Goal: Task Accomplishment & Management: Use online tool/utility

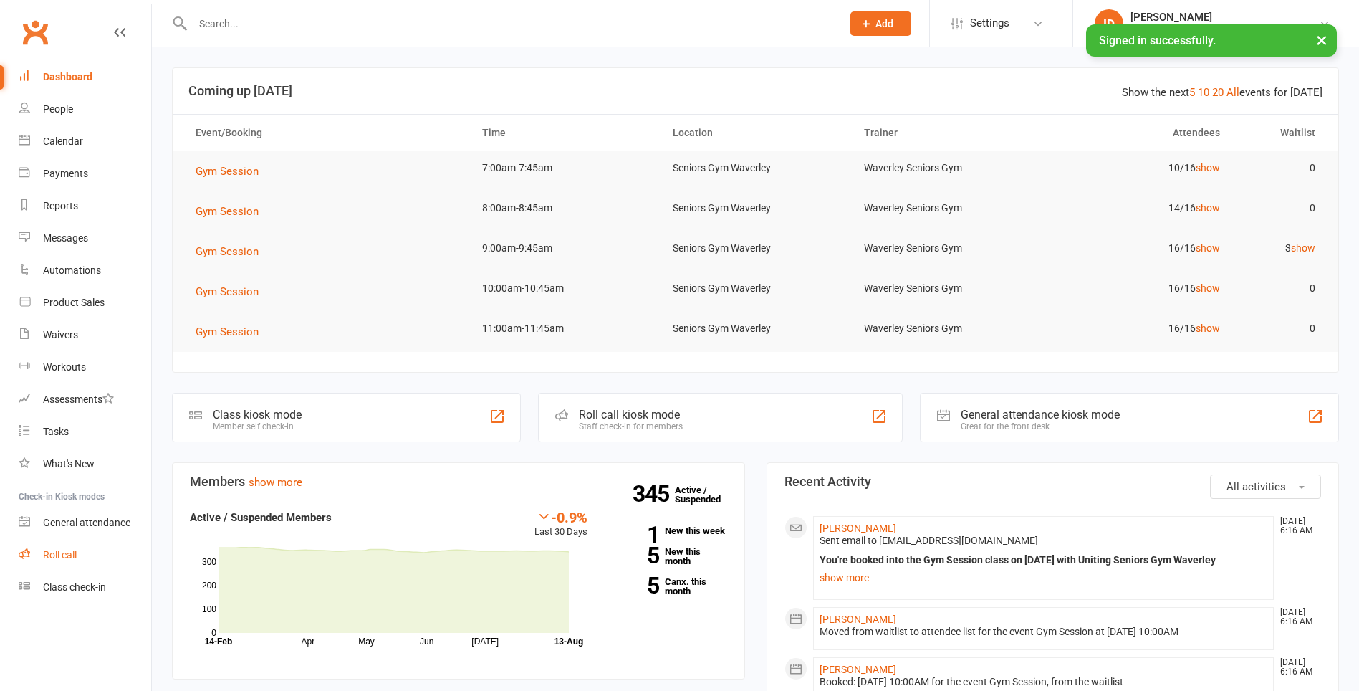
click at [57, 559] on div "Roll call" at bounding box center [60, 554] width 34 height 11
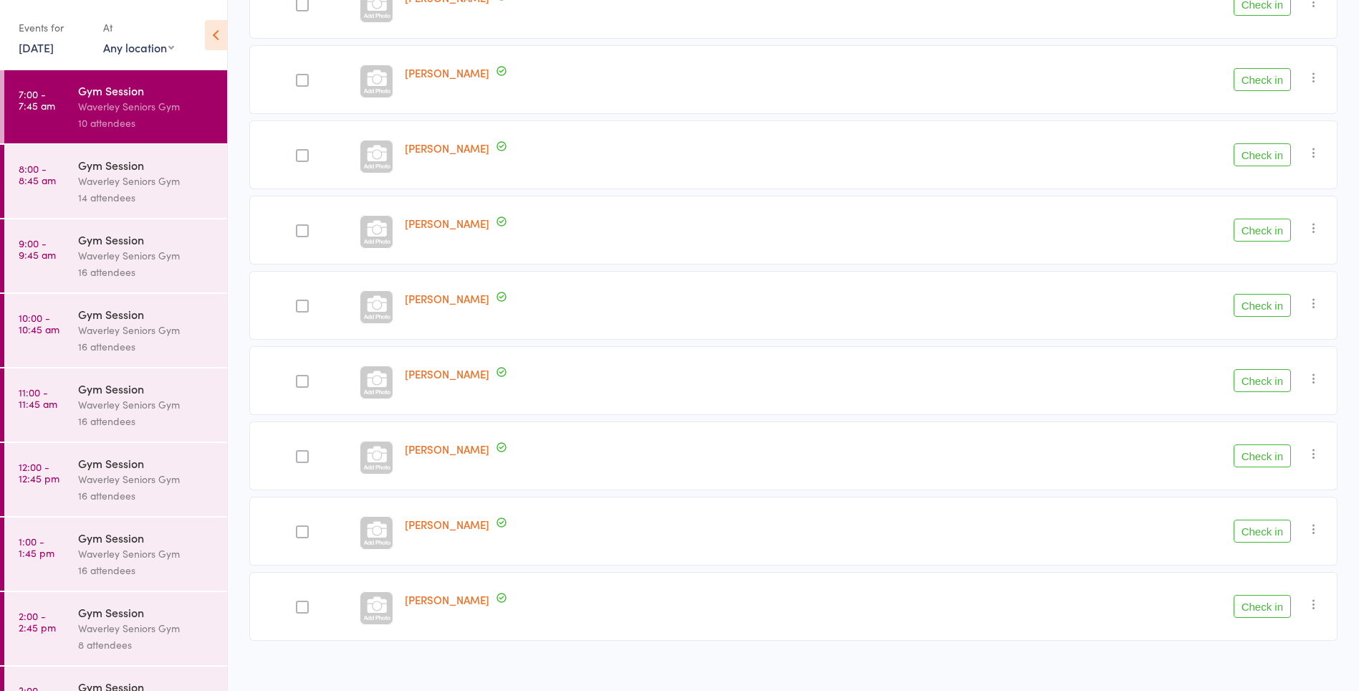
scroll to position [348, 0]
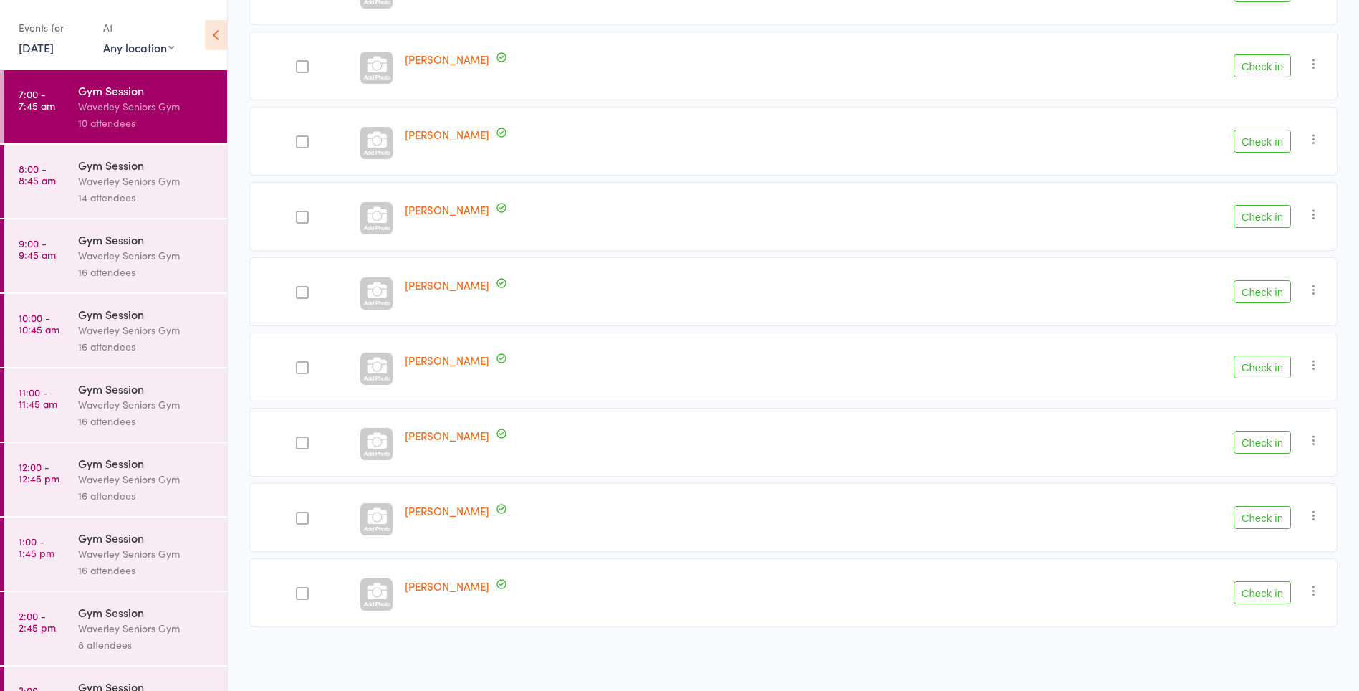
click at [1274, 364] on button "Check in" at bounding box center [1262, 366] width 57 height 23
click at [1266, 444] on button "Check in" at bounding box center [1262, 442] width 57 height 23
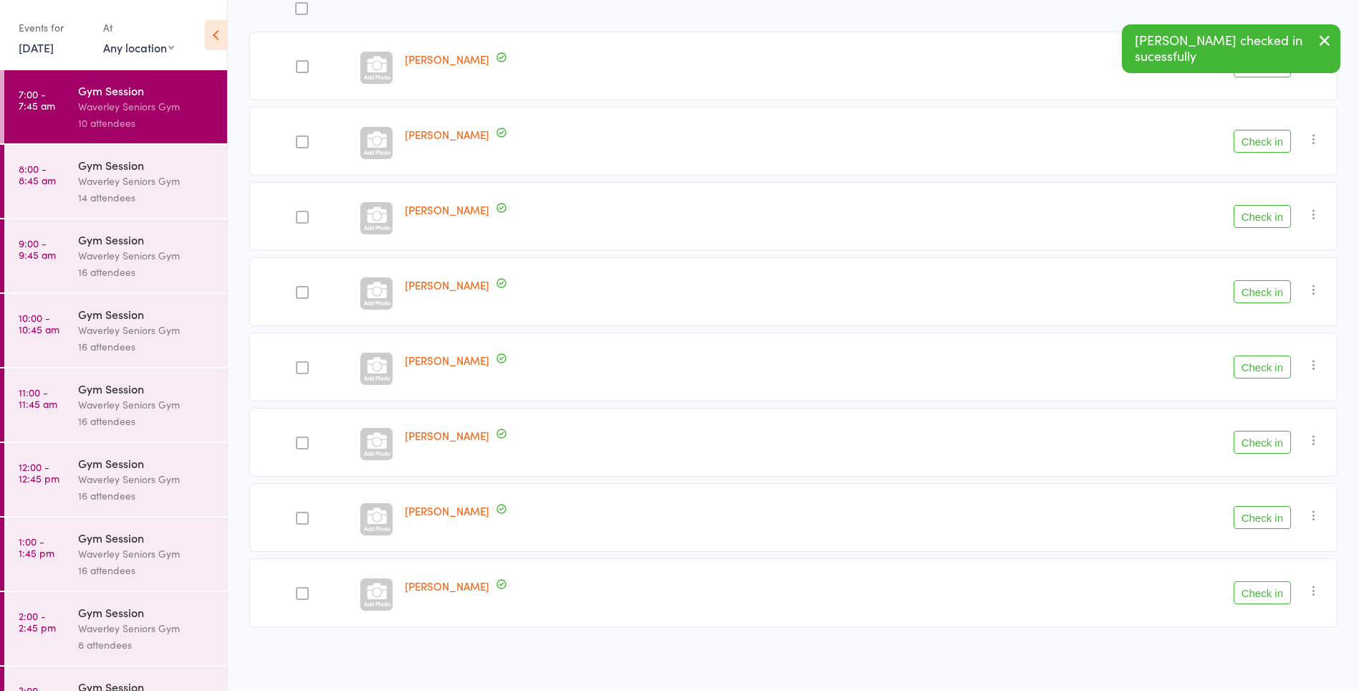
click at [1270, 220] on button "Check in" at bounding box center [1262, 216] width 57 height 23
click at [1273, 290] on button "Check in" at bounding box center [1262, 291] width 57 height 23
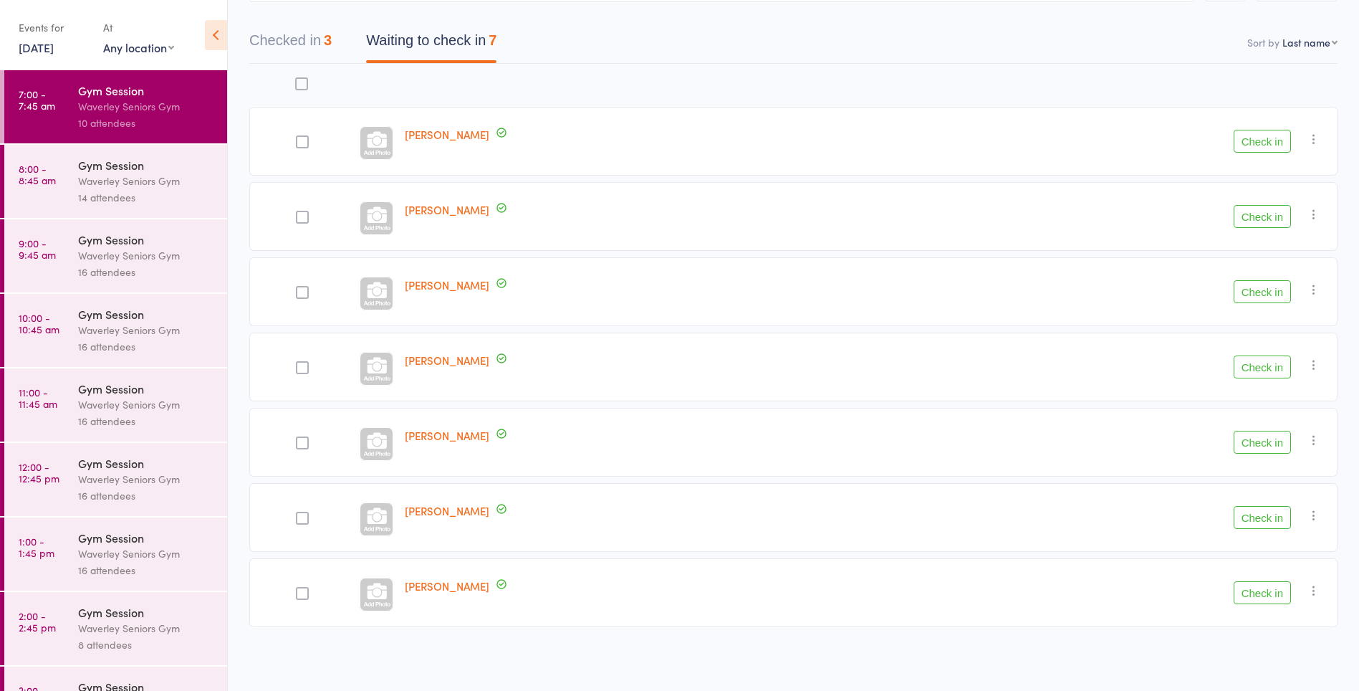
scroll to position [47, 0]
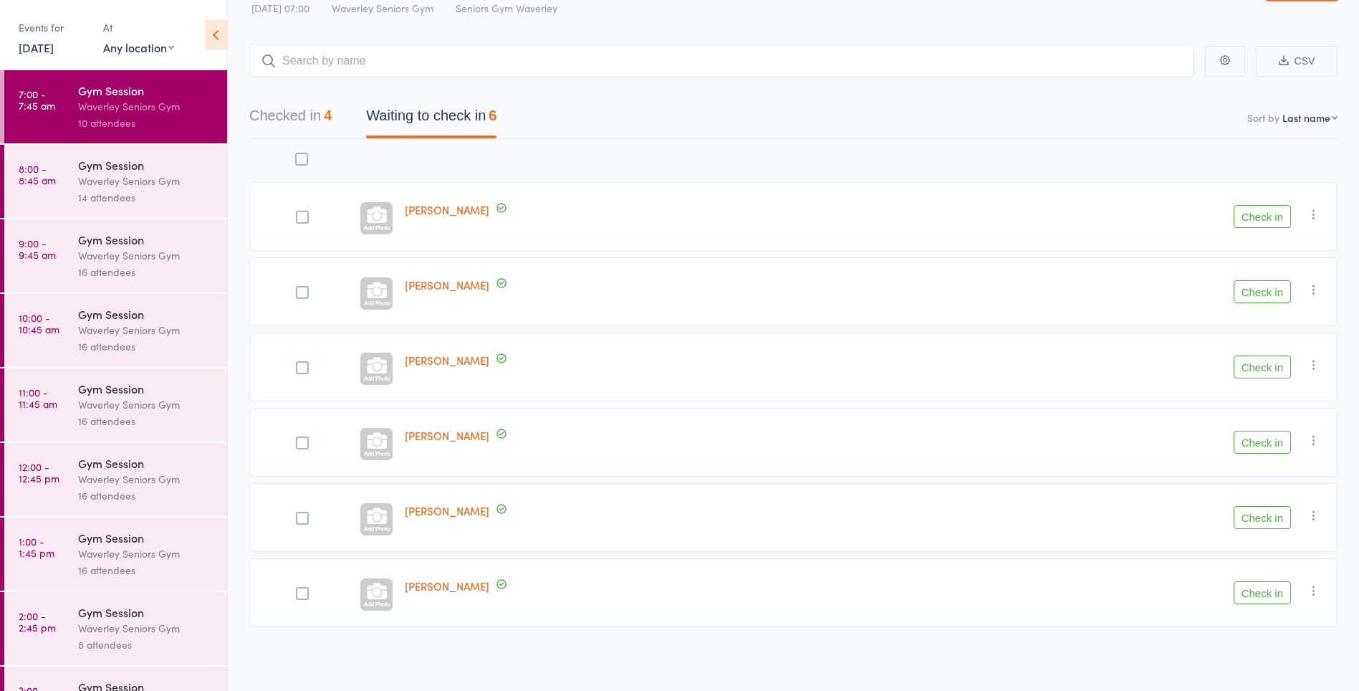
click at [1272, 444] on button "Check in" at bounding box center [1262, 442] width 57 height 23
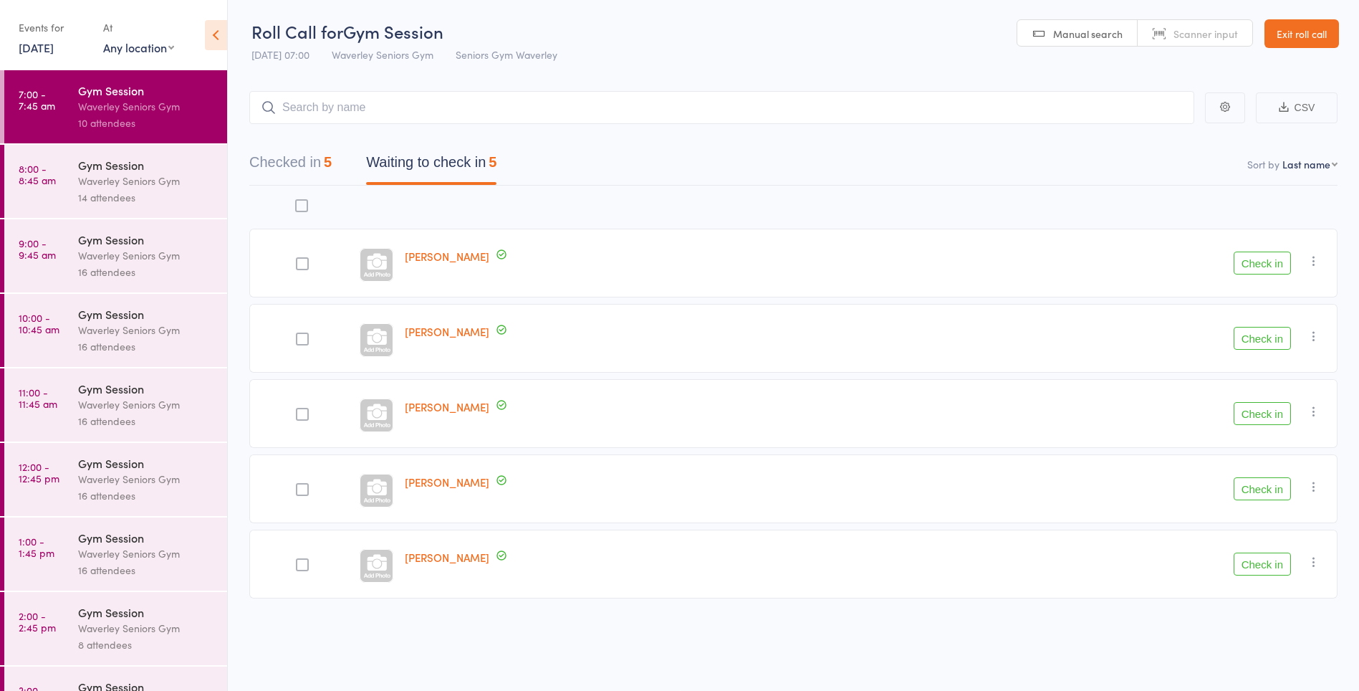
click at [309, 161] on button "Checked in 5" at bounding box center [290, 166] width 82 height 38
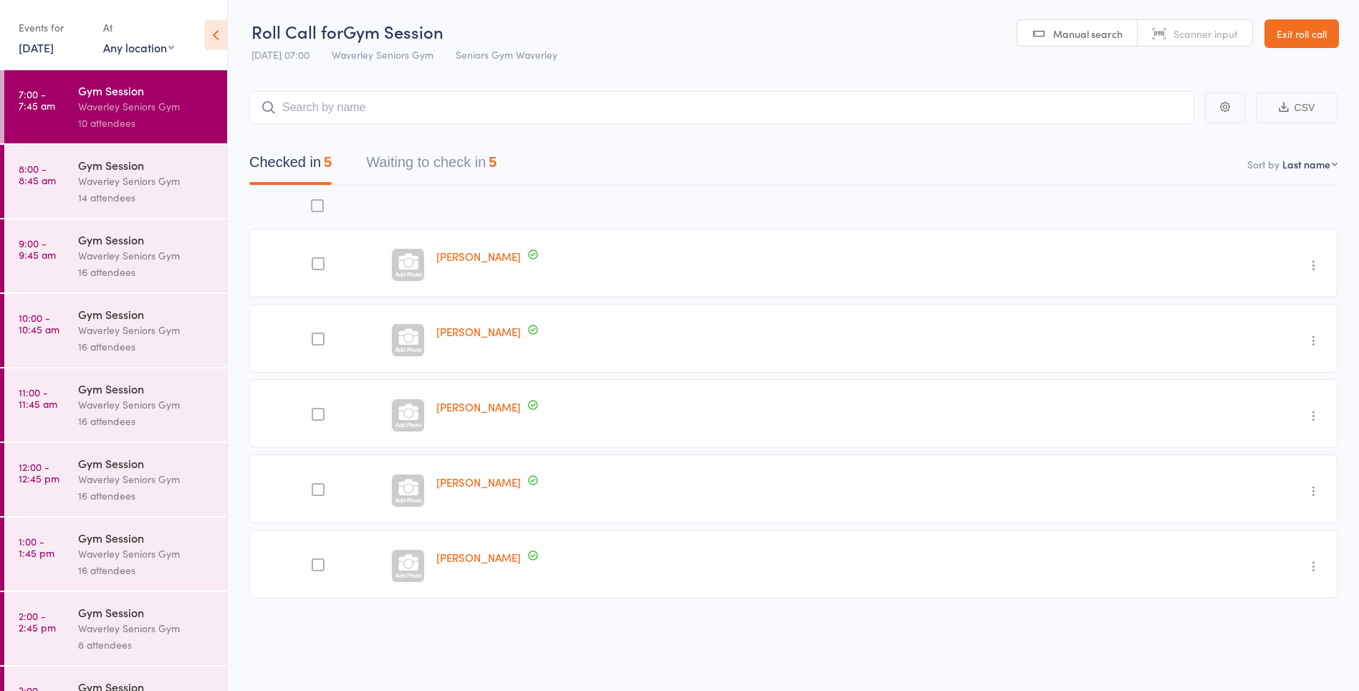
click at [473, 169] on button "Waiting to check in 5" at bounding box center [431, 166] width 130 height 38
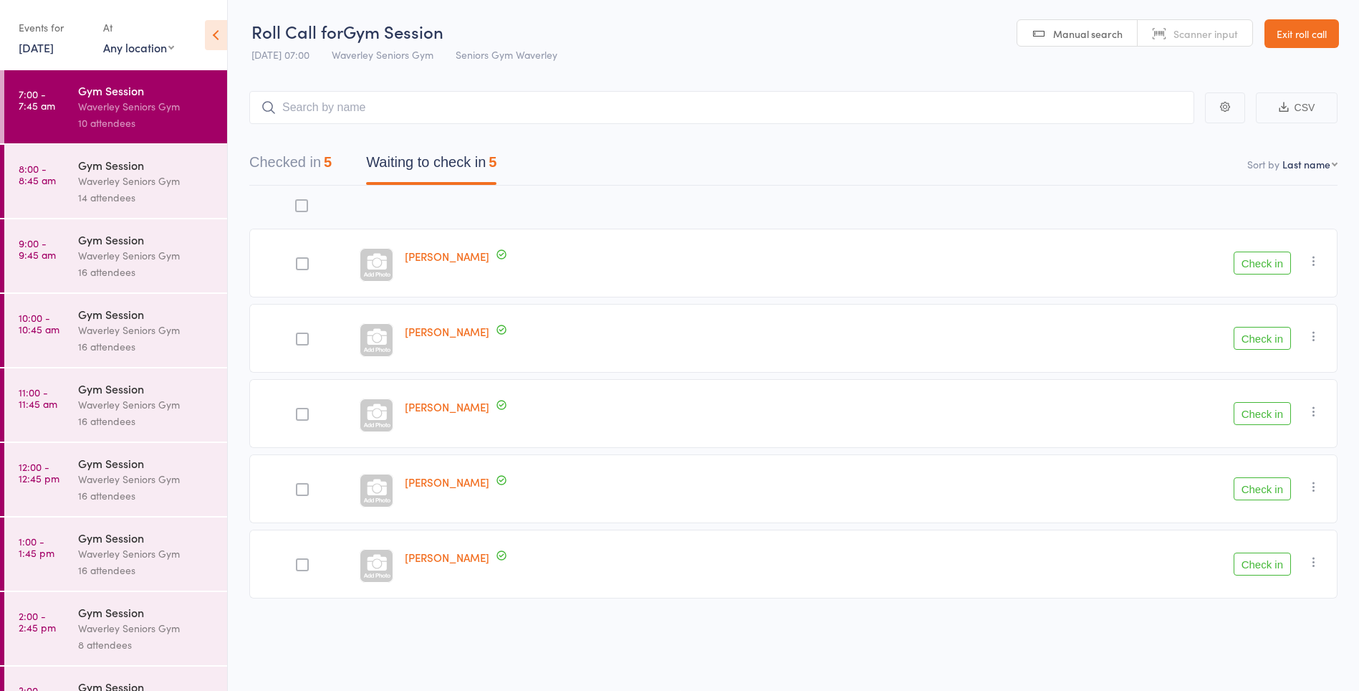
click at [1258, 492] on button "Check in" at bounding box center [1262, 488] width 57 height 23
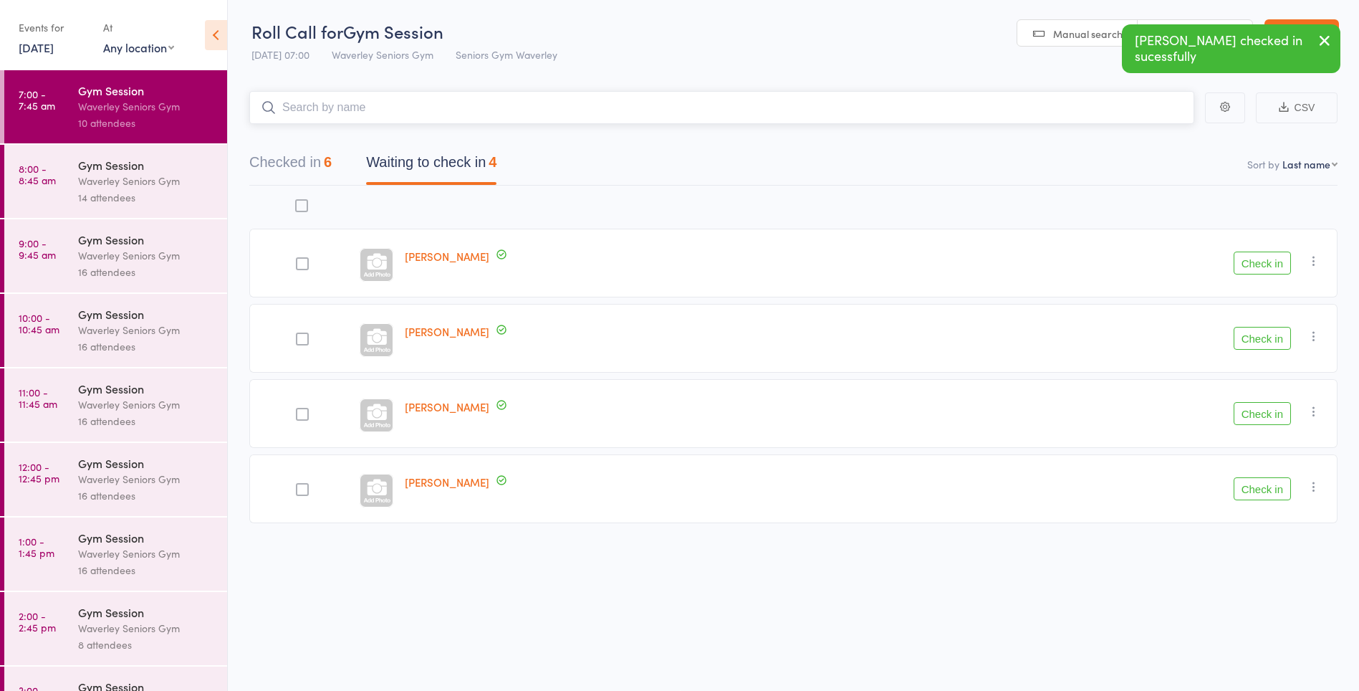
click at [417, 109] on input "search" at bounding box center [721, 107] width 945 height 33
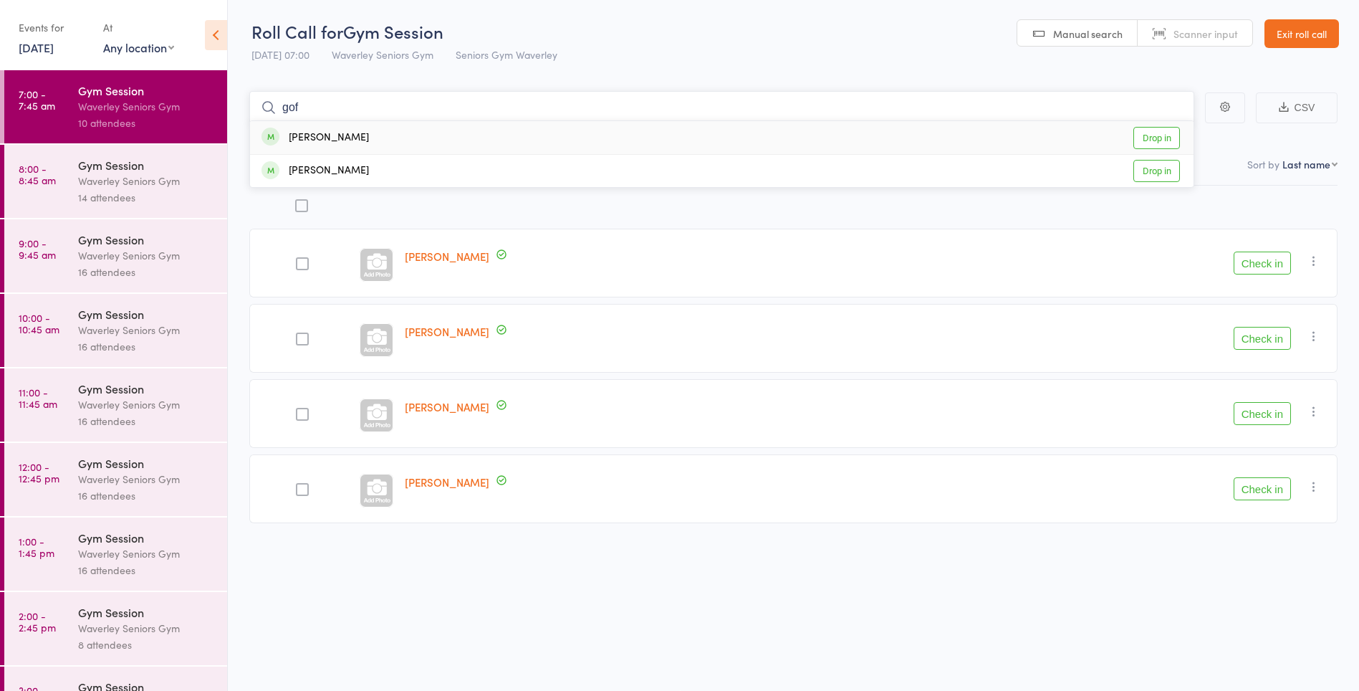
type input "gof"
click at [1159, 140] on link "Drop in" at bounding box center [1157, 138] width 47 height 22
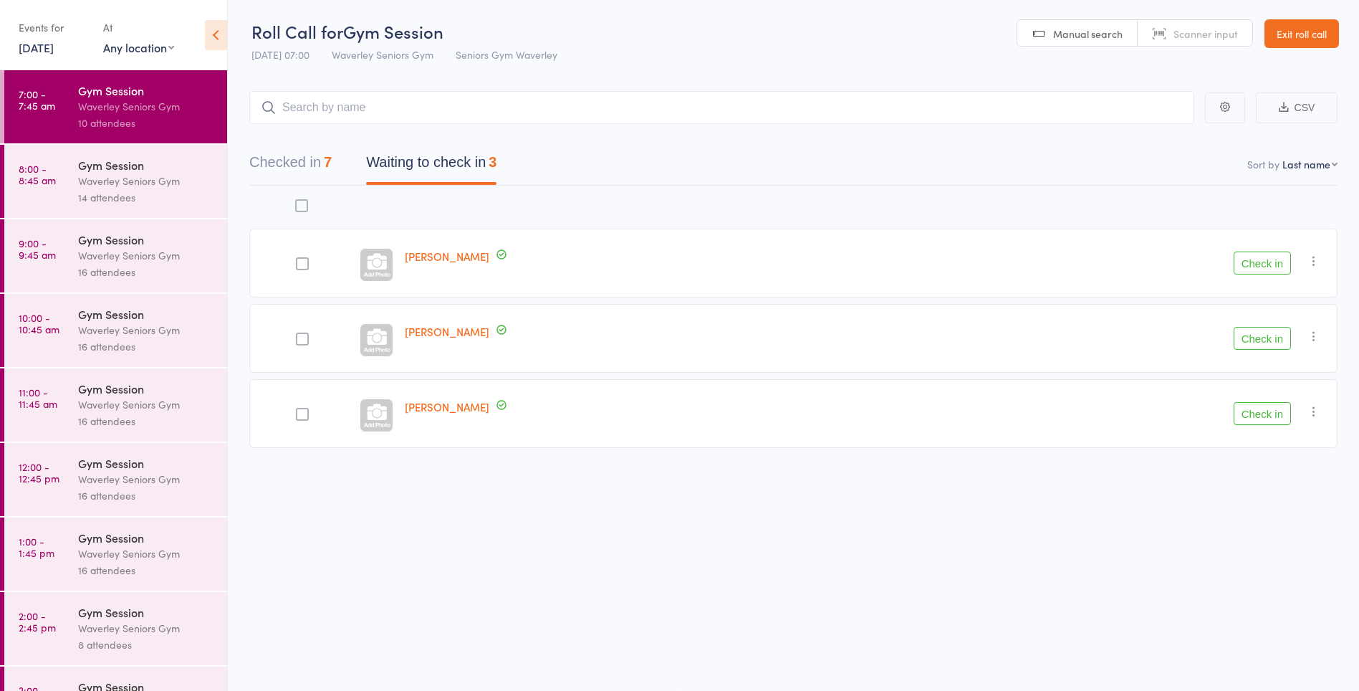
click at [1273, 414] on button "Check in" at bounding box center [1262, 413] width 57 height 23
click at [1275, 259] on button "Check in" at bounding box center [1262, 263] width 57 height 23
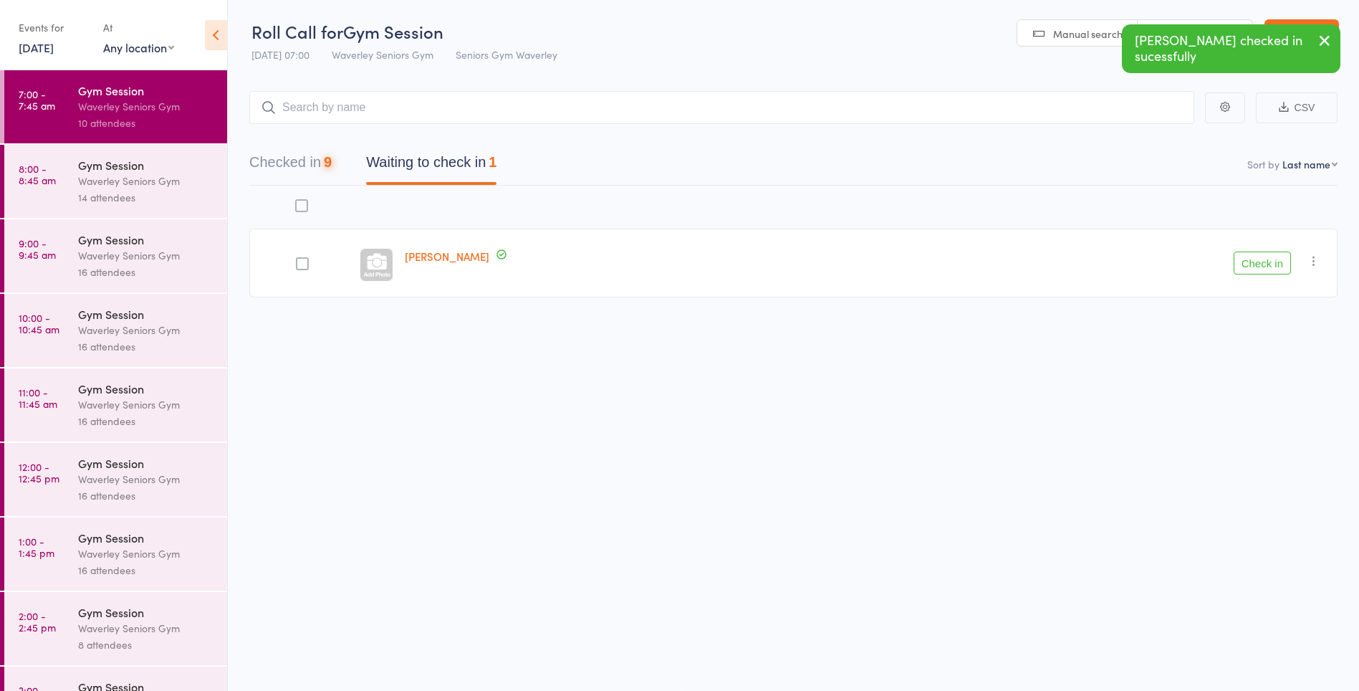
click at [1274, 335] on div "Brandon Conway Check in Check in Send message Add Note Add Task Add Flag Remove…" at bounding box center [793, 274] width 1089 height 176
click at [1259, 265] on button "Check in" at bounding box center [1262, 263] width 57 height 23
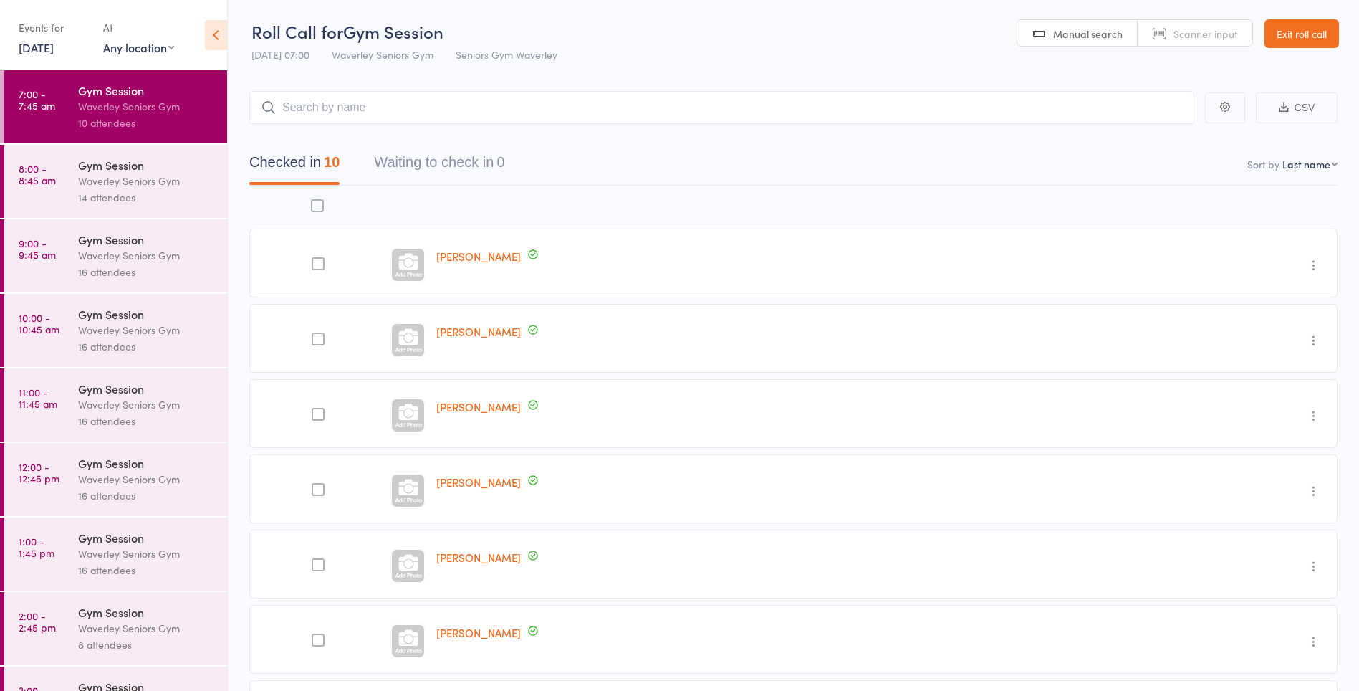
click at [84, 413] on div "16 attendees" at bounding box center [146, 421] width 137 height 16
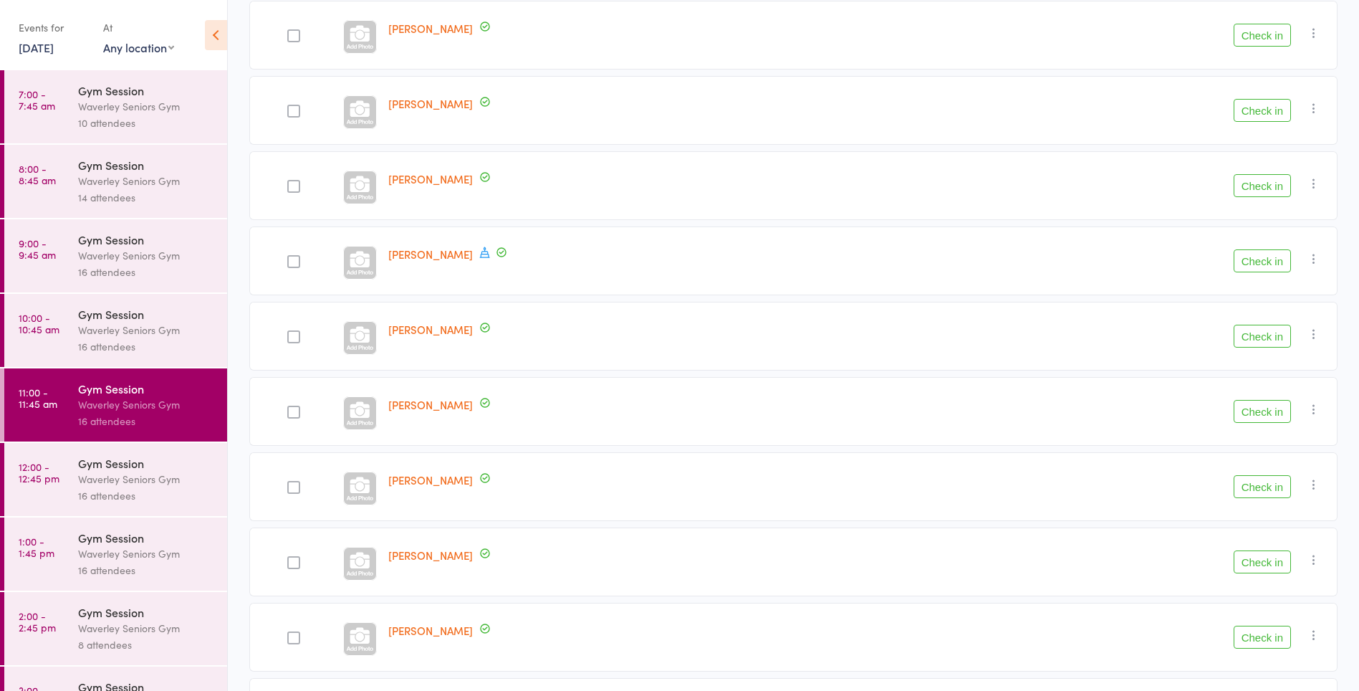
scroll to position [228, 0]
click at [485, 258] on icon at bounding box center [484, 253] width 10 height 11
click at [555, 268] on div "George Fleischer Member has a birthday this week: August 14th" at bounding box center [668, 261] width 570 height 69
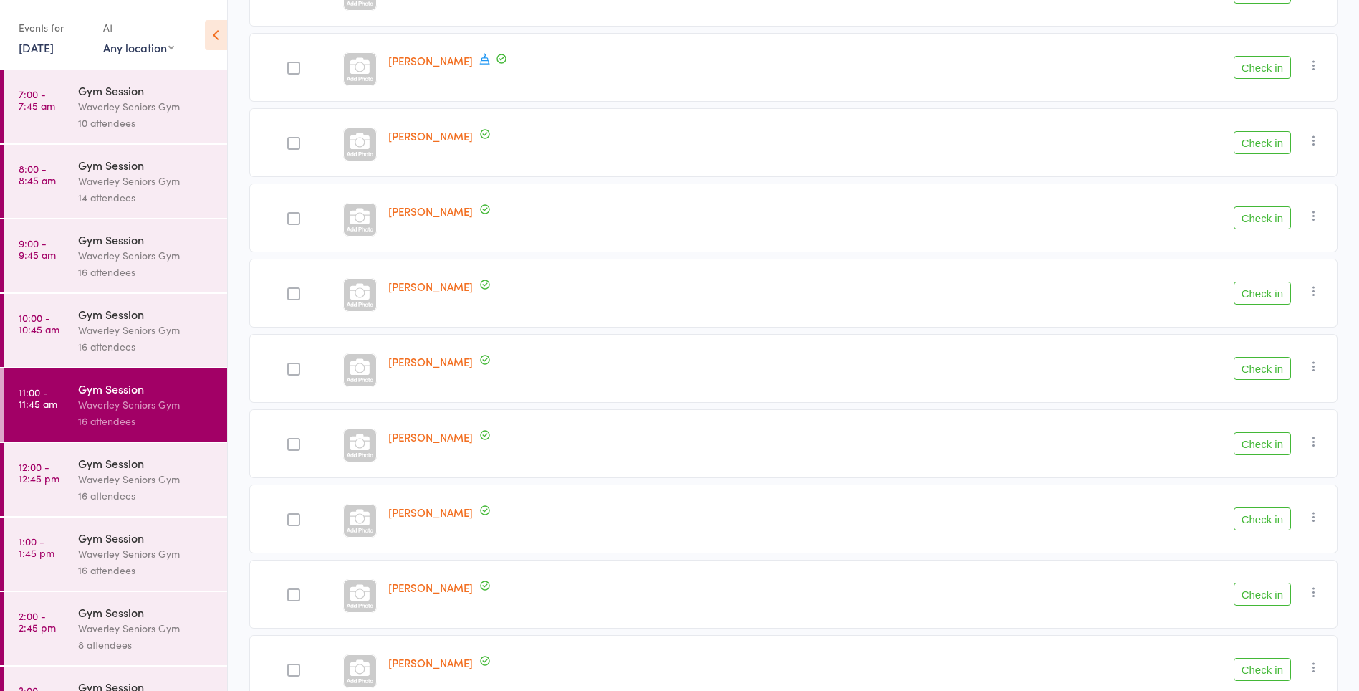
scroll to position [800, 0]
click at [121, 477] on div "Waverley Seniors Gym" at bounding box center [146, 479] width 137 height 16
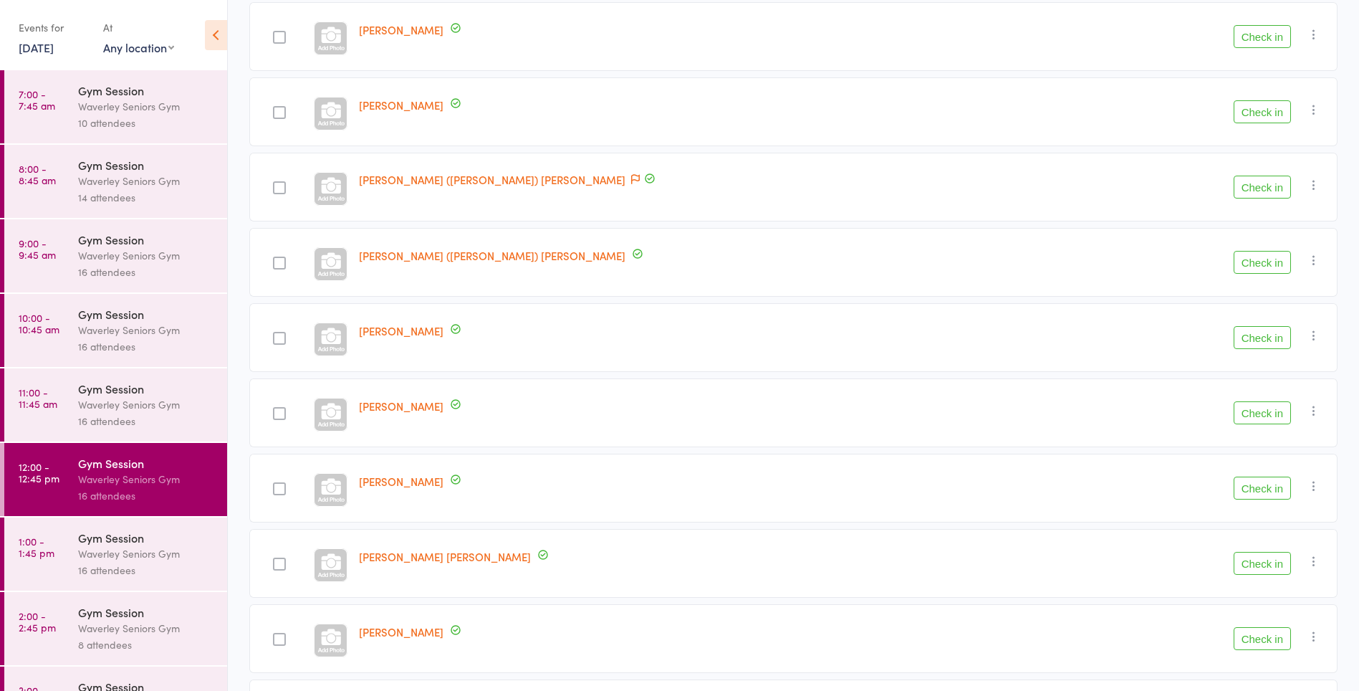
scroll to position [800, 0]
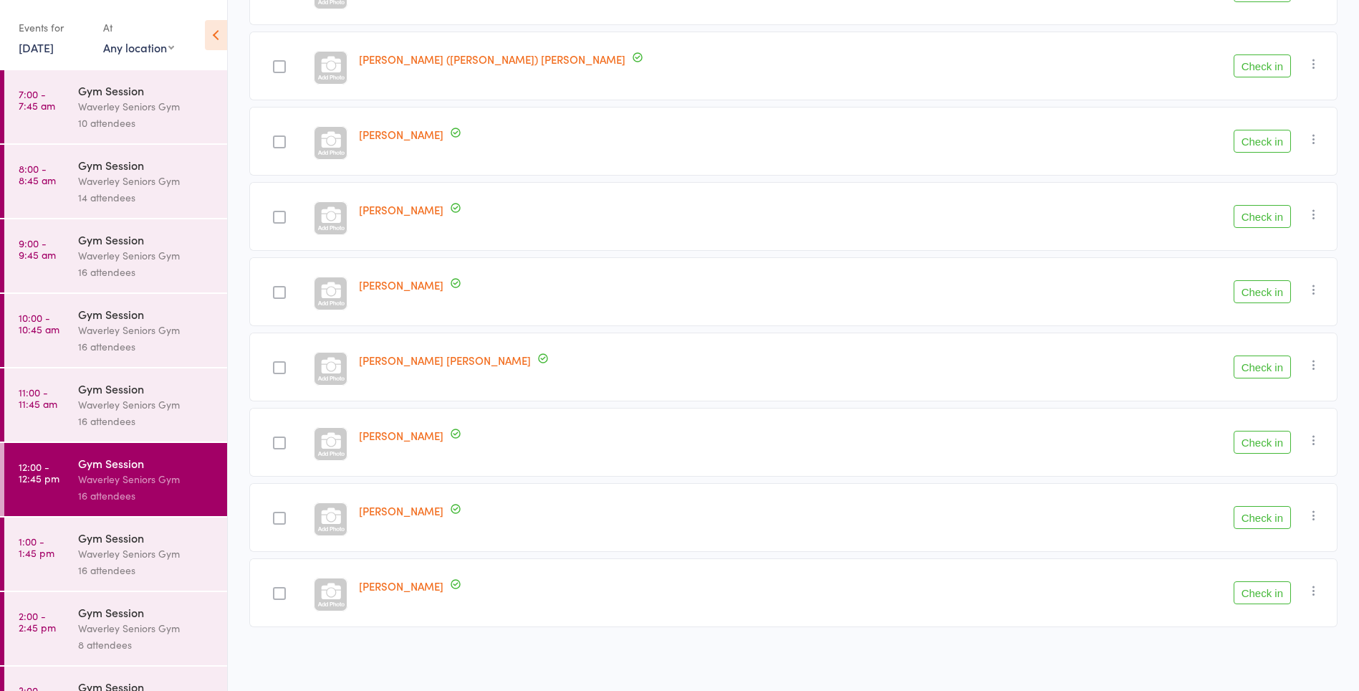
click at [158, 546] on div "Waverley Seniors Gym" at bounding box center [146, 553] width 137 height 16
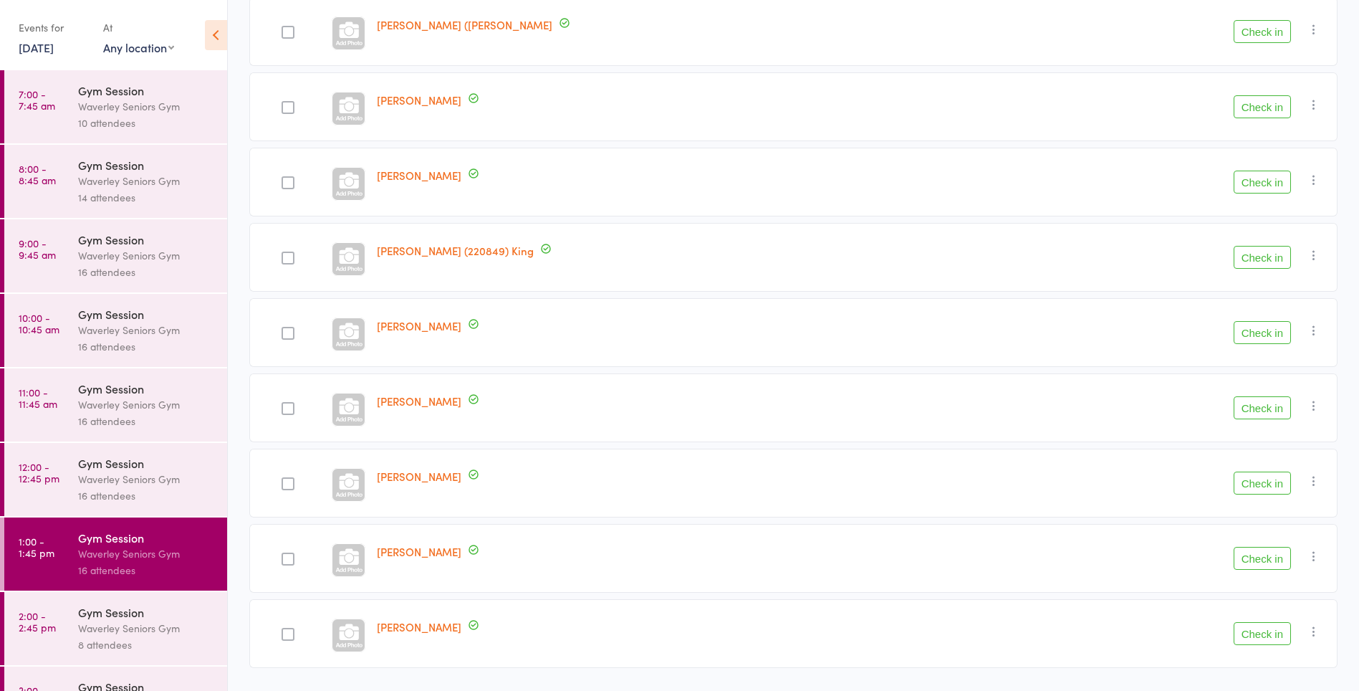
scroll to position [800, 0]
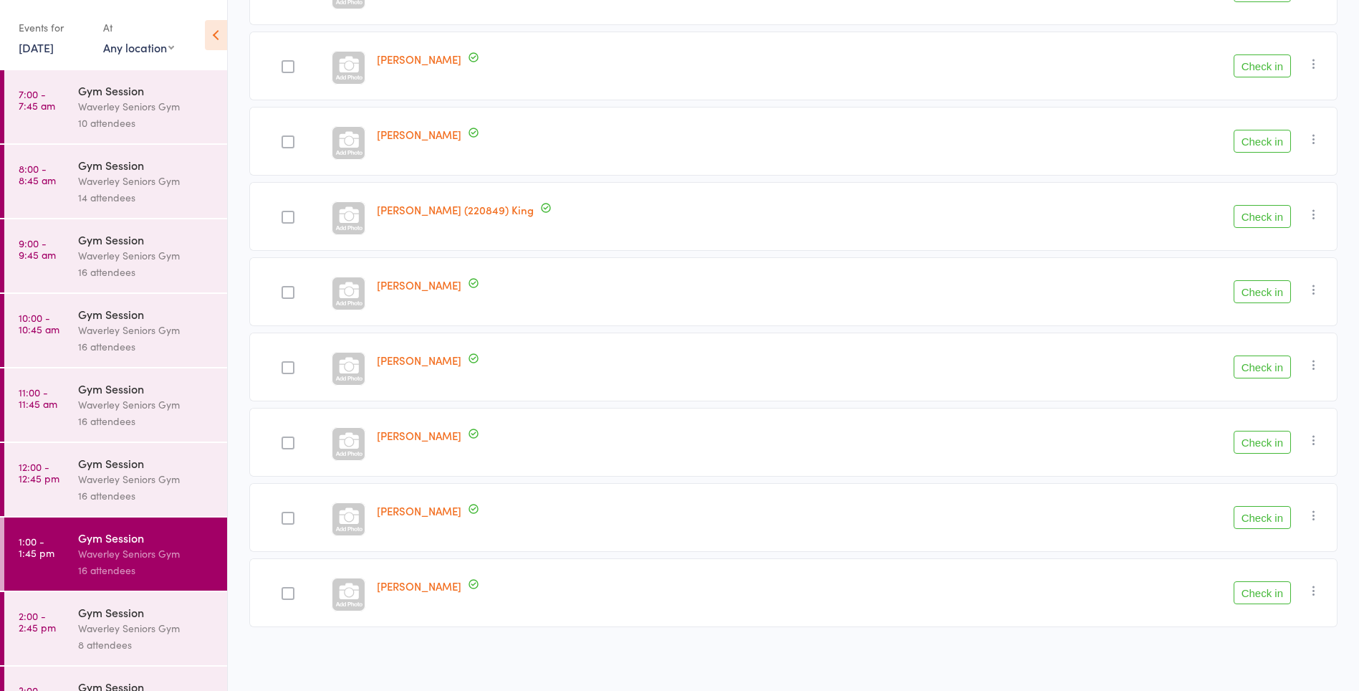
click at [84, 646] on div "8 attendees" at bounding box center [146, 644] width 137 height 16
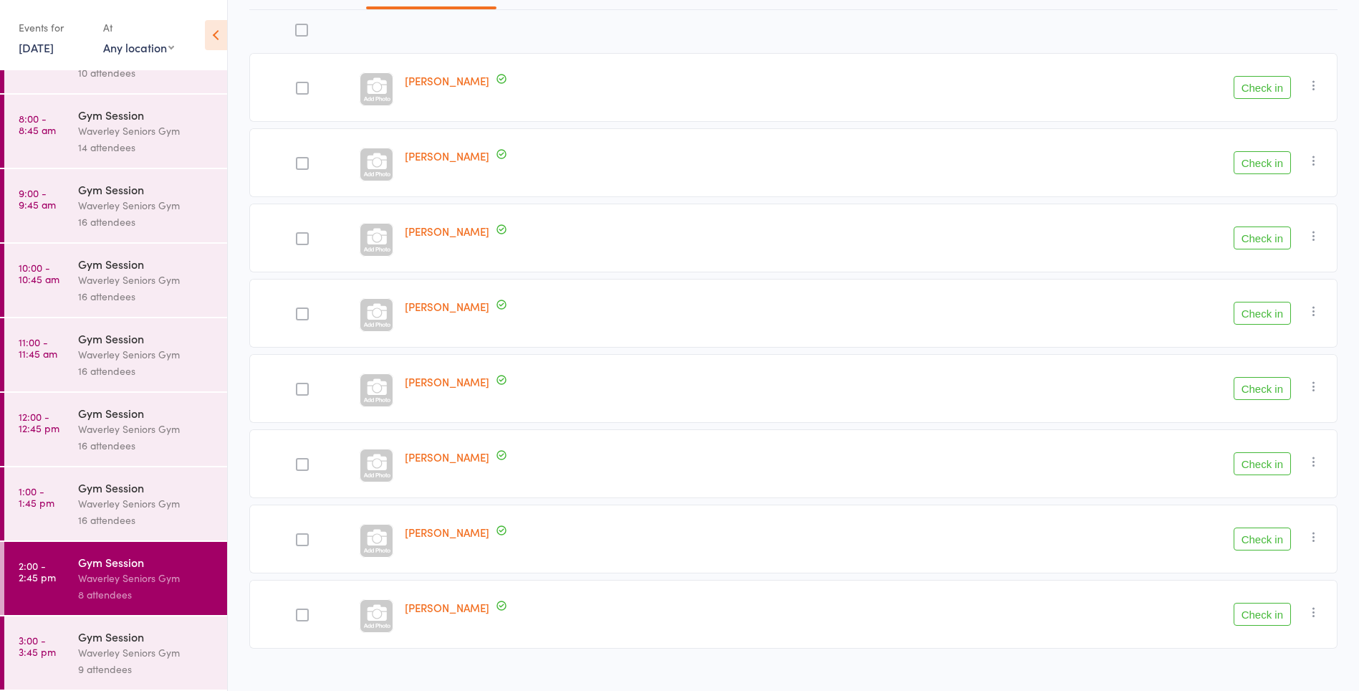
scroll to position [198, 0]
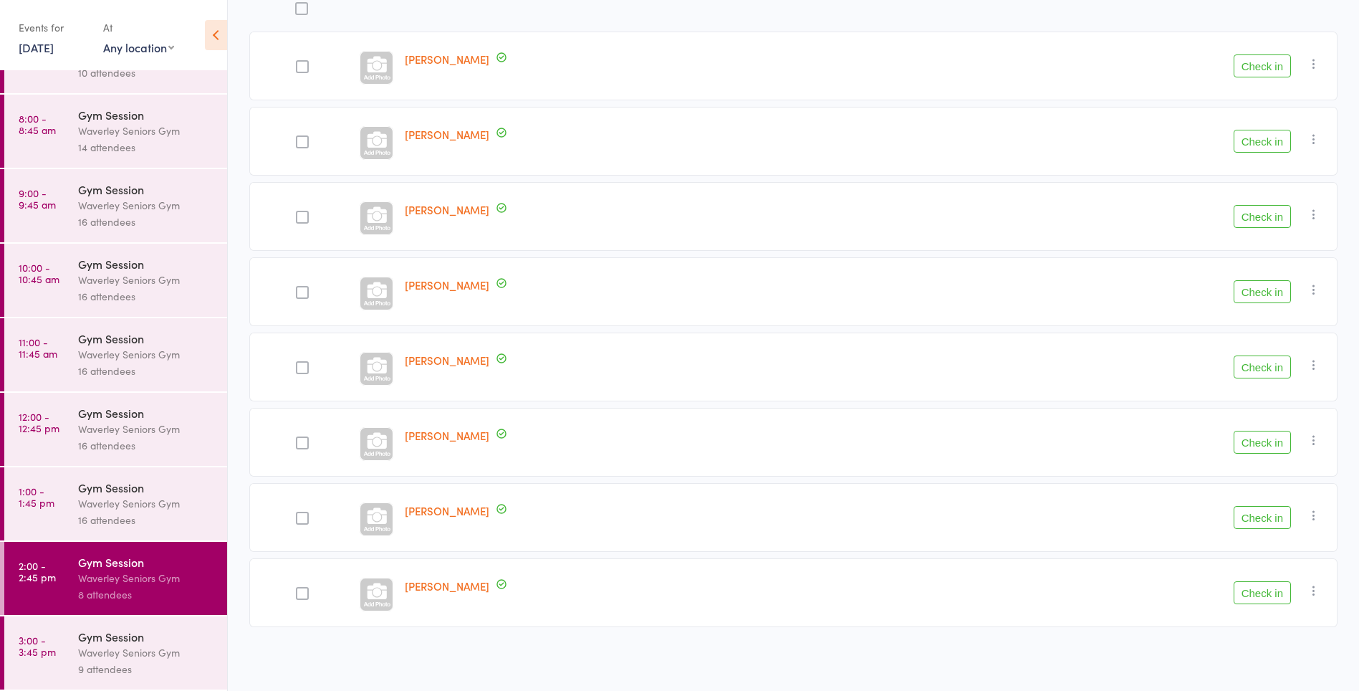
click at [135, 651] on div "Waverley Seniors Gym" at bounding box center [146, 652] width 137 height 16
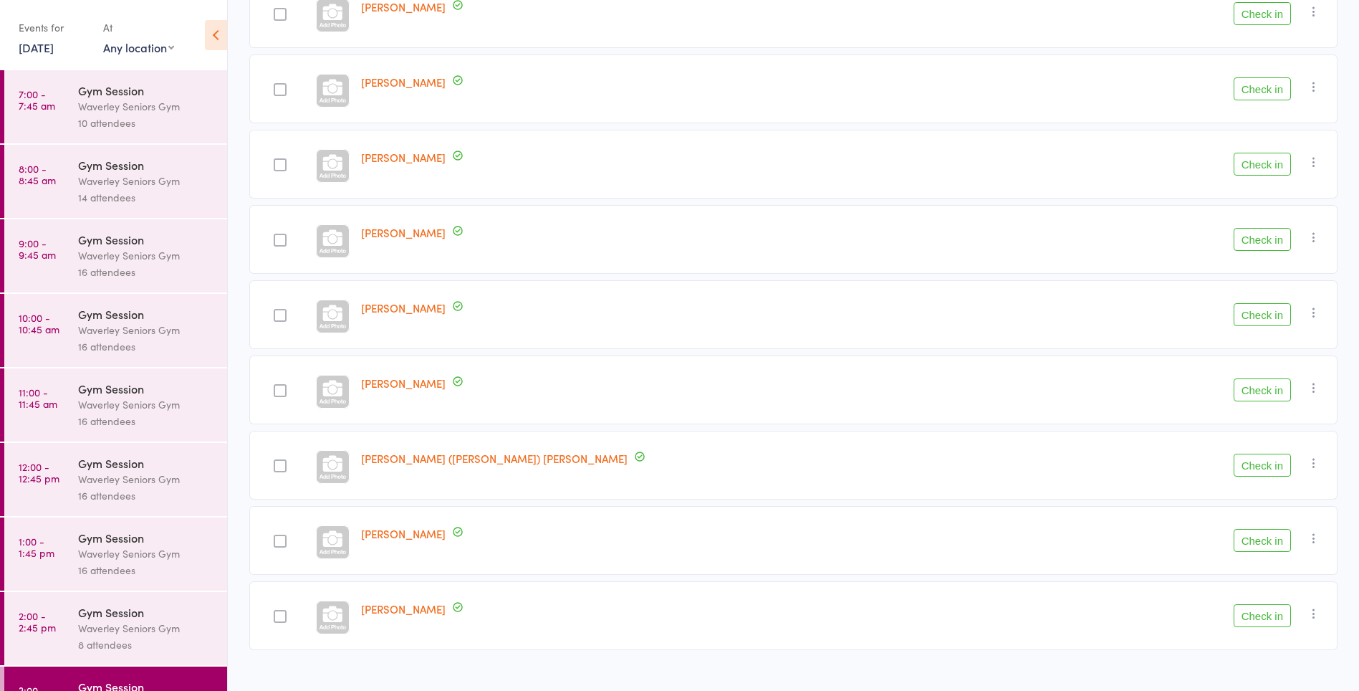
scroll to position [252, 0]
click at [86, 188] on div "Waverley Seniors Gym" at bounding box center [146, 181] width 137 height 16
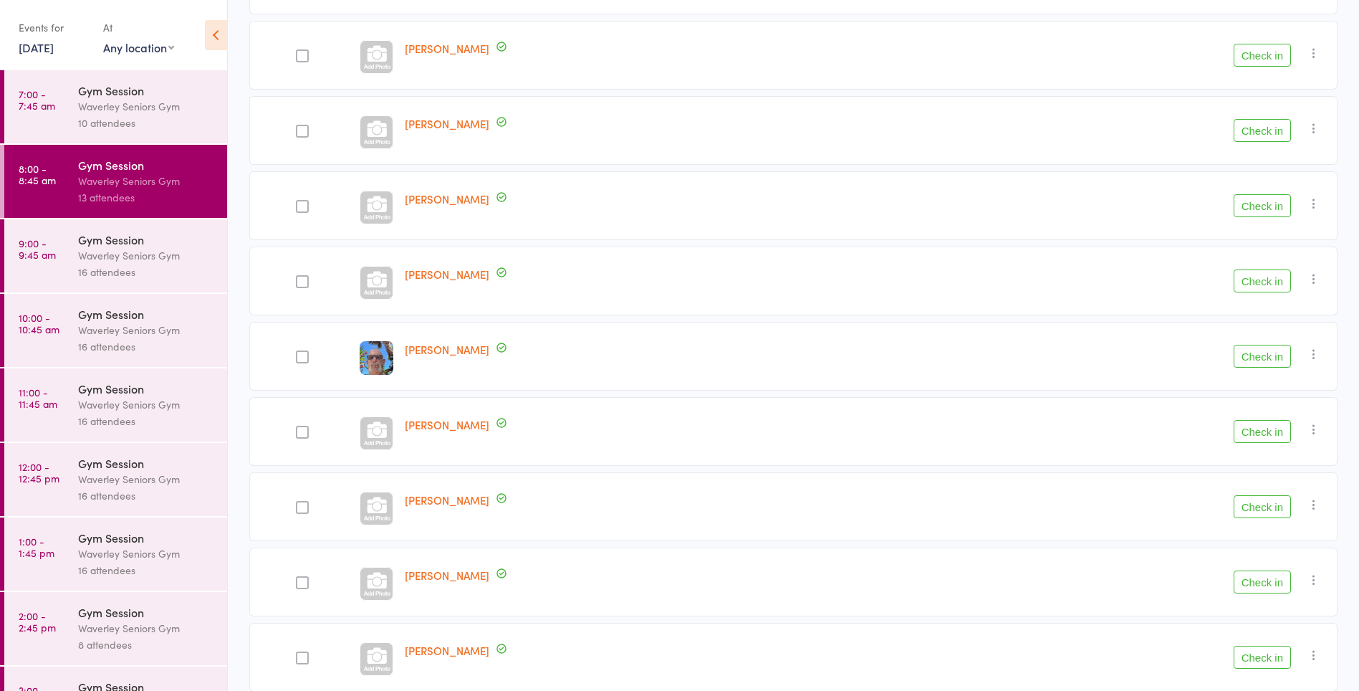
scroll to position [362, 0]
click at [1278, 353] on button "Check in" at bounding box center [1262, 353] width 57 height 23
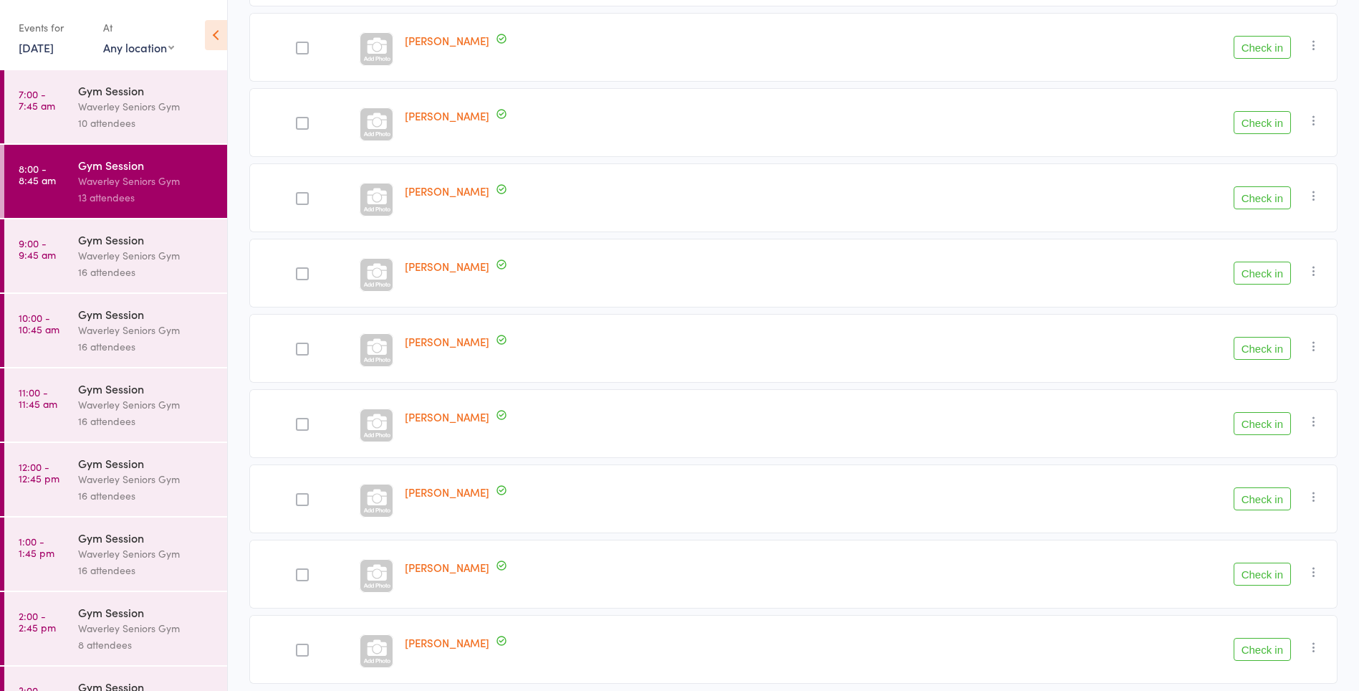
scroll to position [499, 0]
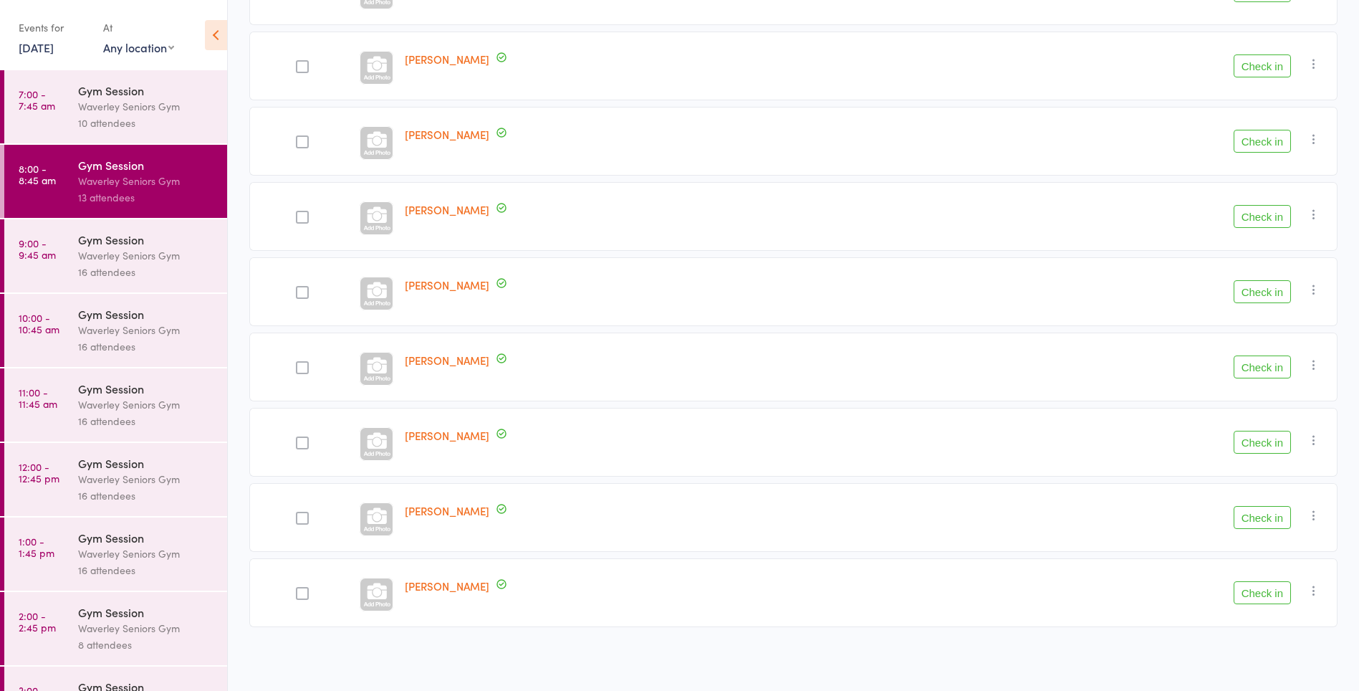
click at [298, 593] on div at bounding box center [302, 593] width 13 height 13
click at [299, 589] on input "checkbox" at bounding box center [299, 589] width 0 height 0
click at [1271, 439] on button "Check in" at bounding box center [1262, 442] width 57 height 23
click at [1271, 220] on button "Check in" at bounding box center [1262, 216] width 57 height 23
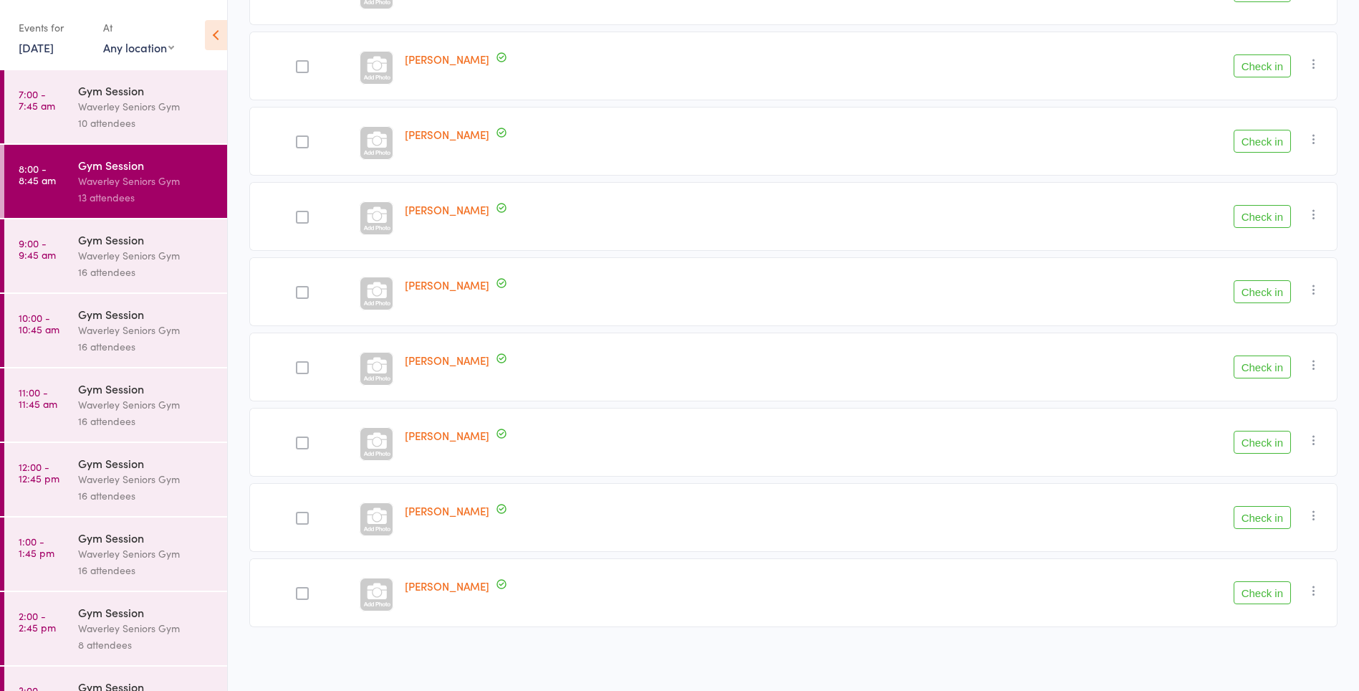
scroll to position [348, 0]
click at [2, 267] on div at bounding box center [2, 255] width 4 height 73
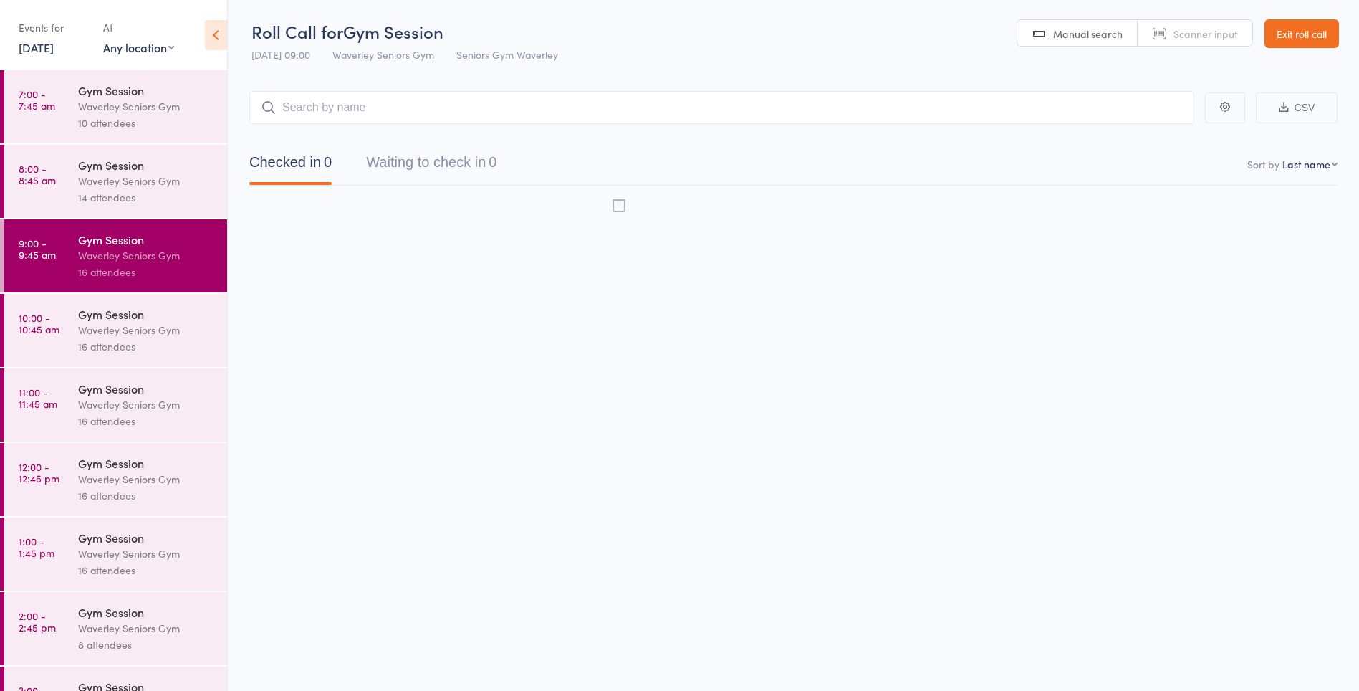
scroll to position [1, 0]
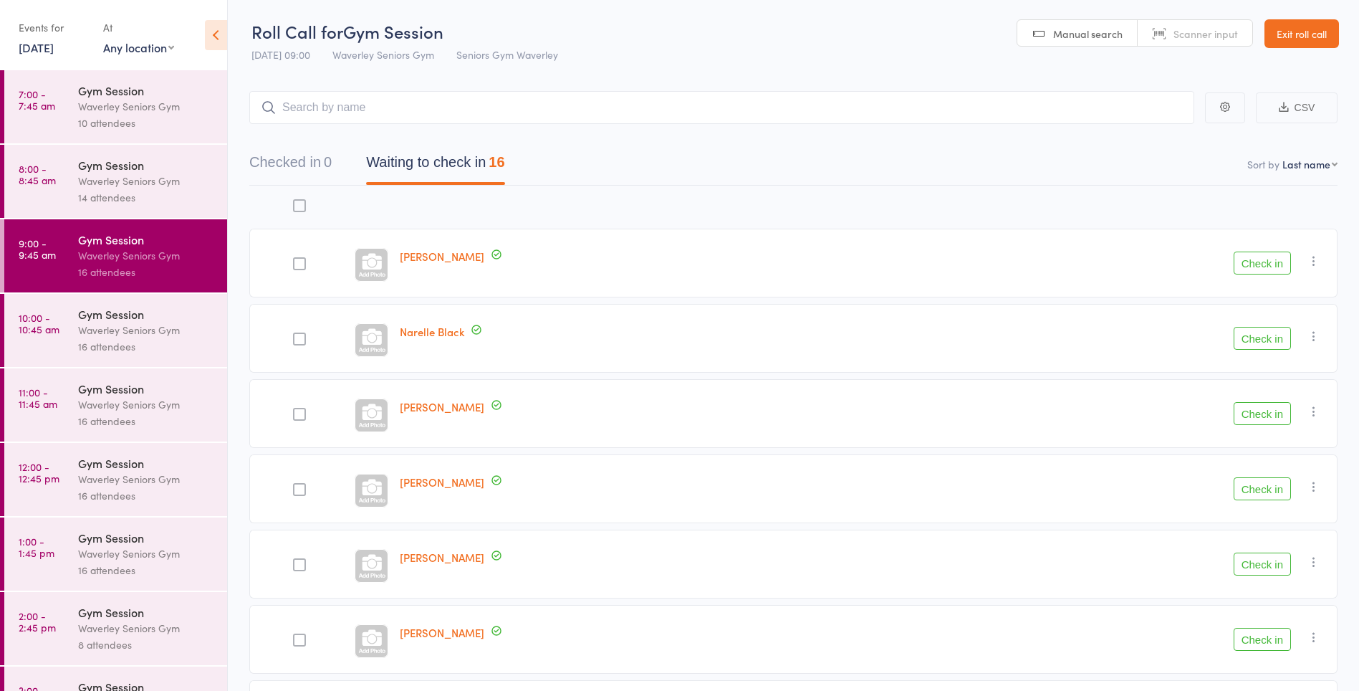
click at [20, 181] on time "8:00 - 8:45 am" at bounding box center [37, 174] width 37 height 23
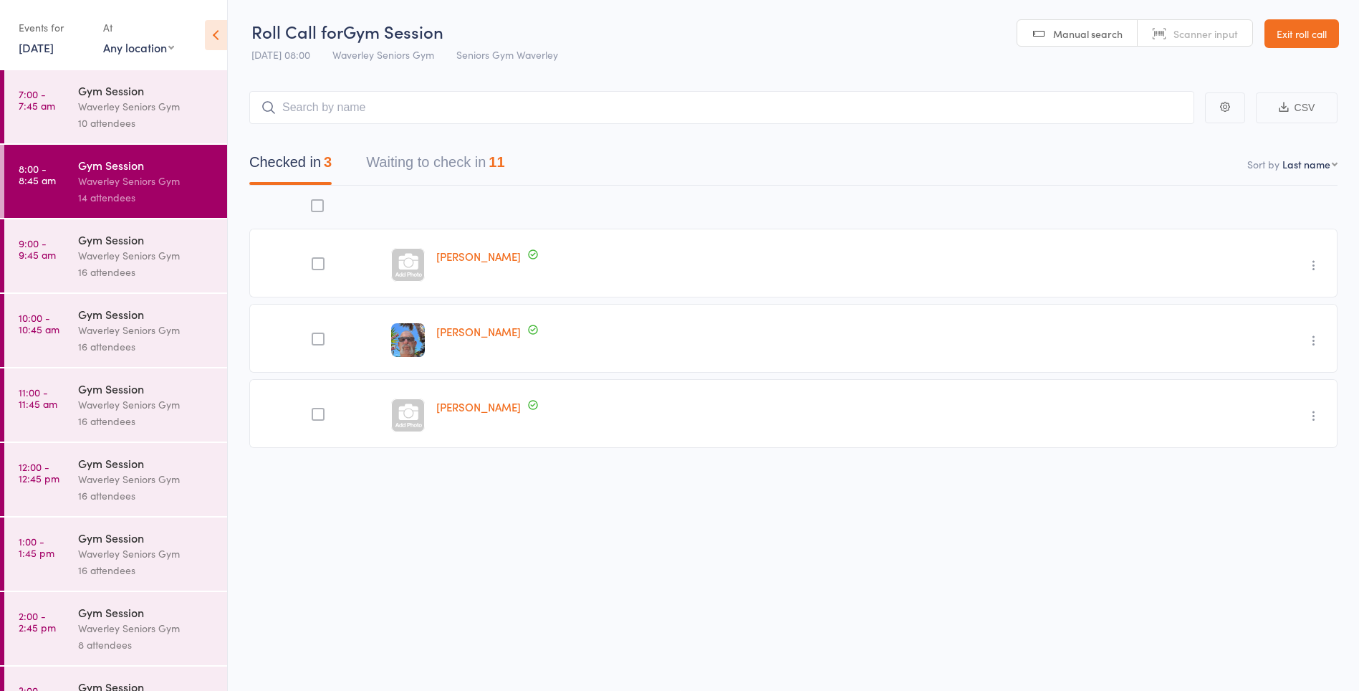
click at [429, 156] on button "Waiting to check in 11" at bounding box center [435, 166] width 138 height 38
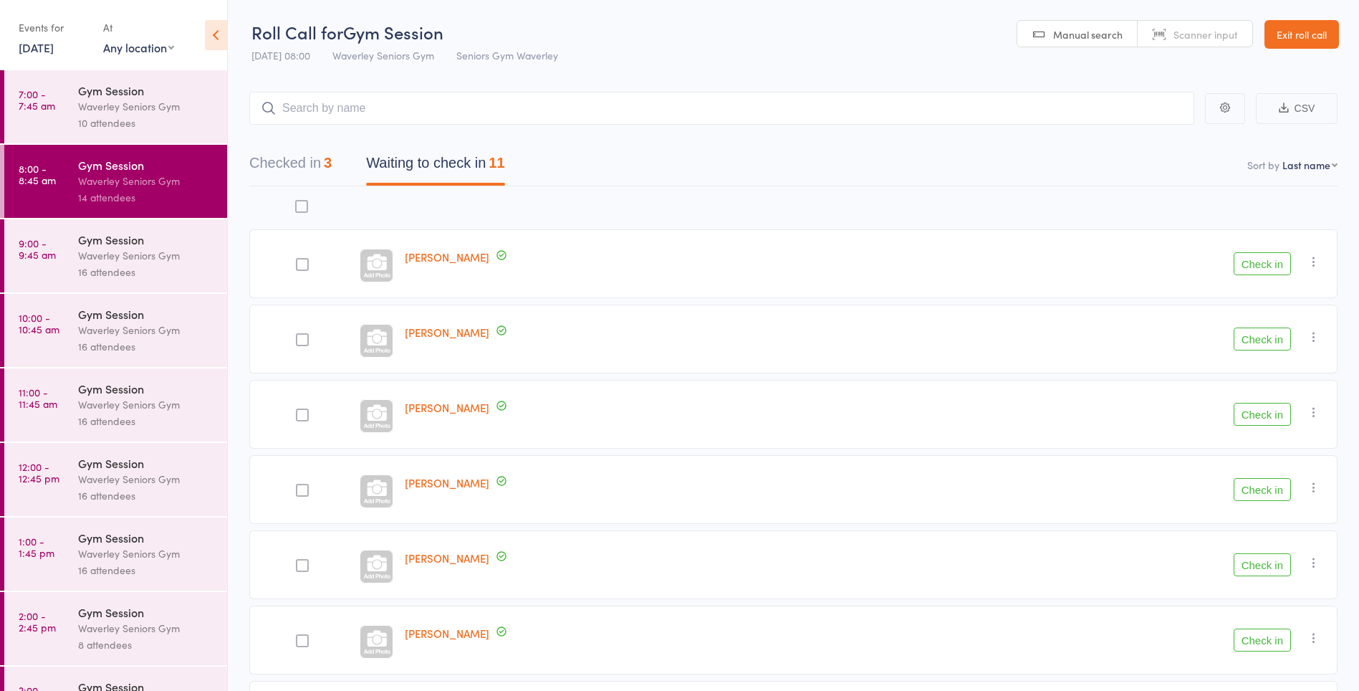
scroll to position [1, 0]
click at [373, 444] on div at bounding box center [376, 412] width 45 height 69
click at [369, 418] on div at bounding box center [377, 415] width 34 height 34
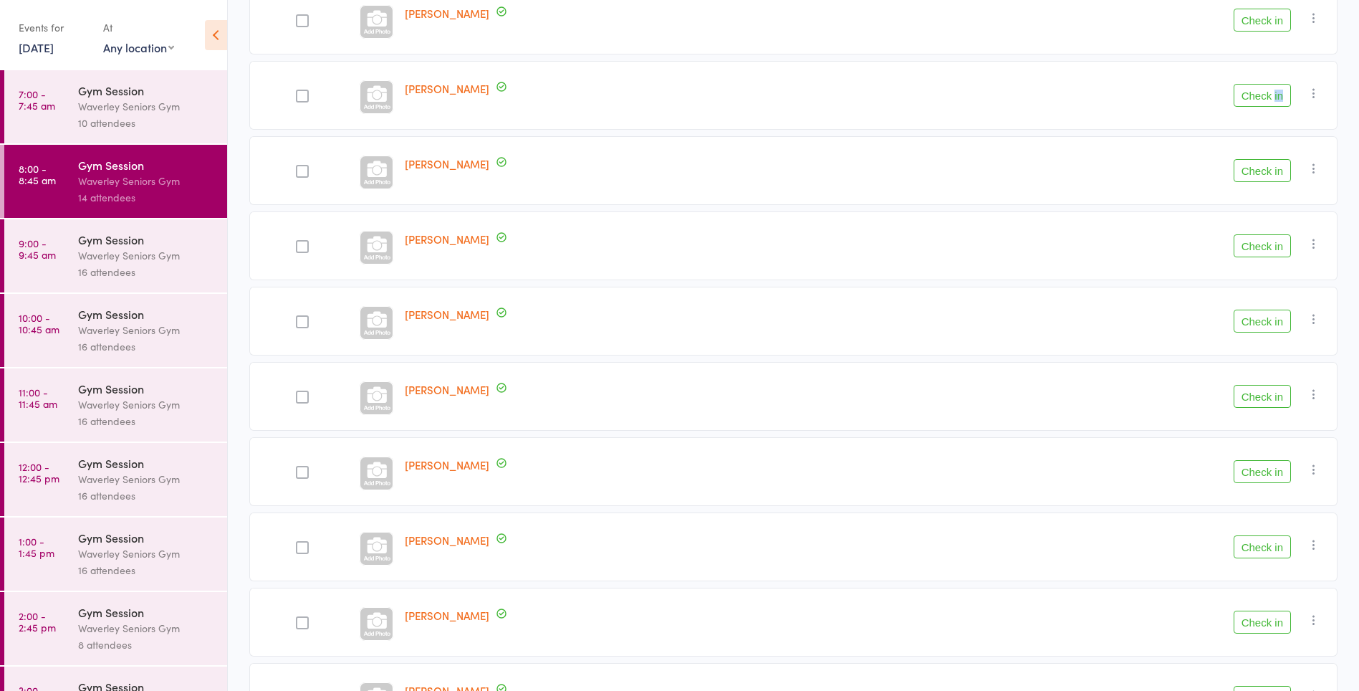
scroll to position [340, 0]
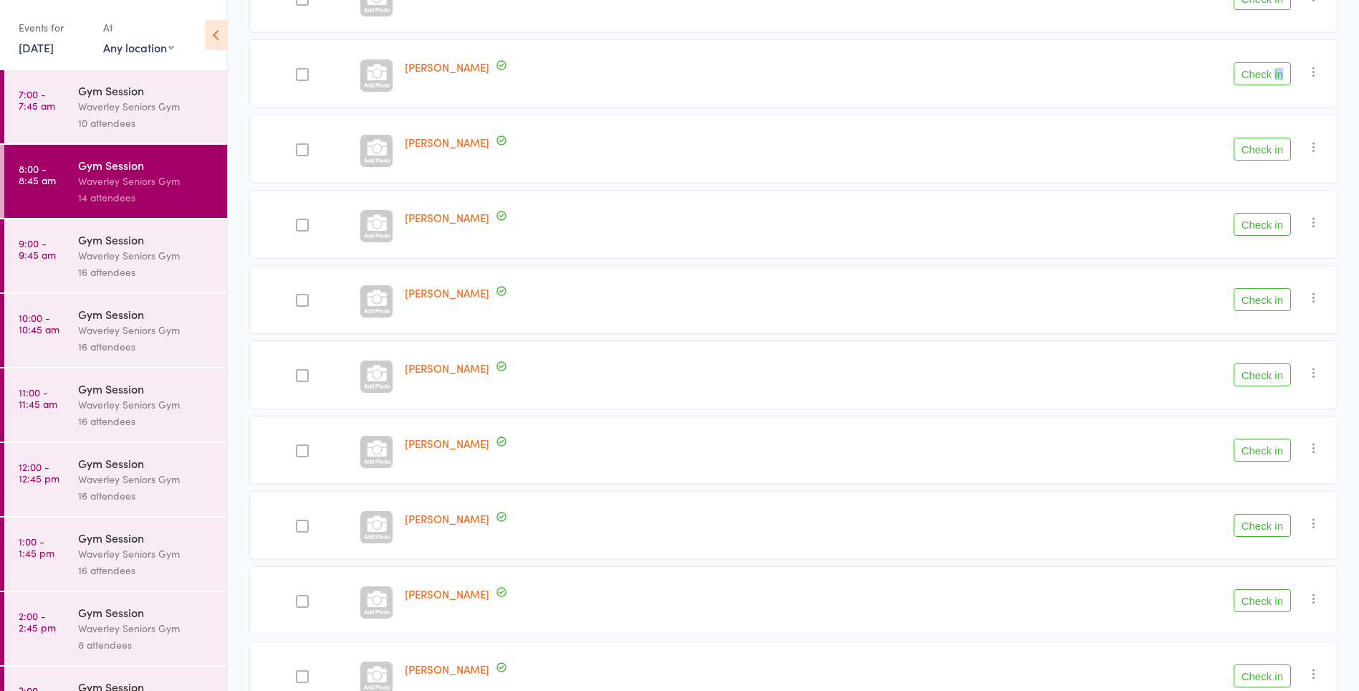
click at [1246, 599] on button "Check in" at bounding box center [1262, 600] width 57 height 23
click at [1254, 147] on button "Check in" at bounding box center [1262, 149] width 57 height 23
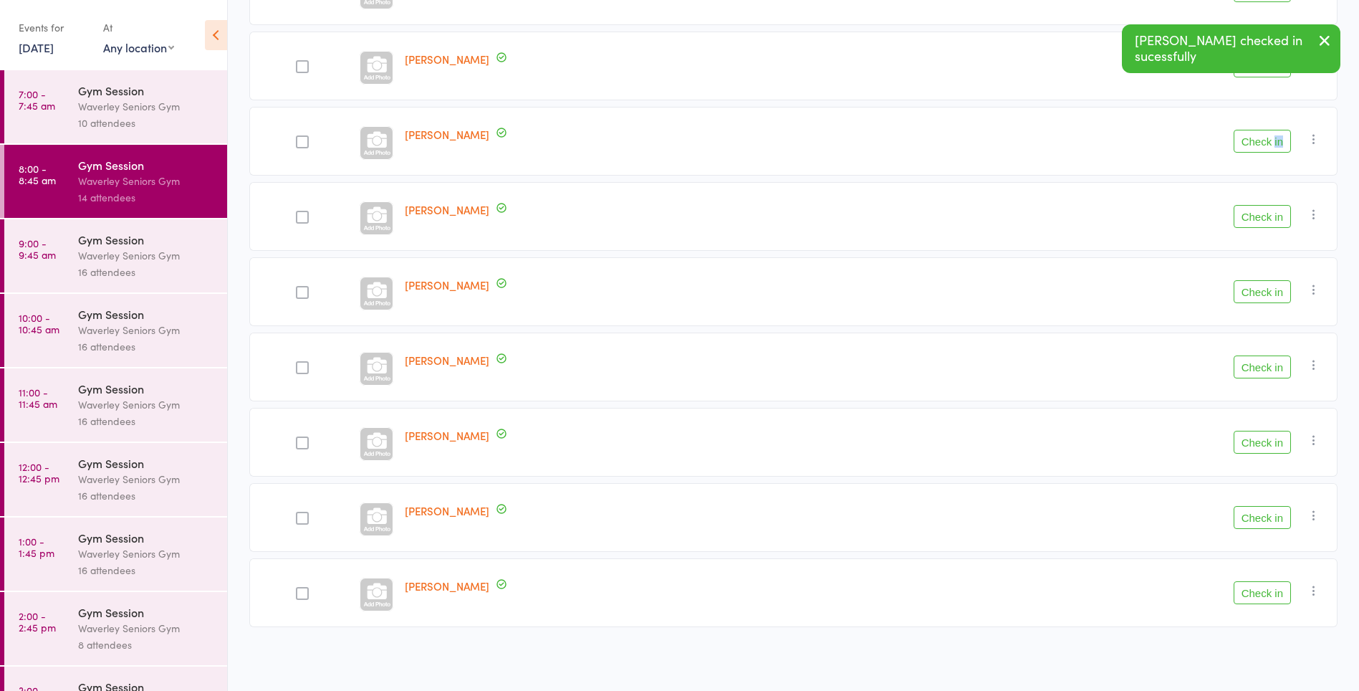
scroll to position [273, 0]
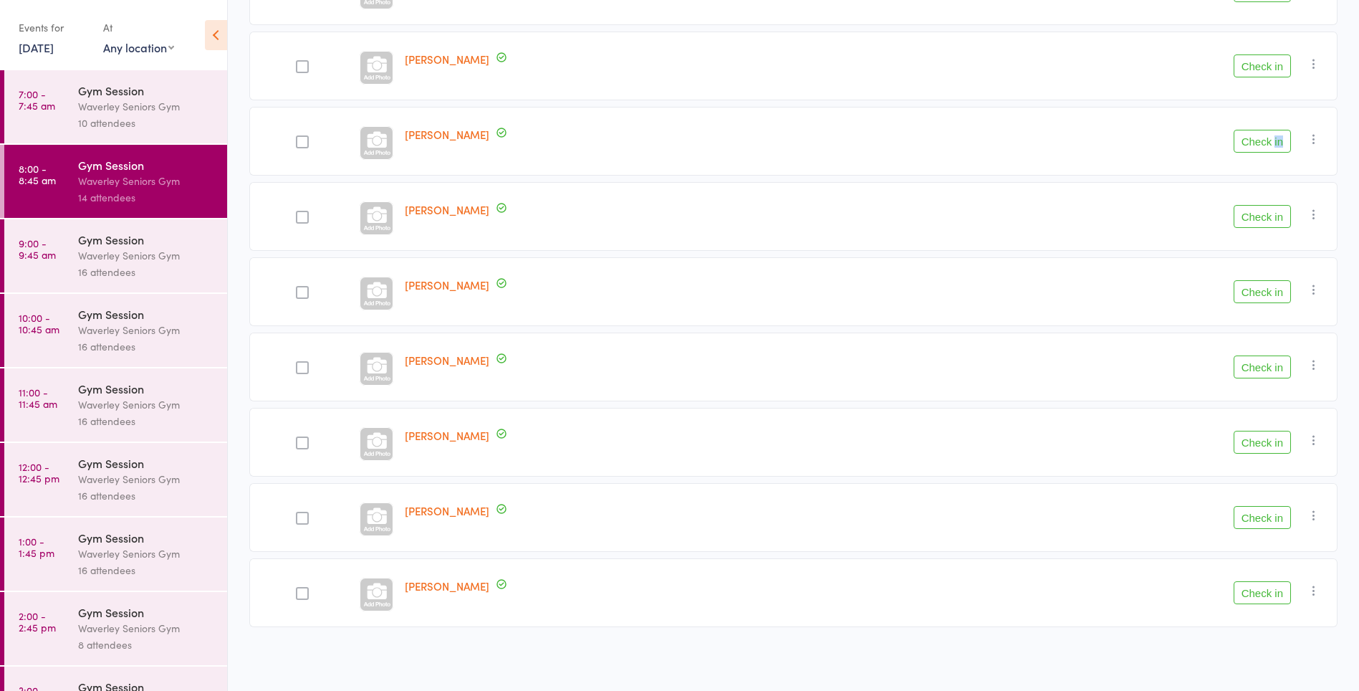
click at [1268, 295] on button "Check in" at bounding box center [1262, 291] width 57 height 23
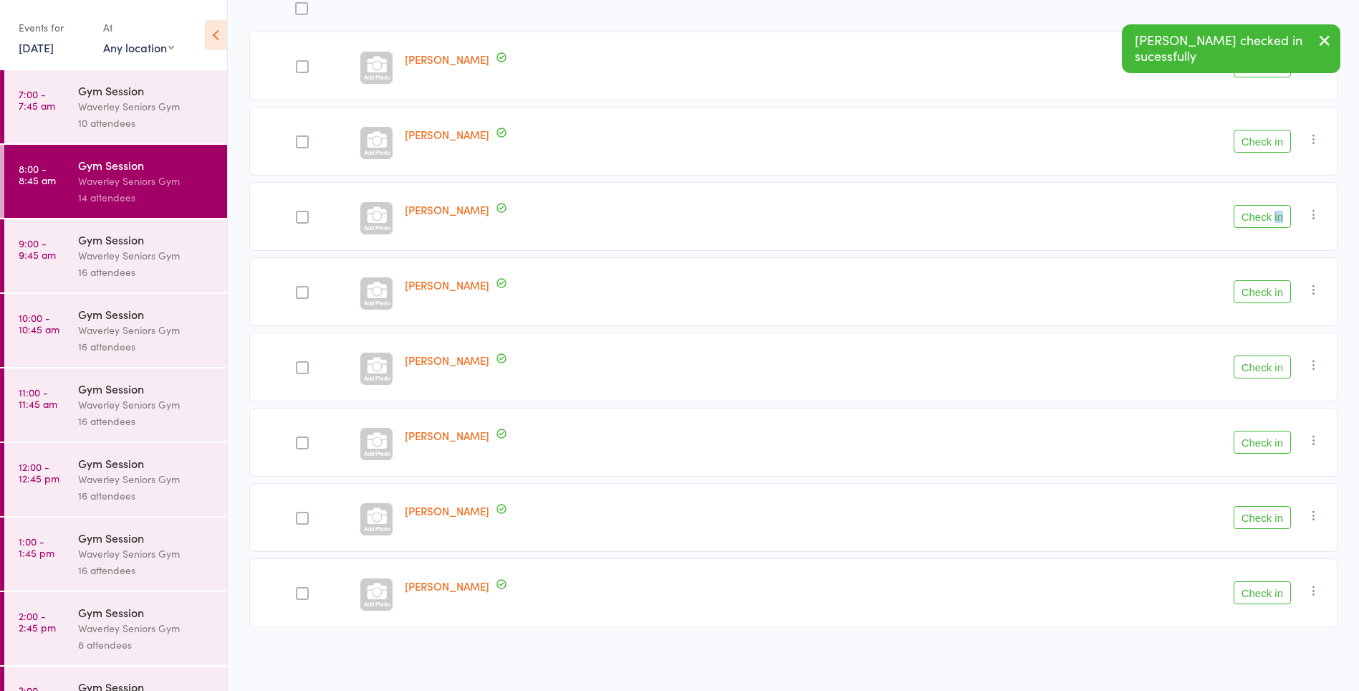
scroll to position [198, 0]
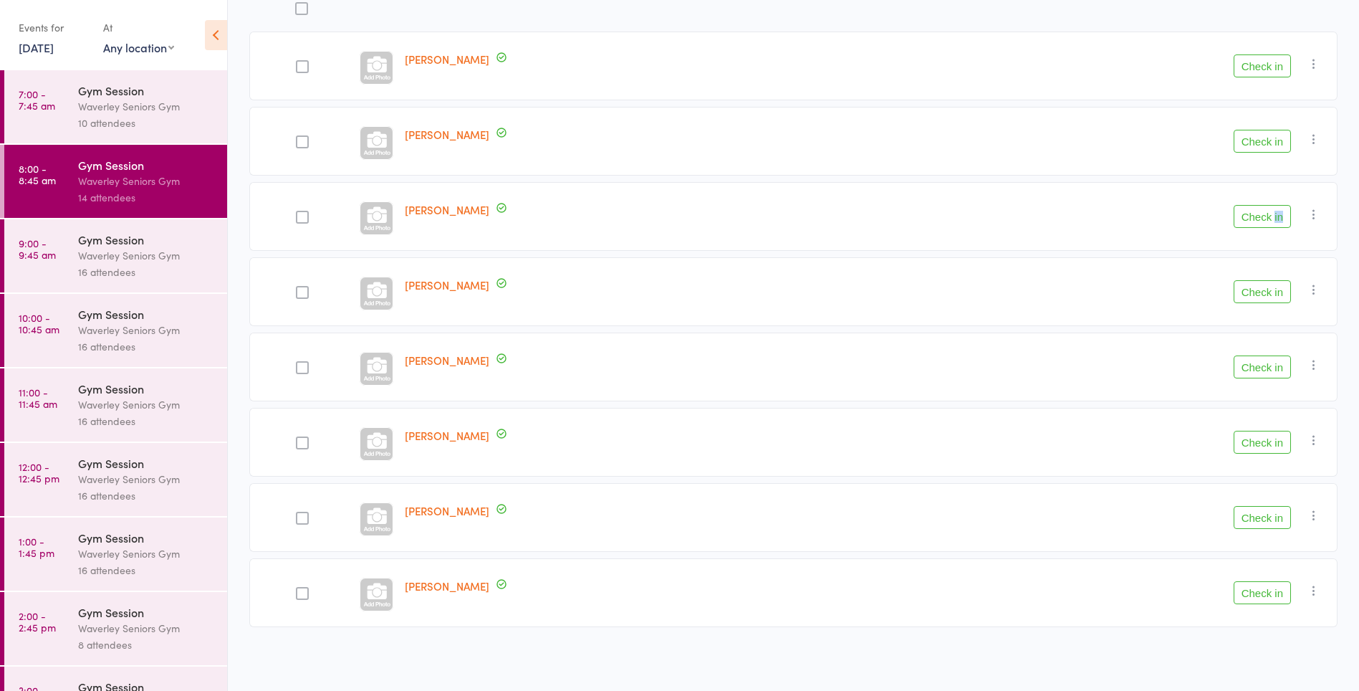
click at [85, 107] on div "Waverley Seniors Gym" at bounding box center [146, 106] width 137 height 16
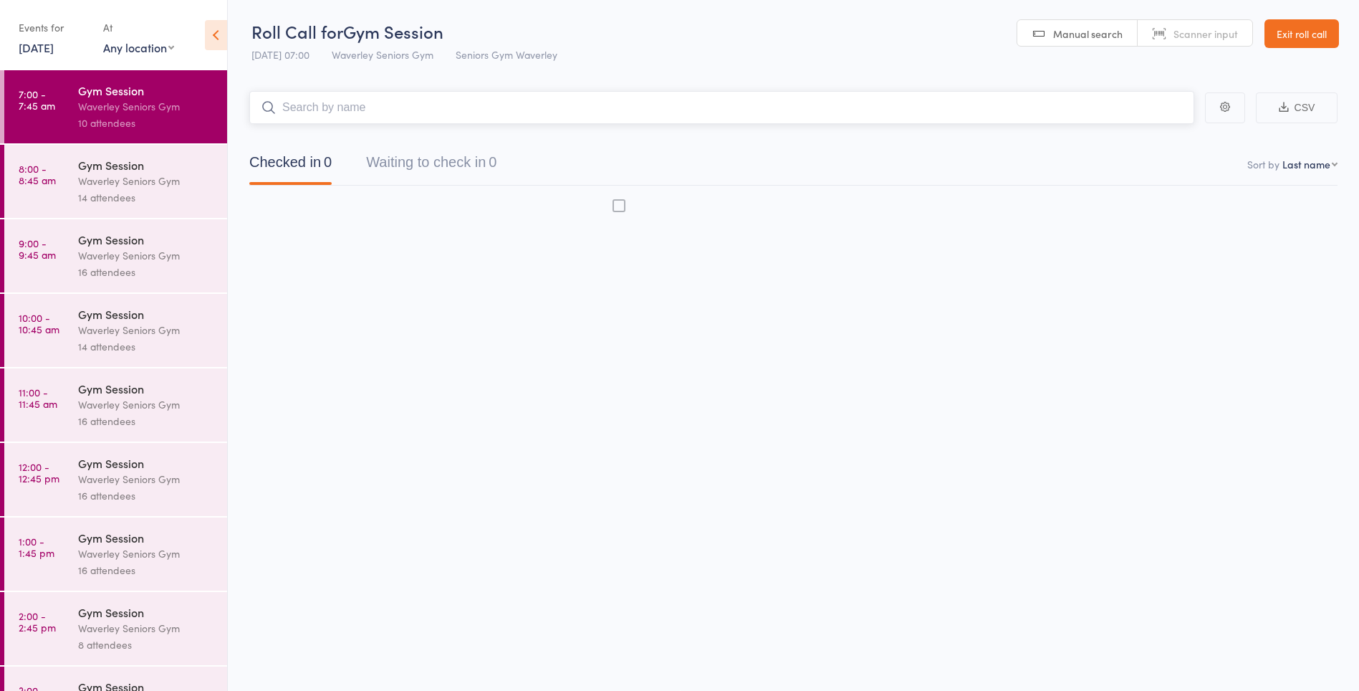
scroll to position [1, 0]
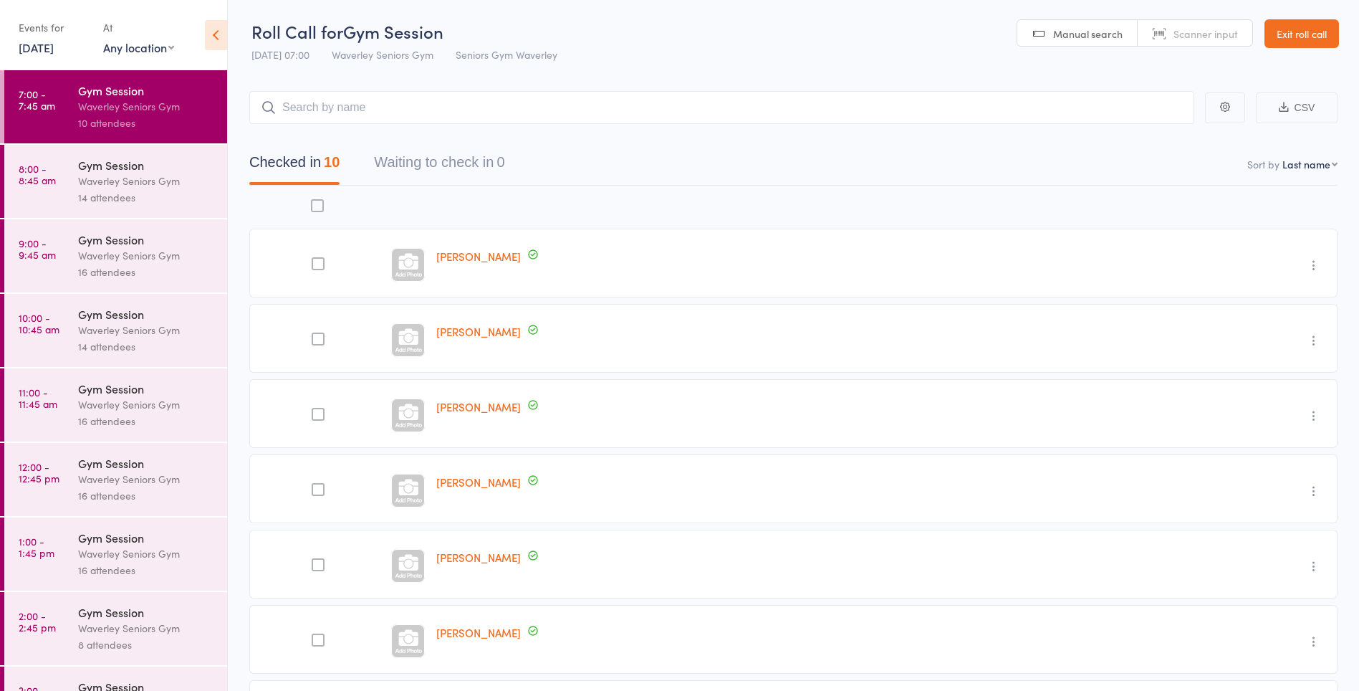
click at [82, 179] on div "Waverley Seniors Gym" at bounding box center [146, 181] width 137 height 16
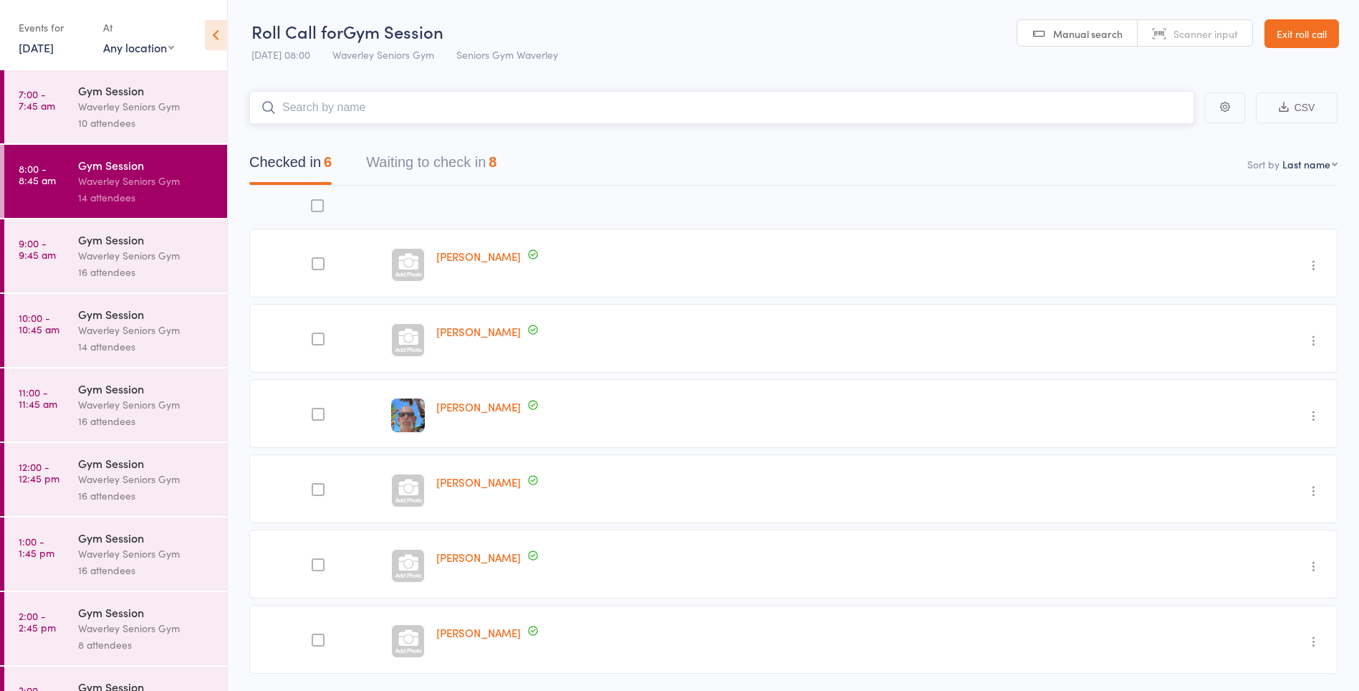
click at [464, 160] on button "Waiting to check in 8" at bounding box center [431, 166] width 130 height 38
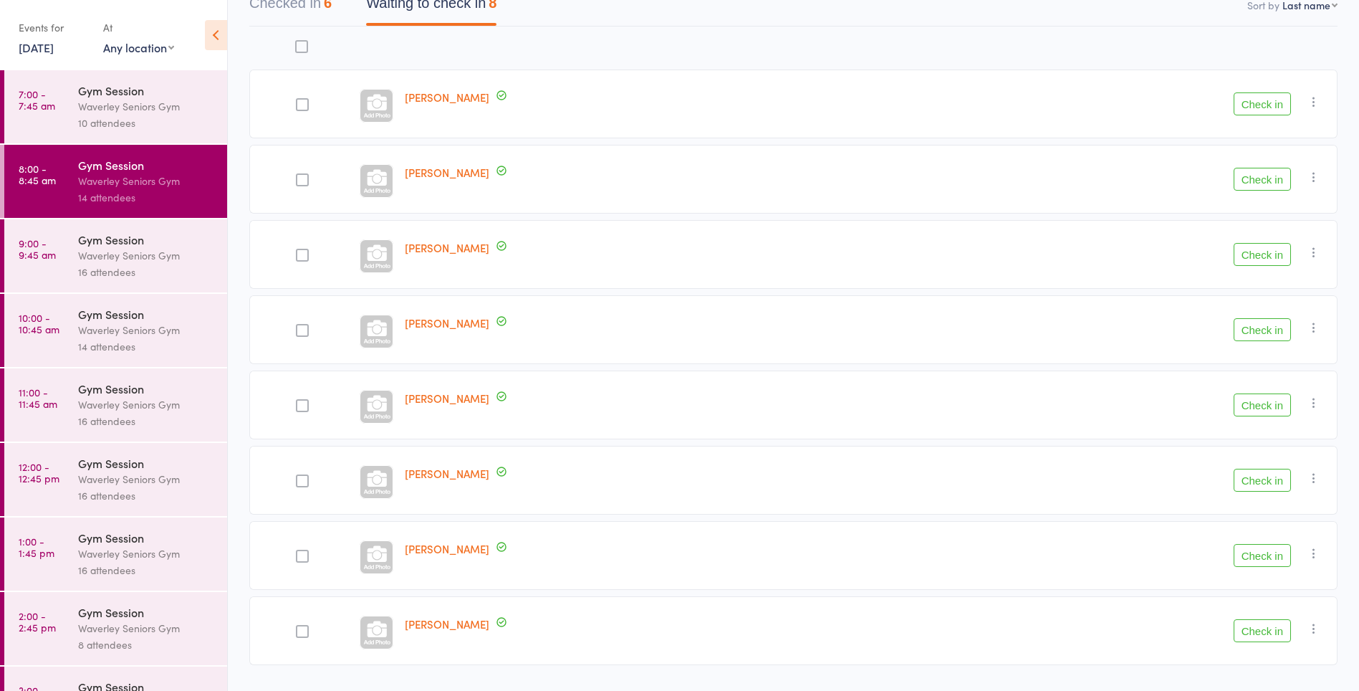
scroll to position [161, 0]
click at [1269, 179] on button "Check in" at bounding box center [1262, 177] width 57 height 23
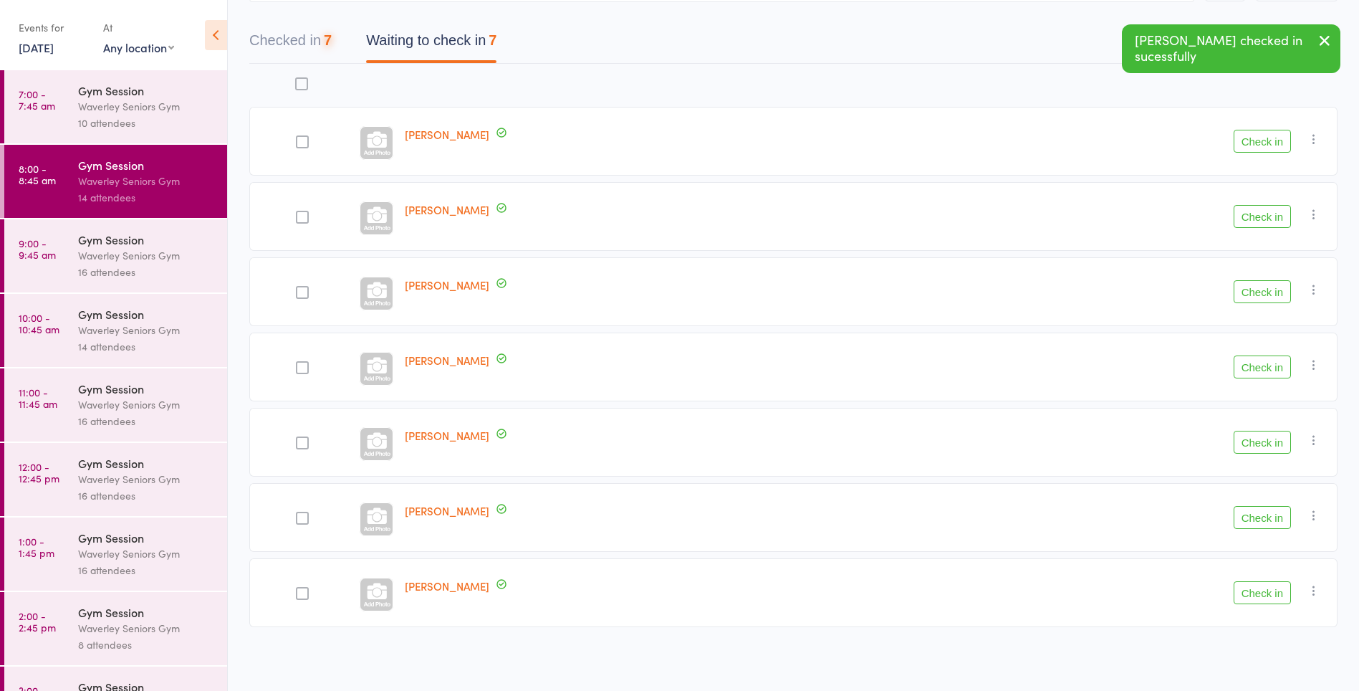
scroll to position [123, 0]
click at [1260, 140] on button "Check in" at bounding box center [1262, 141] width 57 height 23
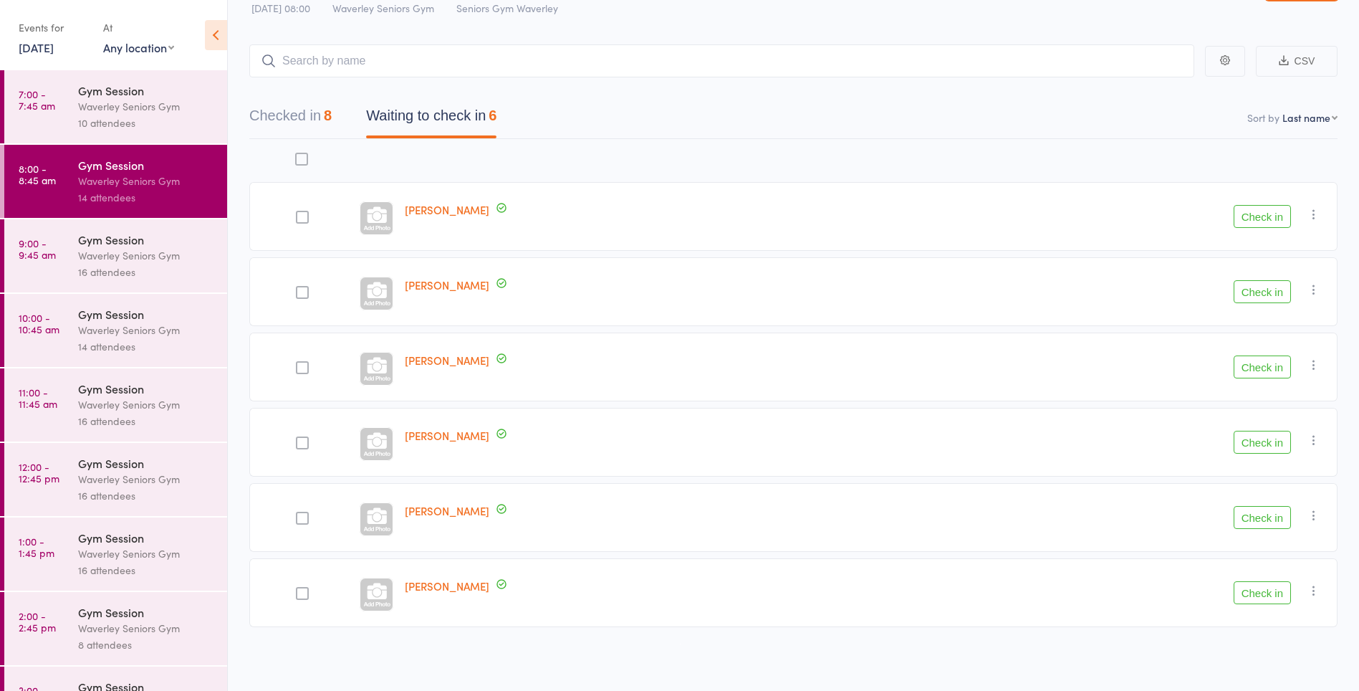
click at [1268, 596] on button "Check in" at bounding box center [1262, 592] width 57 height 23
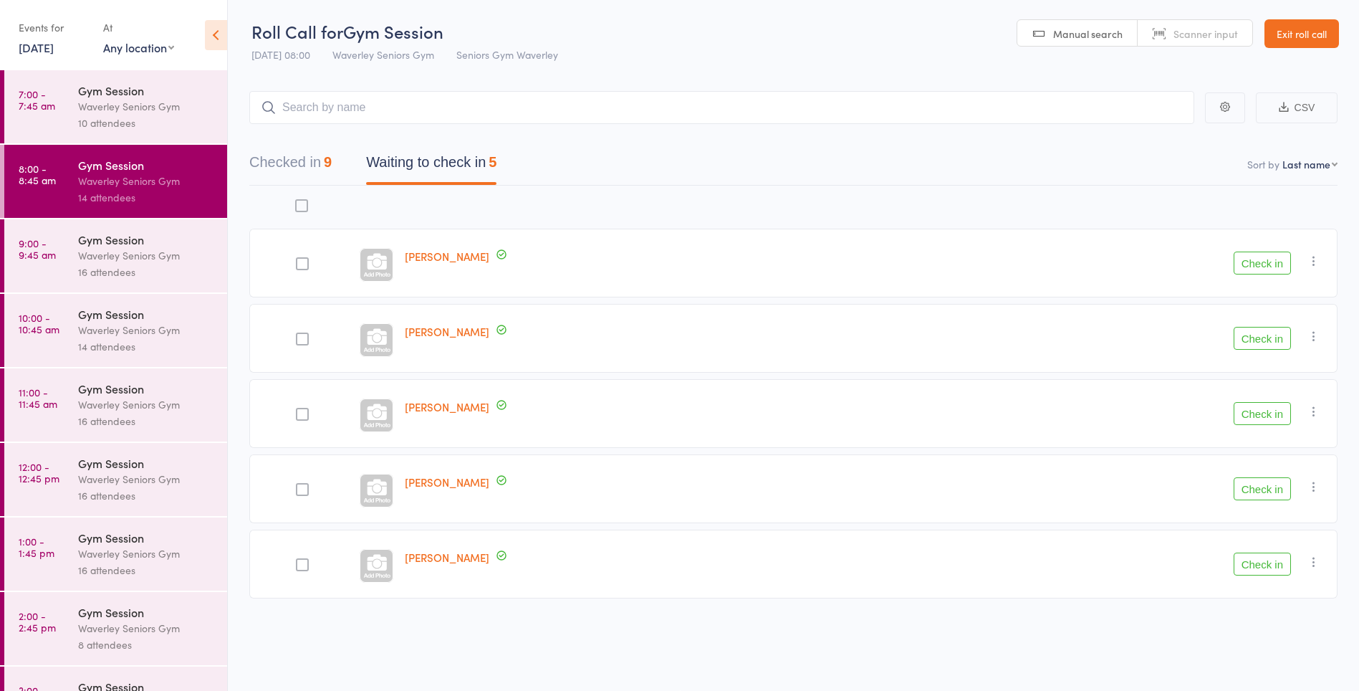
click at [1268, 567] on button "Check in" at bounding box center [1262, 564] width 57 height 23
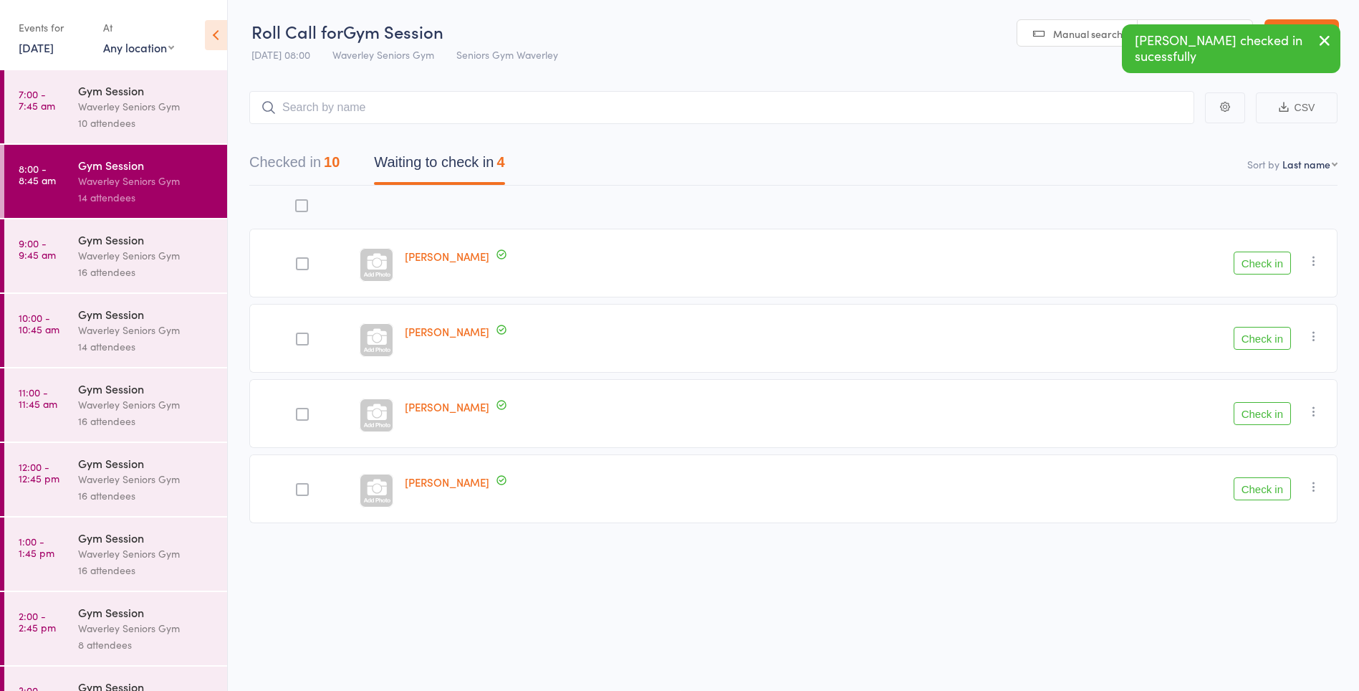
click at [1261, 412] on button "Check in" at bounding box center [1262, 413] width 57 height 23
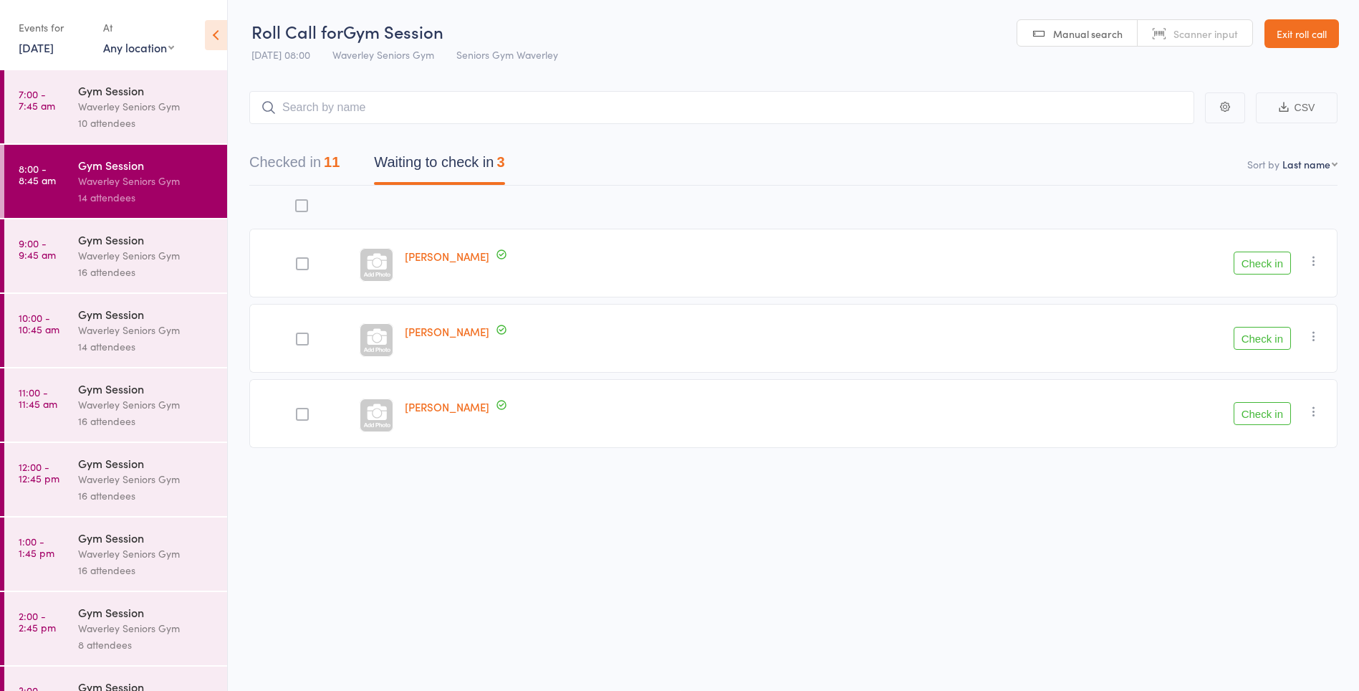
click at [1278, 265] on button "Check in" at bounding box center [1262, 263] width 57 height 23
click at [1315, 337] on icon "button" at bounding box center [1314, 336] width 14 height 14
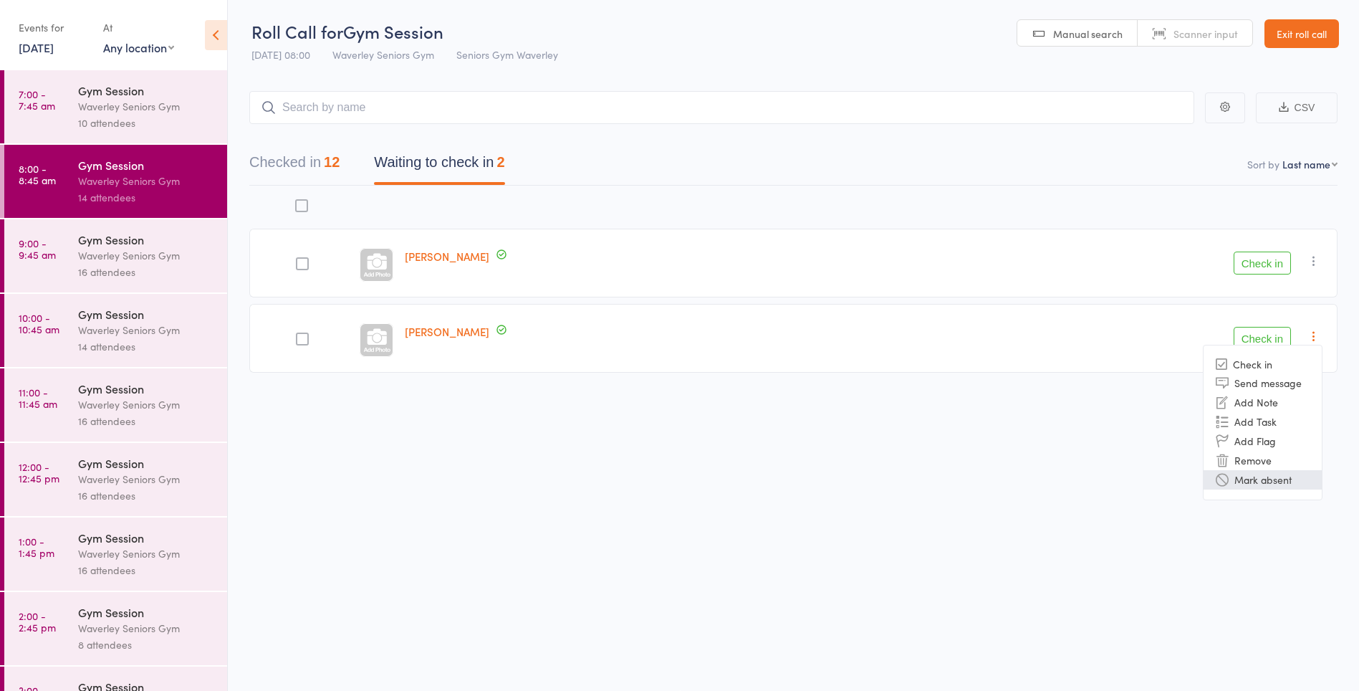
click at [1284, 480] on li "Mark absent" at bounding box center [1263, 479] width 118 height 19
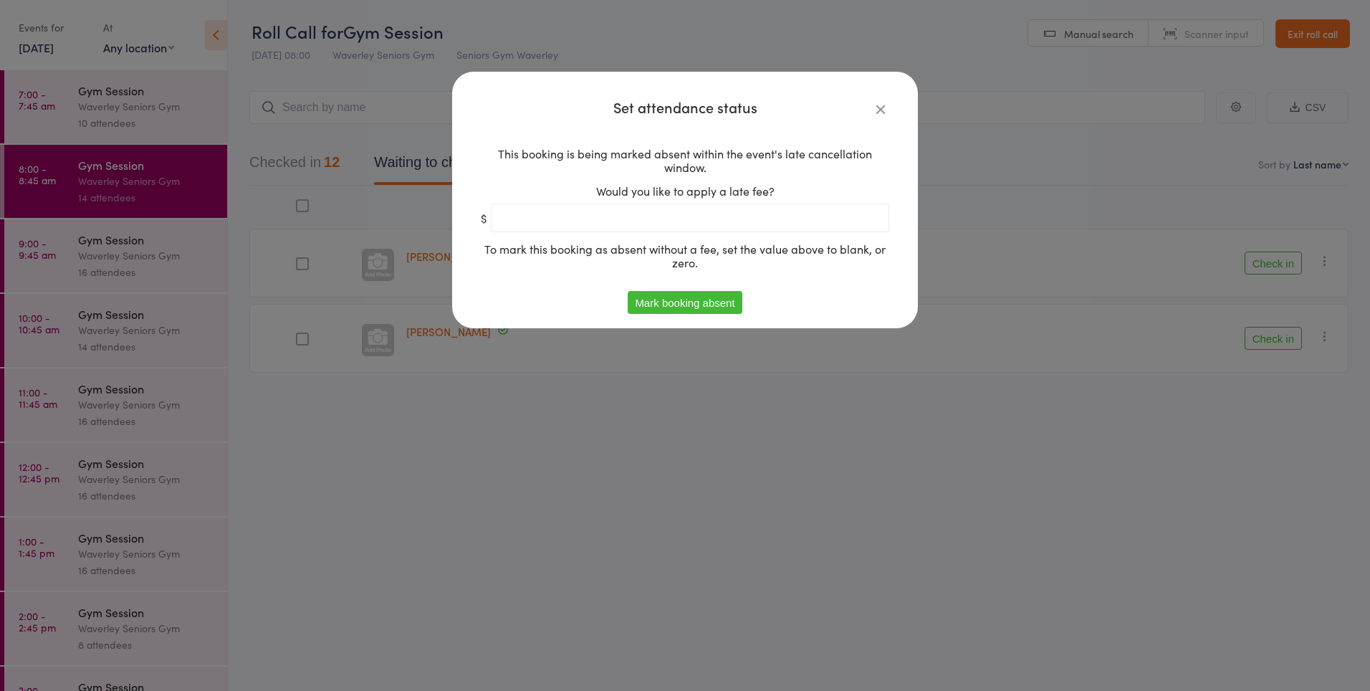
click at [733, 306] on button "Mark booking absent" at bounding box center [685, 302] width 114 height 23
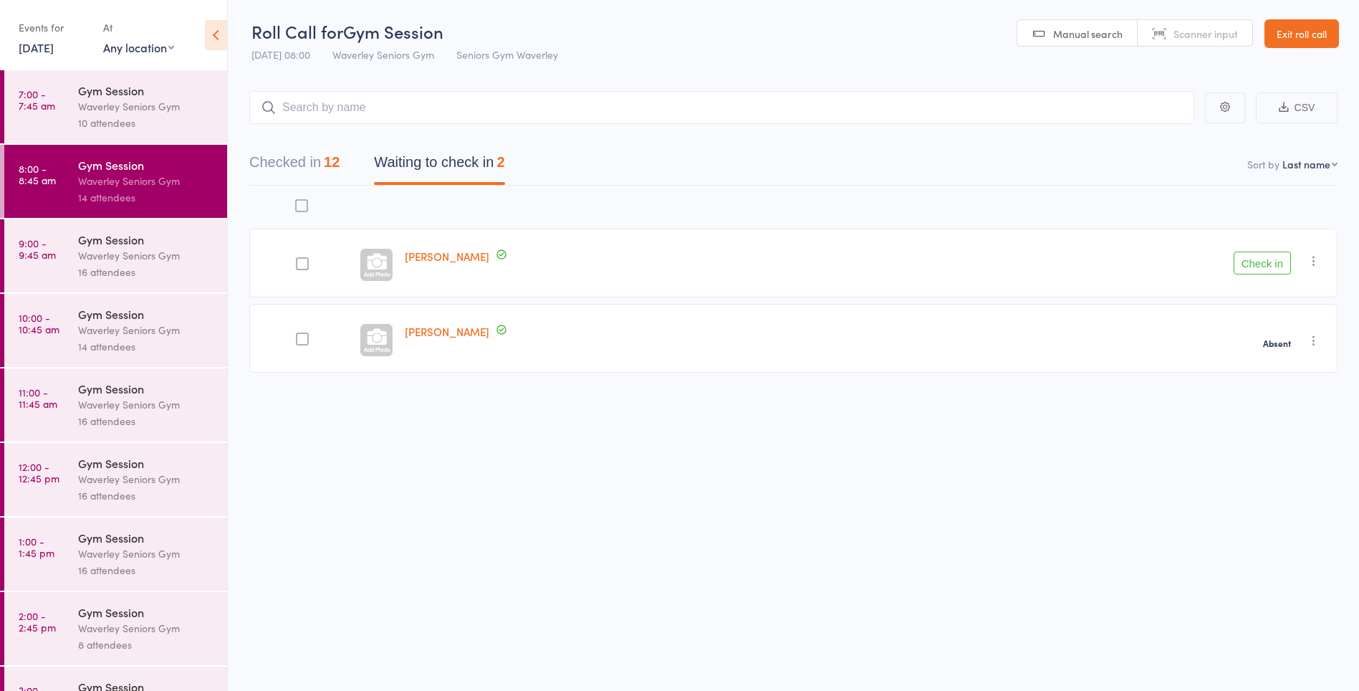
click at [1316, 257] on icon "button" at bounding box center [1314, 261] width 14 height 14
click at [1283, 407] on li "Mark absent" at bounding box center [1263, 404] width 118 height 19
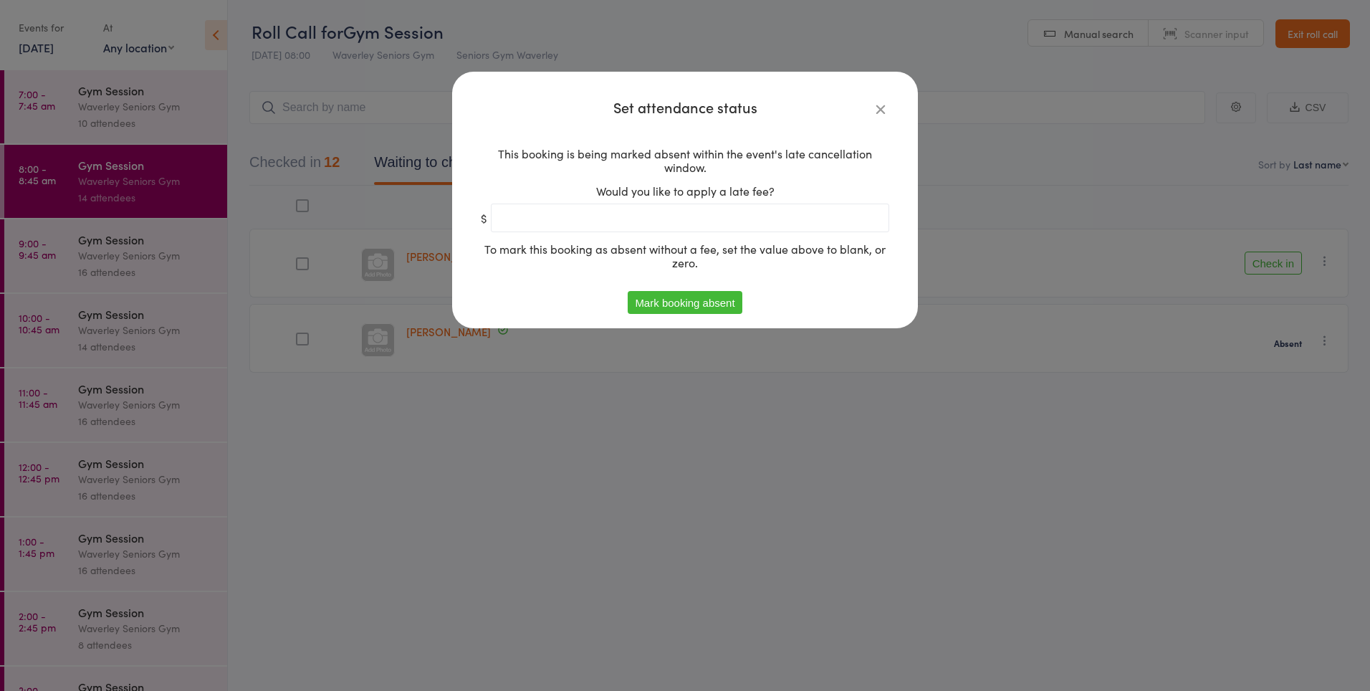
click at [714, 305] on button "Mark booking absent" at bounding box center [685, 302] width 114 height 23
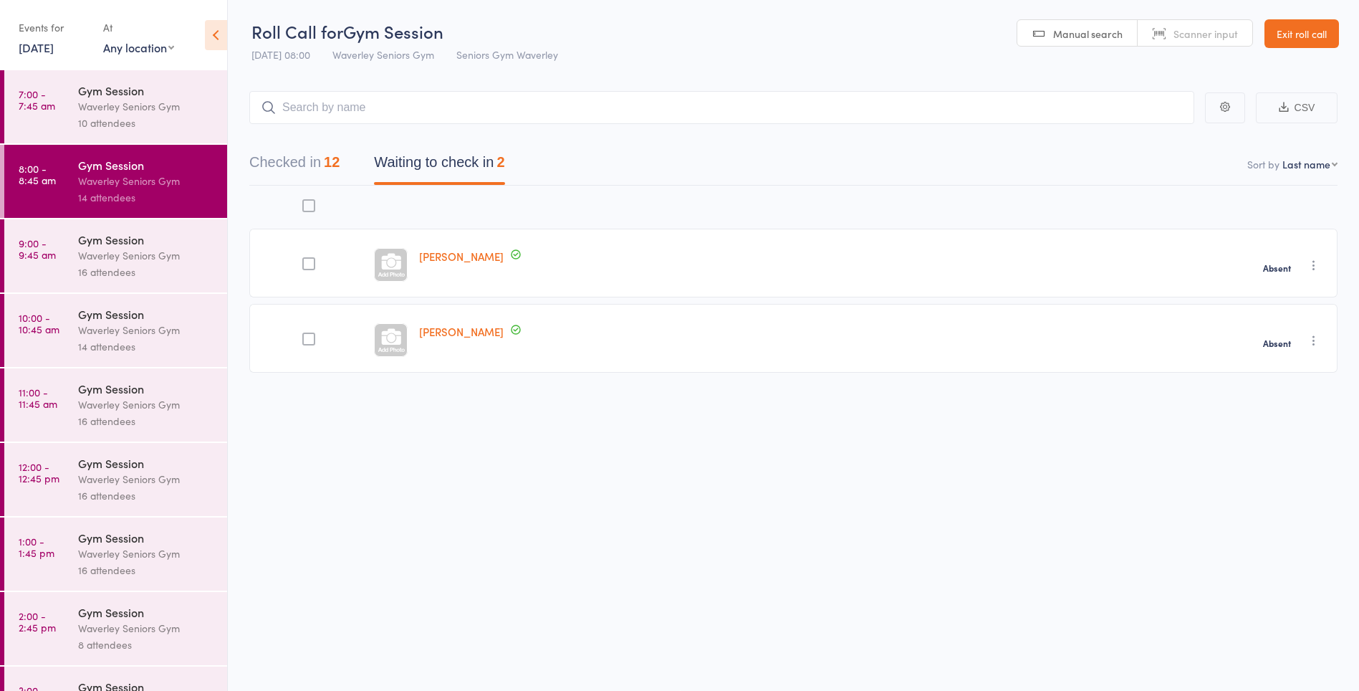
click at [143, 257] on div "Waverley Seniors Gym" at bounding box center [146, 255] width 137 height 16
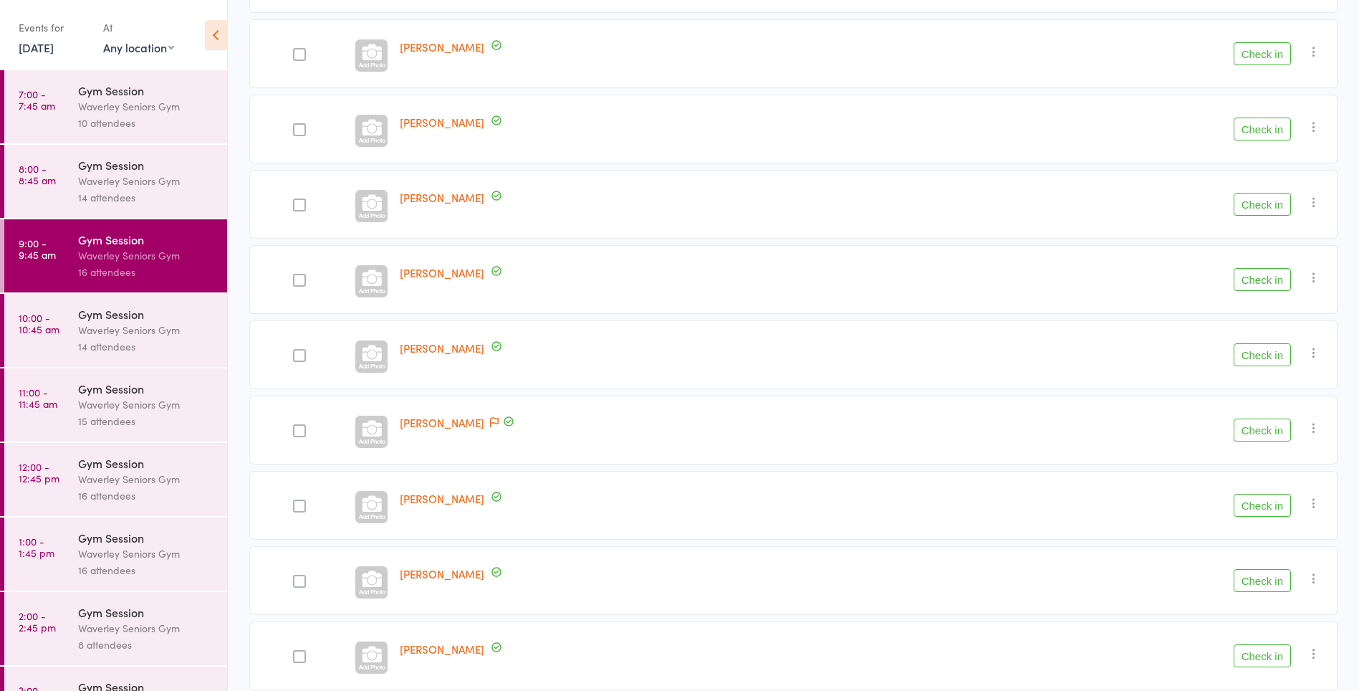
scroll to position [437, 0]
click at [1264, 500] on button "Check in" at bounding box center [1262, 503] width 57 height 23
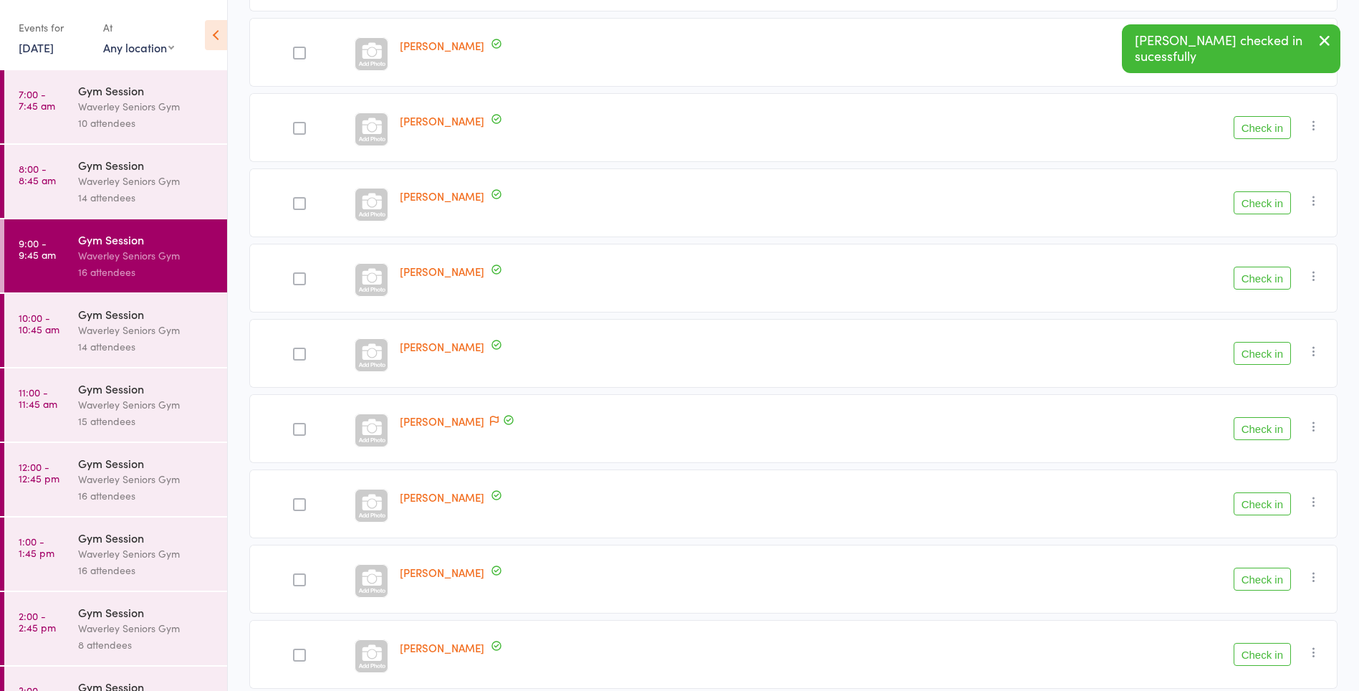
click at [1250, 502] on button "Check in" at bounding box center [1262, 503] width 57 height 23
click at [1258, 576] on button "Check in" at bounding box center [1262, 579] width 57 height 23
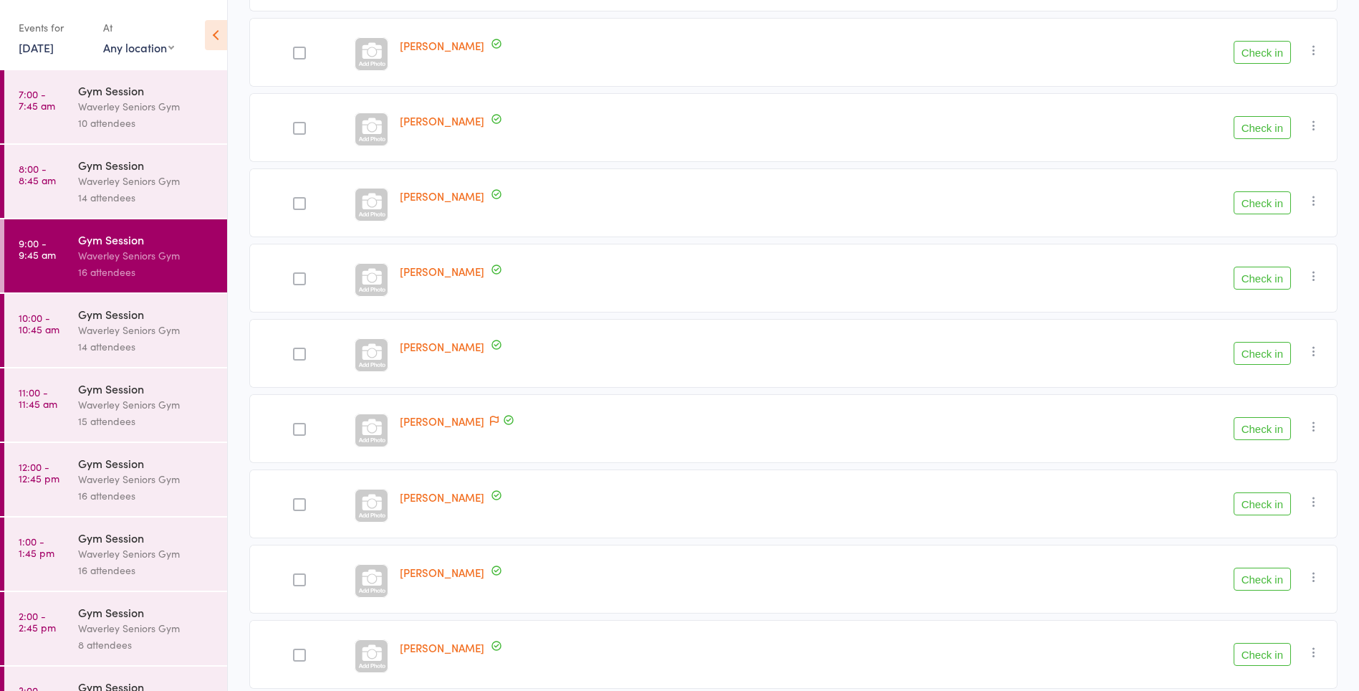
click at [1261, 284] on button "Check in" at bounding box center [1262, 278] width 57 height 23
click at [425, 349] on link "Gisella Musumeci" at bounding box center [442, 345] width 85 height 15
click at [1262, 54] on button "Check in" at bounding box center [1262, 52] width 57 height 23
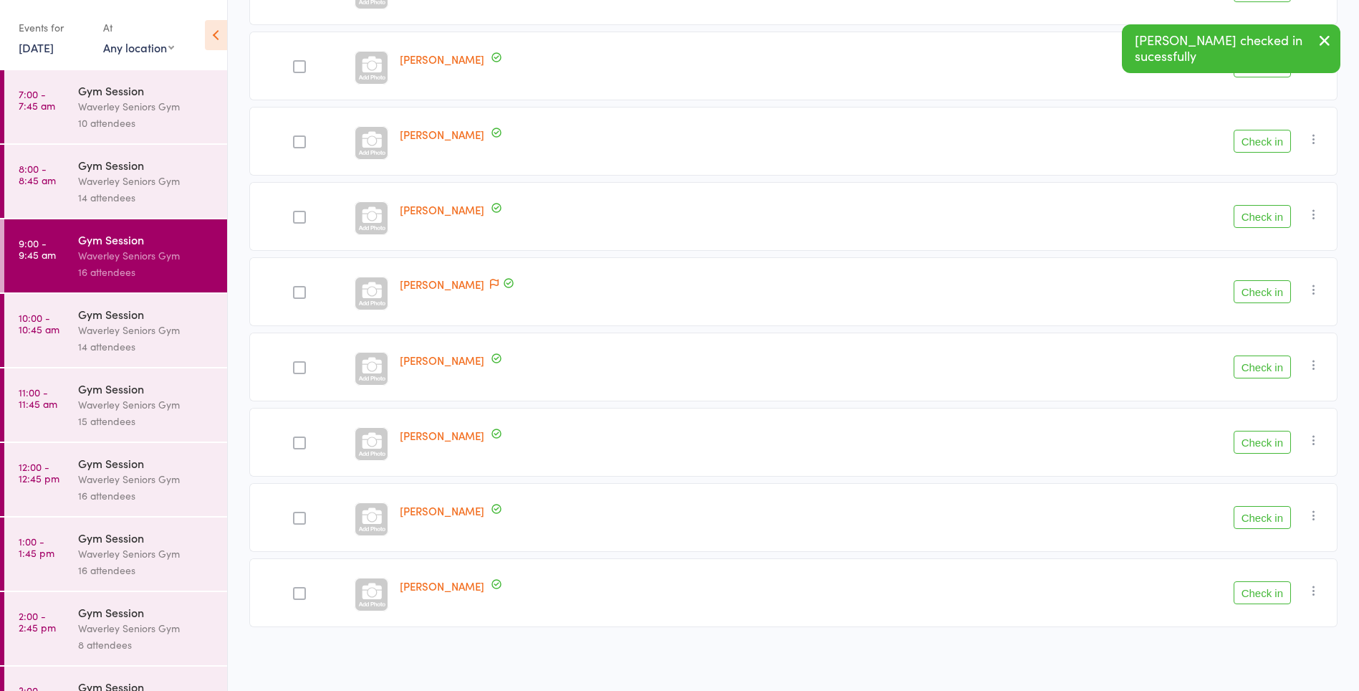
click at [1249, 292] on button "Check in" at bounding box center [1262, 291] width 57 height 23
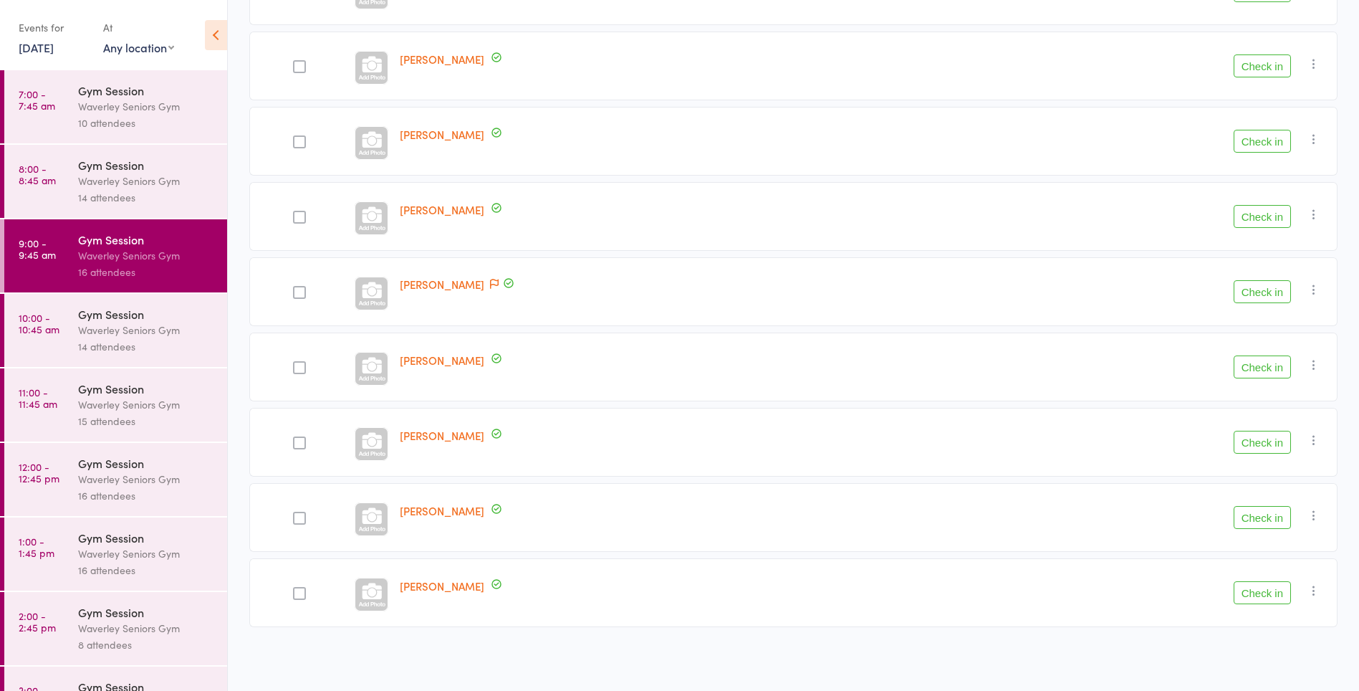
scroll to position [348, 0]
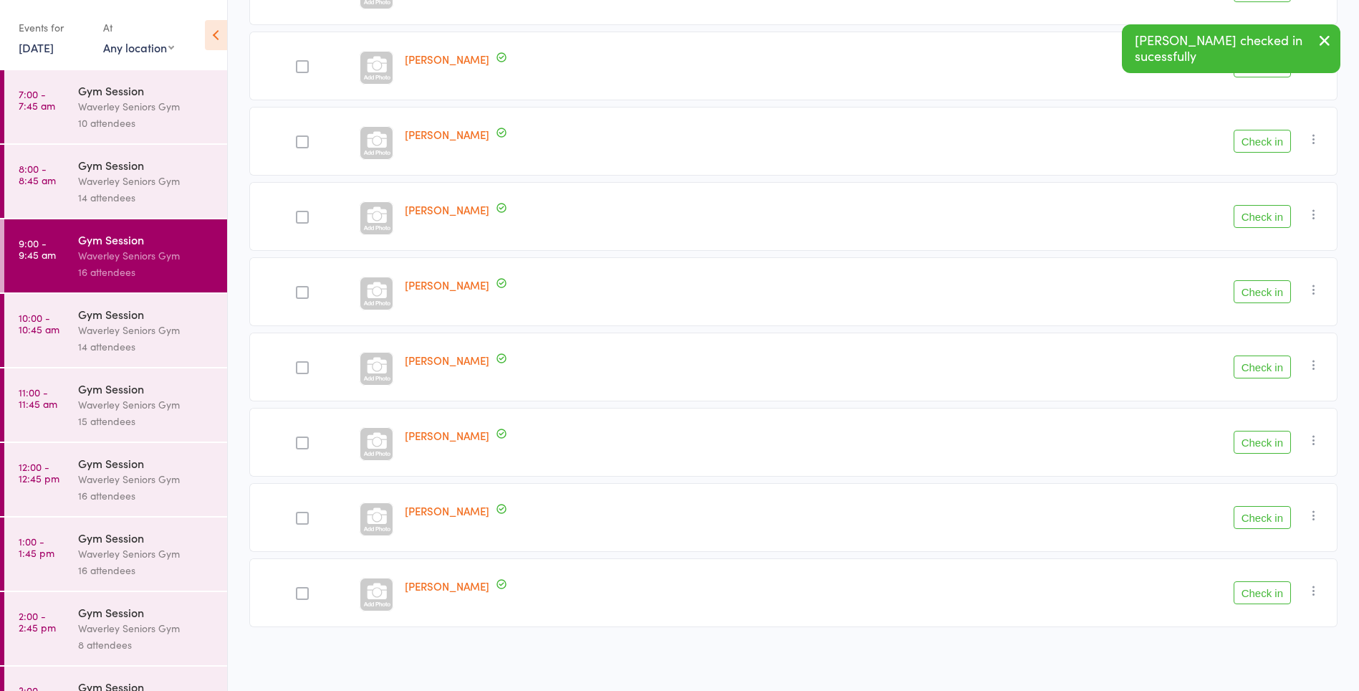
click at [1014, 72] on div "Check in Check in Send message Add Note Add Task Add Flag Remove Mark absent" at bounding box center [1108, 66] width 459 height 69
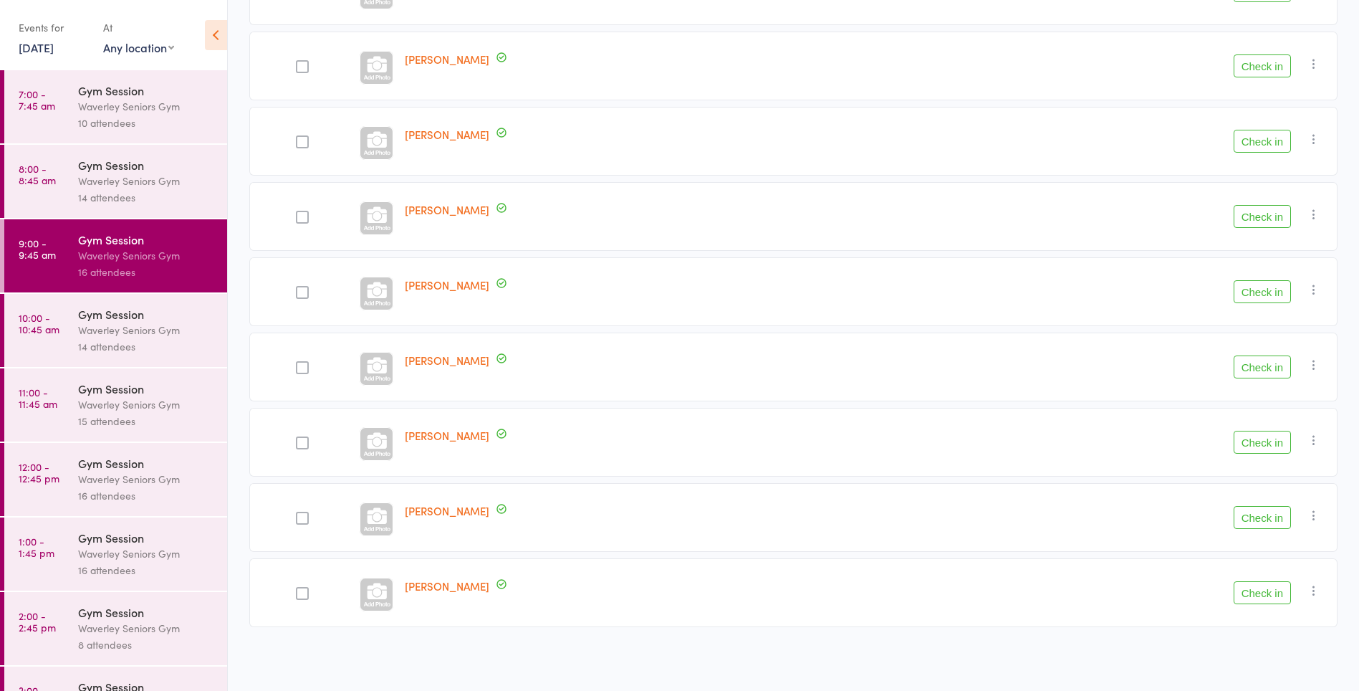
click at [1278, 70] on button "Check in" at bounding box center [1262, 65] width 57 height 23
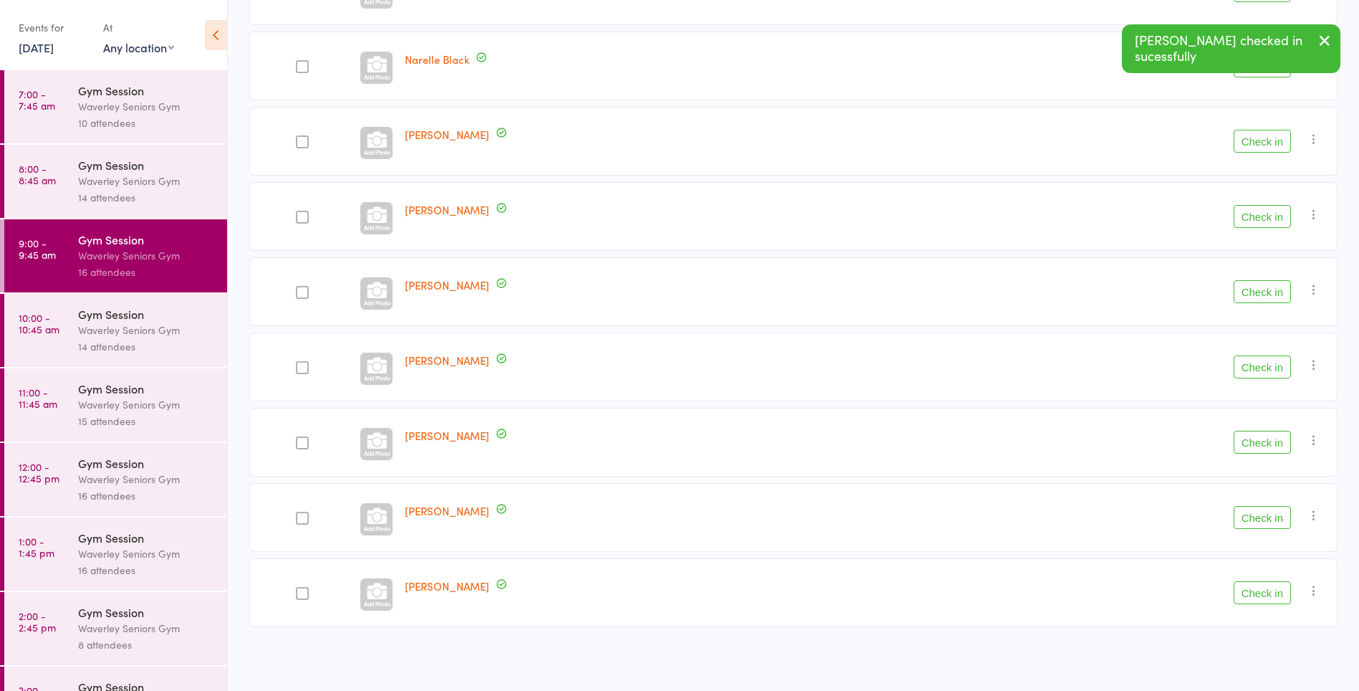
scroll to position [273, 0]
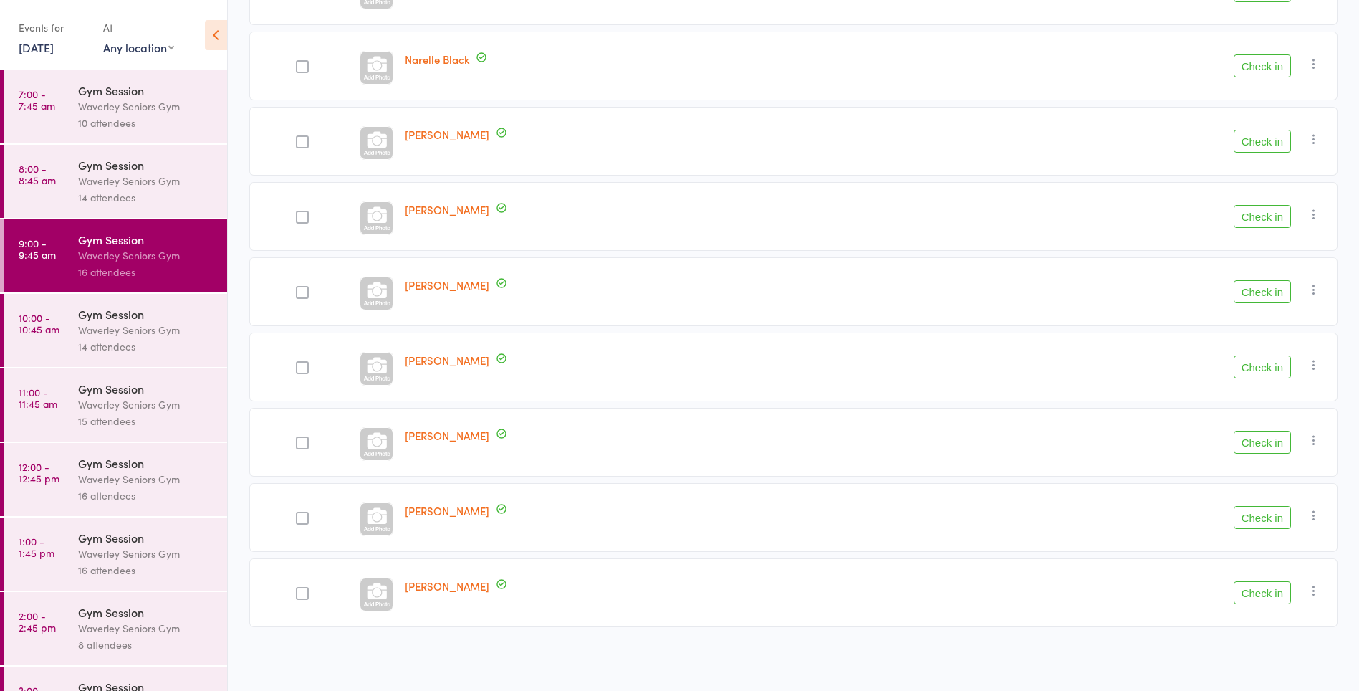
click at [1266, 66] on button "Check in" at bounding box center [1262, 65] width 57 height 23
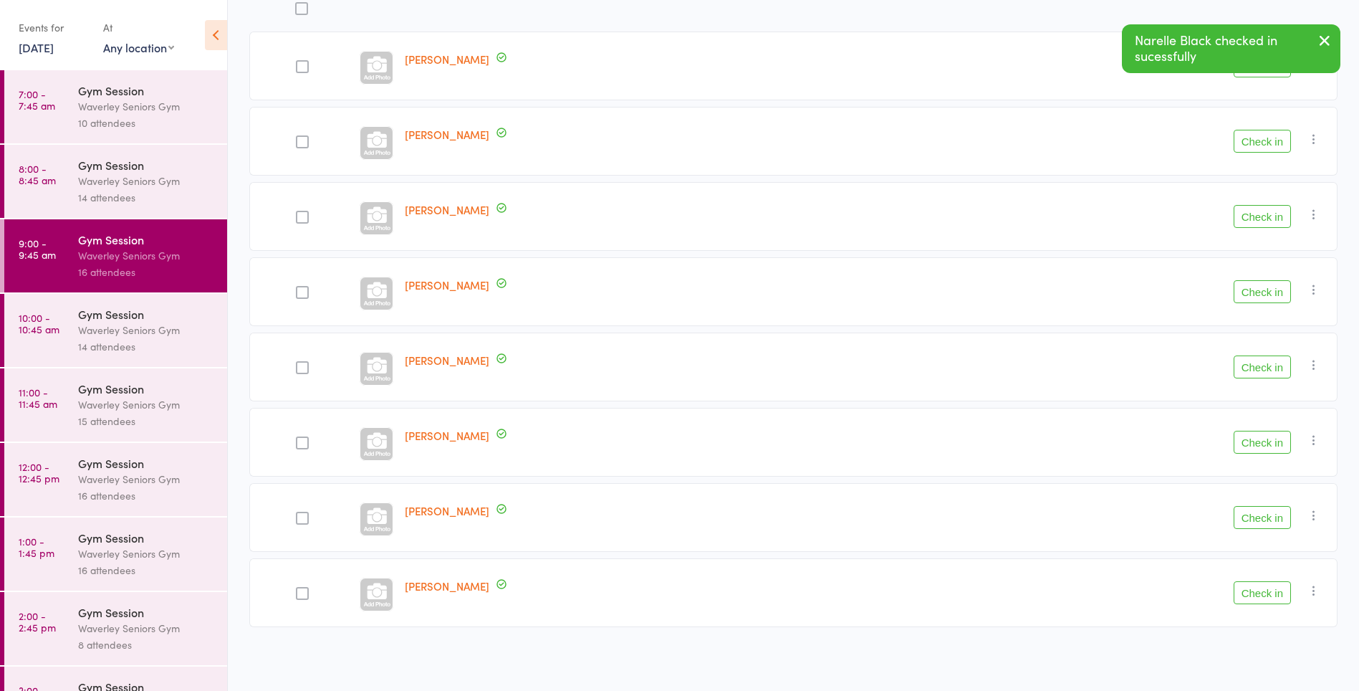
scroll to position [198, 0]
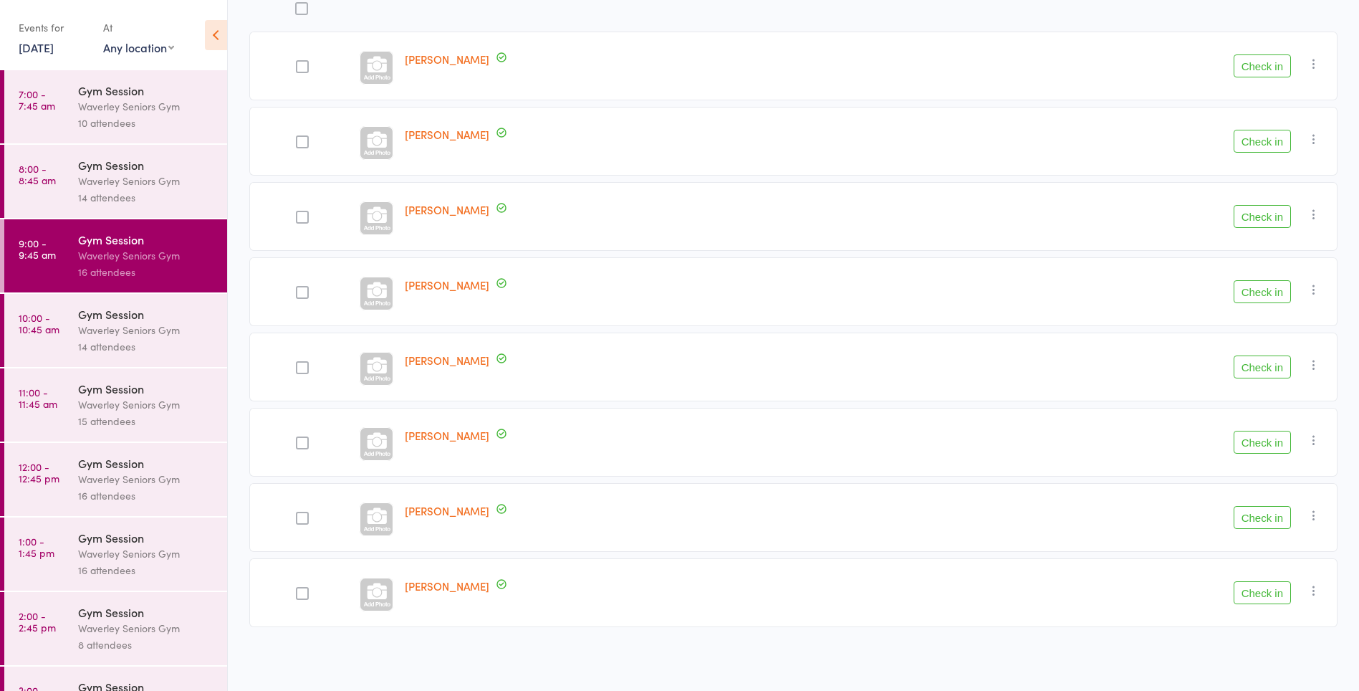
click at [1250, 72] on button "Check in" at bounding box center [1262, 65] width 57 height 23
click at [269, 42] on button "Checked in 9" at bounding box center [290, 44] width 82 height 38
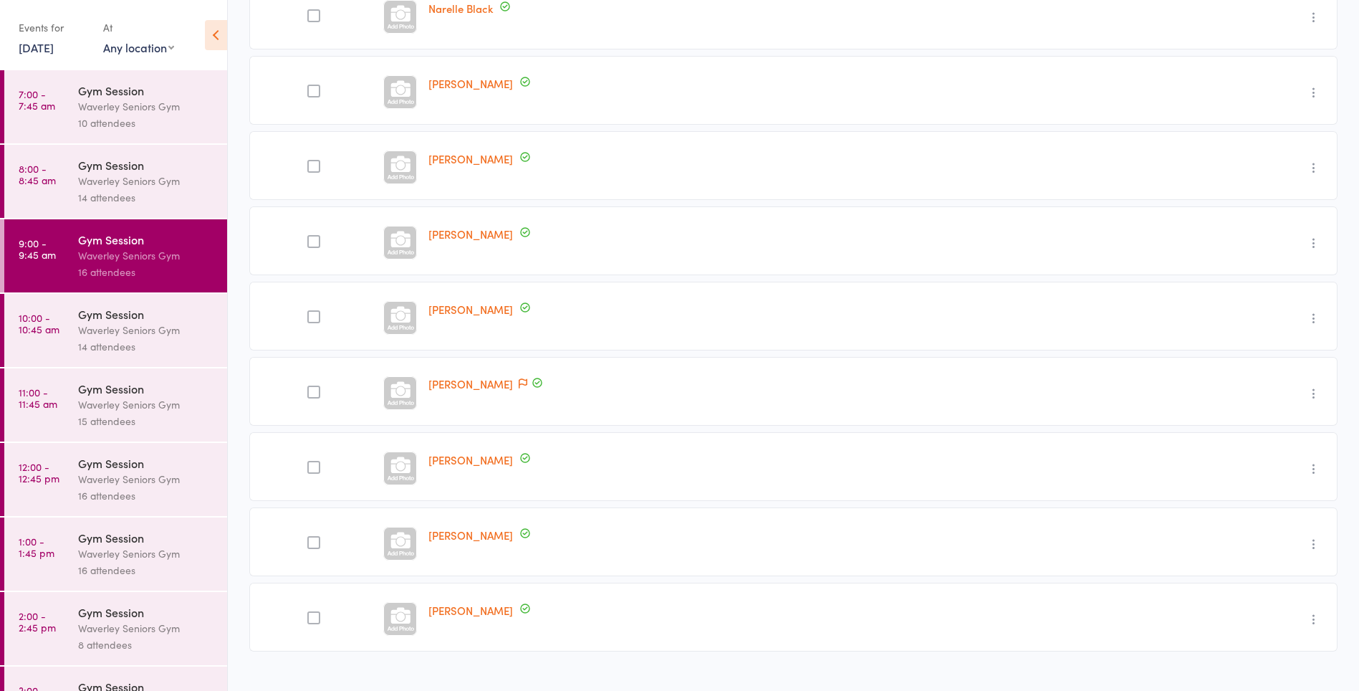
scroll to position [248, 0]
click at [1158, 463] on div "Undo check-in Send message Add Note Add Task Add Flag Remove Mark absent" at bounding box center [1204, 467] width 267 height 69
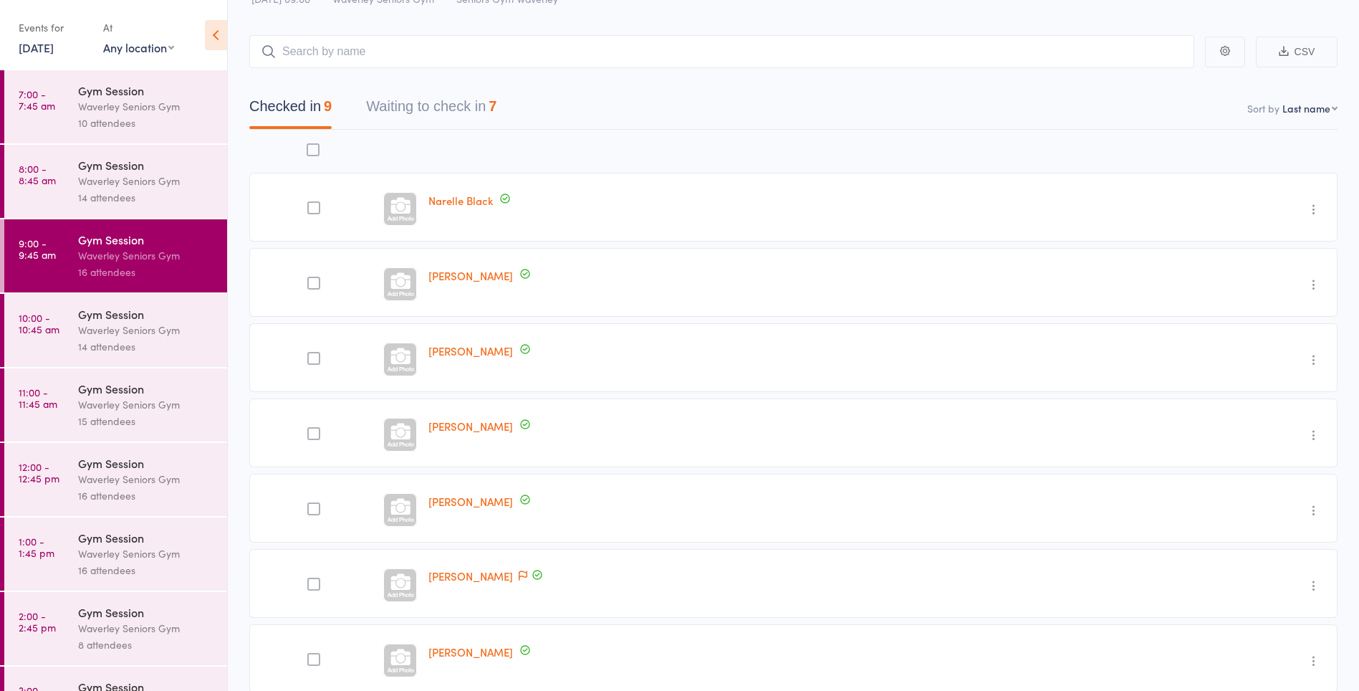
scroll to position [47, 0]
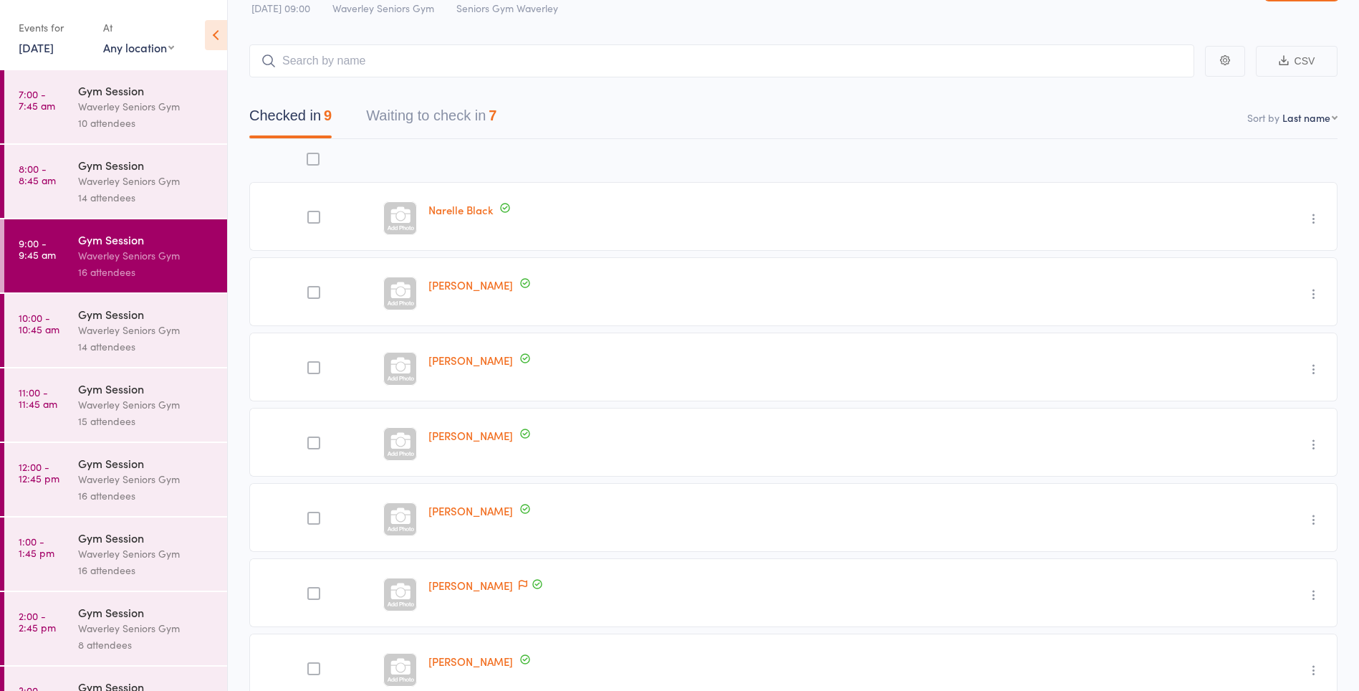
click at [465, 119] on button "Waiting to check in 7" at bounding box center [431, 119] width 130 height 38
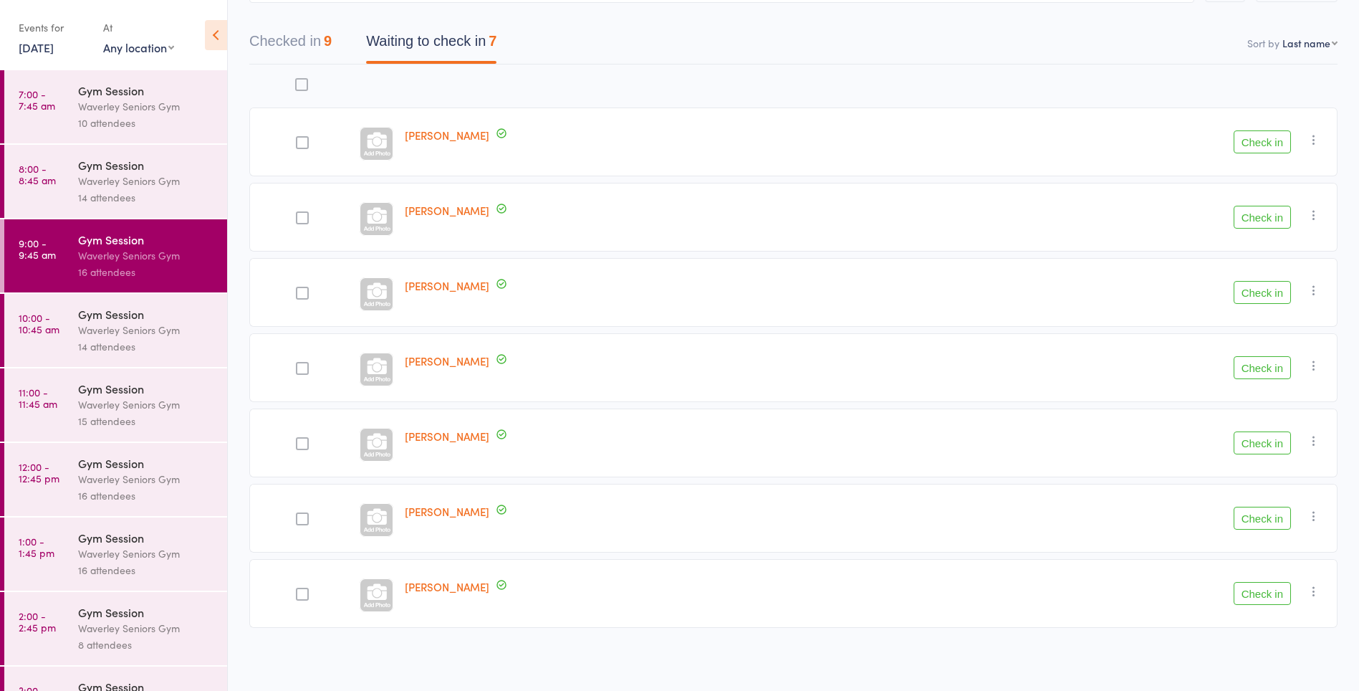
scroll to position [123, 0]
click at [1260, 593] on button "Check in" at bounding box center [1262, 592] width 57 height 23
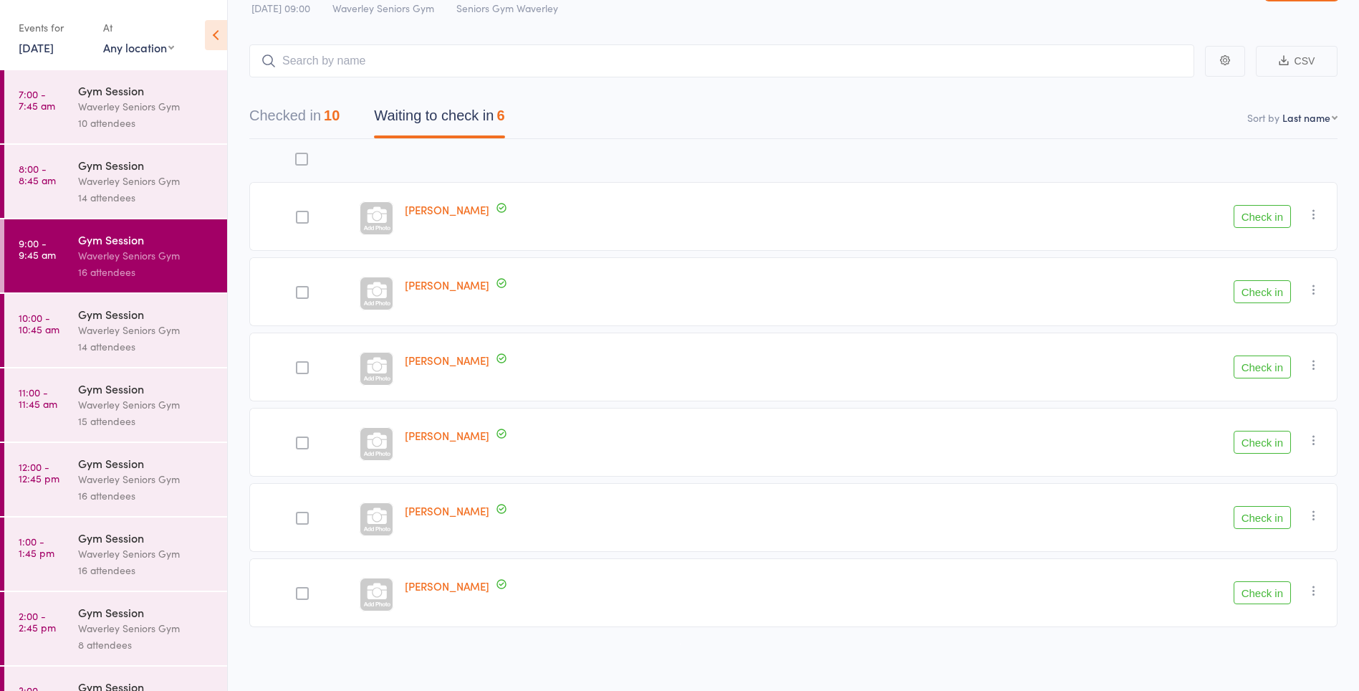
click at [1276, 370] on button "Check in" at bounding box center [1262, 366] width 57 height 23
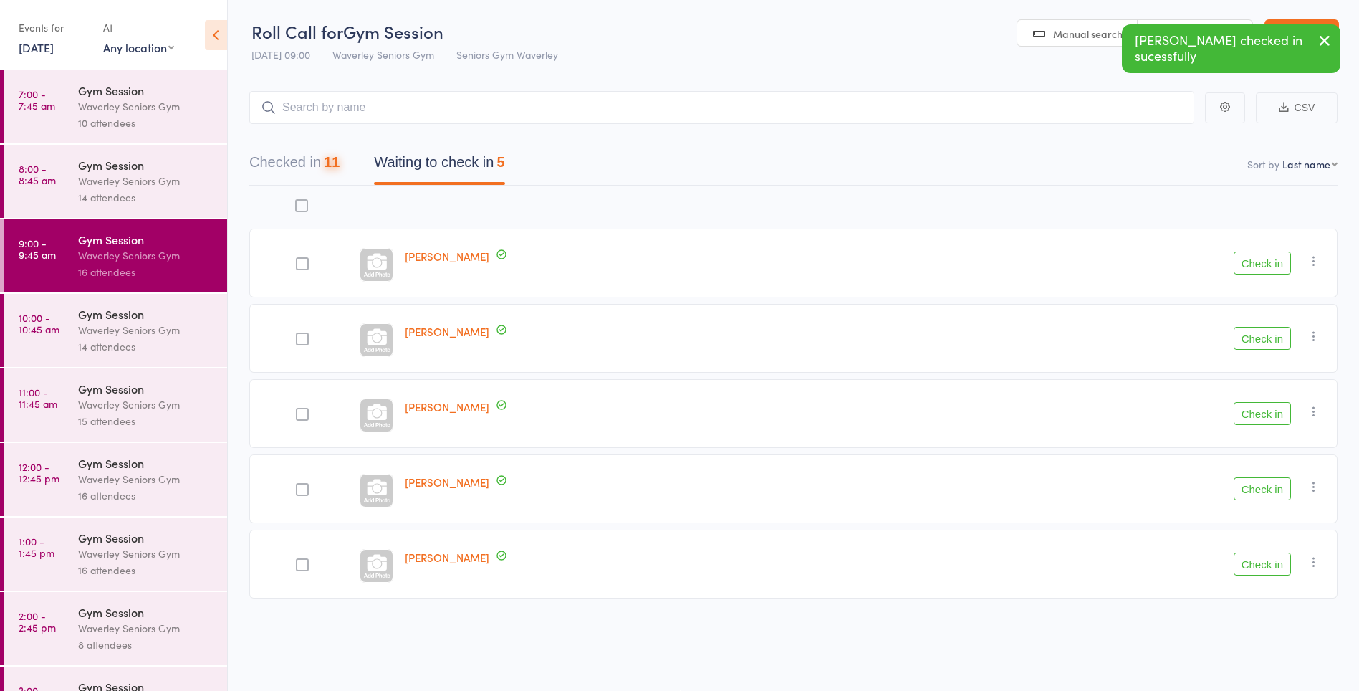
scroll to position [1, 0]
click at [1273, 414] on button "Check in" at bounding box center [1262, 413] width 57 height 23
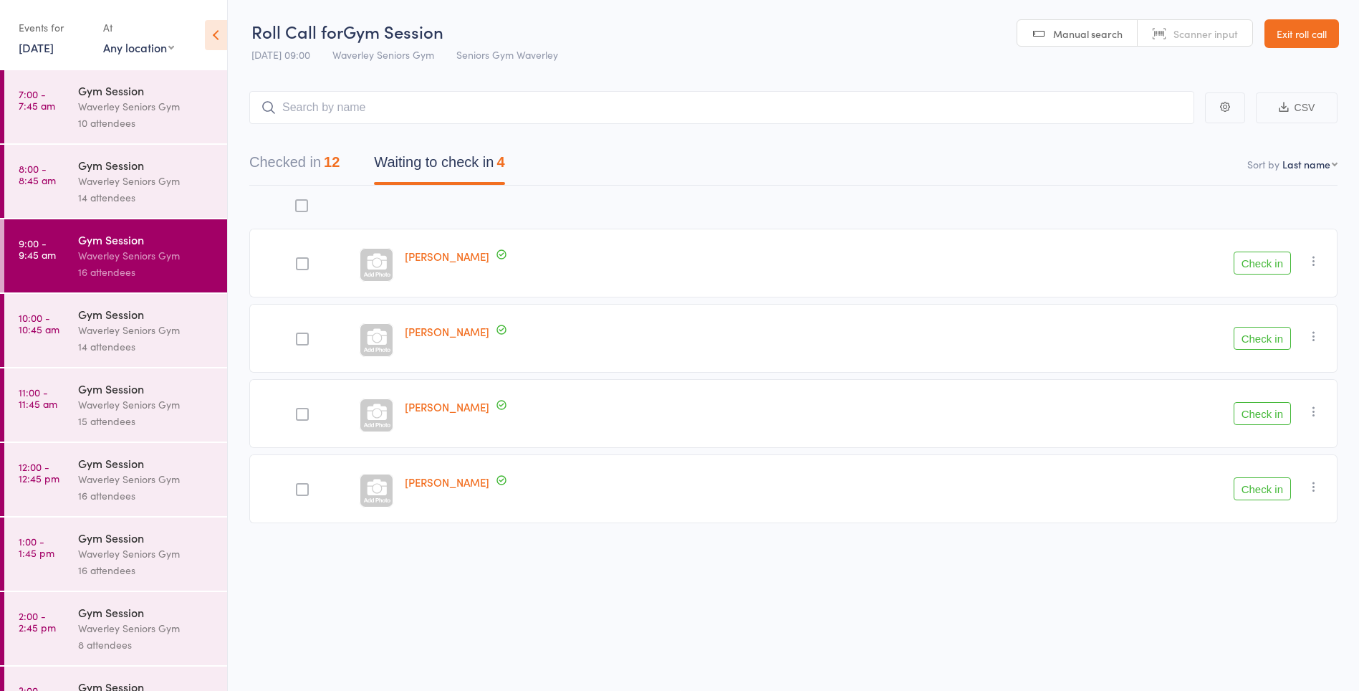
scroll to position [0, 0]
click at [123, 329] on div "Waverley Seniors Gym" at bounding box center [146, 330] width 137 height 16
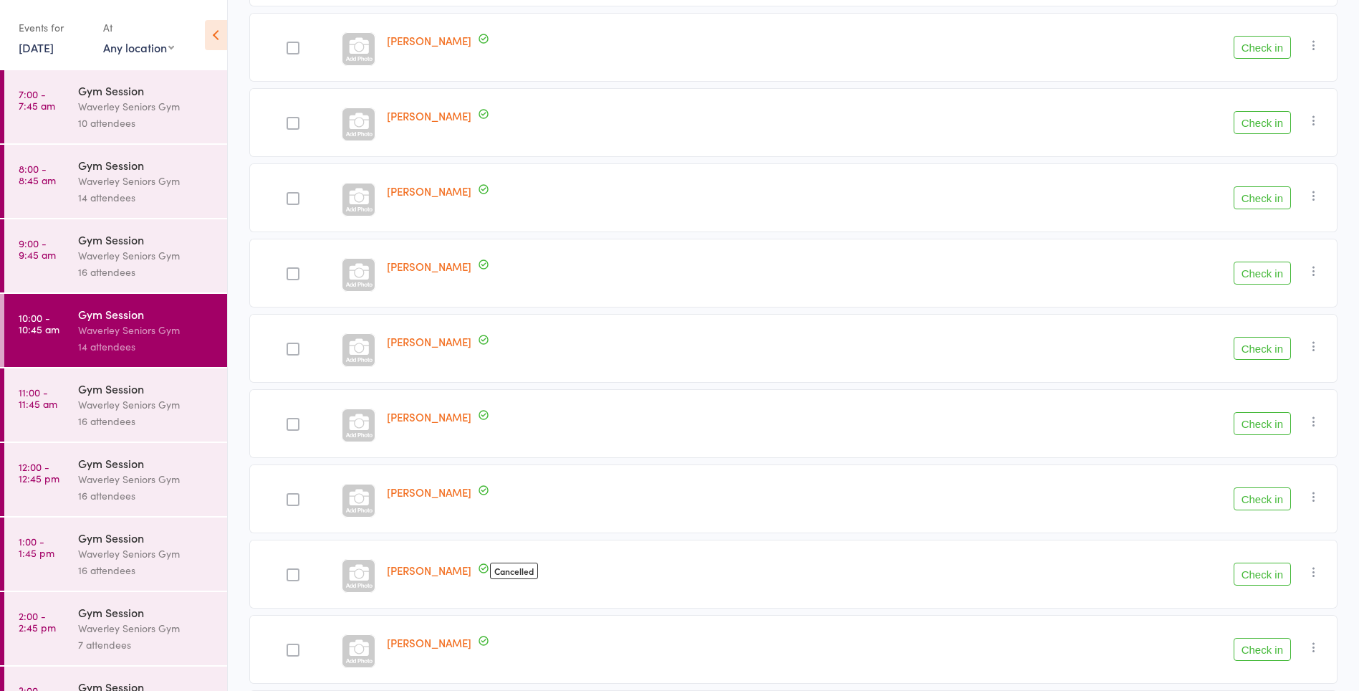
scroll to position [649, 0]
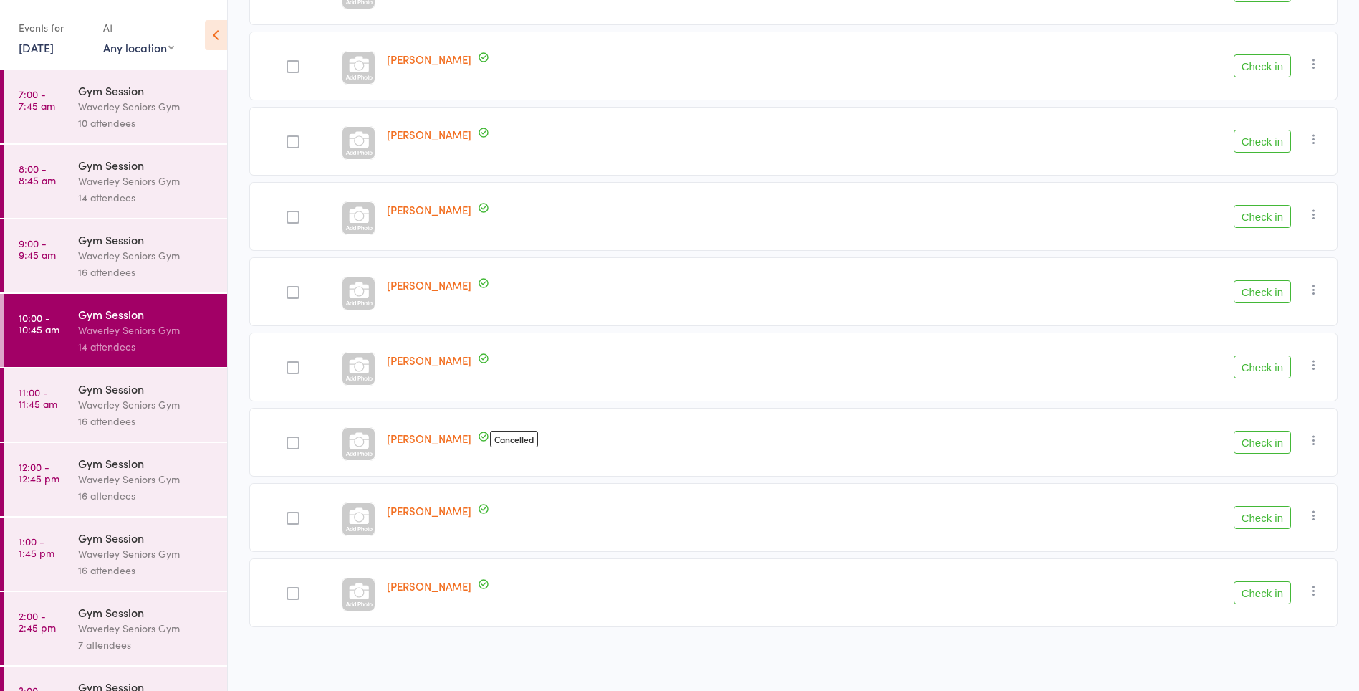
click at [1315, 440] on icon "button" at bounding box center [1314, 440] width 14 height 14
click at [1269, 560] on li "Remove" at bounding box center [1263, 564] width 118 height 19
click at [413, 441] on link "Lucille Segal" at bounding box center [429, 438] width 85 height 15
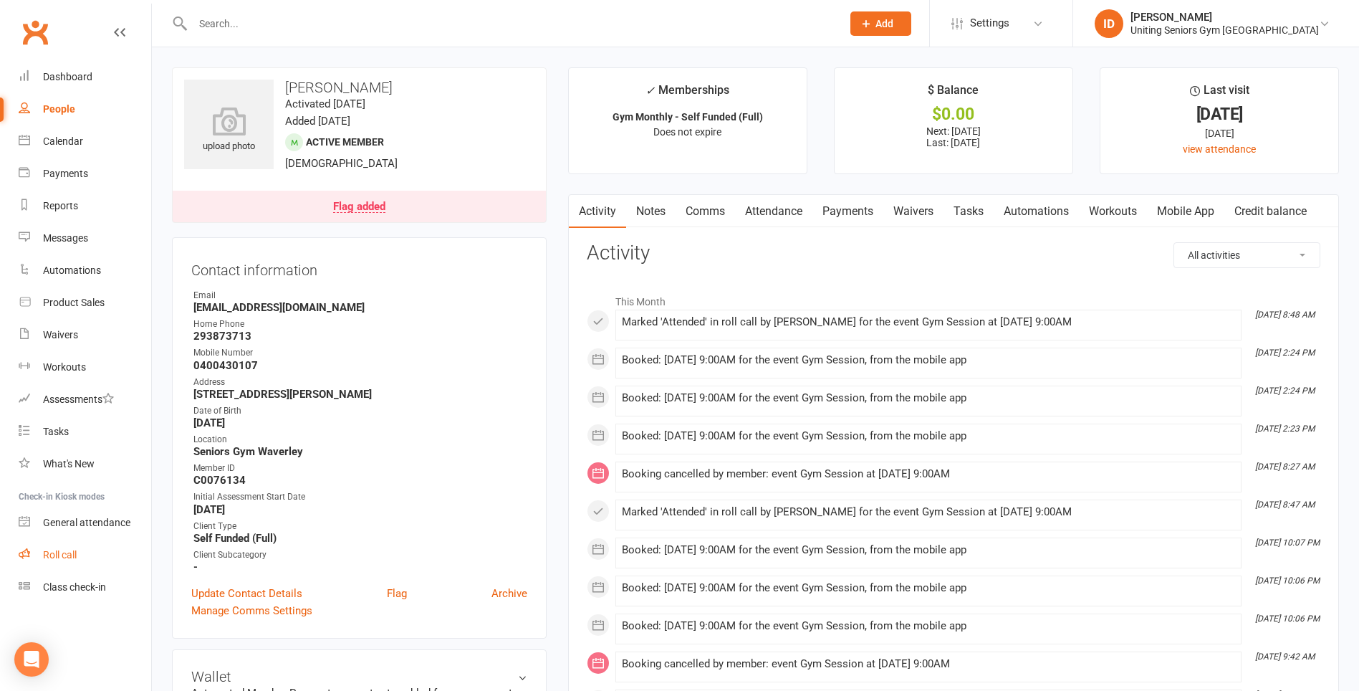
click at [56, 570] on link "Roll call" at bounding box center [85, 555] width 133 height 32
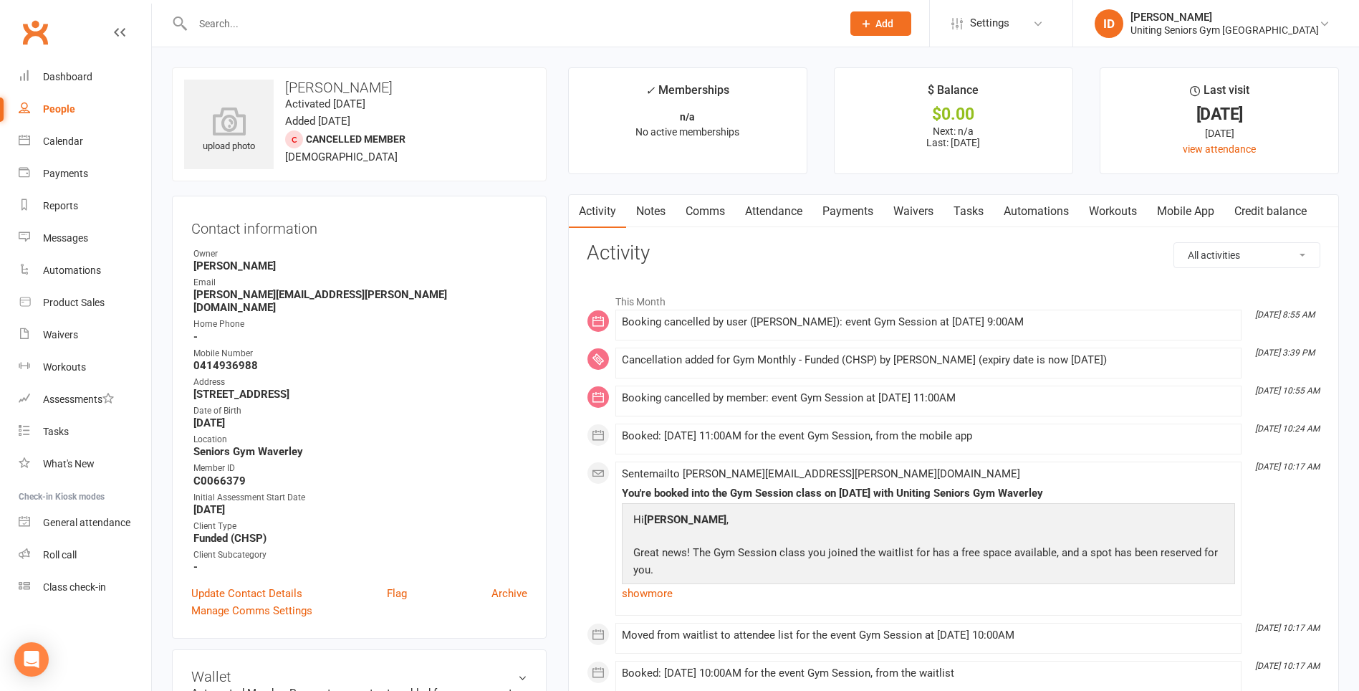
click at [777, 205] on link "Attendance" at bounding box center [773, 211] width 77 height 33
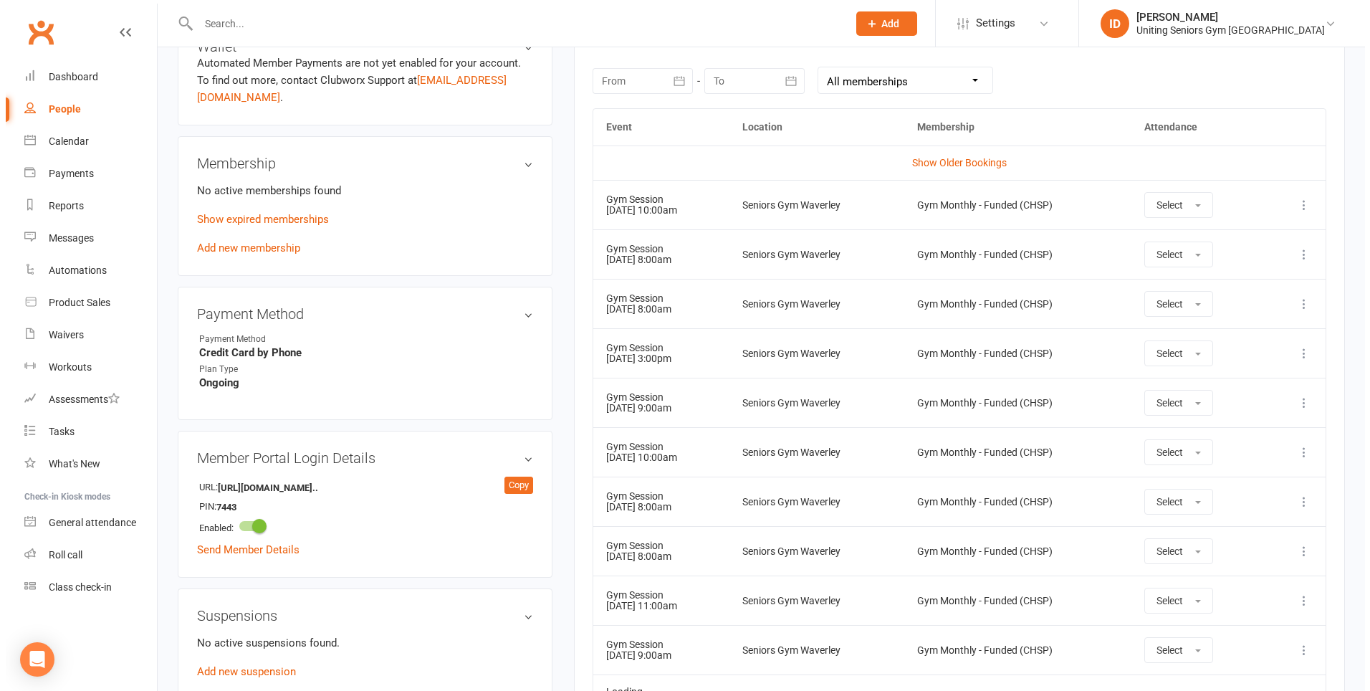
scroll to position [628, 0]
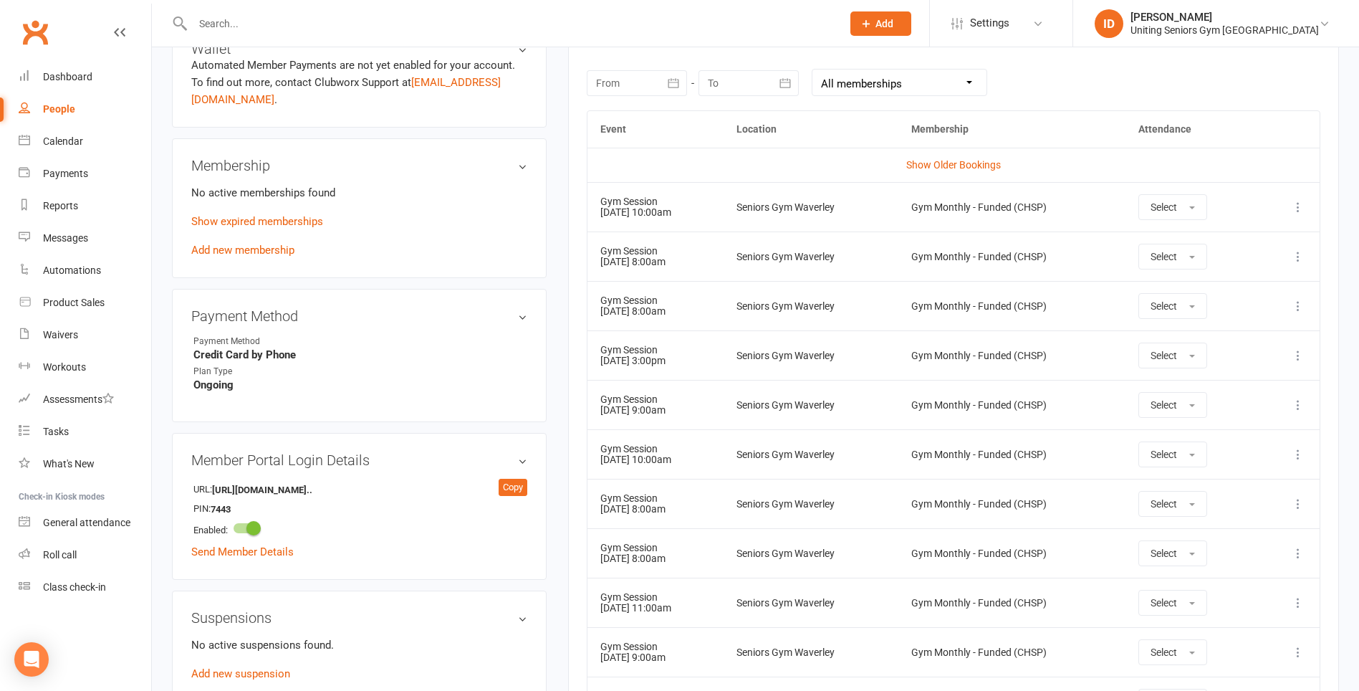
click at [1301, 207] on icon at bounding box center [1298, 207] width 14 height 14
click at [1248, 294] on link "Remove booking" at bounding box center [1235, 292] width 142 height 29
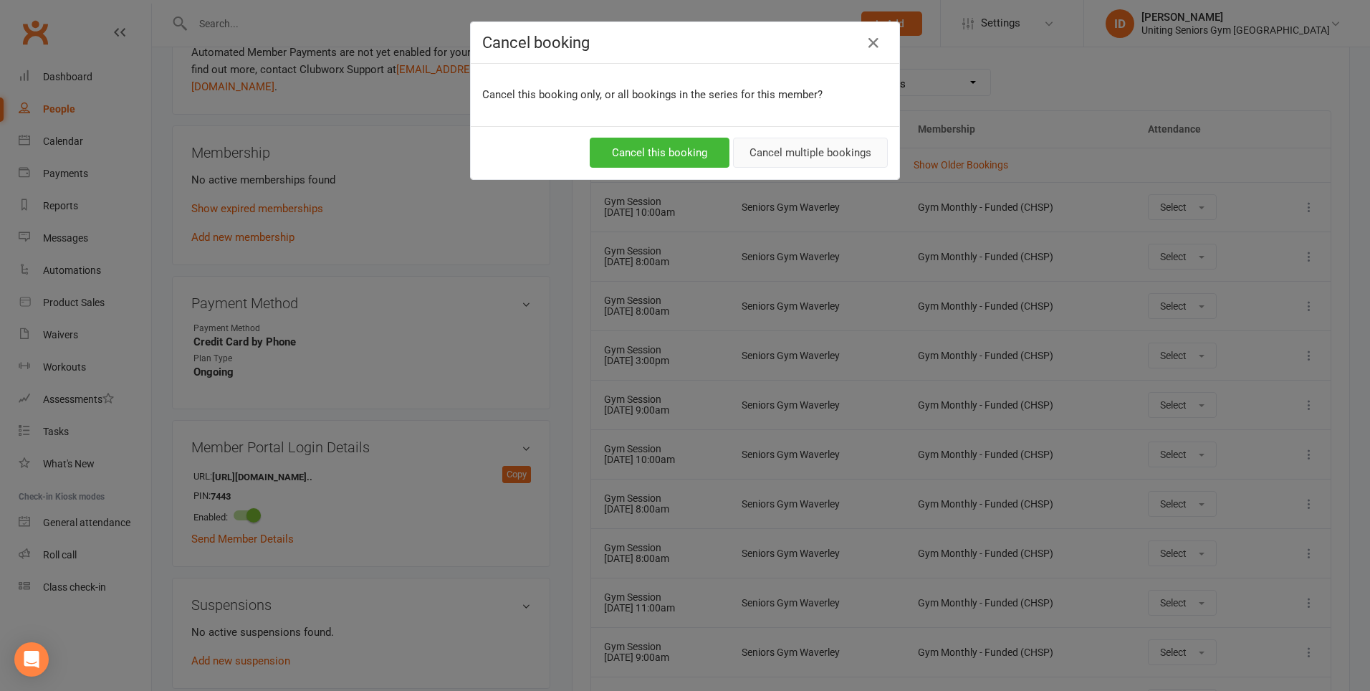
click at [771, 156] on button "Cancel multiple bookings" at bounding box center [810, 153] width 155 height 30
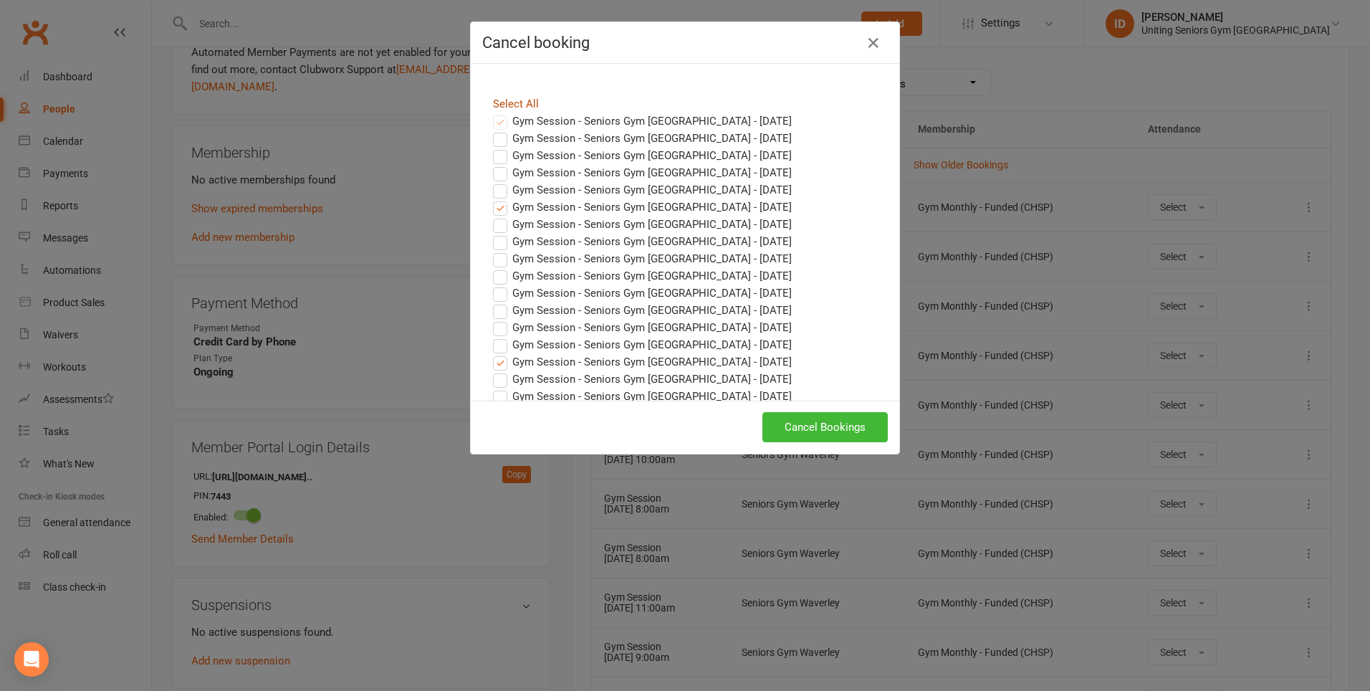
click at [524, 107] on link "Select All" at bounding box center [516, 103] width 46 height 13
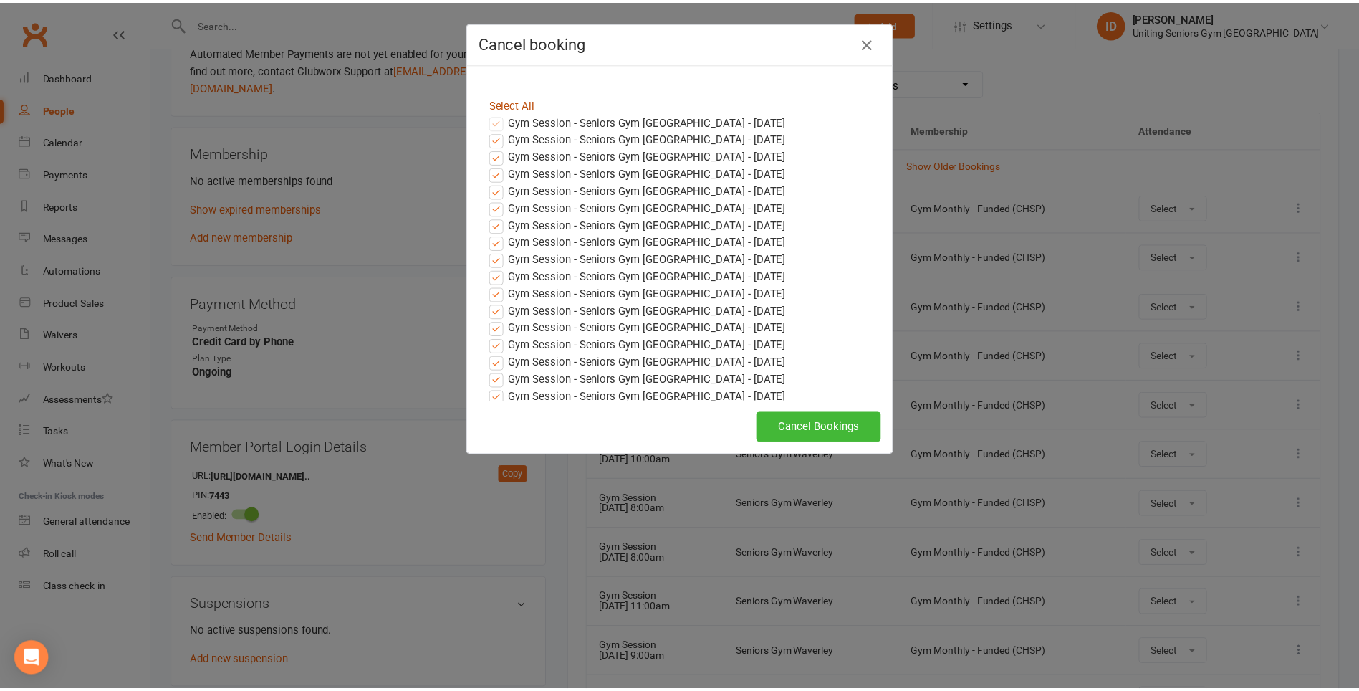
scroll to position [21, 0]
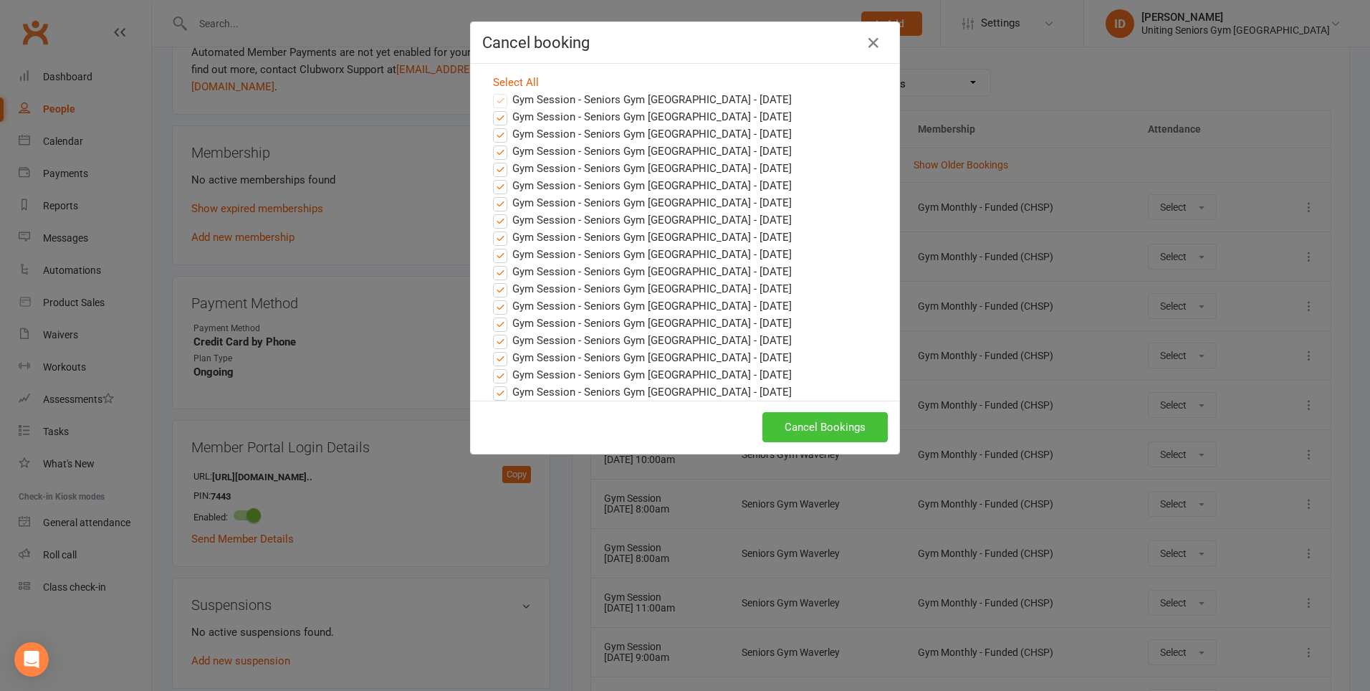
click at [836, 428] on button "Cancel Bookings" at bounding box center [824, 427] width 125 height 30
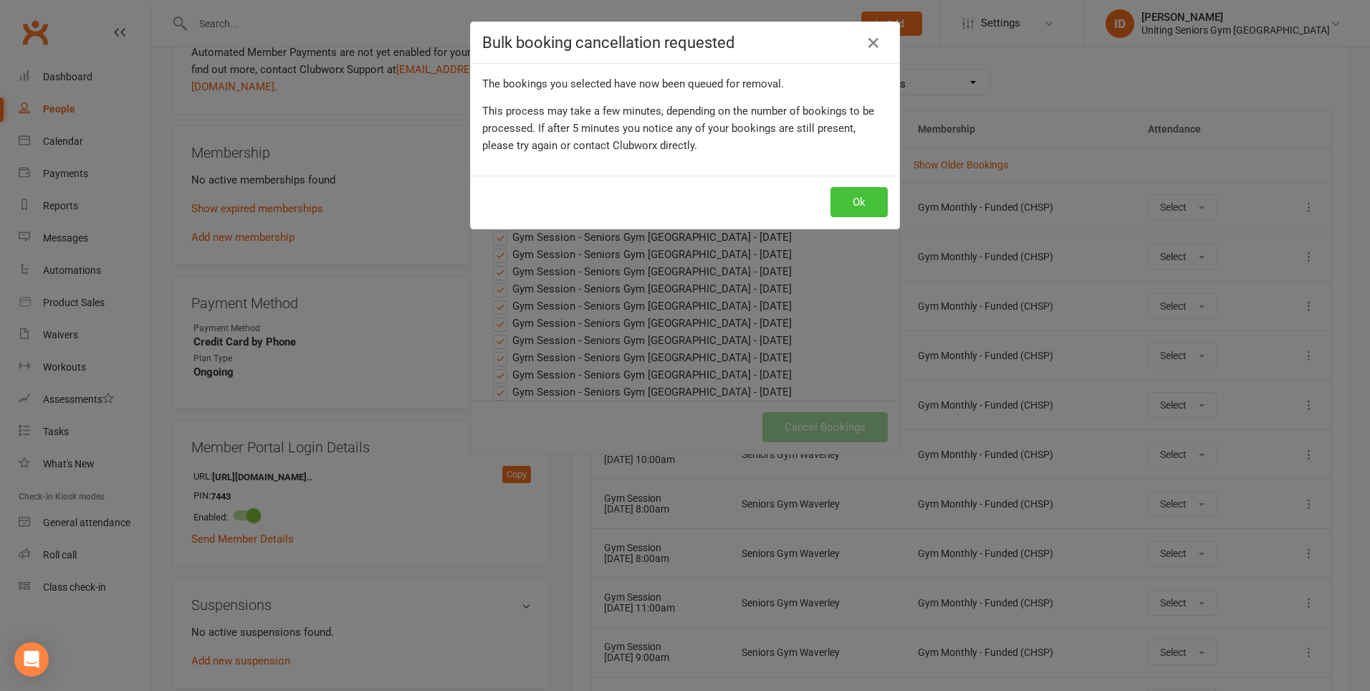
click at [853, 198] on button "Ok" at bounding box center [859, 202] width 57 height 30
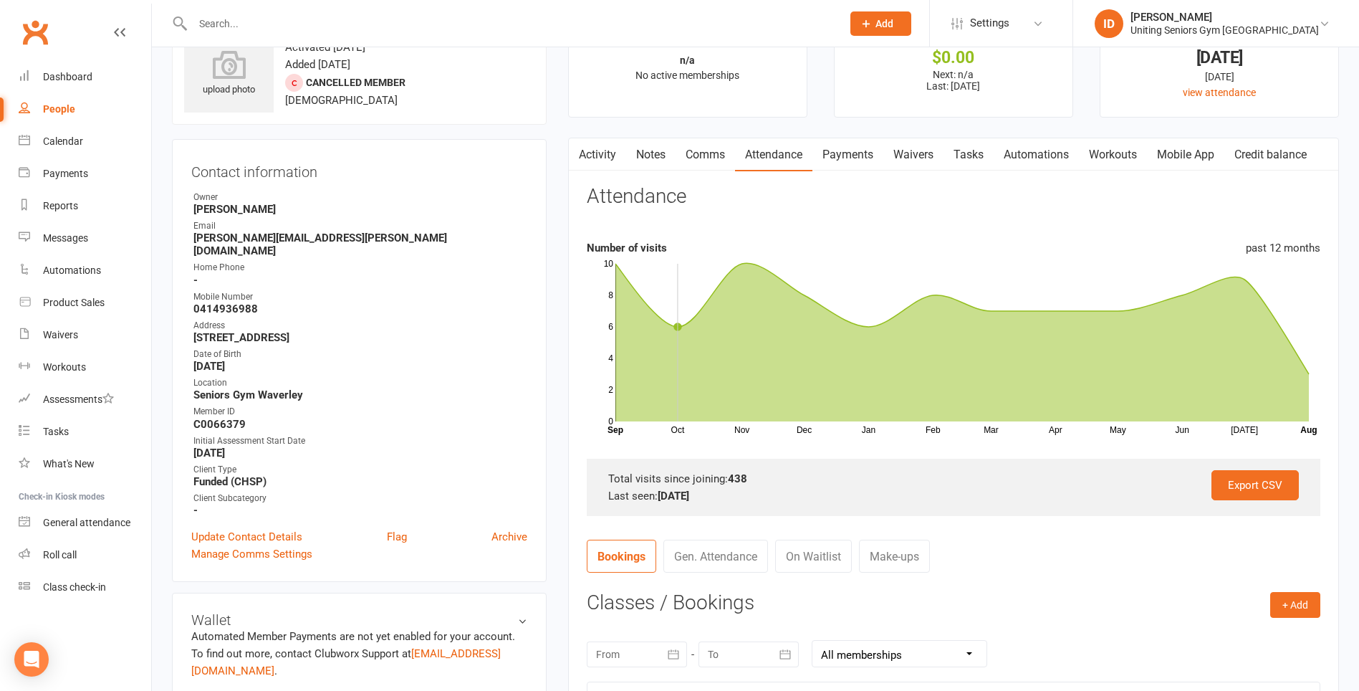
scroll to position [56, 0]
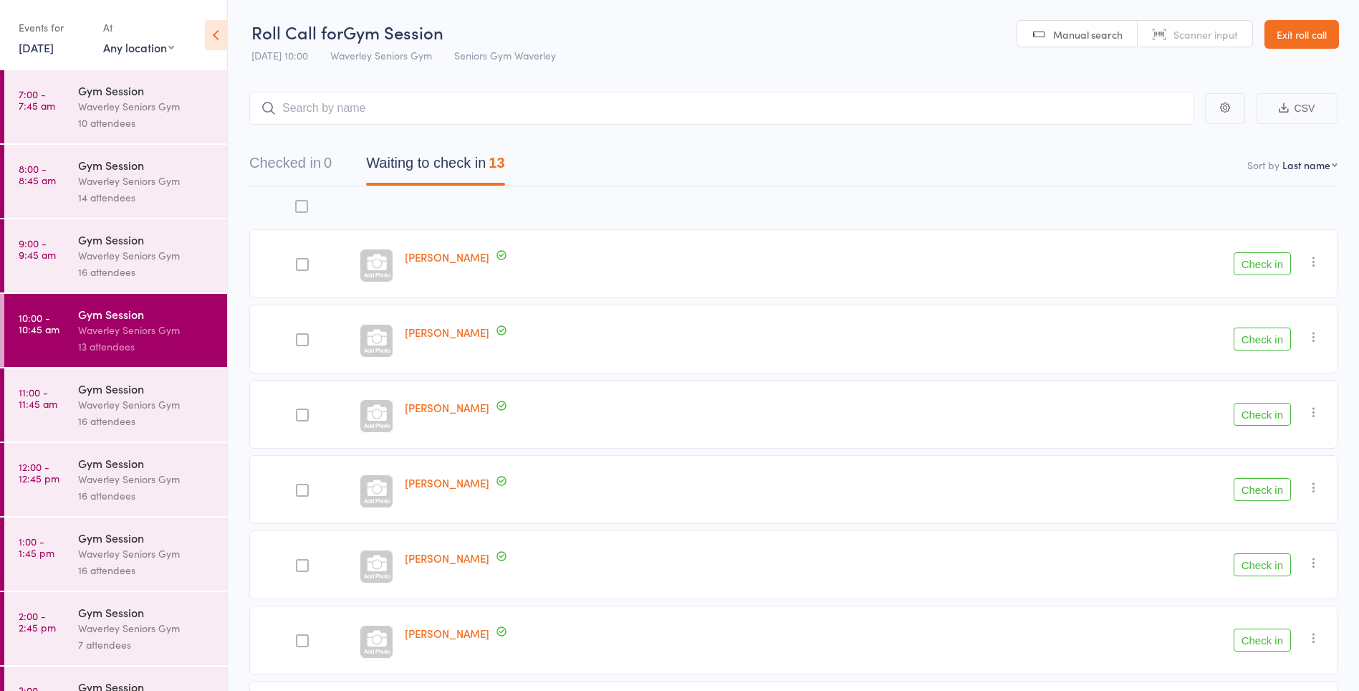
click at [301, 264] on div at bounding box center [302, 264] width 13 height 13
click at [299, 260] on input "checkbox" at bounding box center [299, 260] width 0 height 0
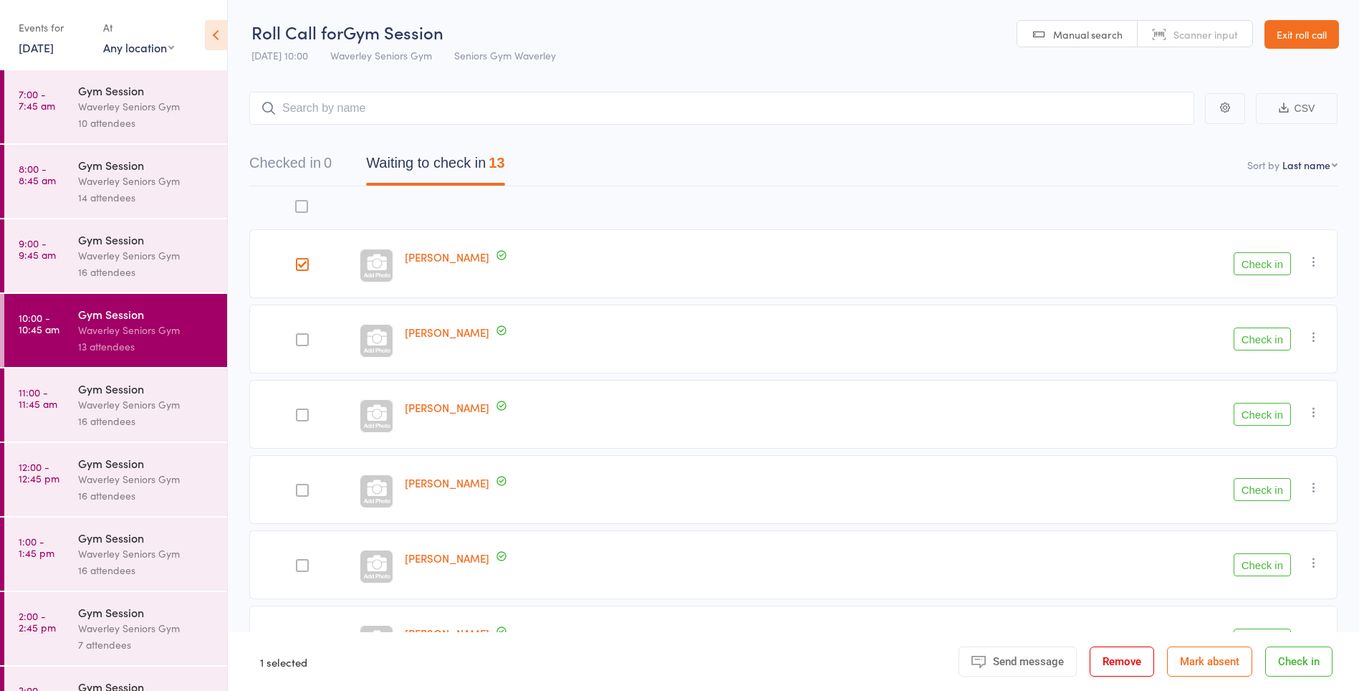
click at [1265, 268] on button "Check in" at bounding box center [1262, 263] width 57 height 23
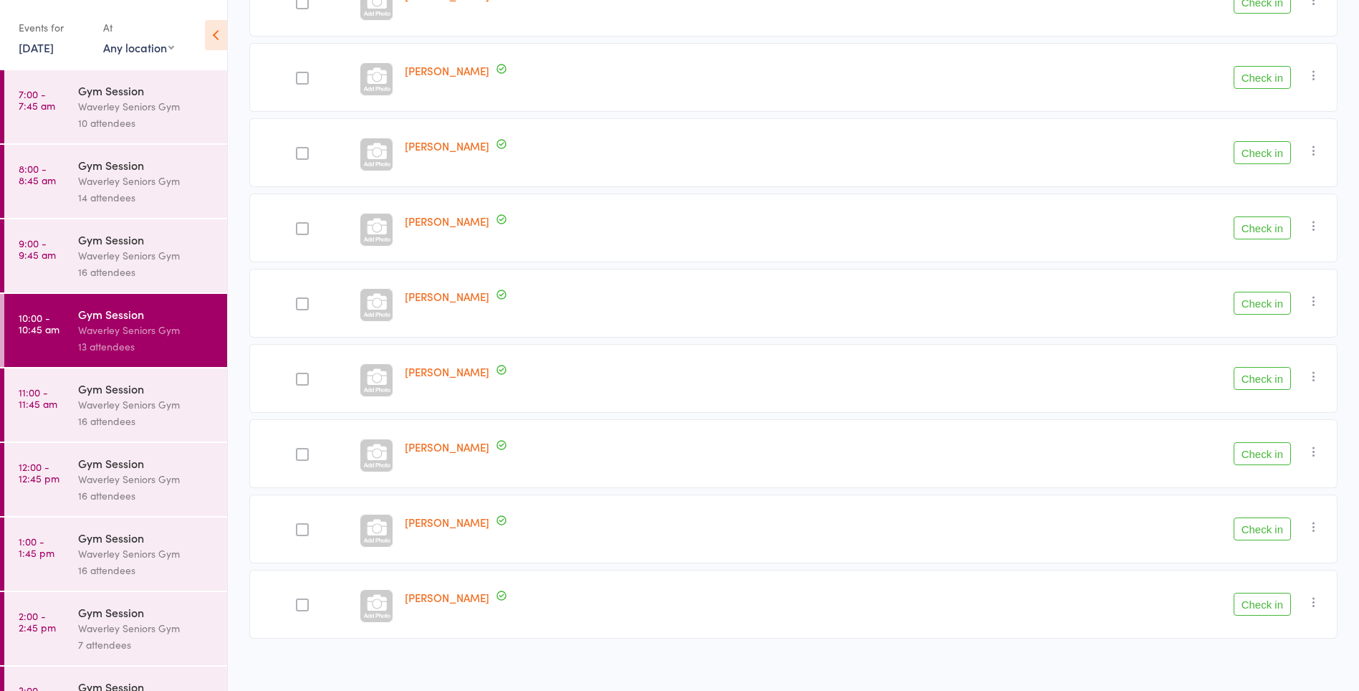
scroll to position [499, 0]
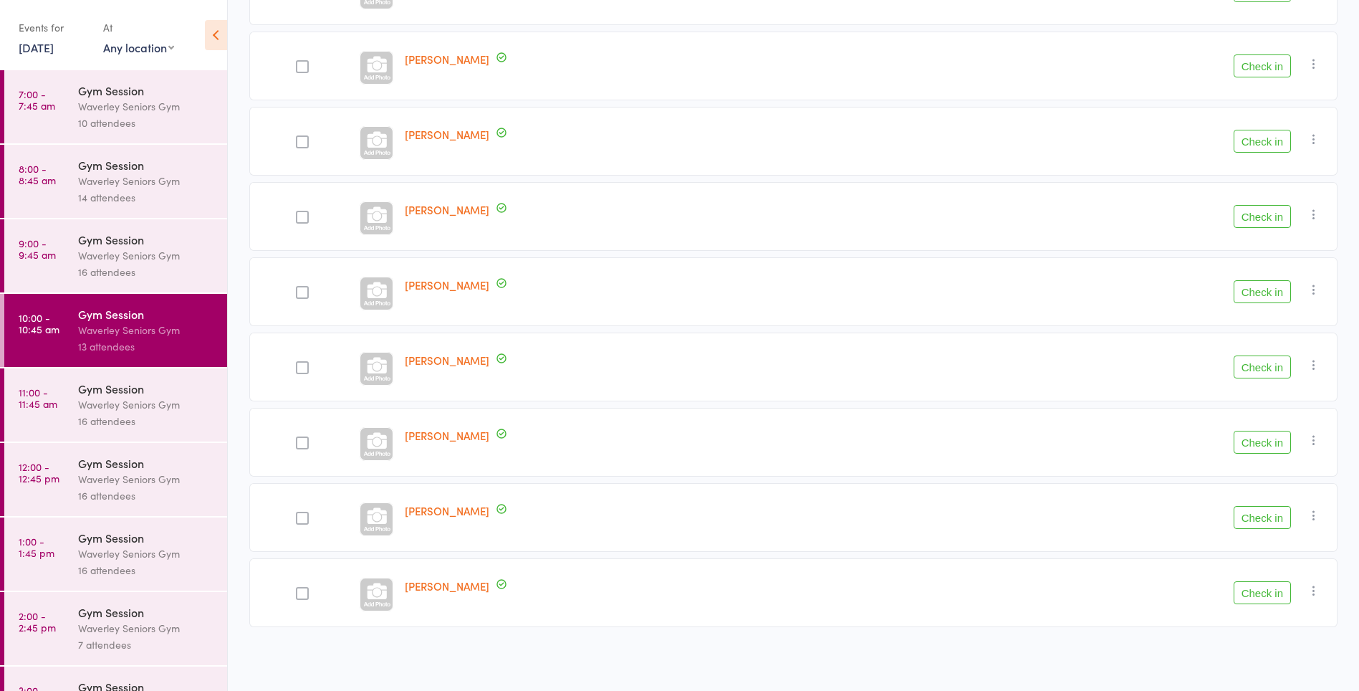
click at [1272, 447] on button "Check in" at bounding box center [1262, 442] width 57 height 23
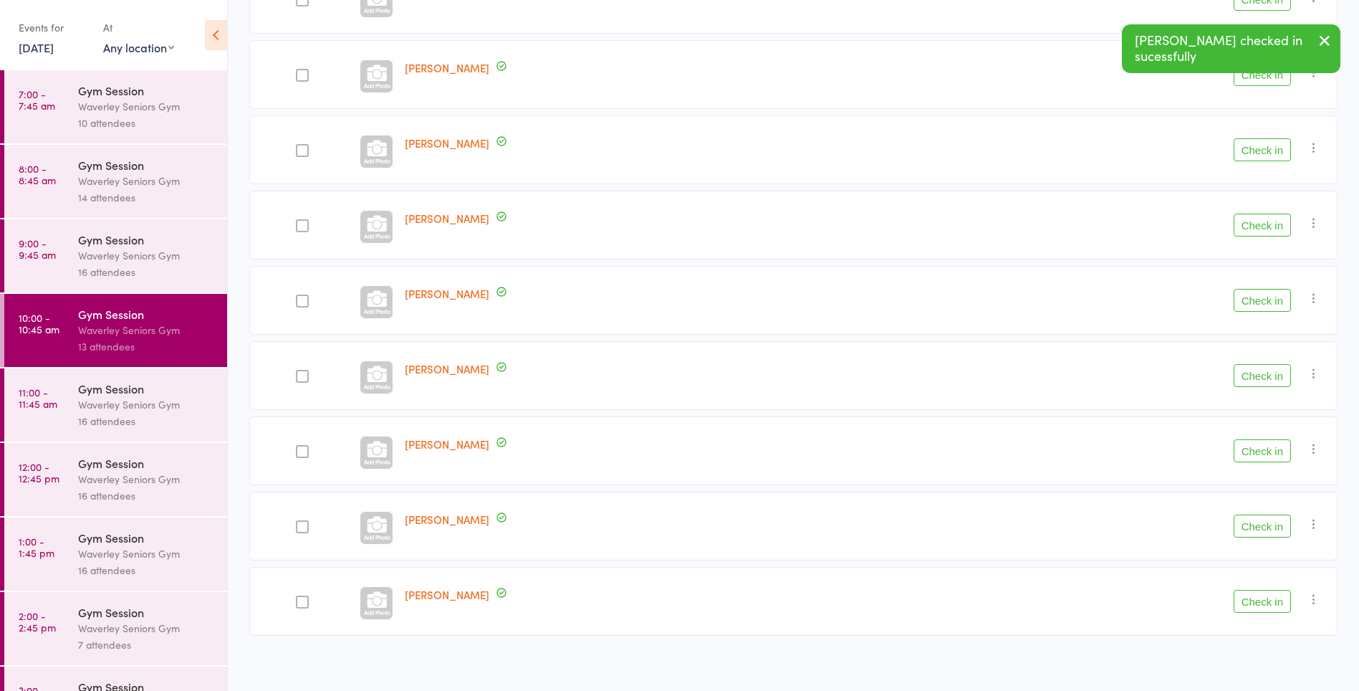
scroll to position [400, 0]
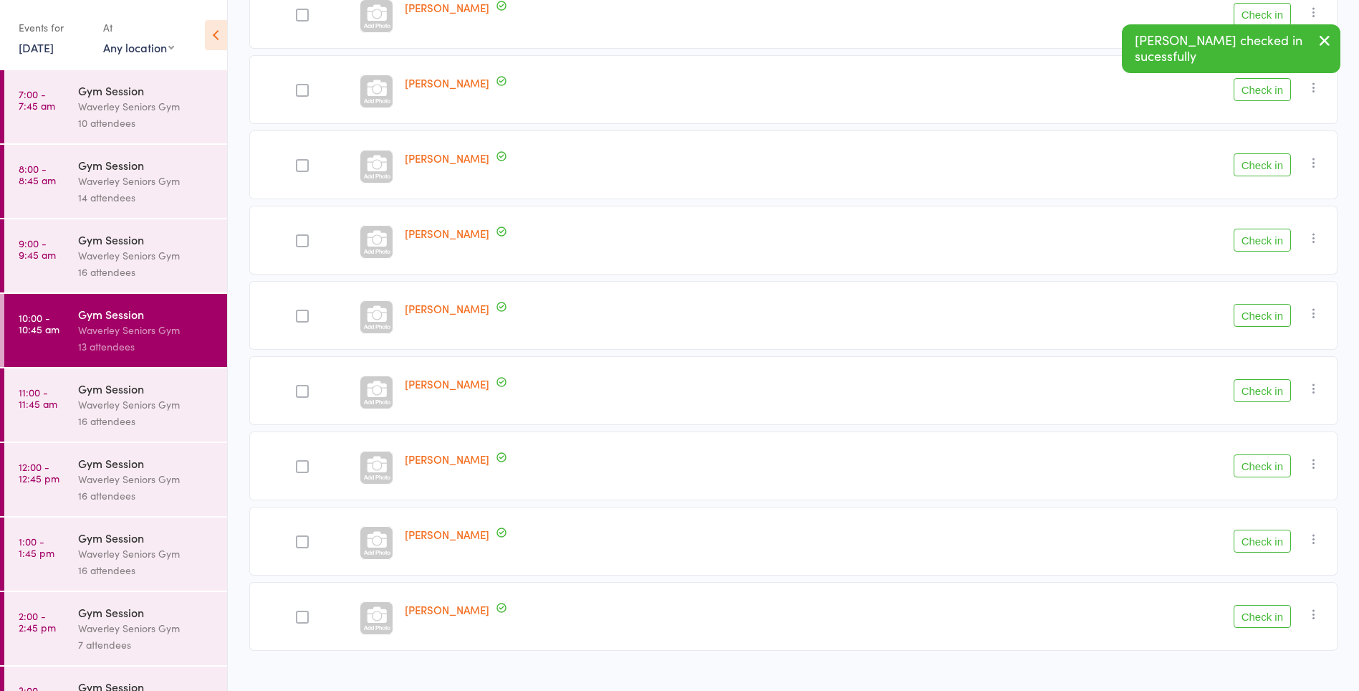
click at [1272, 464] on button "Check in" at bounding box center [1262, 465] width 57 height 23
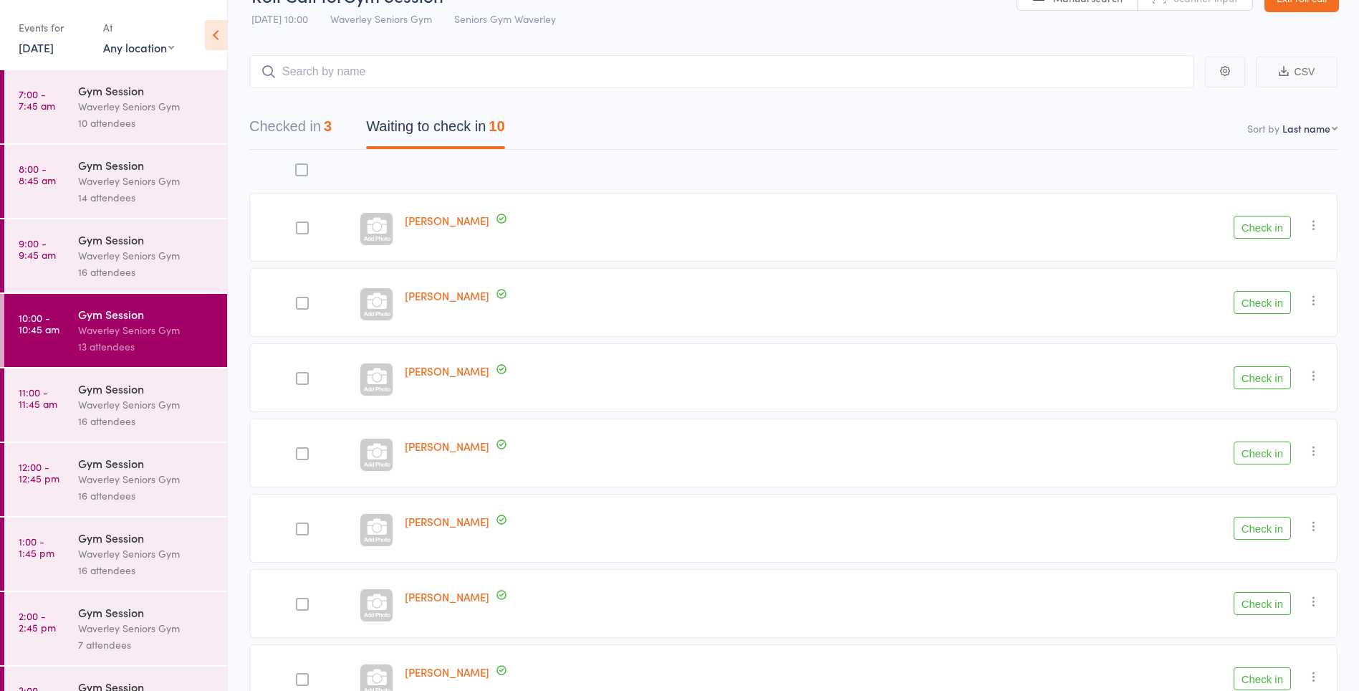
scroll to position [30, 0]
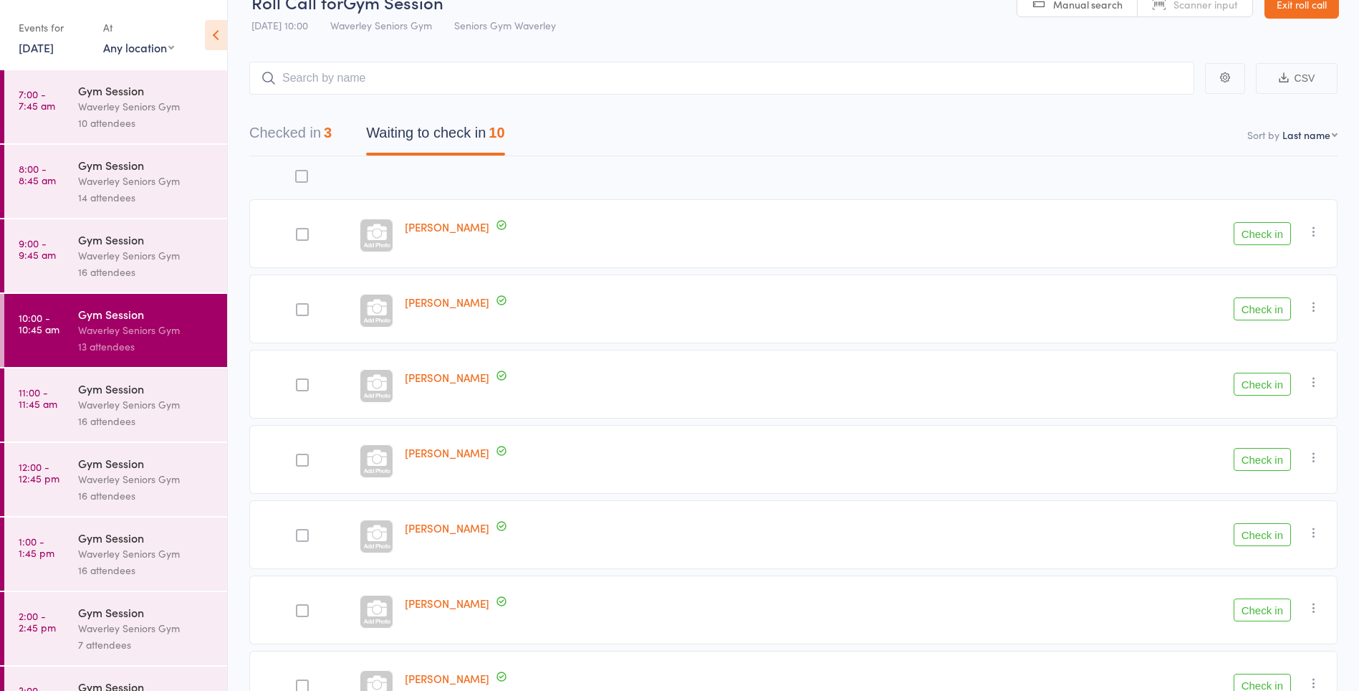
click at [1258, 235] on button "Check in" at bounding box center [1262, 233] width 57 height 23
click at [43, 264] on link "9:00 - 9:45 am Gym Session Waverley Seniors Gym 16 attendees" at bounding box center [115, 255] width 223 height 73
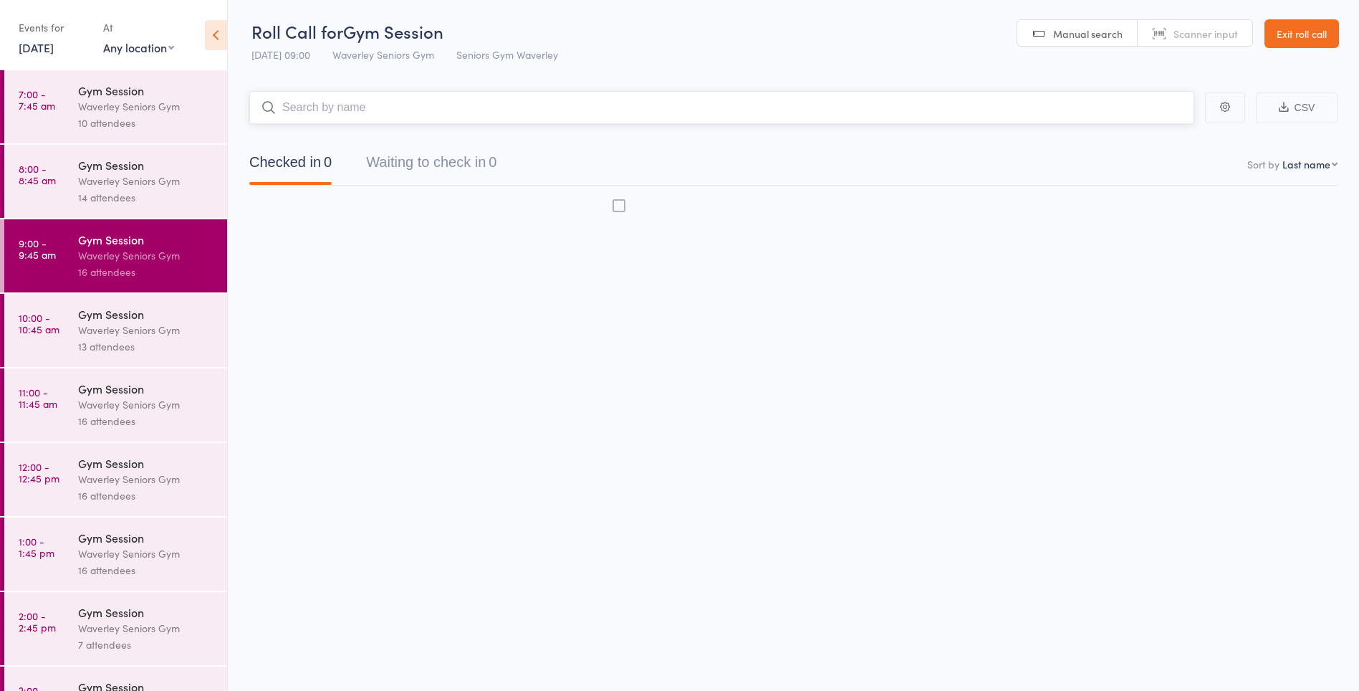
scroll to position [1, 0]
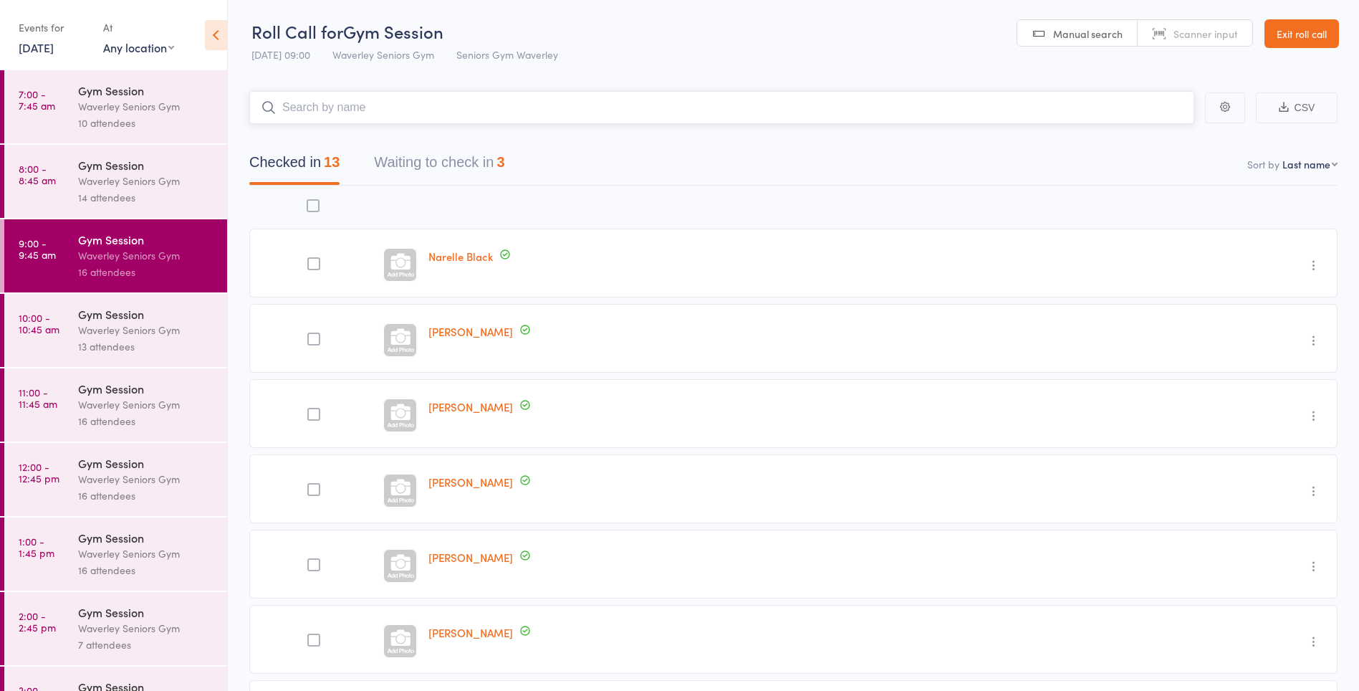
click at [421, 166] on button "Waiting to check in 3" at bounding box center [439, 166] width 130 height 38
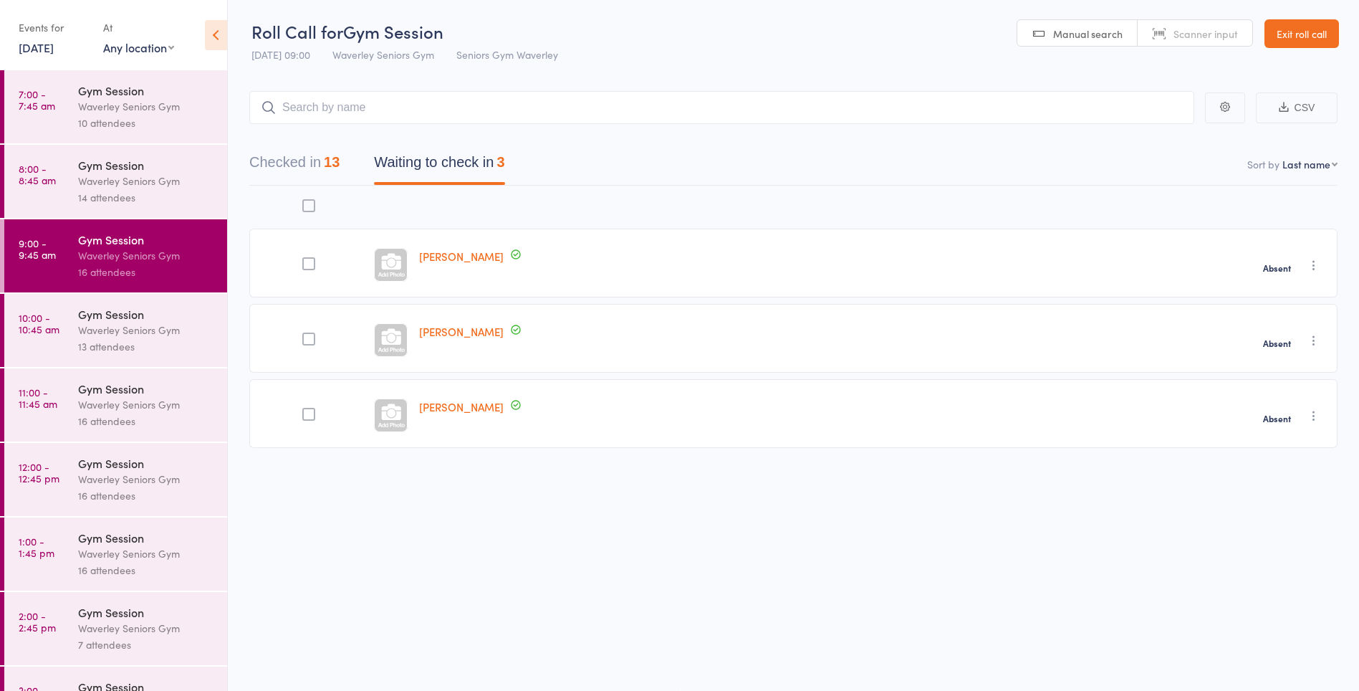
click at [0, 355] on div at bounding box center [2, 330] width 4 height 73
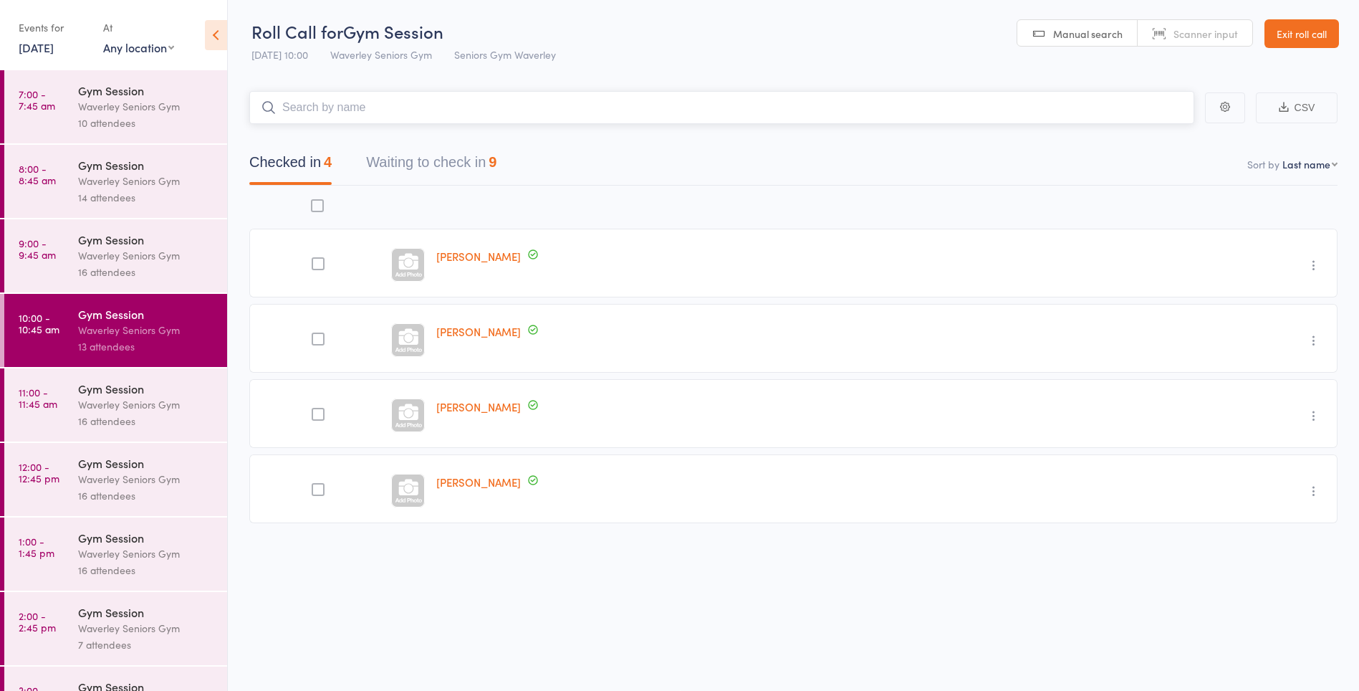
click at [406, 160] on button "Waiting to check in 9" at bounding box center [431, 166] width 130 height 38
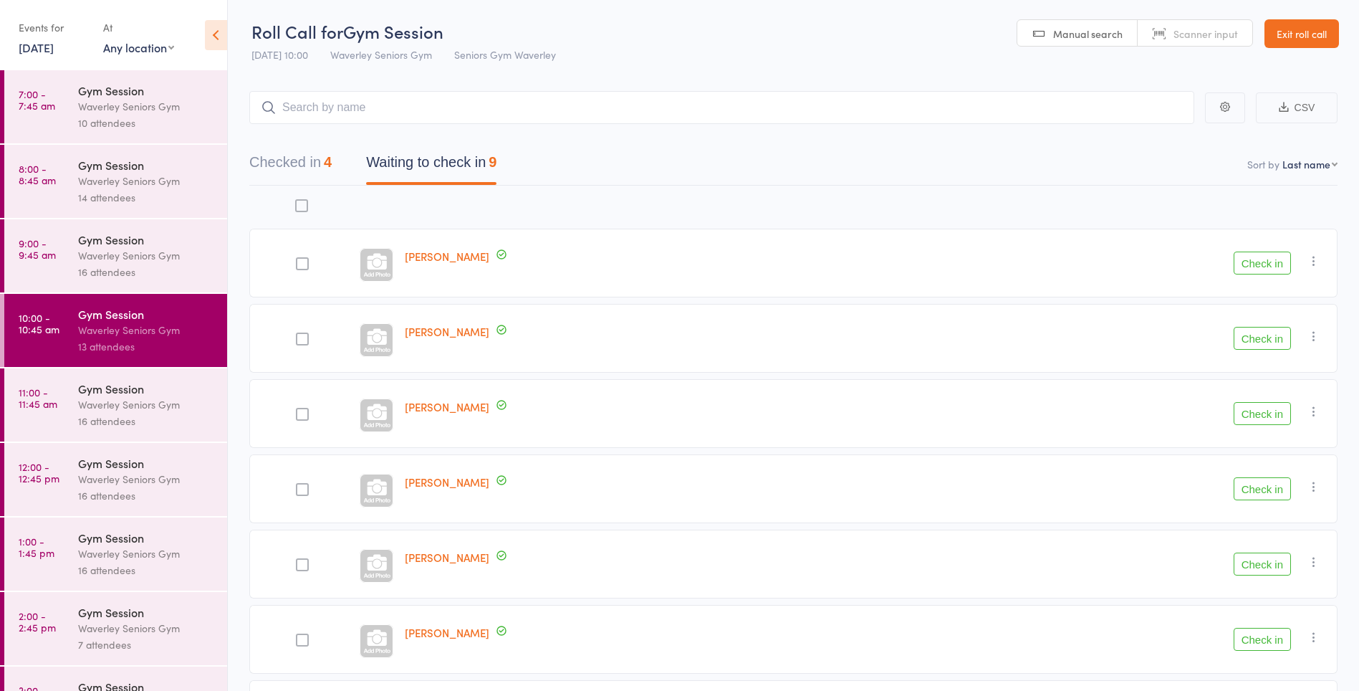
click at [1262, 260] on button "Check in" at bounding box center [1262, 263] width 57 height 23
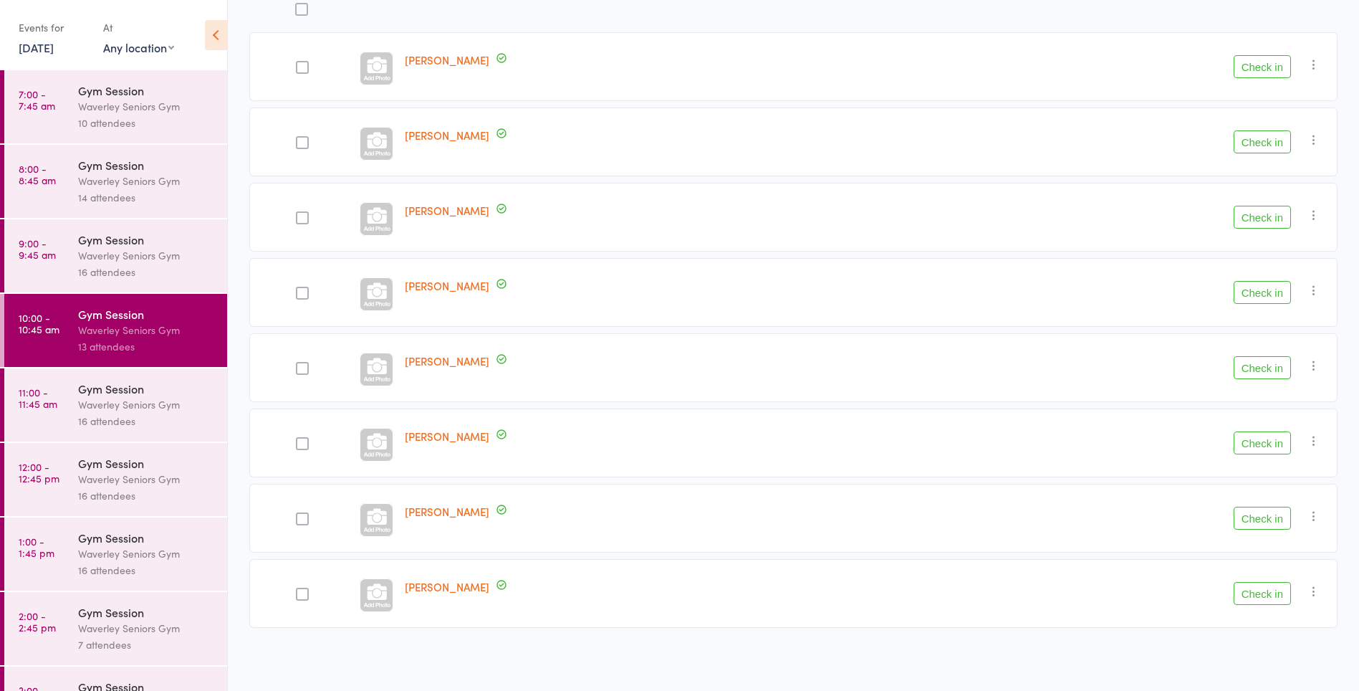
scroll to position [198, 0]
click at [31, 413] on link "11:00 - 11:45 am Gym Session Waverley Seniors Gym 16 attendees" at bounding box center [115, 404] width 223 height 73
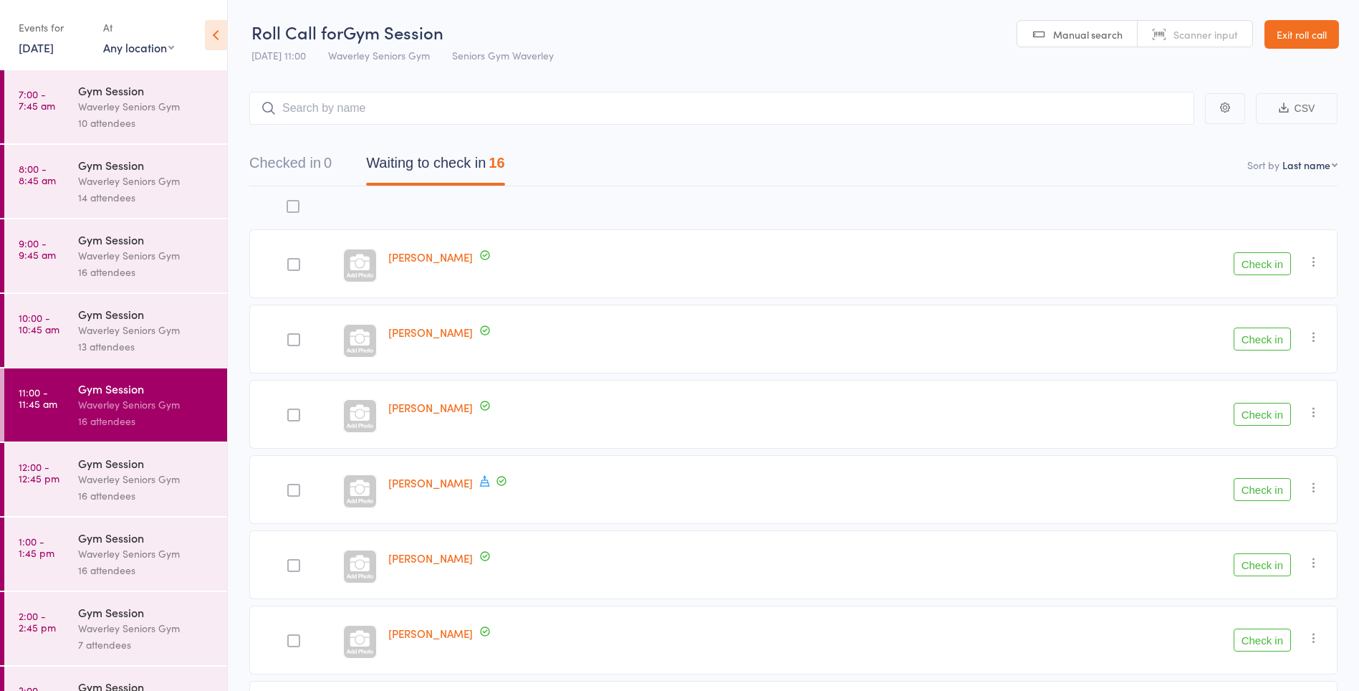
click at [31, 479] on time "12:00 - 12:45 pm" at bounding box center [39, 472] width 41 height 23
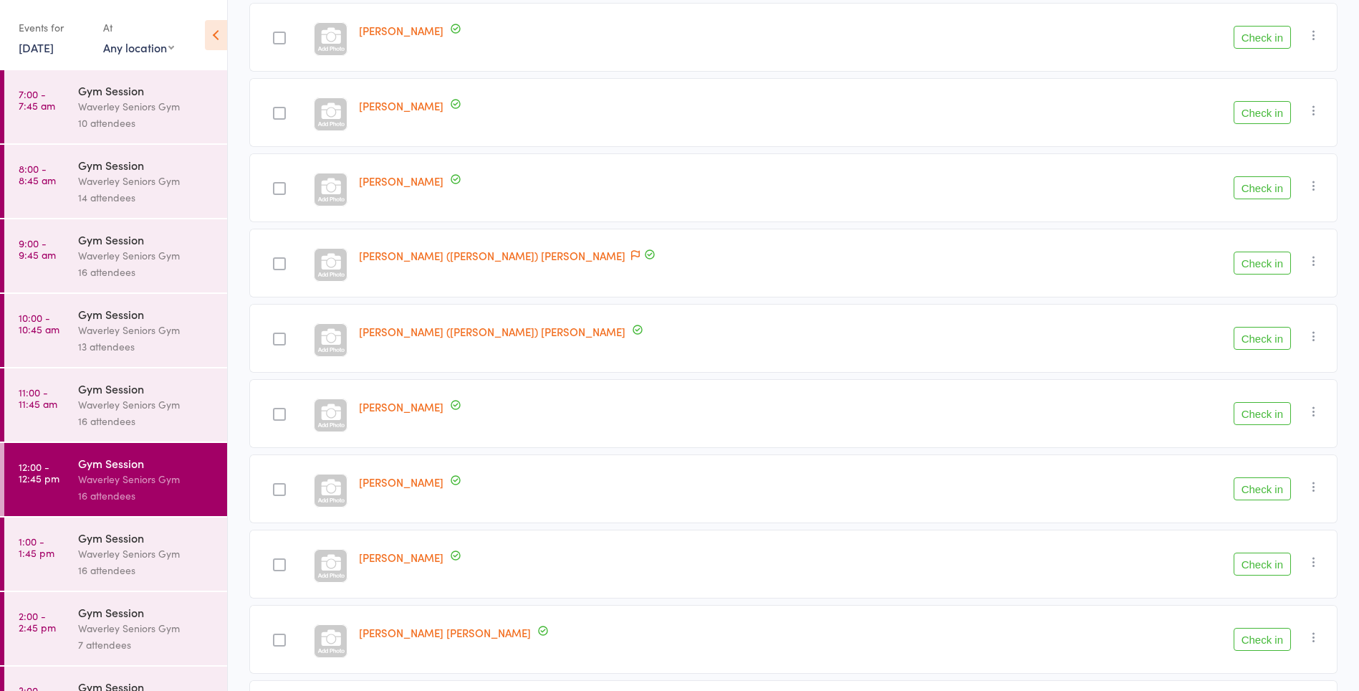
scroll to position [528, 0]
click at [133, 333] on div "Waverley Seniors Gym" at bounding box center [146, 330] width 137 height 16
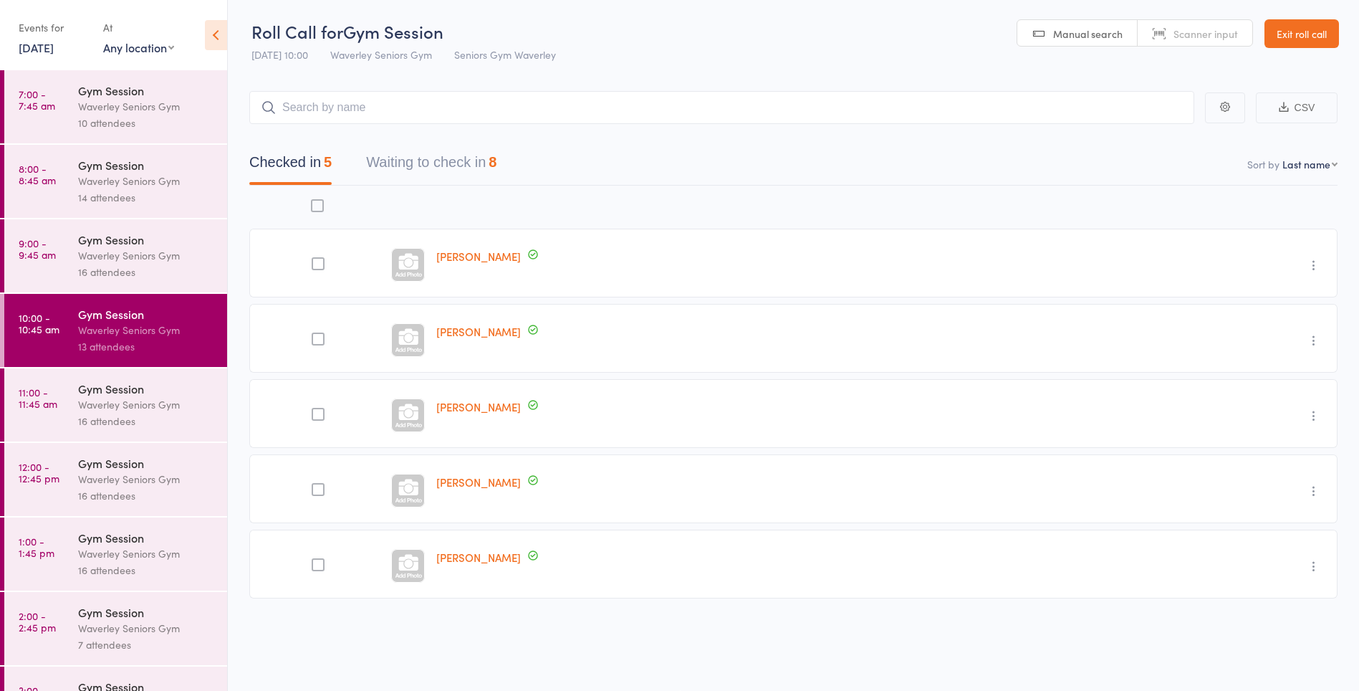
scroll to position [1, 0]
click at [48, 401] on time "11:00 - 11:45 am" at bounding box center [38, 397] width 39 height 23
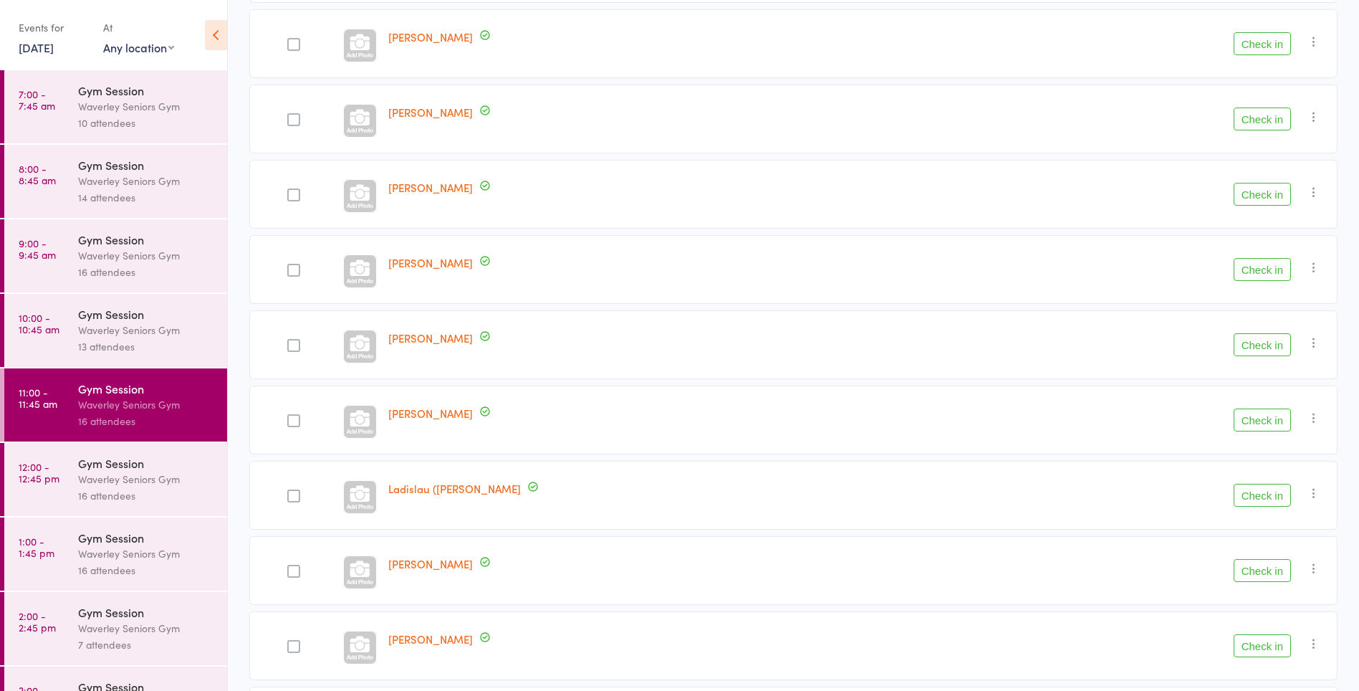
scroll to position [800, 0]
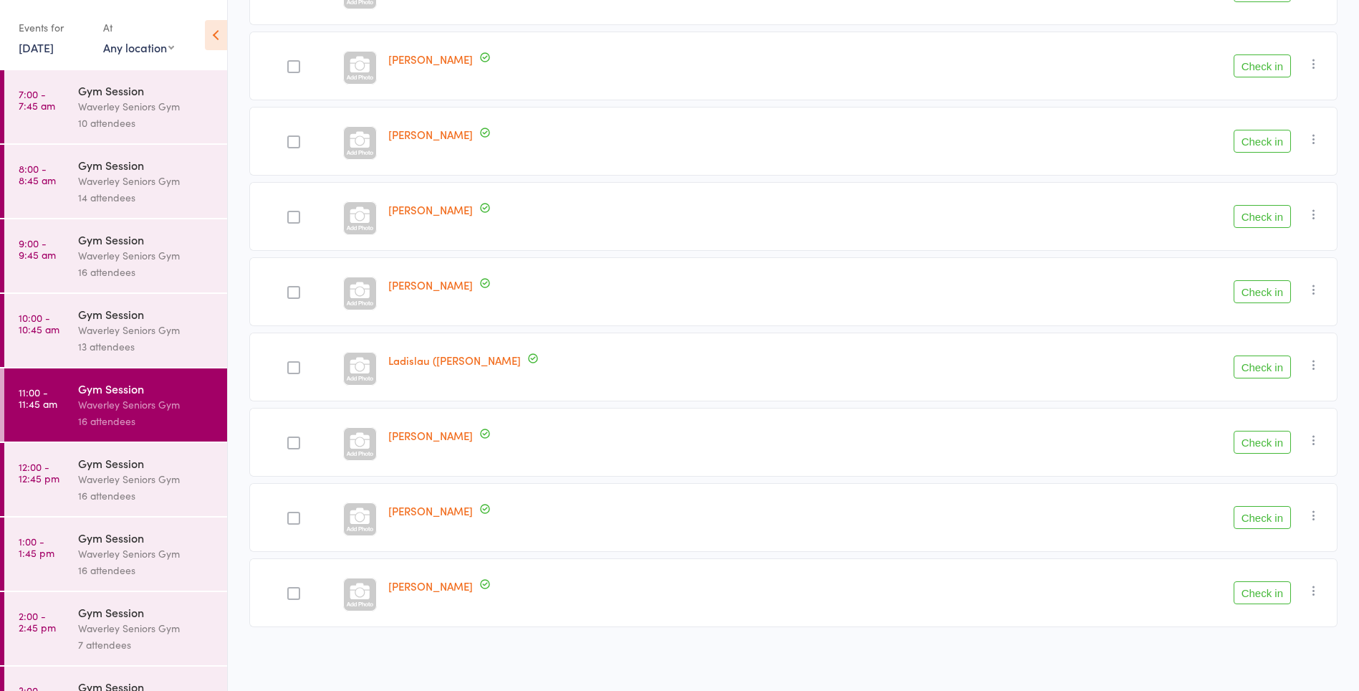
click at [133, 333] on div "Waverley Seniors Gym" at bounding box center [146, 330] width 137 height 16
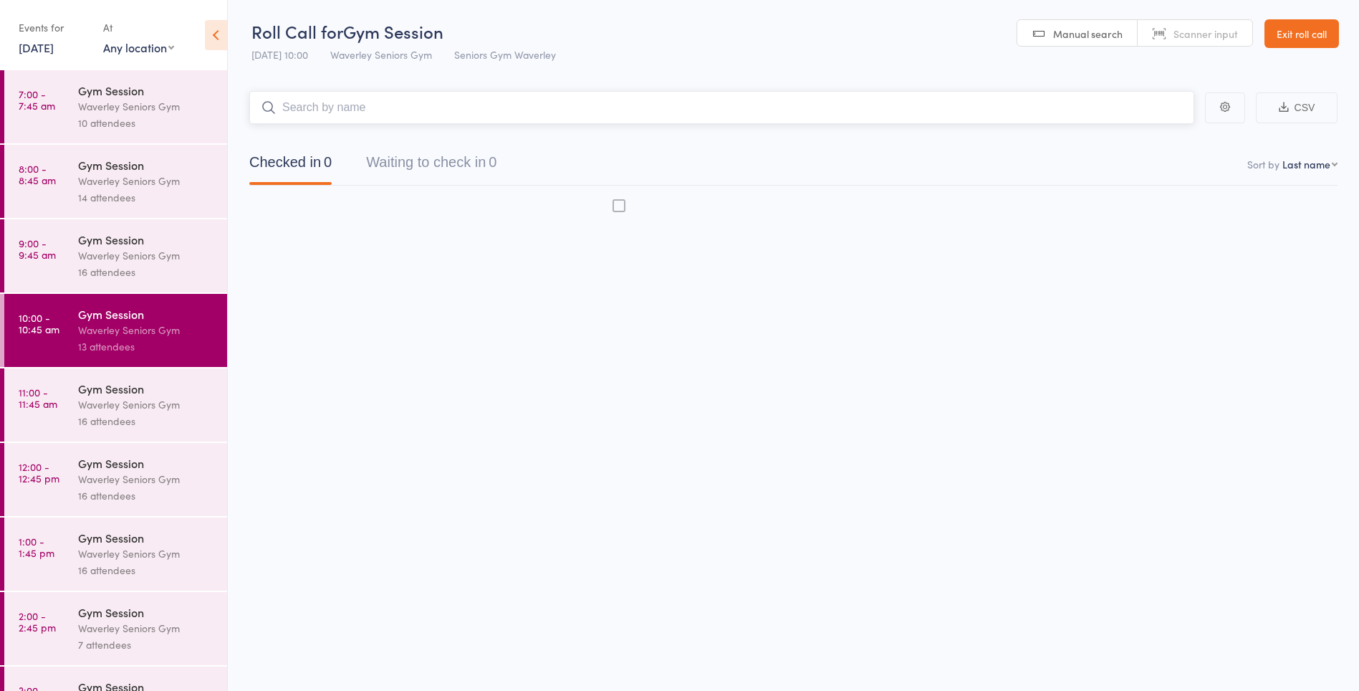
scroll to position [1, 0]
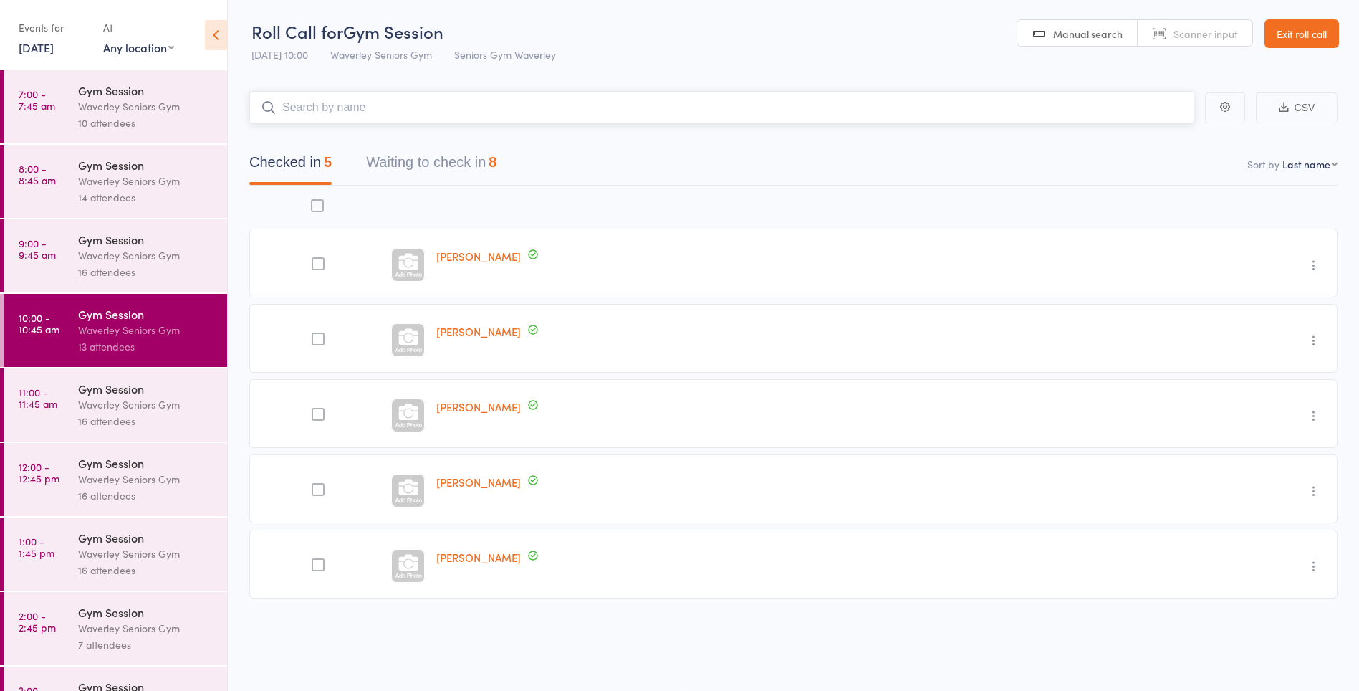
click at [486, 167] on button "Waiting to check in 8" at bounding box center [431, 166] width 130 height 38
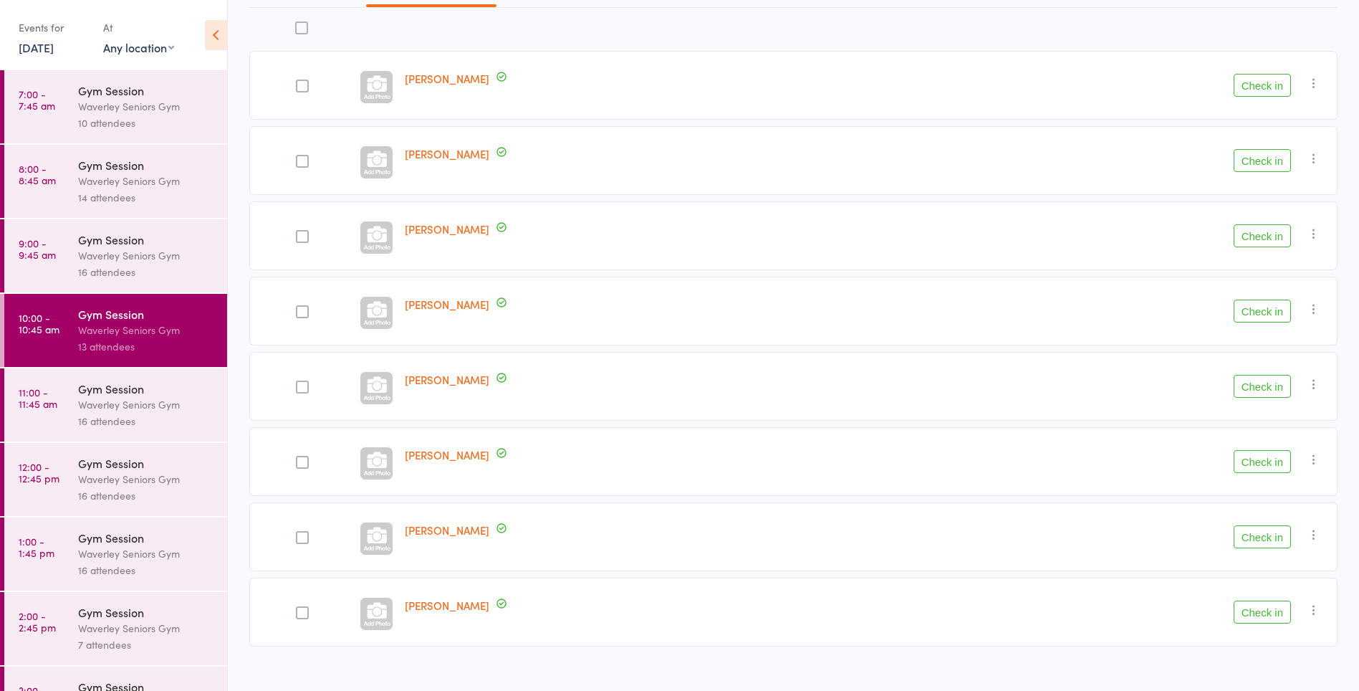
scroll to position [198, 0]
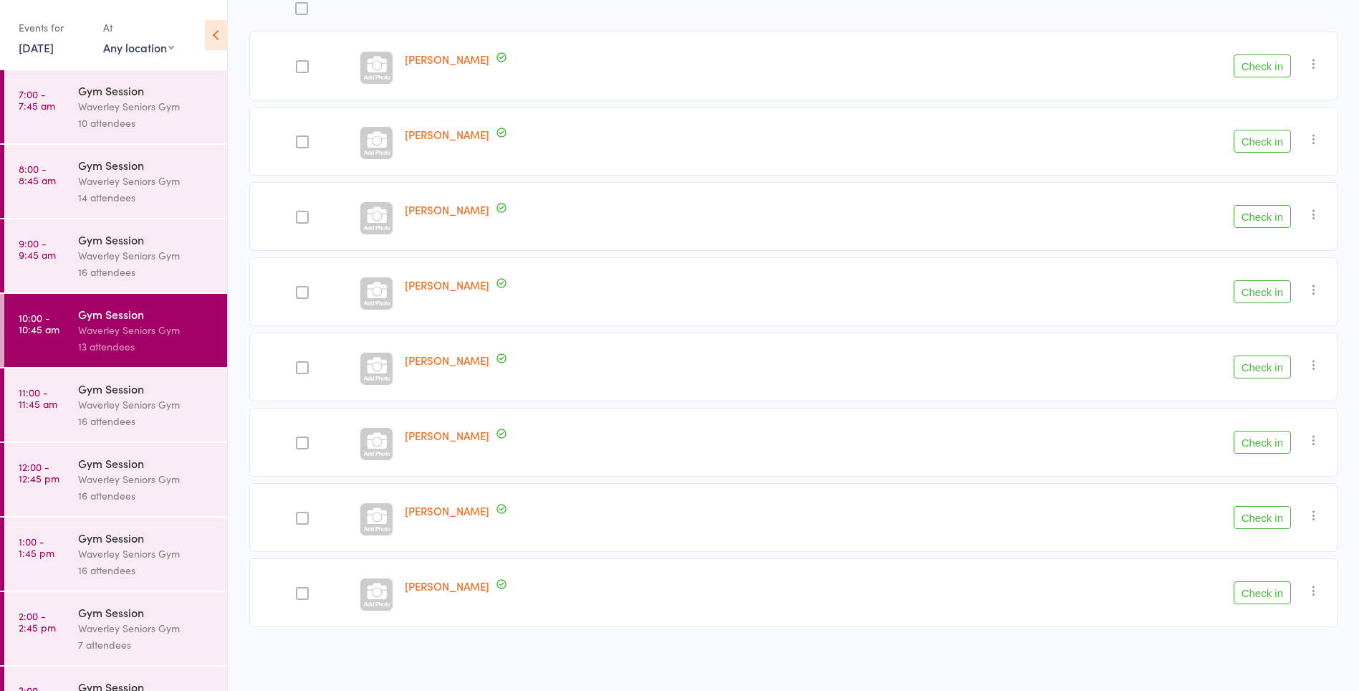
click at [300, 72] on div at bounding box center [302, 66] width 13 height 13
click at [299, 62] on input "checkbox" at bounding box center [299, 62] width 0 height 0
click at [1262, 444] on button "Check in" at bounding box center [1262, 442] width 57 height 23
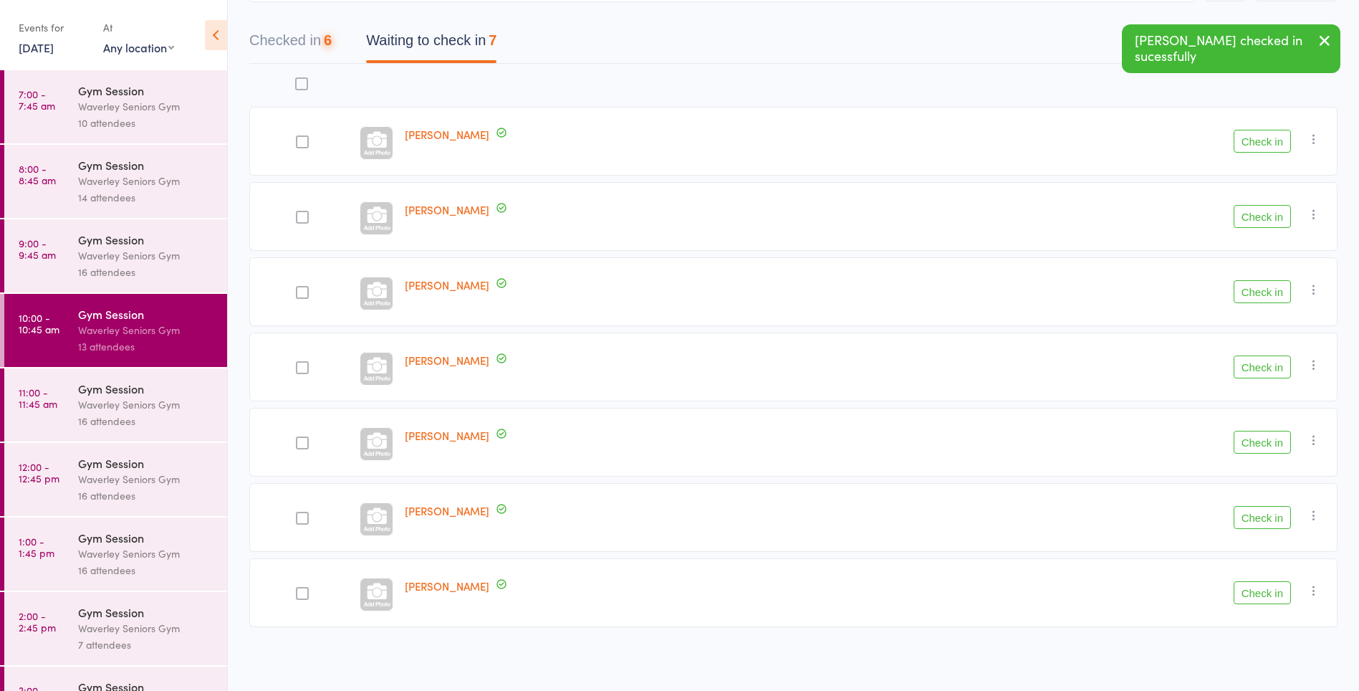
scroll to position [123, 0]
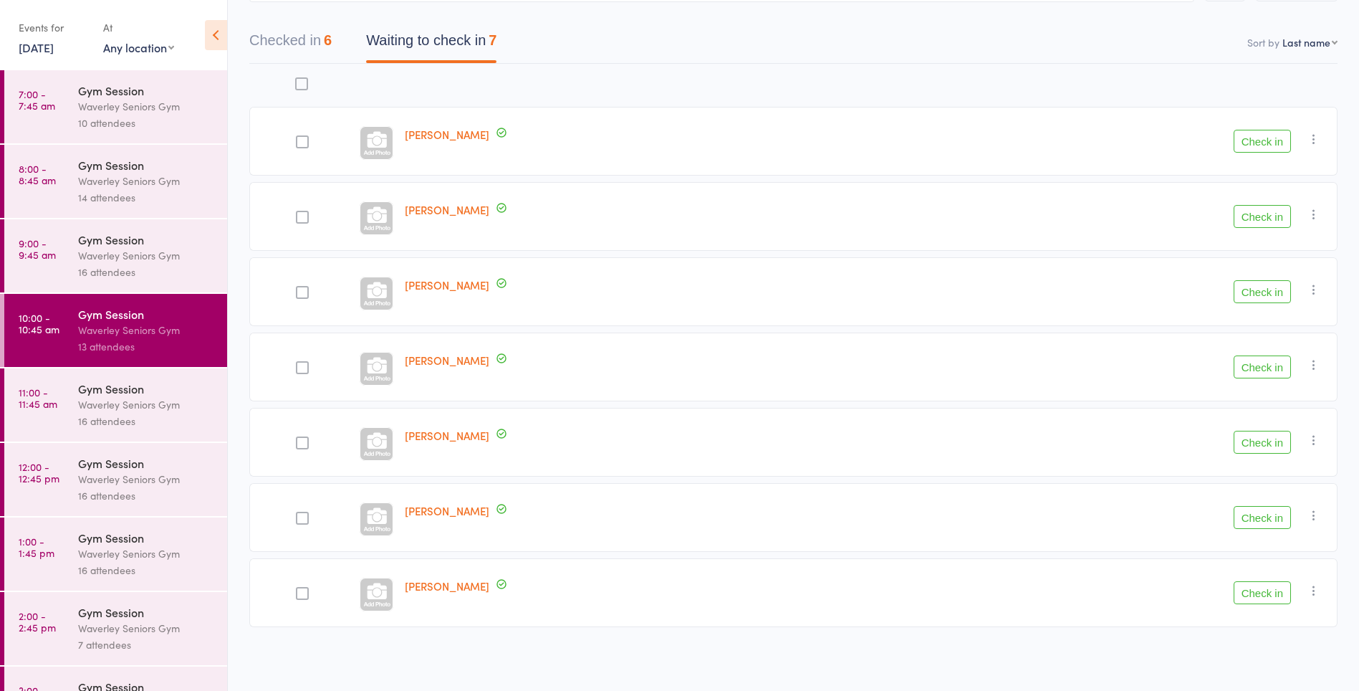
click at [1253, 436] on button "Check in" at bounding box center [1262, 442] width 57 height 23
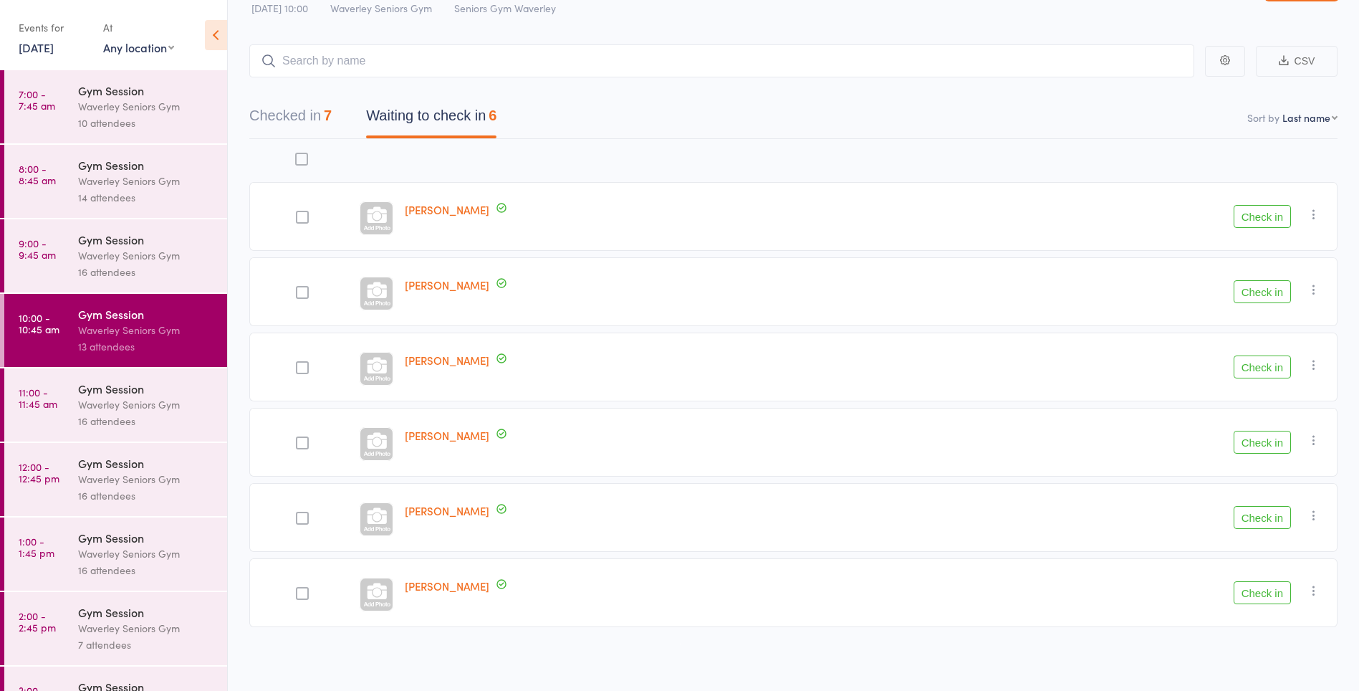
click at [1259, 515] on button "Check in" at bounding box center [1262, 517] width 57 height 23
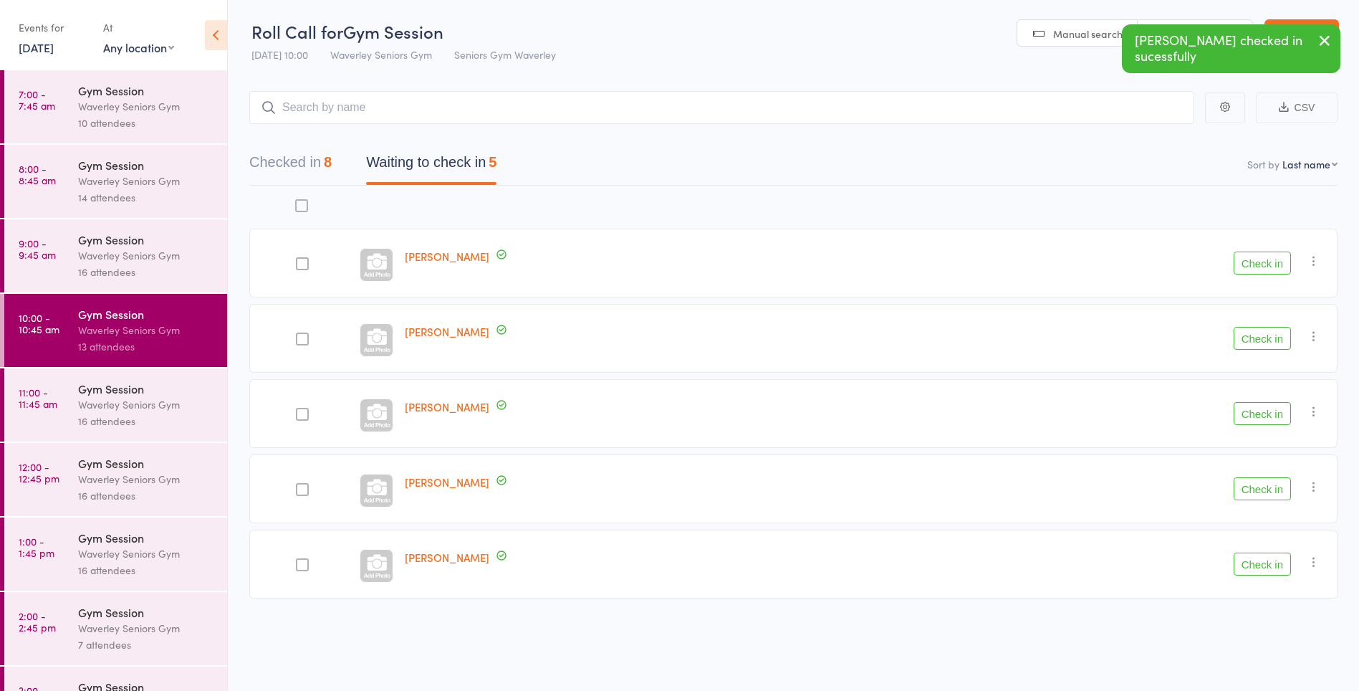
click at [1253, 490] on button "Check in" at bounding box center [1262, 488] width 57 height 23
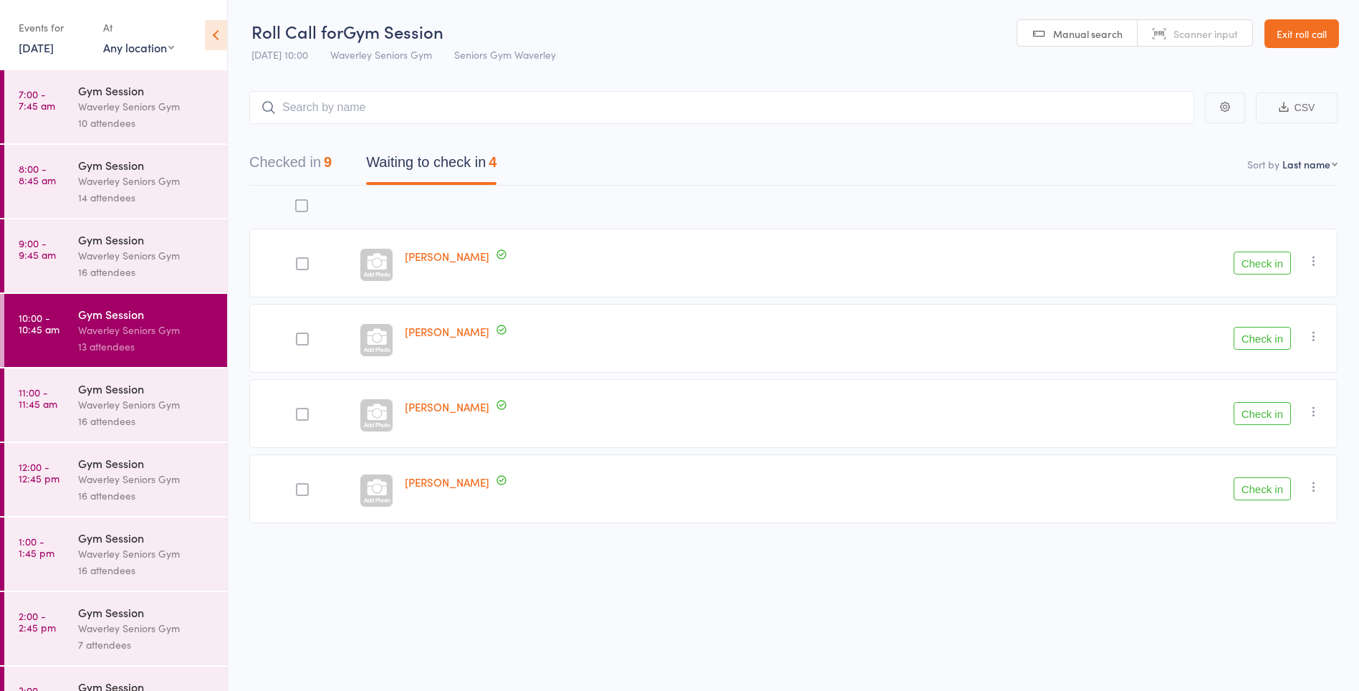
click at [41, 400] on time "11:00 - 11:45 am" at bounding box center [38, 397] width 39 height 23
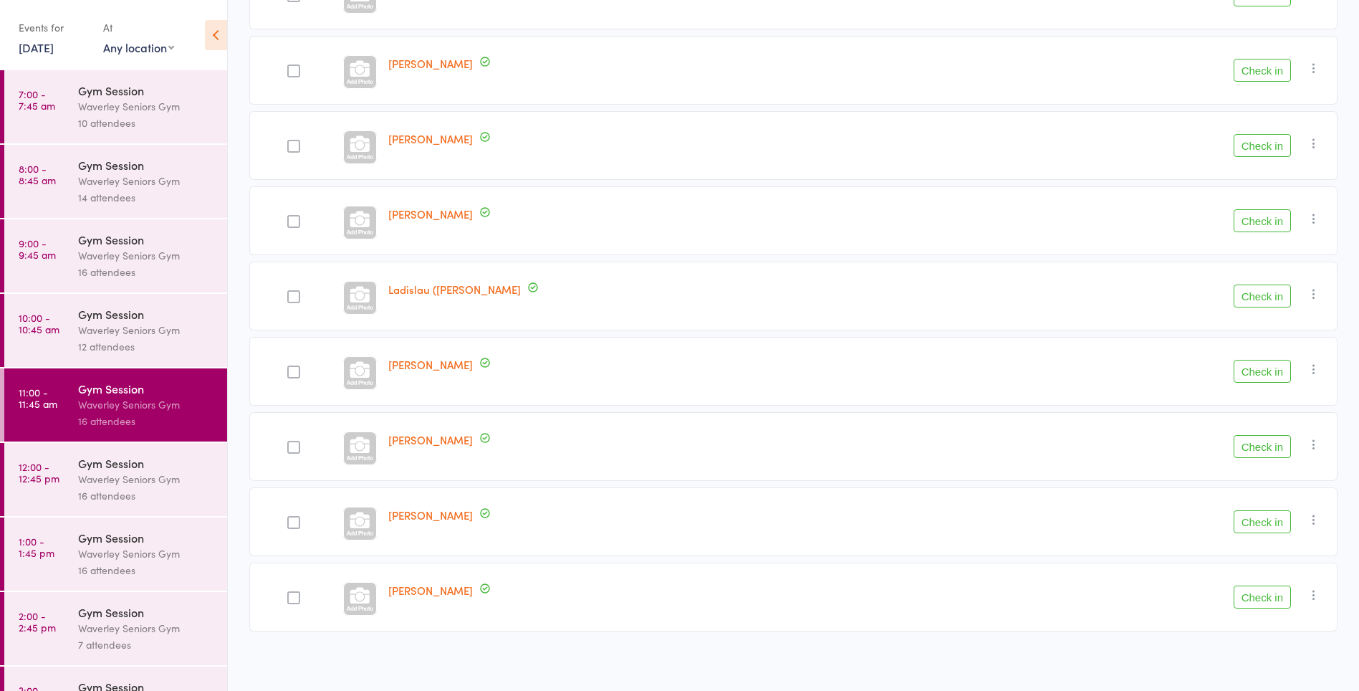
scroll to position [800, 0]
click at [1314, 213] on icon "button" at bounding box center [1314, 214] width 14 height 14
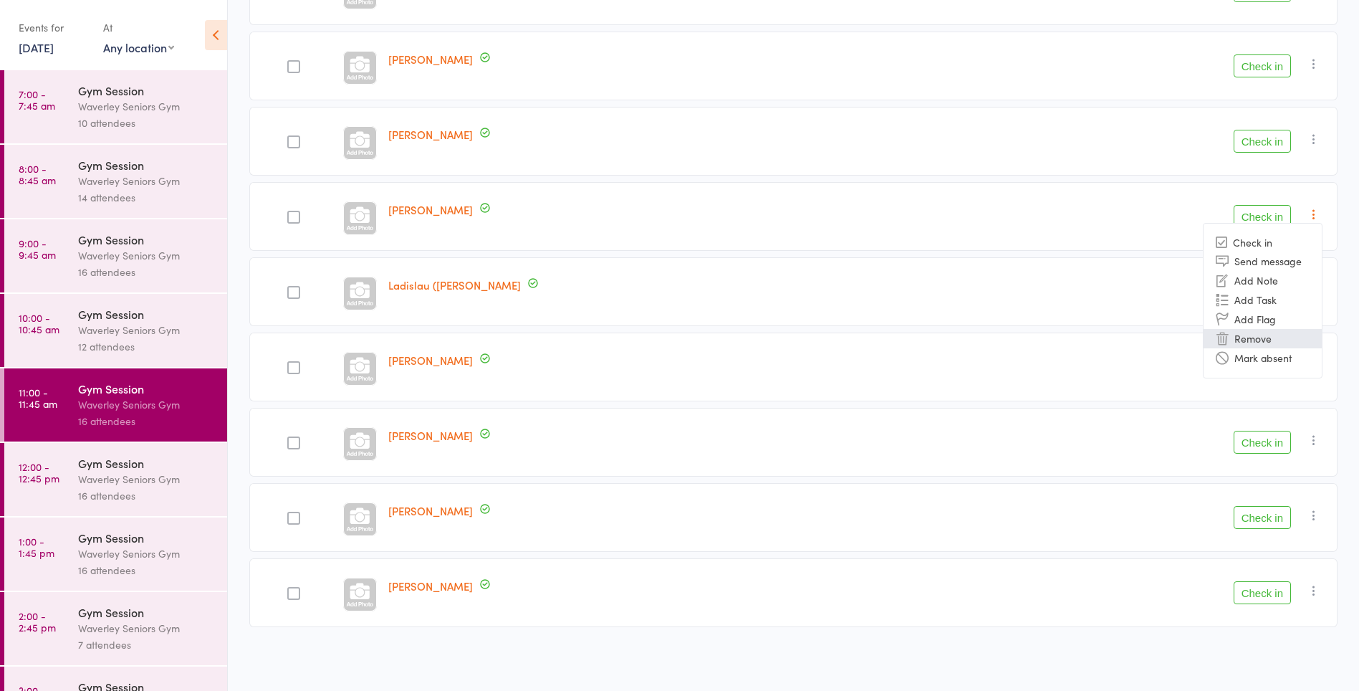
click at [1268, 338] on li "Remove" at bounding box center [1263, 338] width 118 height 19
click at [146, 323] on div "Waverley Seniors Gym" at bounding box center [146, 330] width 137 height 16
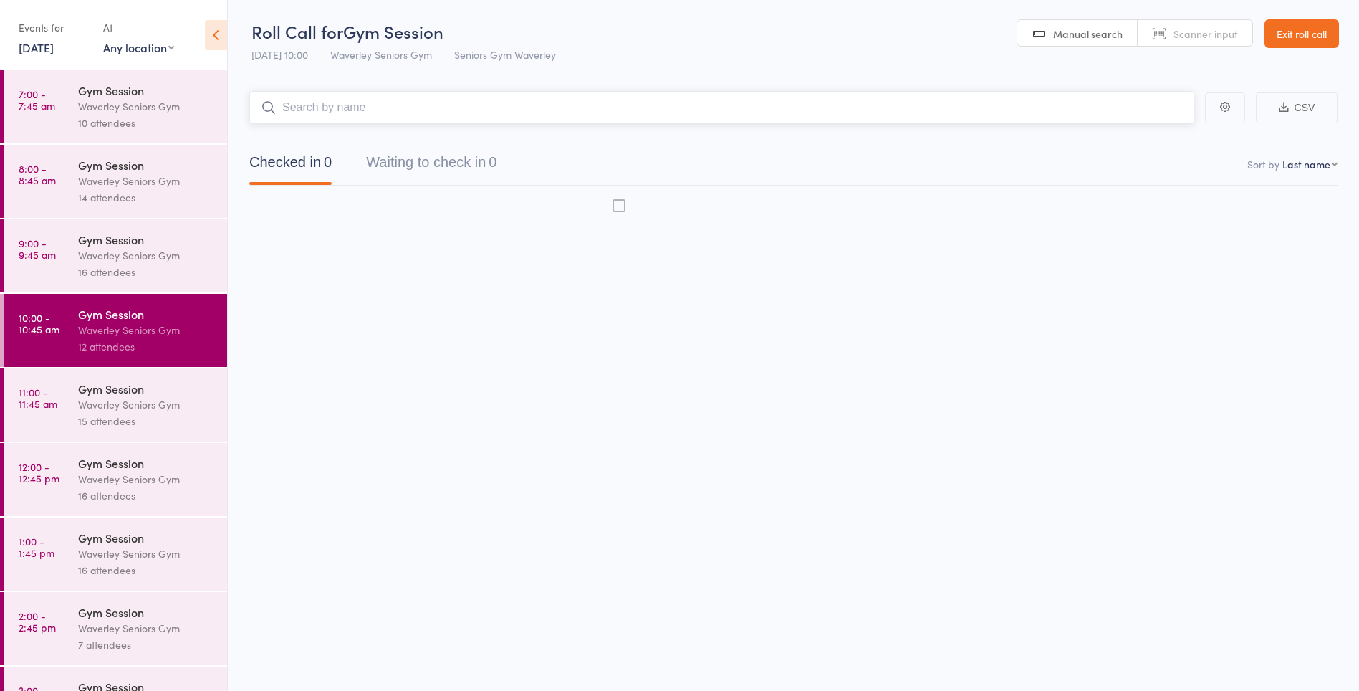
scroll to position [1, 0]
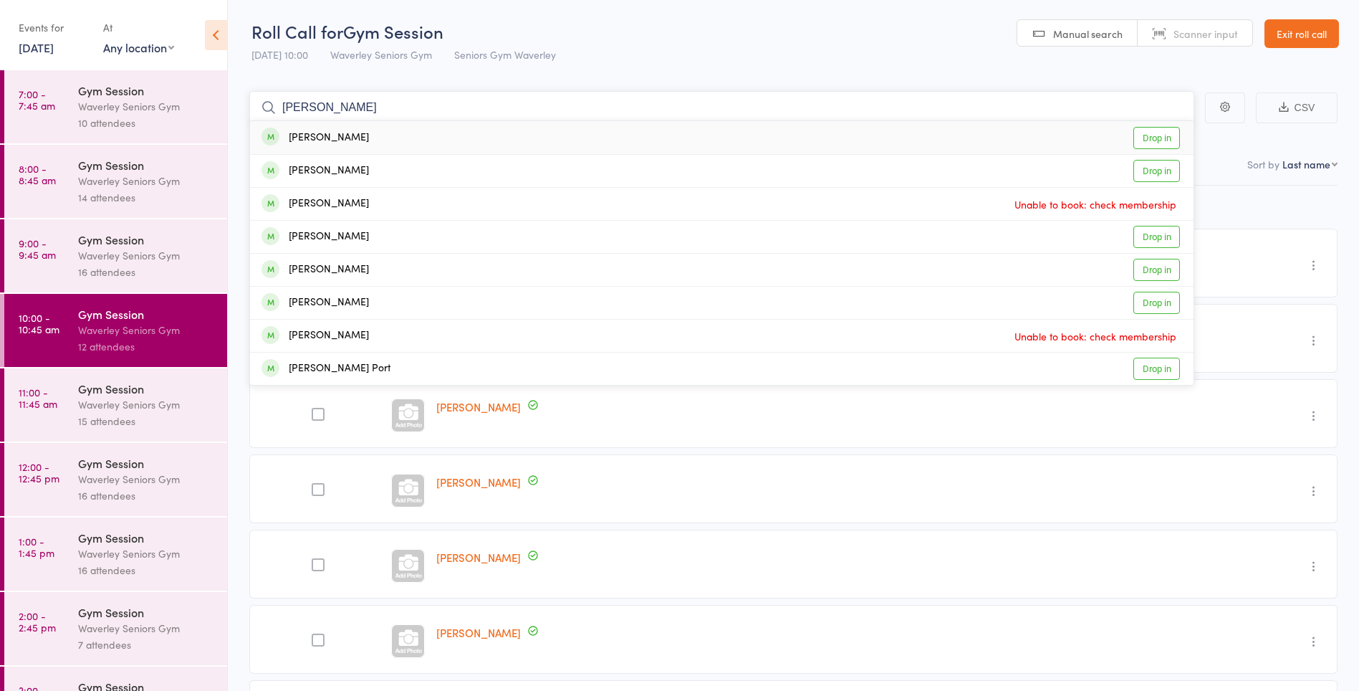
type input "leon"
click at [1157, 239] on link "Drop in" at bounding box center [1157, 237] width 47 height 22
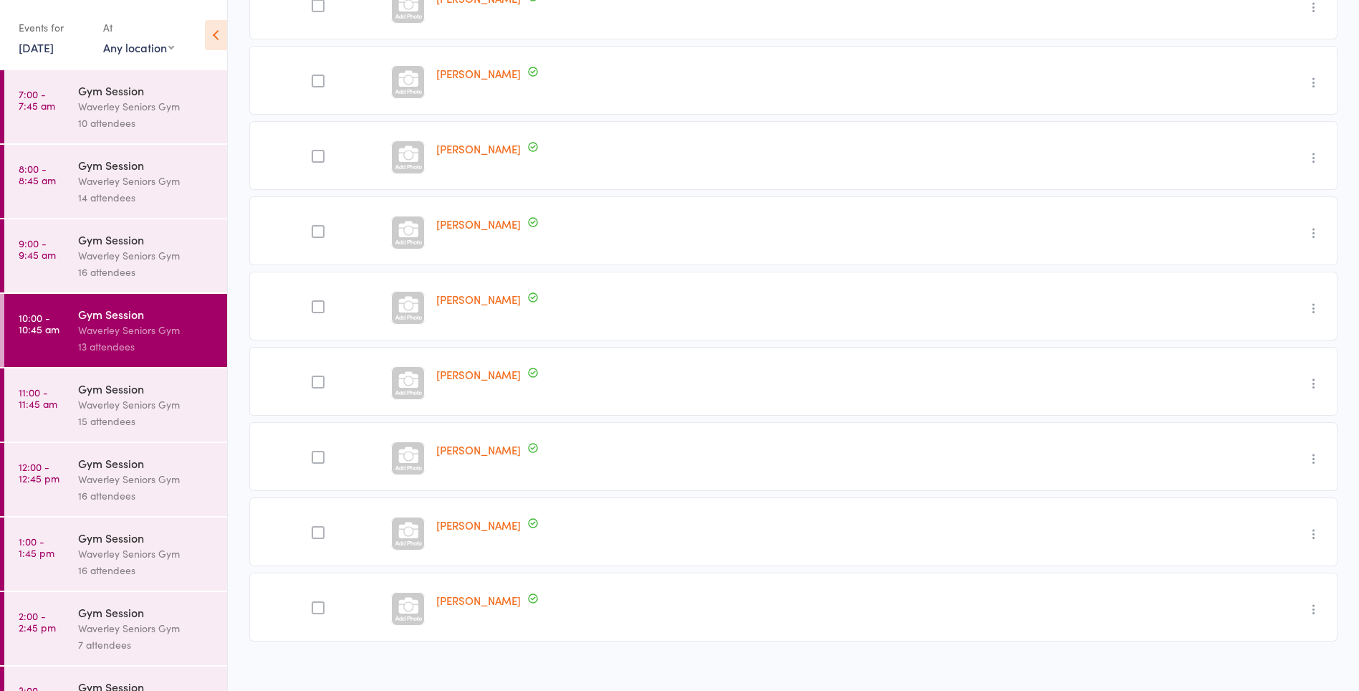
scroll to position [424, 0]
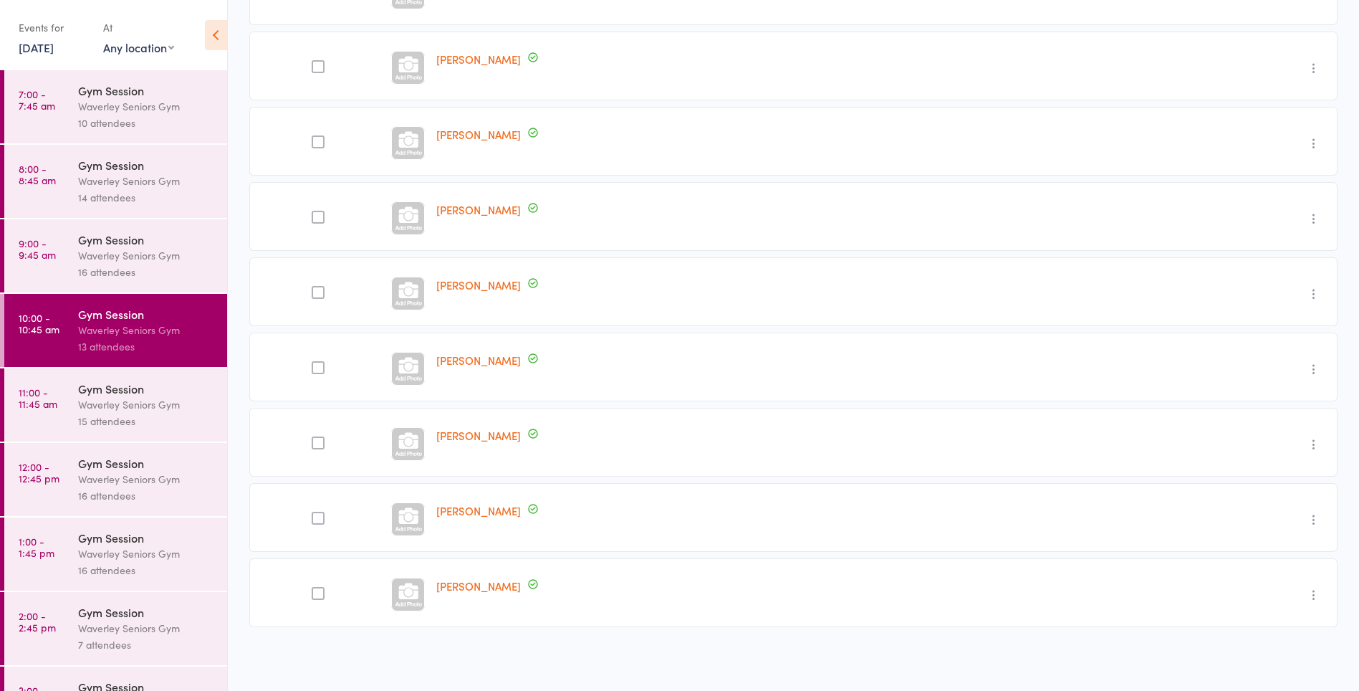
click at [123, 393] on div "Gym Session" at bounding box center [146, 389] width 137 height 16
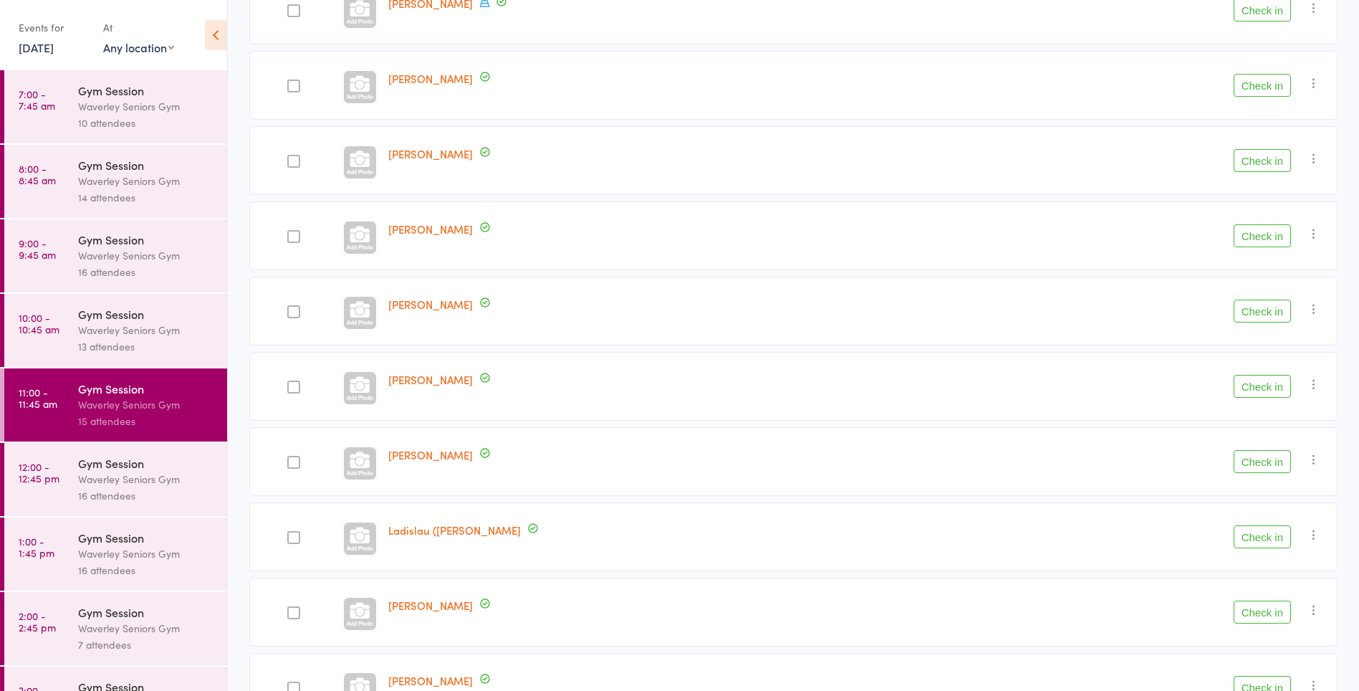
scroll to position [479, 0]
click at [131, 319] on div "Gym Session" at bounding box center [146, 314] width 137 height 16
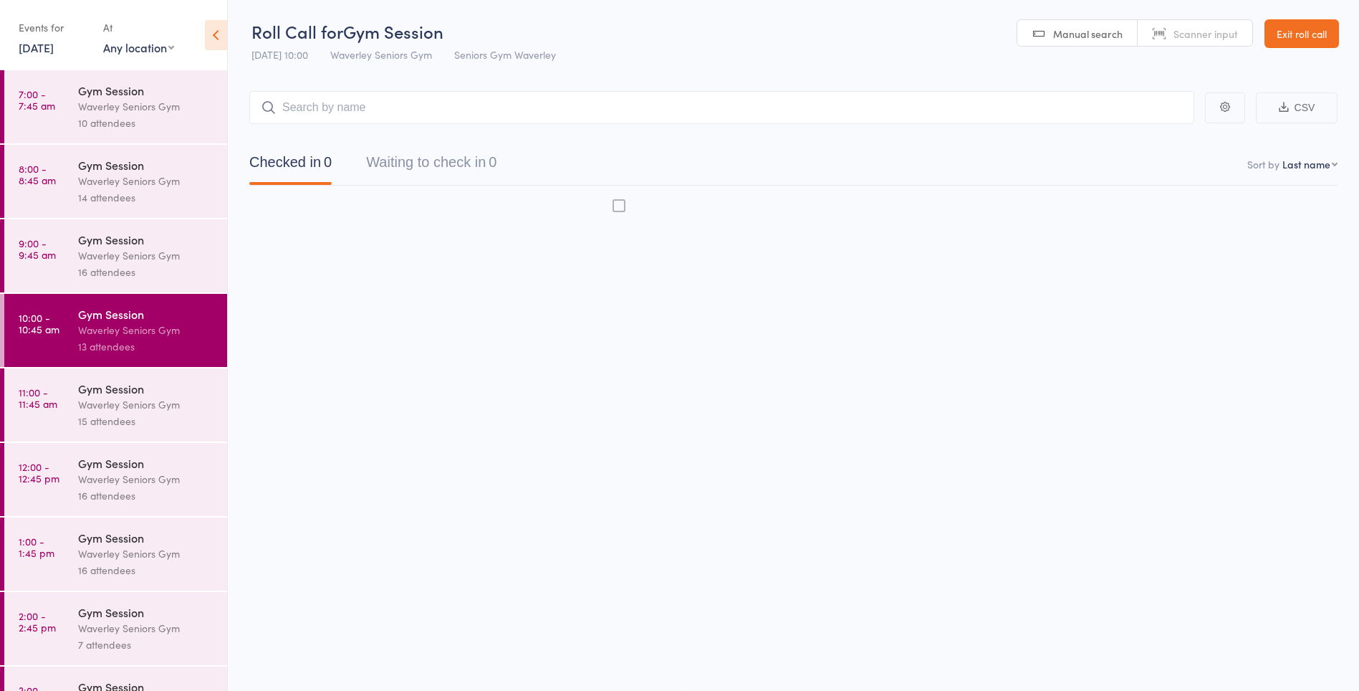
scroll to position [1, 0]
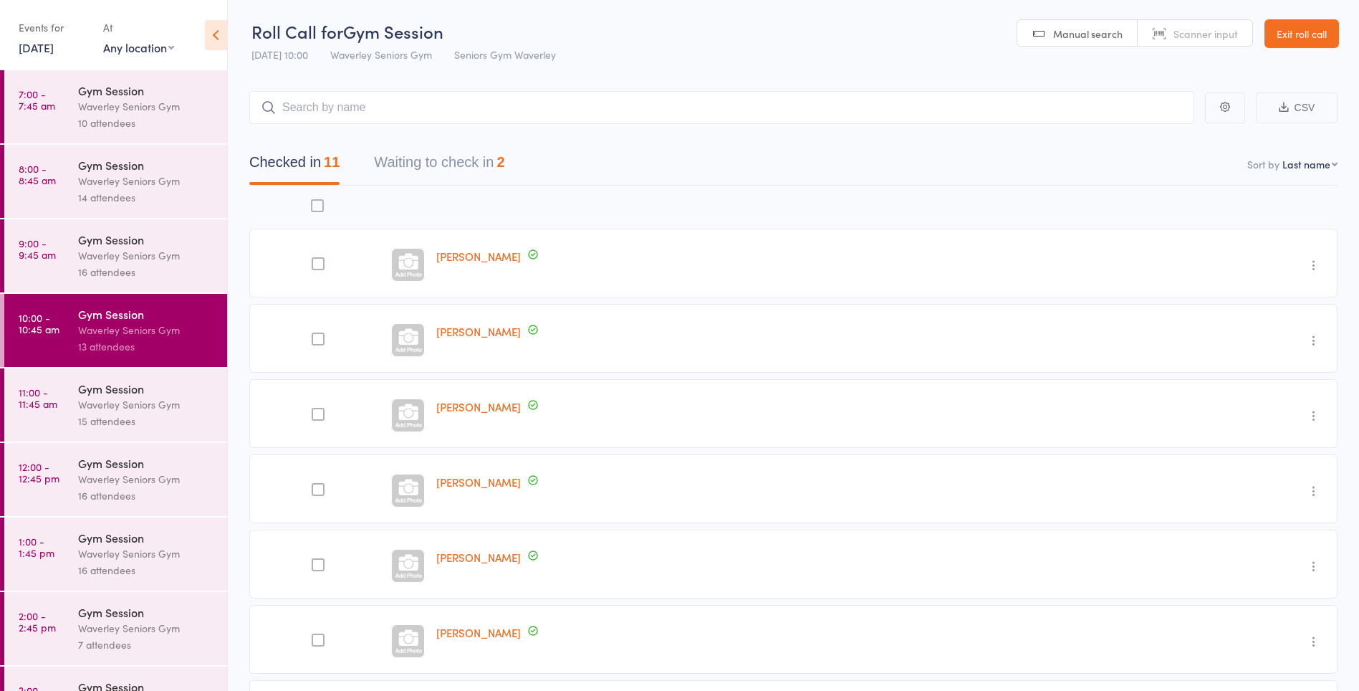
click at [459, 165] on button "Waiting to check in 2" at bounding box center [439, 166] width 130 height 38
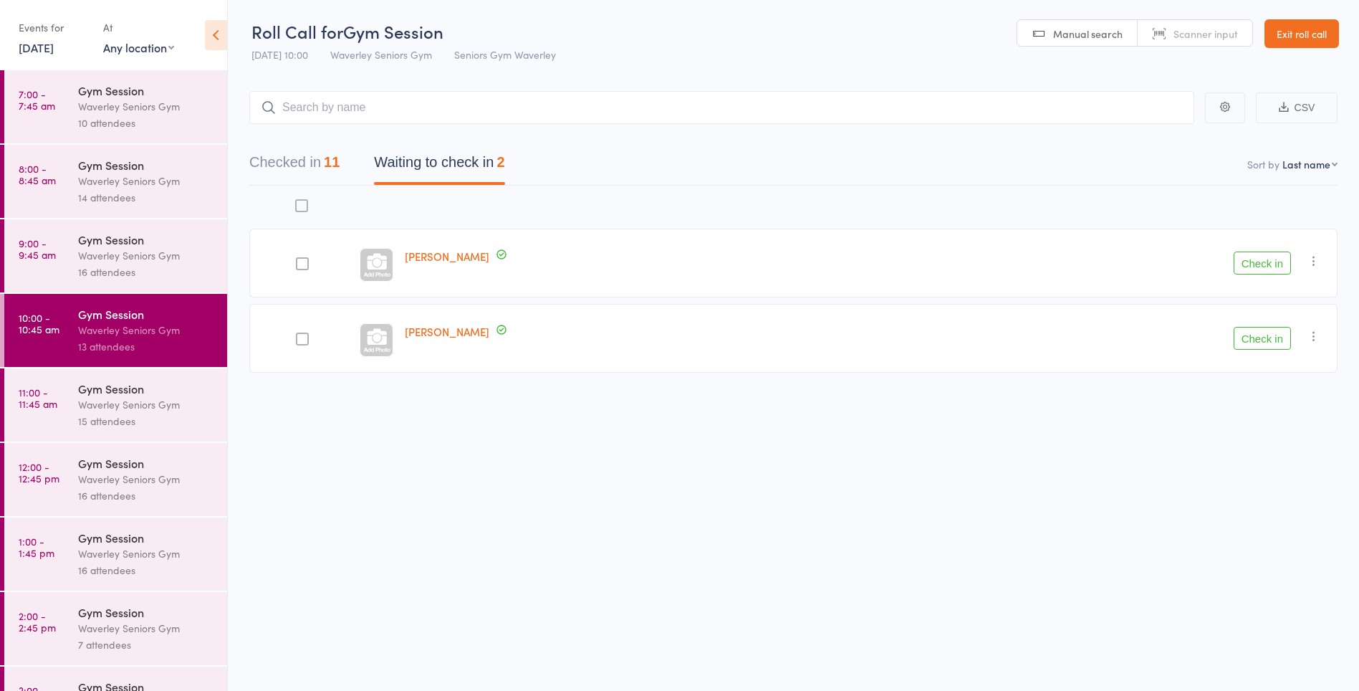
click at [1275, 335] on button "Check in" at bounding box center [1262, 338] width 57 height 23
click at [1319, 261] on icon "button" at bounding box center [1314, 261] width 14 height 14
click at [1263, 406] on li "Mark absent" at bounding box center [1263, 404] width 118 height 19
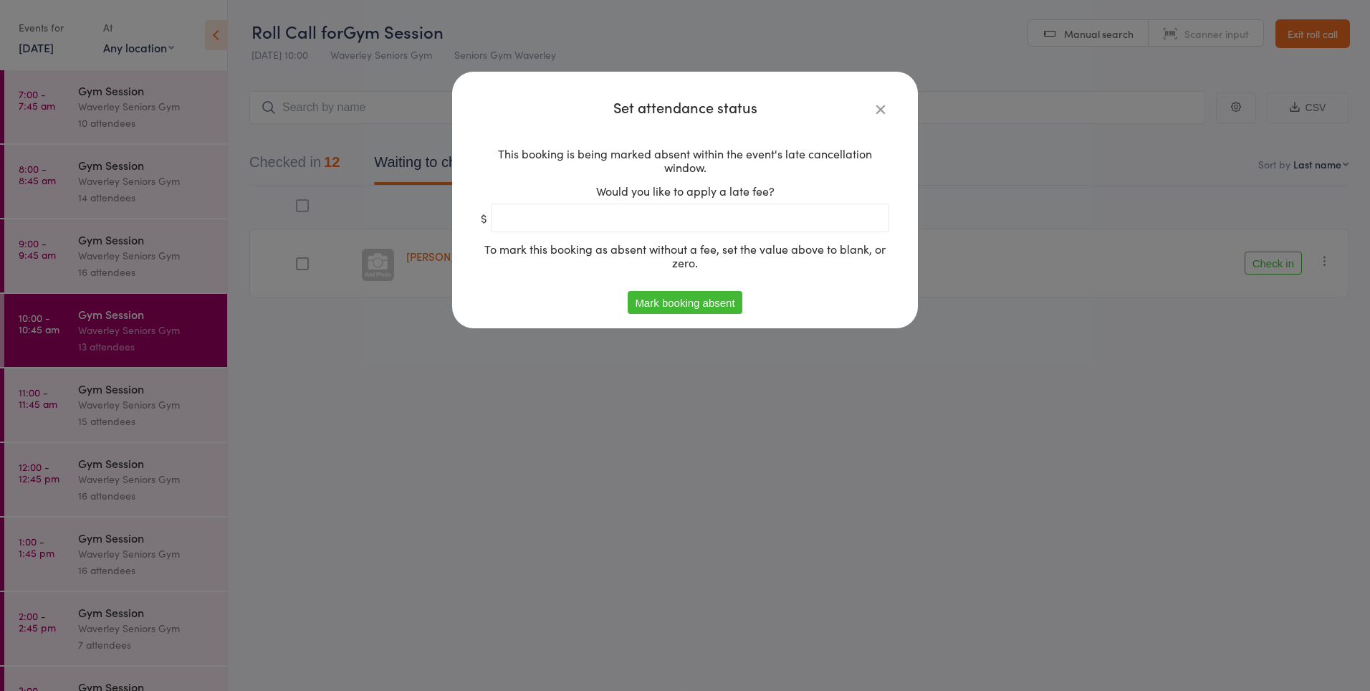
click at [698, 307] on button "Mark booking absent" at bounding box center [685, 302] width 114 height 23
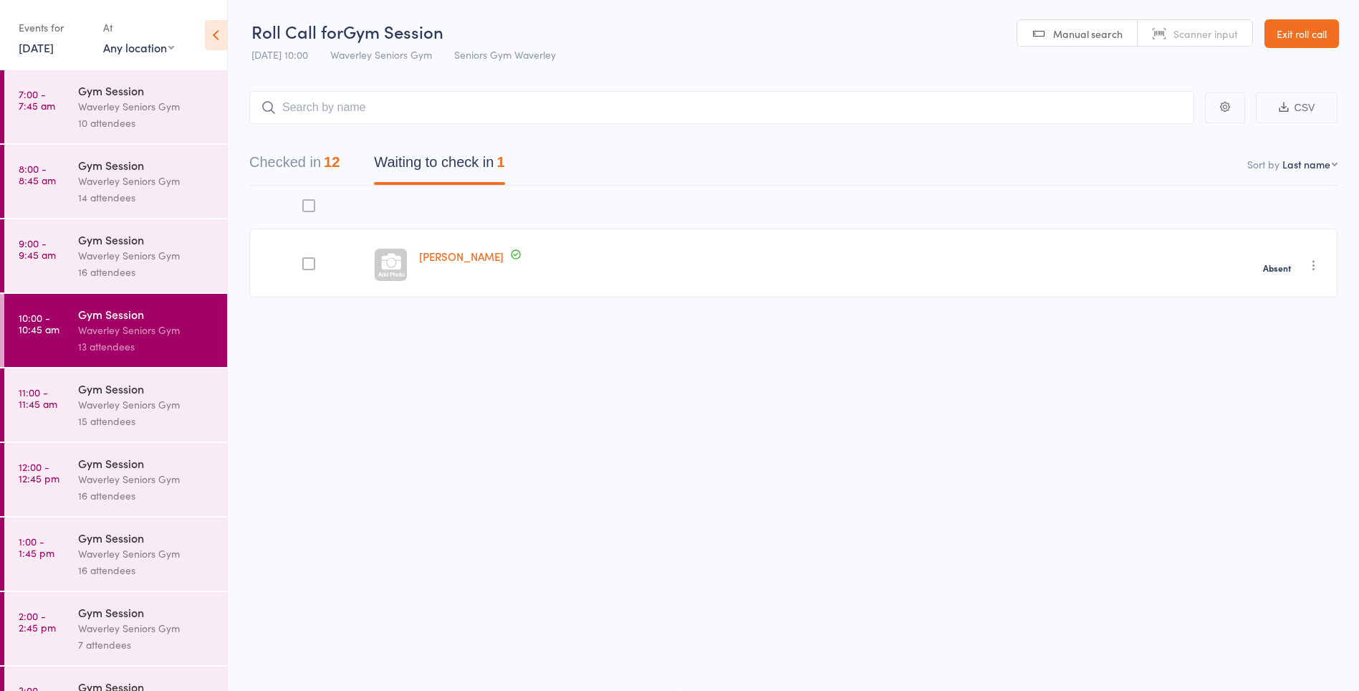
click at [36, 396] on time "11:00 - 11:45 am" at bounding box center [38, 397] width 39 height 23
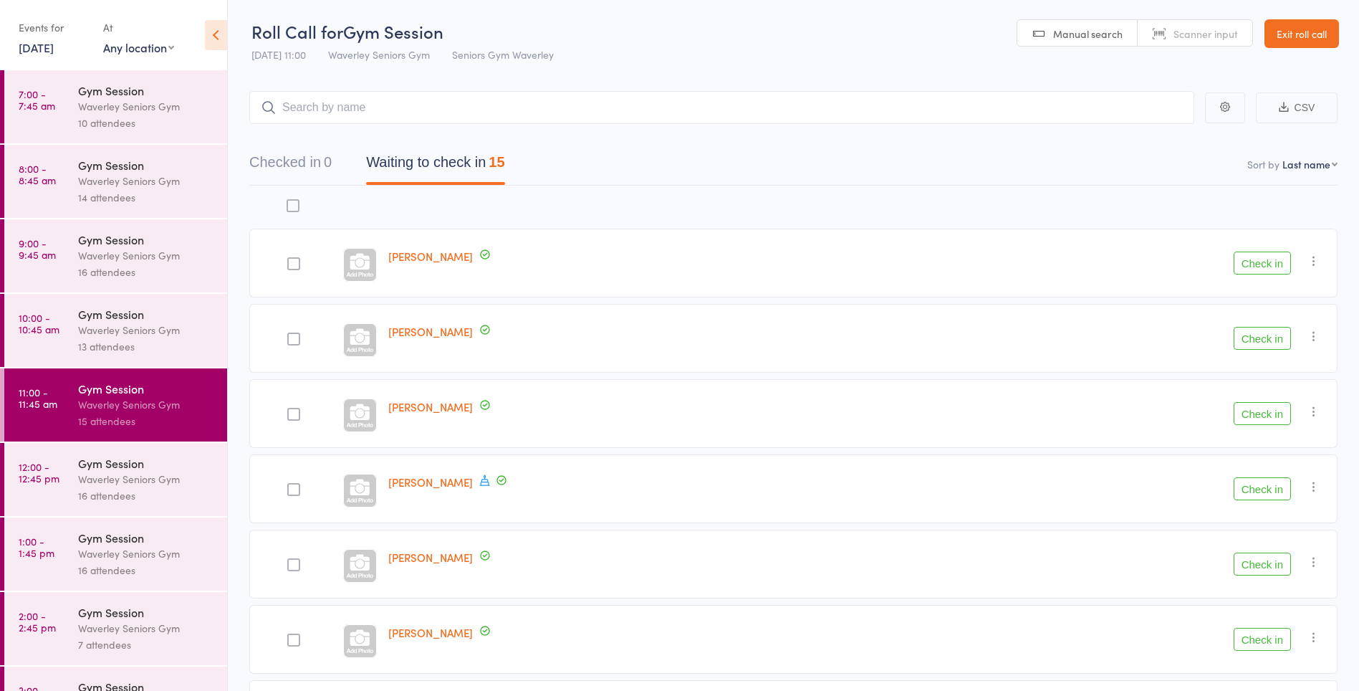
click at [18, 334] on link "10:00 - 10:45 am Gym Session Waverley Seniors Gym 13 attendees" at bounding box center [115, 330] width 223 height 73
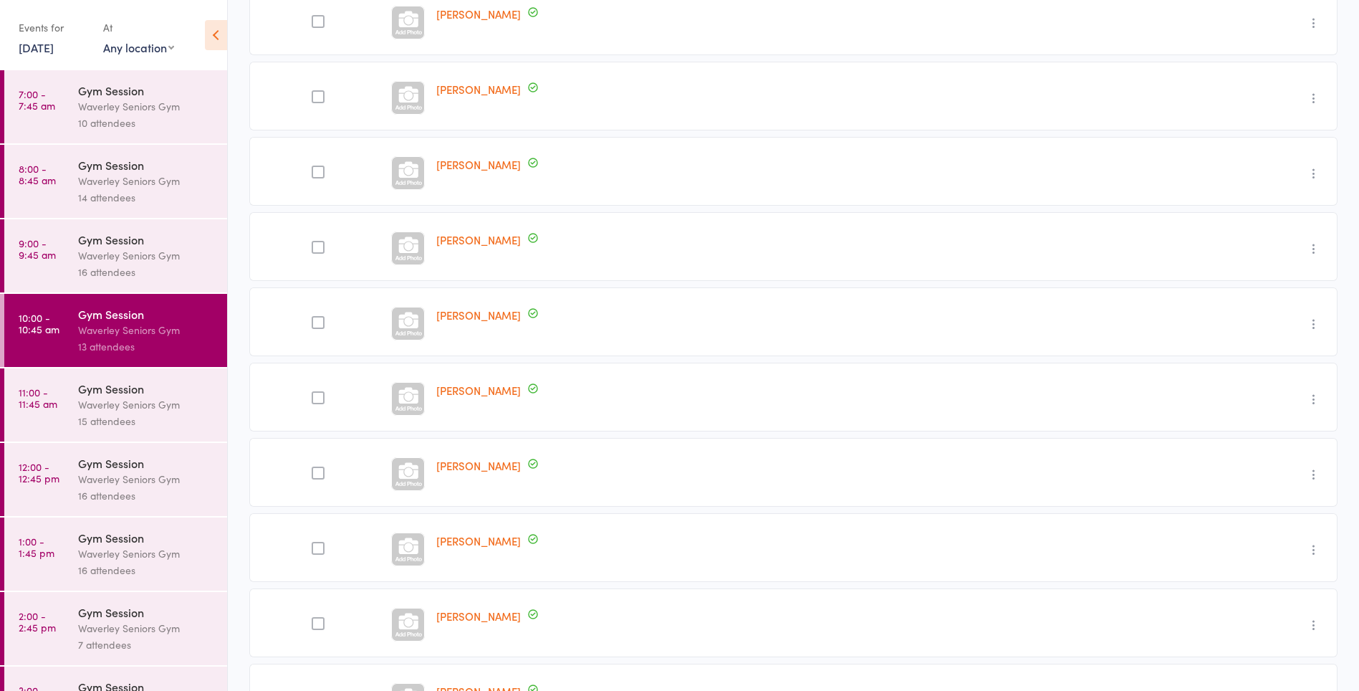
scroll to position [236, 0]
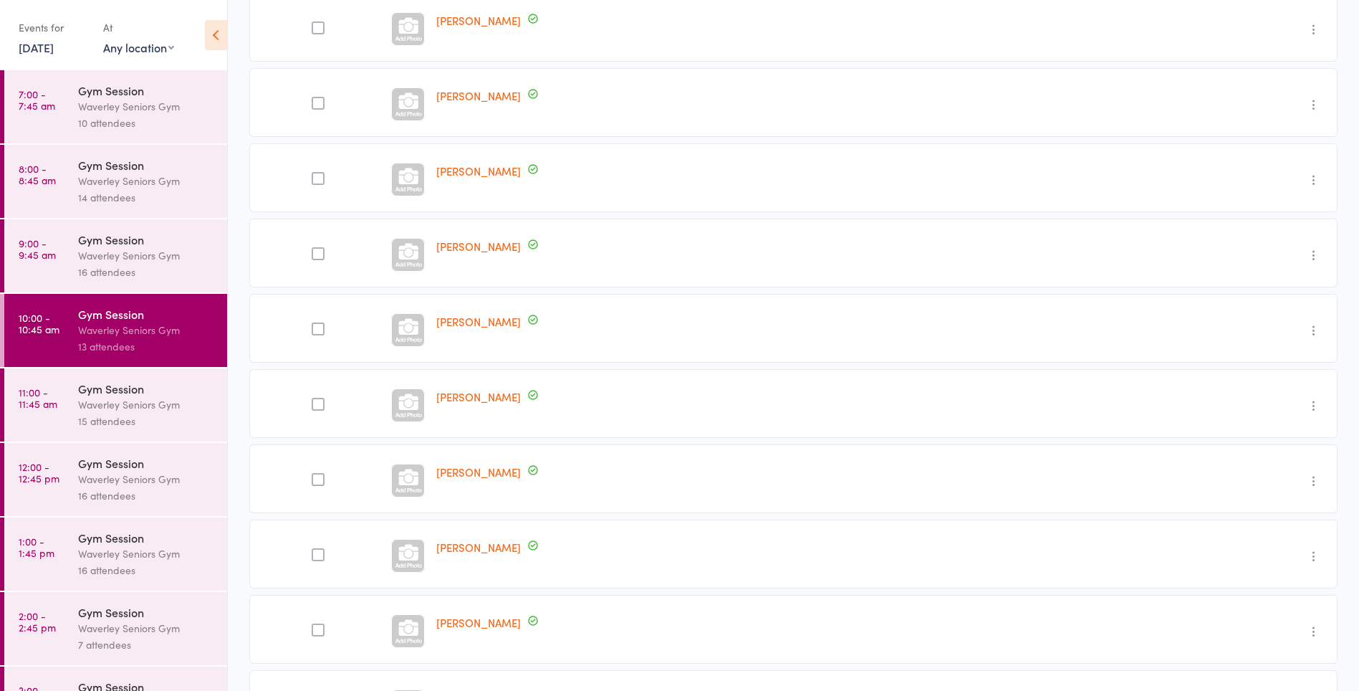
click at [44, 408] on time "11:00 - 11:45 am" at bounding box center [38, 397] width 39 height 23
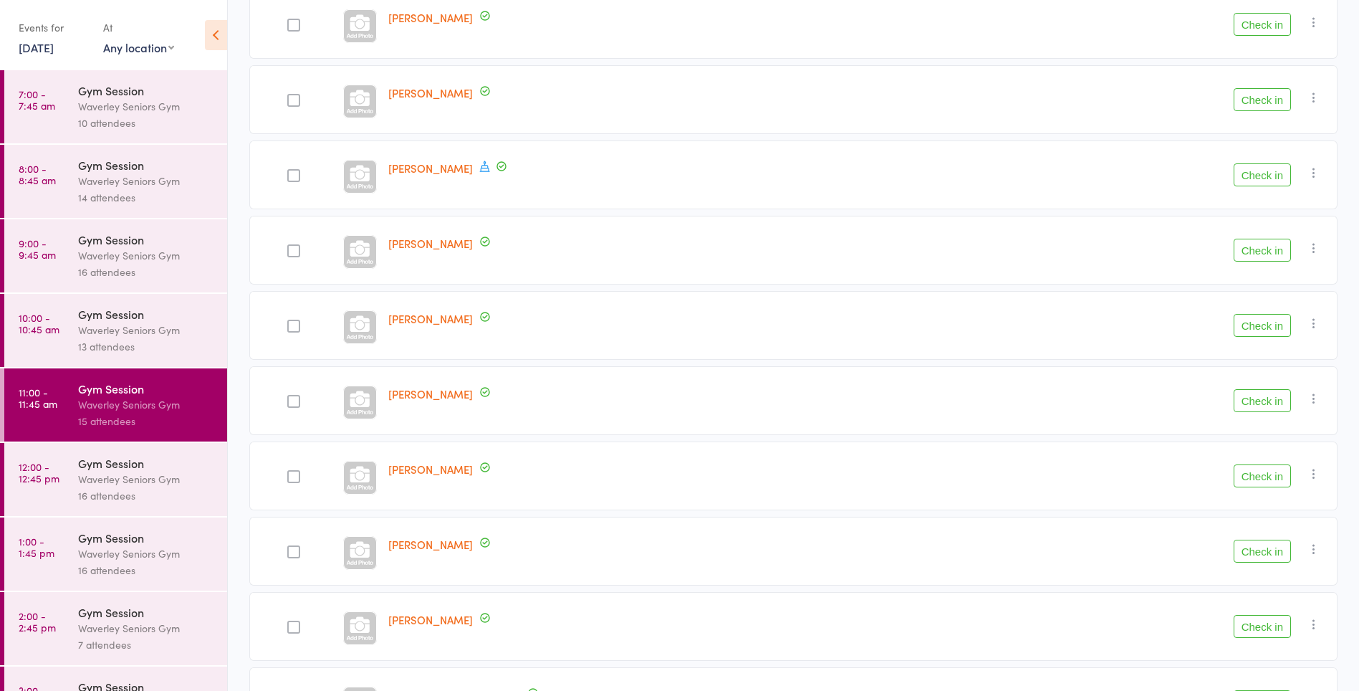
scroll to position [314, 0]
click at [1261, 102] on button "Check in" at bounding box center [1262, 100] width 57 height 23
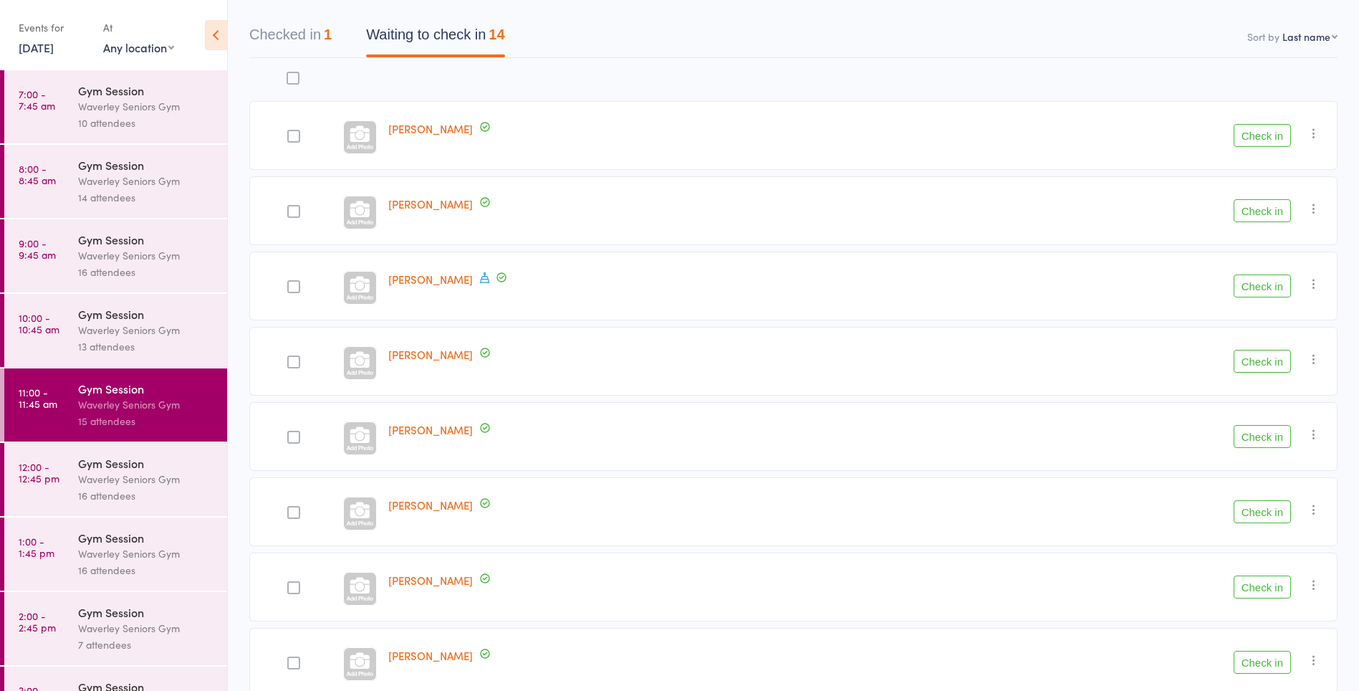
scroll to position [123, 0]
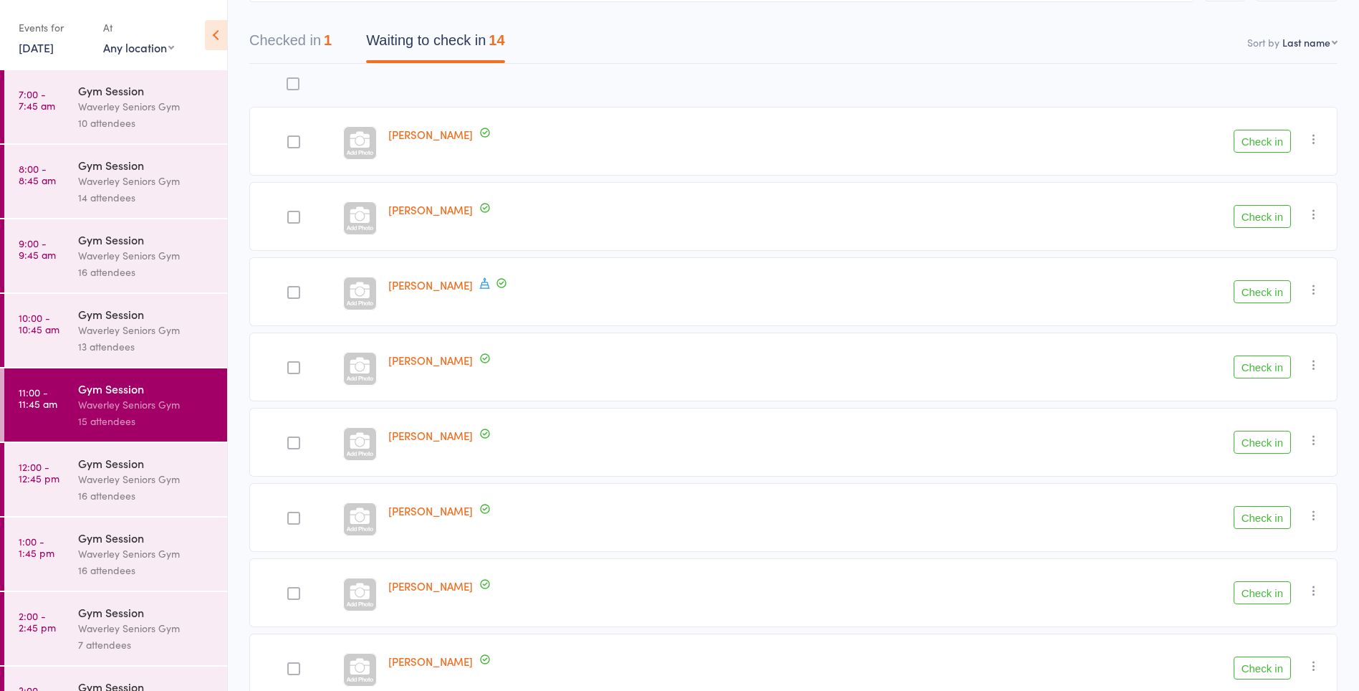
click at [1282, 146] on button "Check in" at bounding box center [1262, 141] width 57 height 23
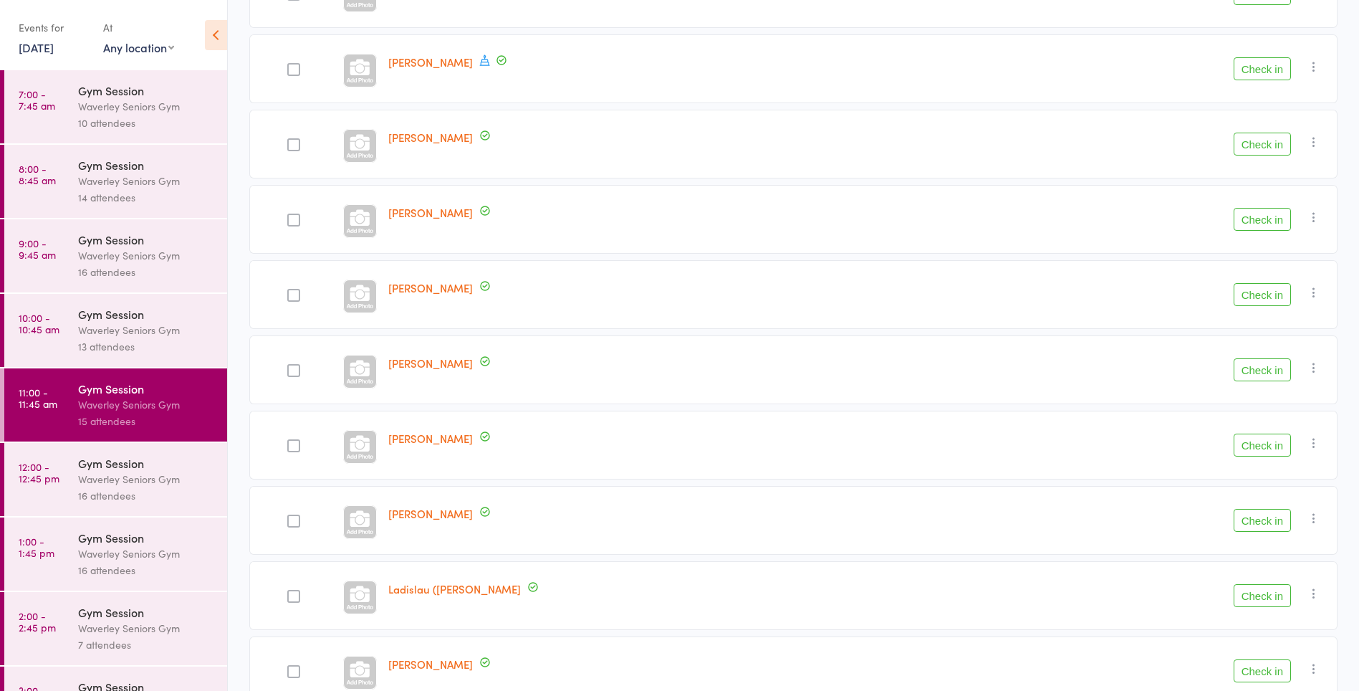
scroll to position [574, 0]
click at [578, 444] on div "Pamela Watson" at bounding box center [668, 442] width 570 height 69
click at [1245, 441] on button "Check in" at bounding box center [1262, 442] width 57 height 23
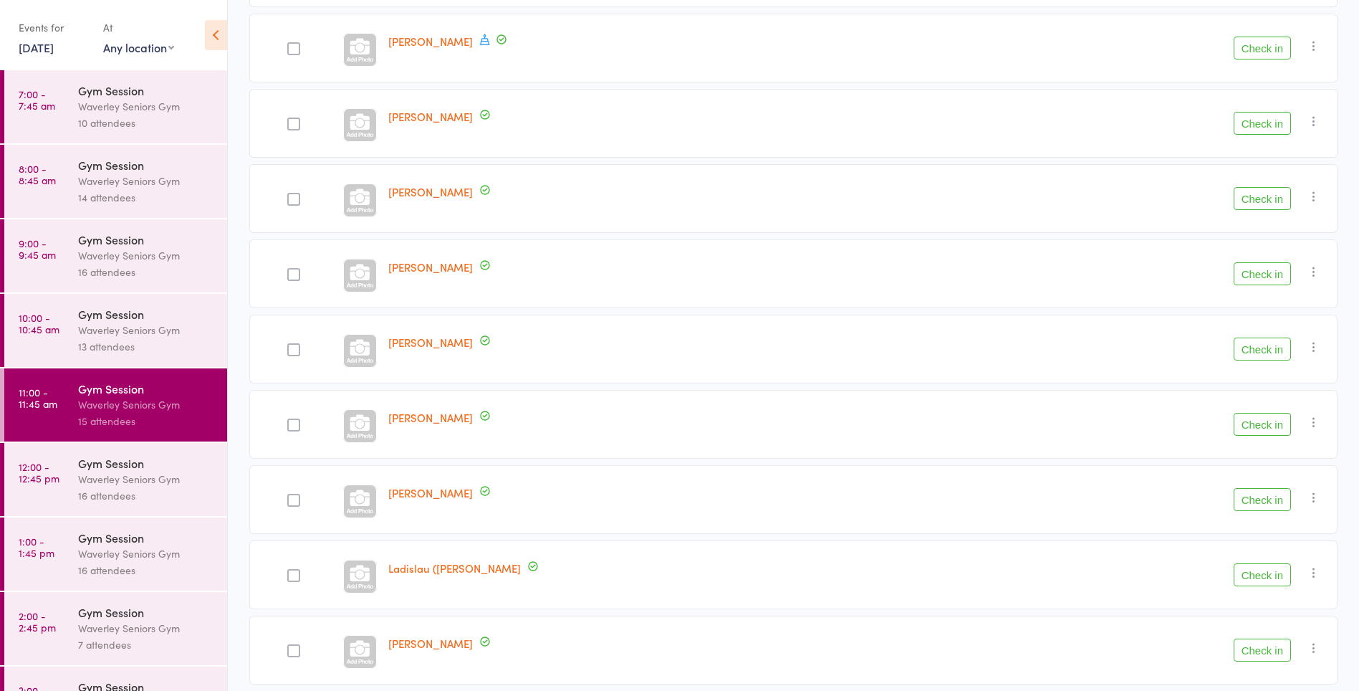
scroll to position [290, 0]
click at [1266, 126] on button "Check in" at bounding box center [1262, 124] width 57 height 23
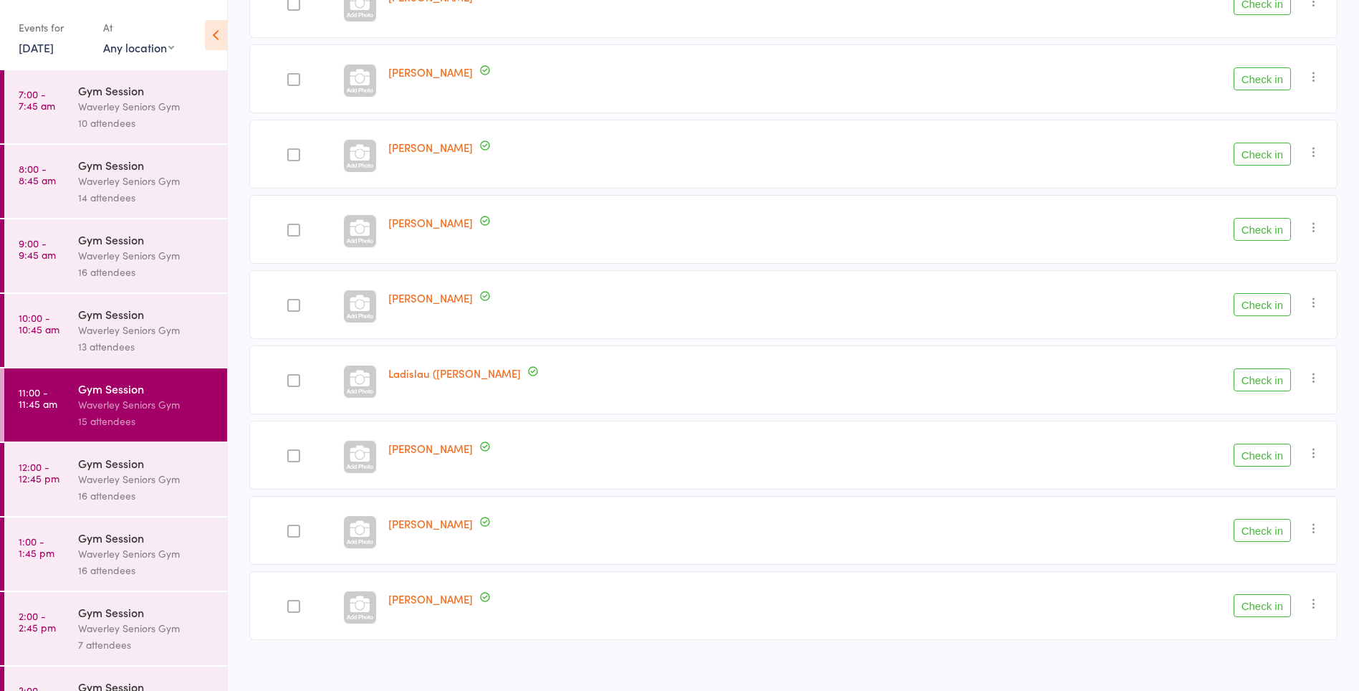
scroll to position [424, 0]
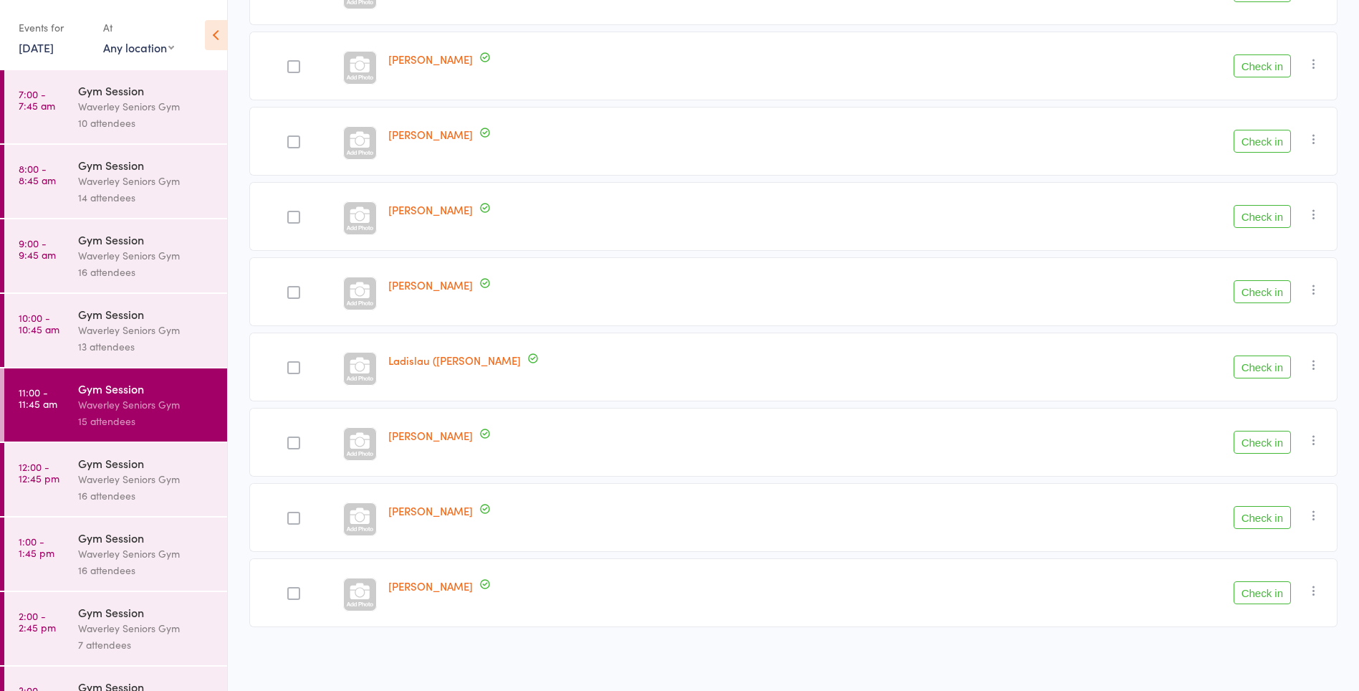
click at [82, 494] on div "16 attendees" at bounding box center [146, 495] width 137 height 16
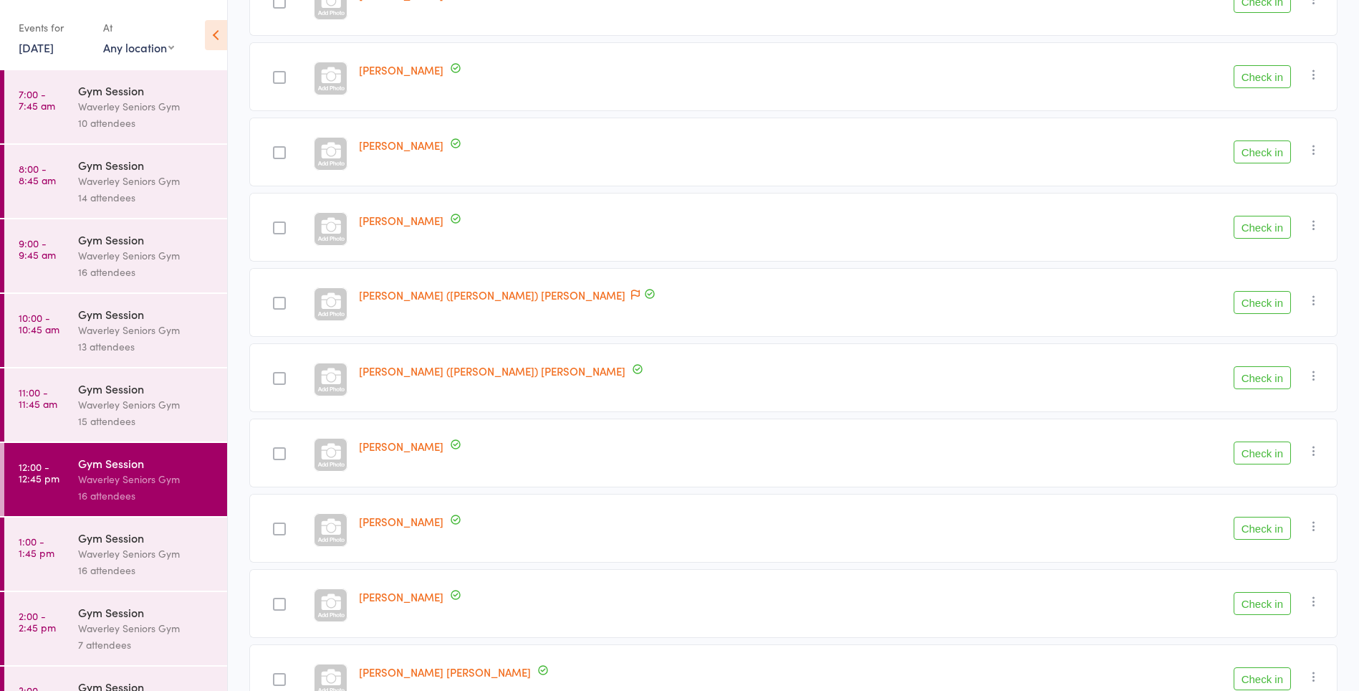
scroll to position [487, 0]
click at [99, 564] on div "16 attendees" at bounding box center [146, 570] width 137 height 16
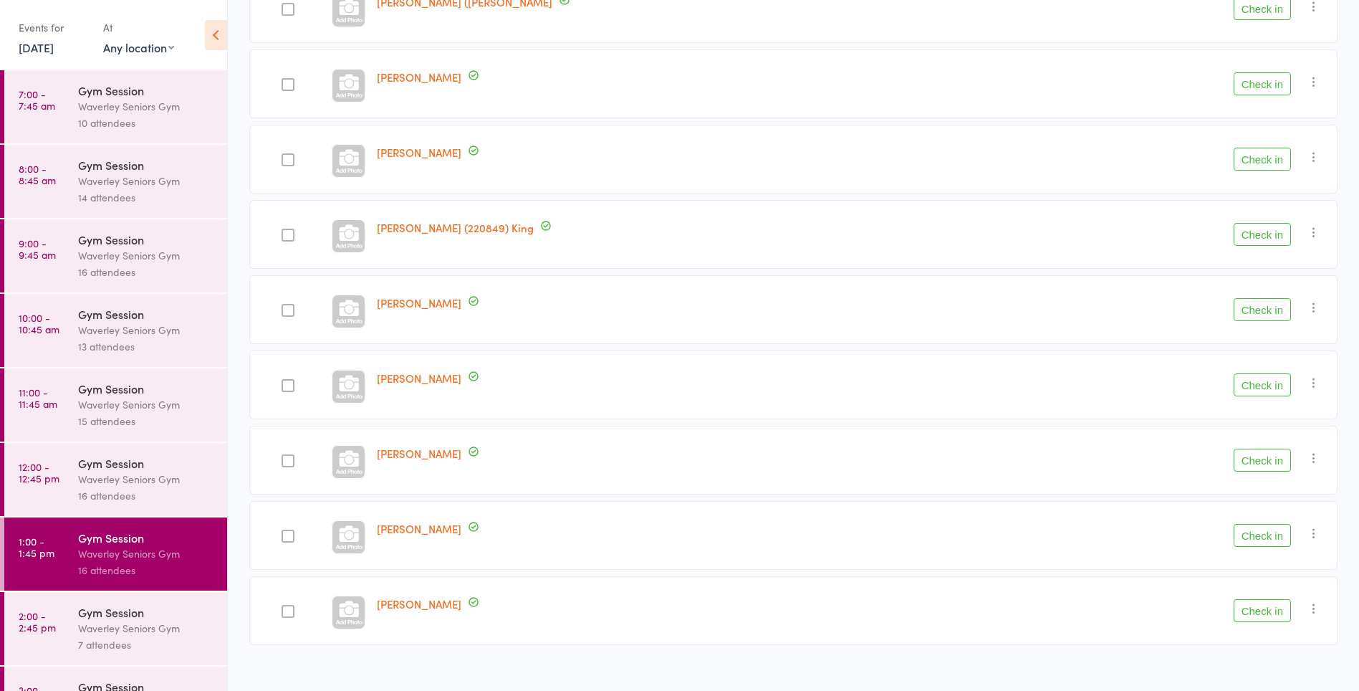
scroll to position [783, 0]
click at [115, 404] on div "Waverley Seniors Gym" at bounding box center [146, 404] width 137 height 16
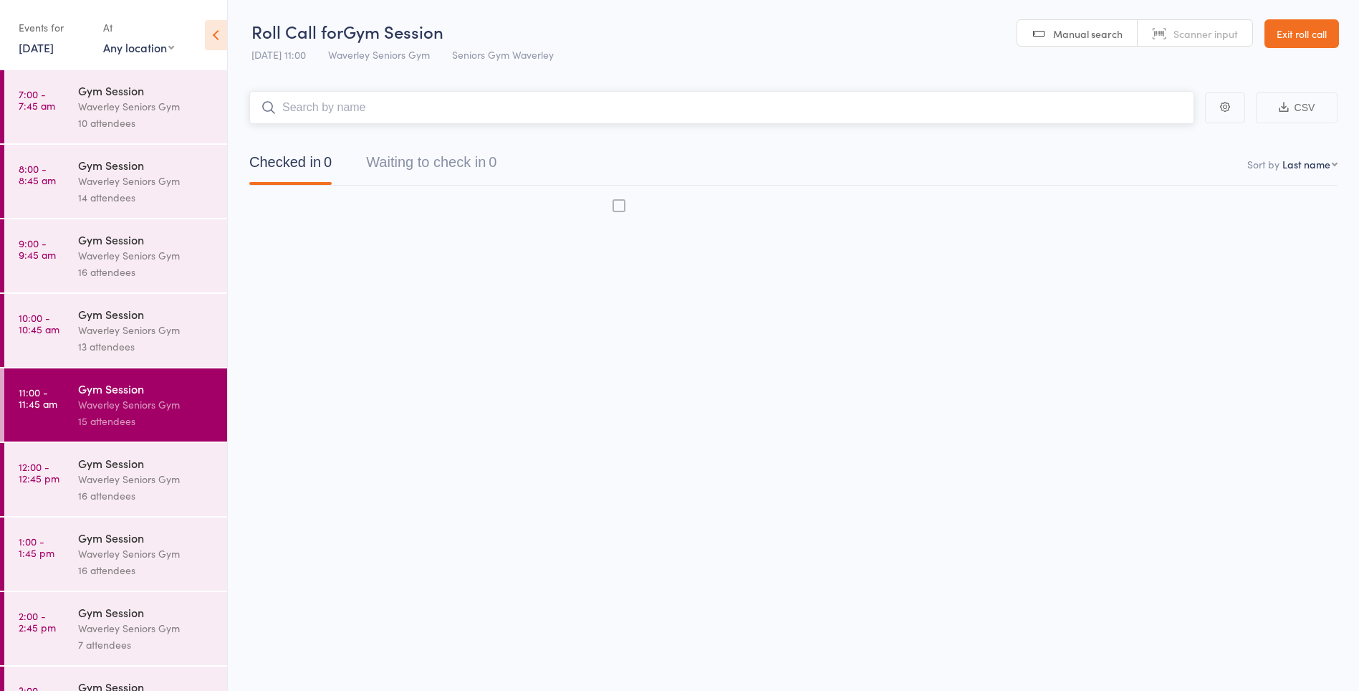
scroll to position [1, 0]
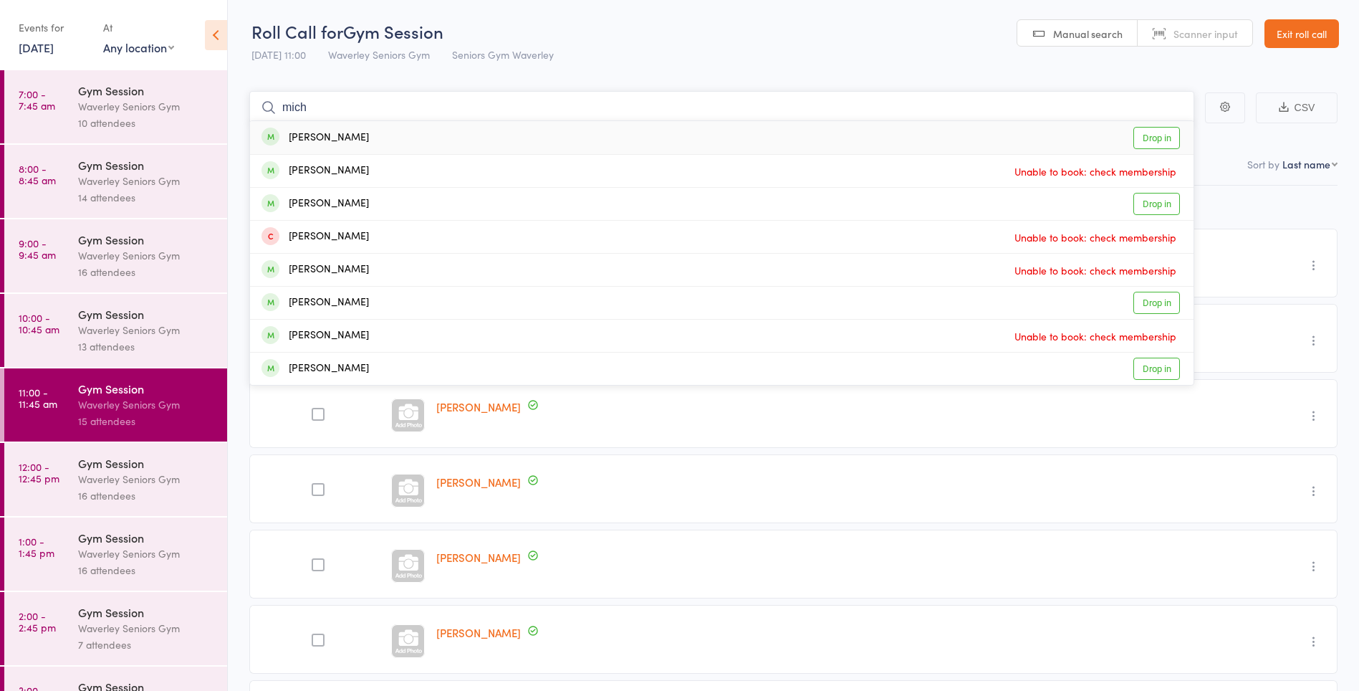
type input "mich"
click at [727, 43] on header "Roll Call for Gym Session 13 Aug 11:00 Waverley Seniors Gym Seniors Gym Waverle…" at bounding box center [794, 34] width 1132 height 70
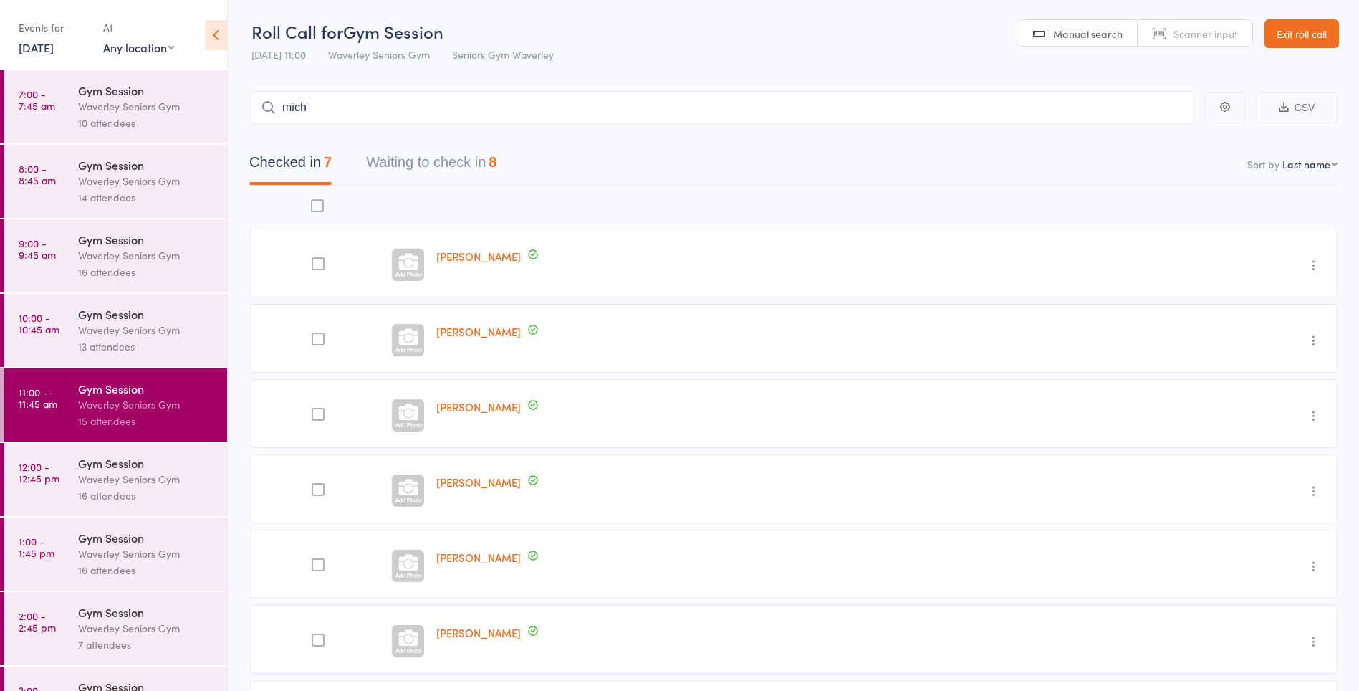
click at [114, 549] on div "Waverley Seniors Gym" at bounding box center [146, 553] width 137 height 16
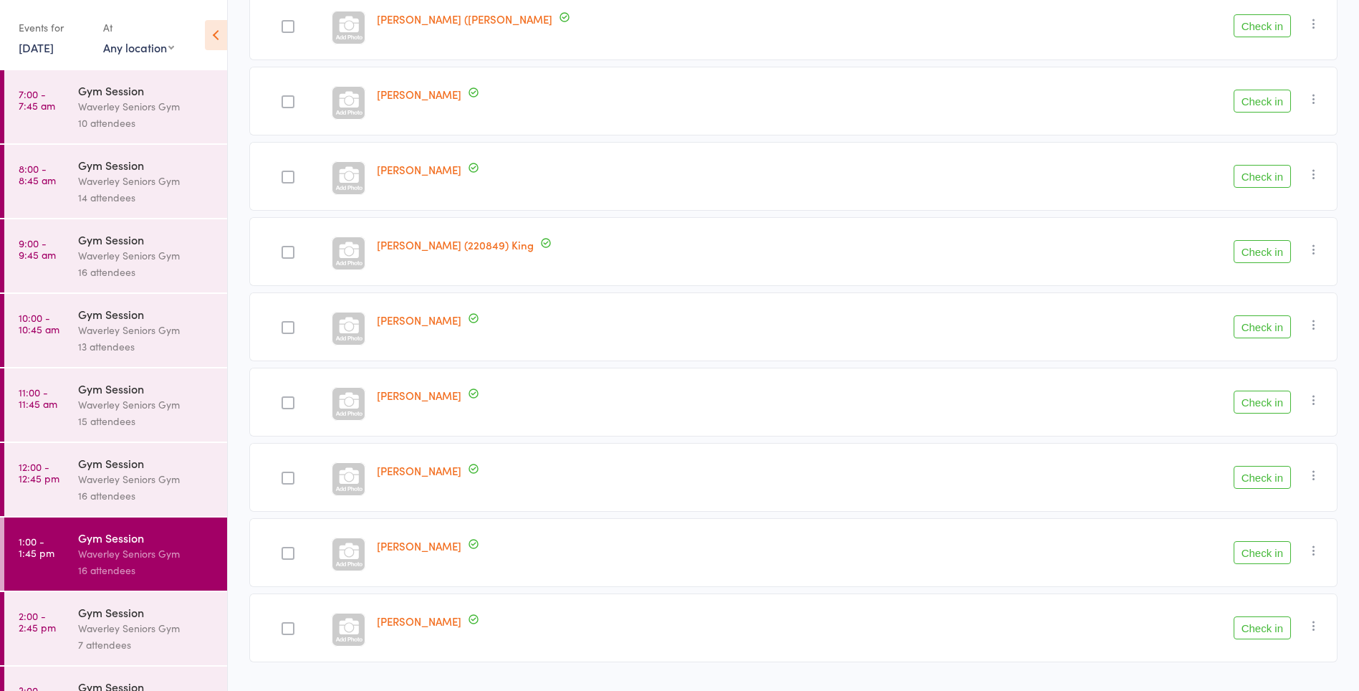
scroll to position [800, 0]
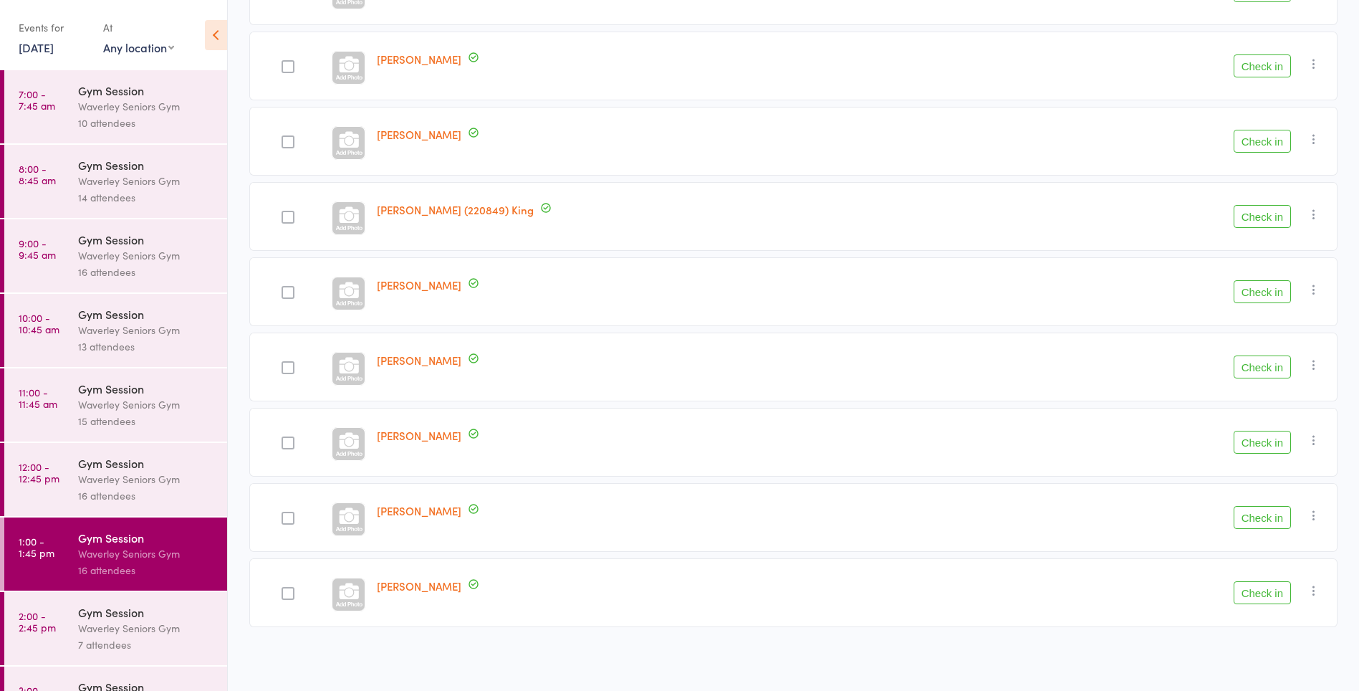
click at [1319, 593] on icon "button" at bounding box center [1314, 590] width 14 height 14
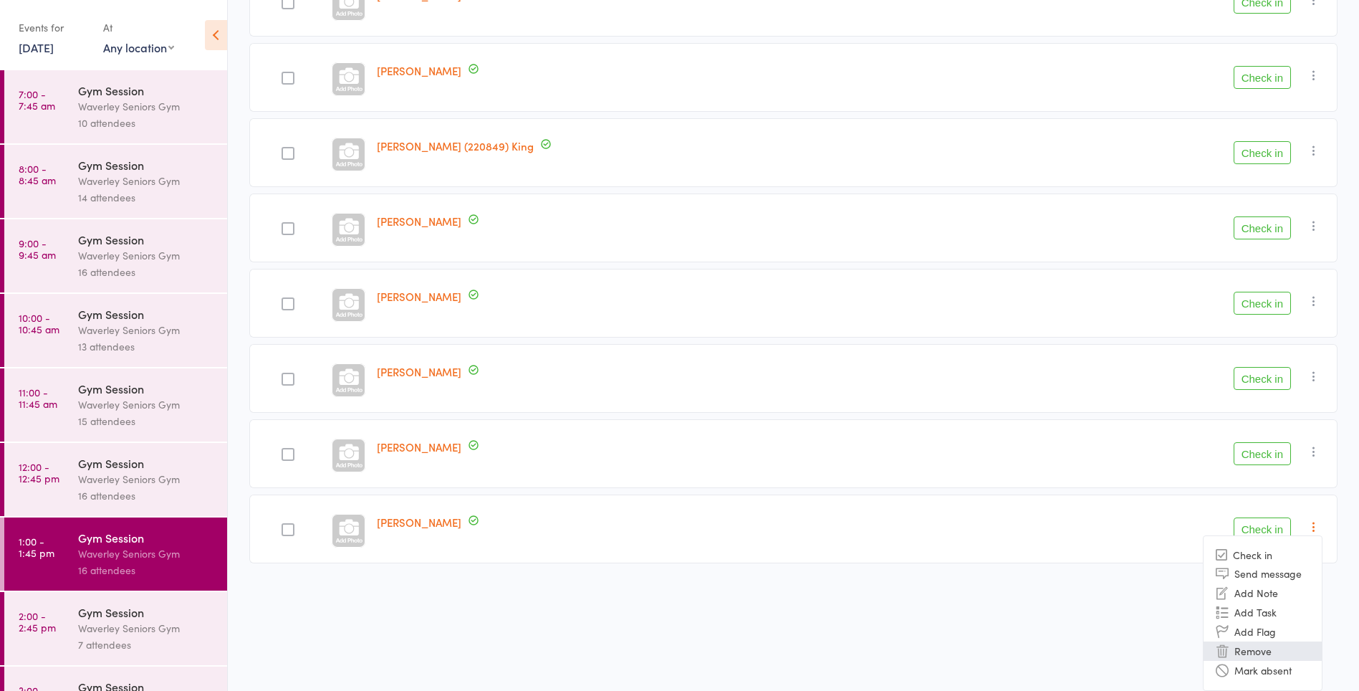
click at [1265, 653] on li "Remove" at bounding box center [1263, 650] width 118 height 19
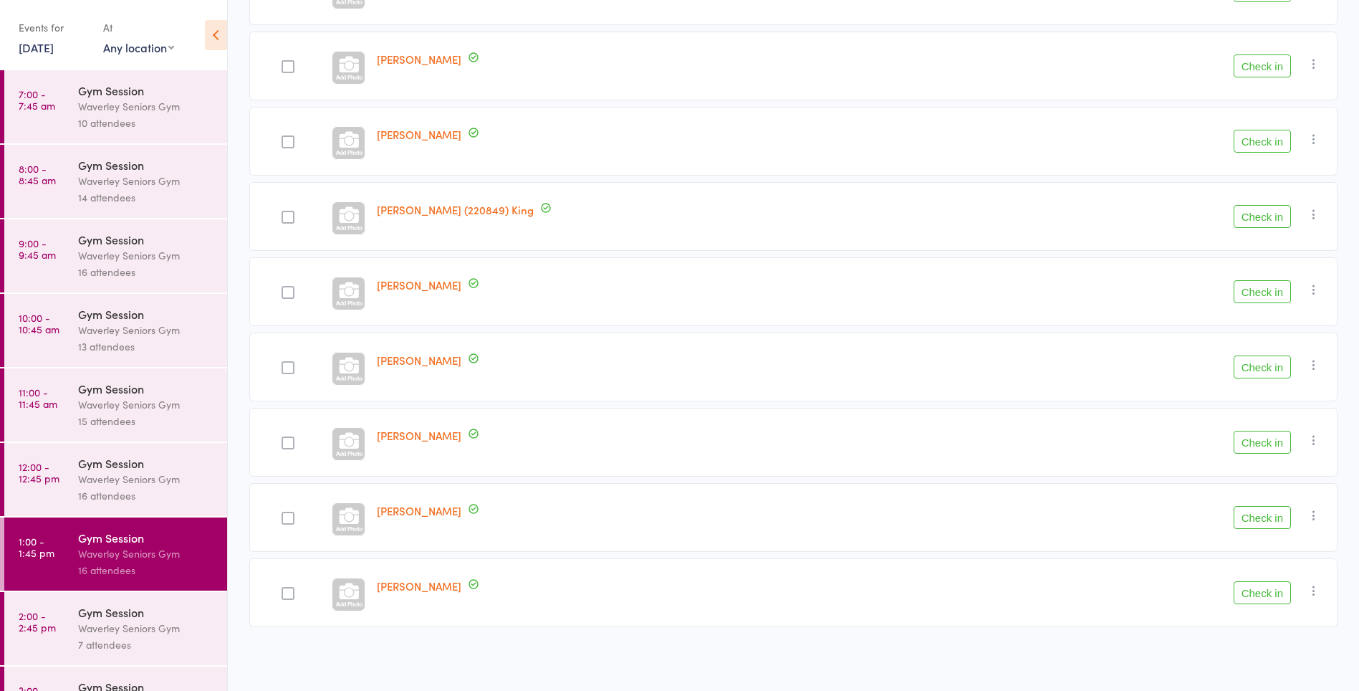
scroll to position [724, 0]
click at [153, 396] on div "Waverley Seniors Gym" at bounding box center [146, 404] width 137 height 16
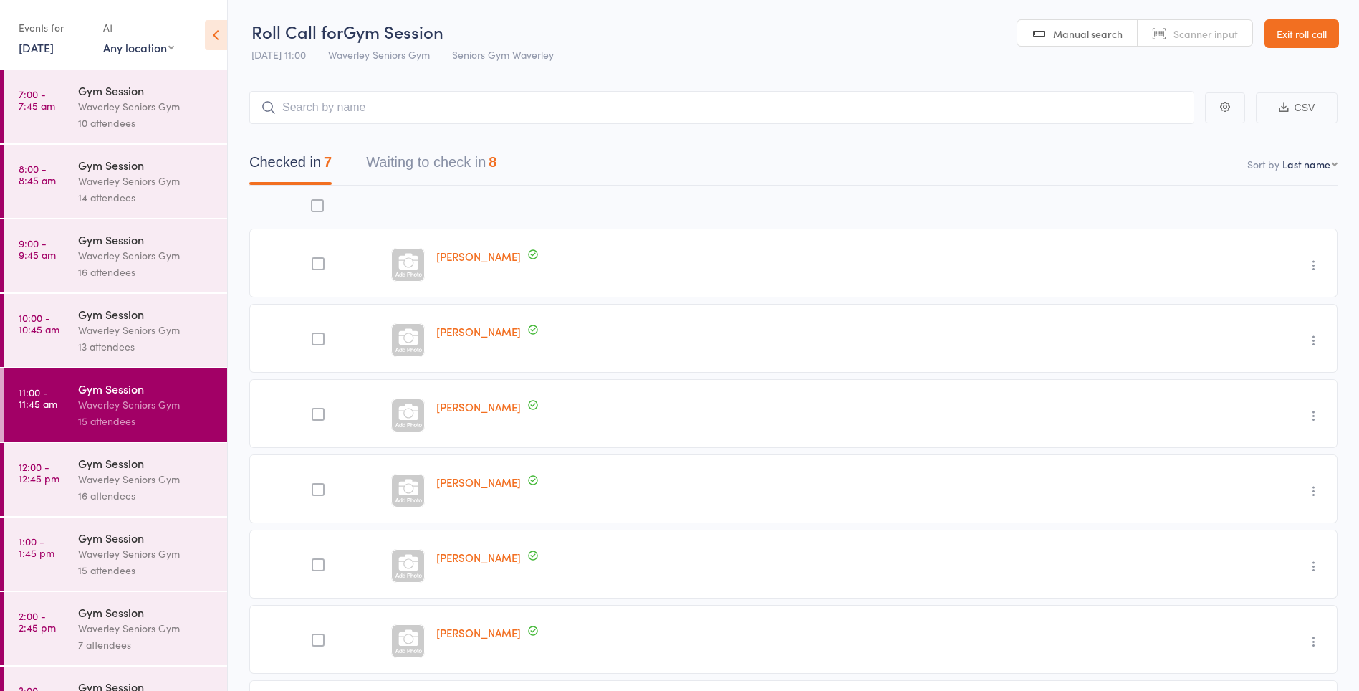
click at [465, 104] on input "search" at bounding box center [721, 107] width 945 height 33
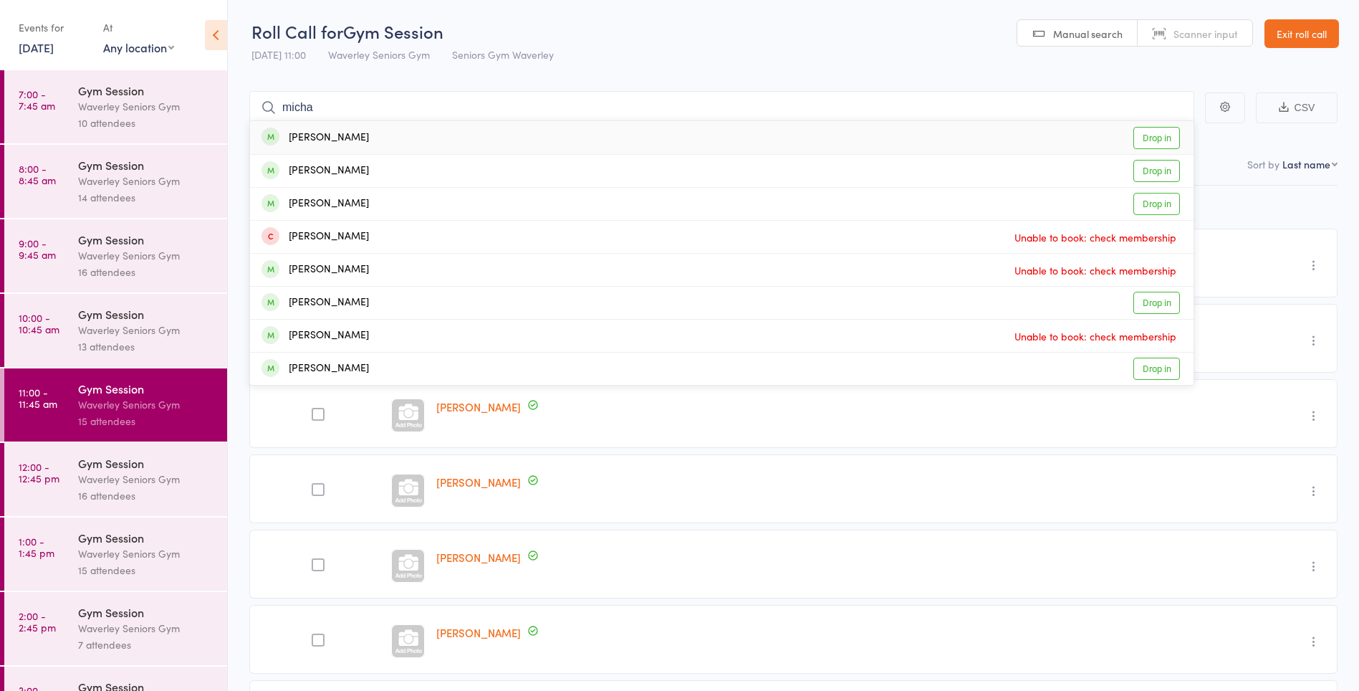
type input "micha"
click at [1154, 166] on link "Drop in" at bounding box center [1157, 171] width 47 height 22
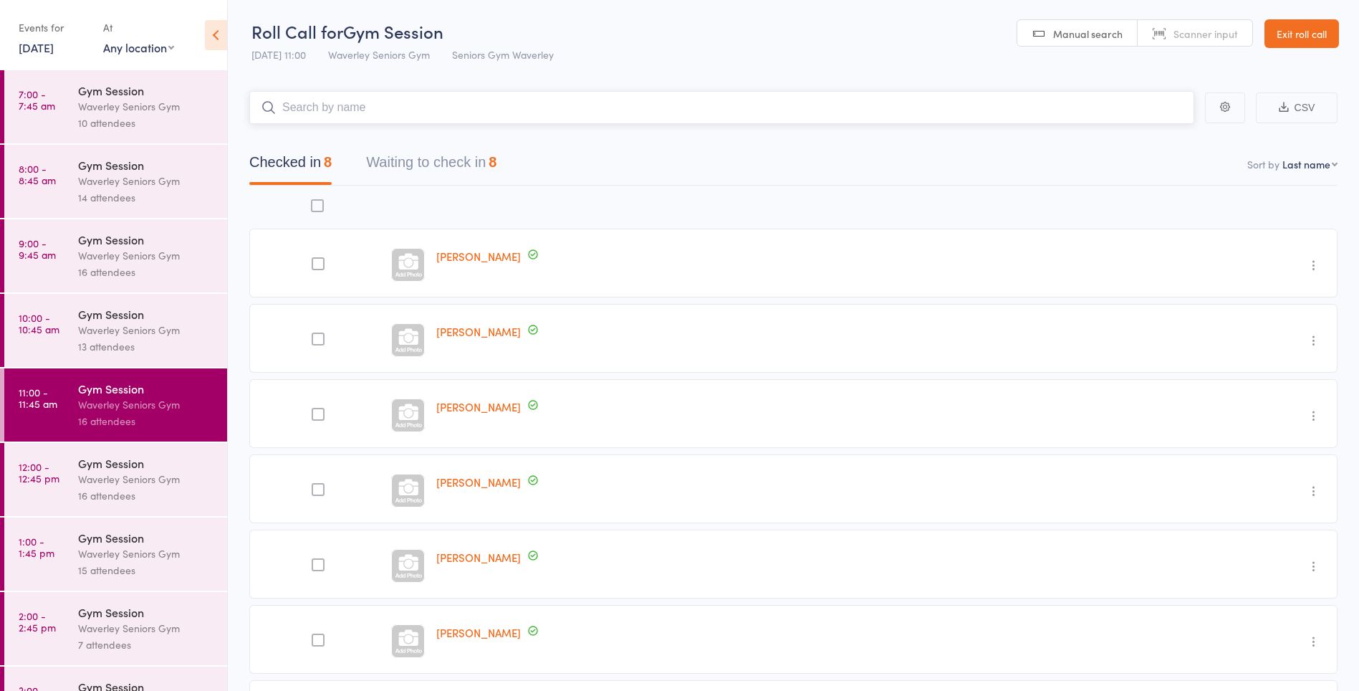
click at [421, 165] on button "Waiting to check in 8" at bounding box center [431, 166] width 130 height 38
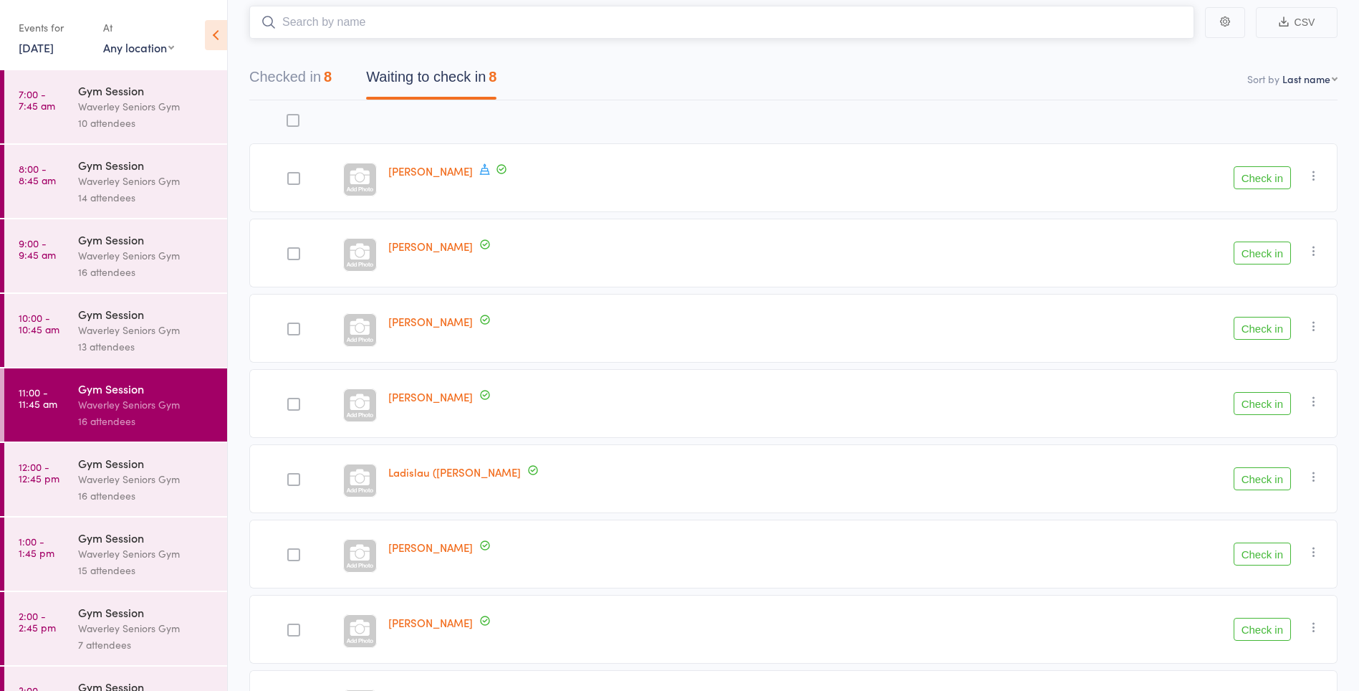
scroll to position [73, 0]
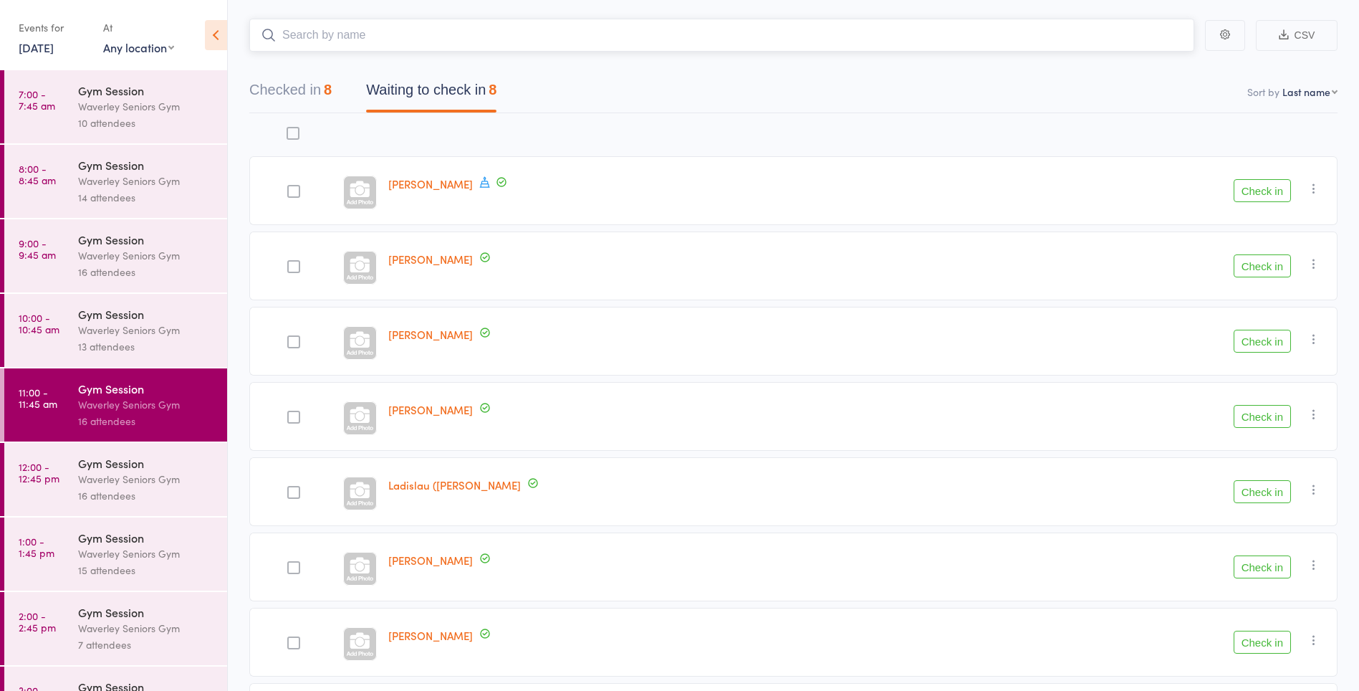
click at [317, 87] on button "Checked in 8" at bounding box center [290, 94] width 82 height 38
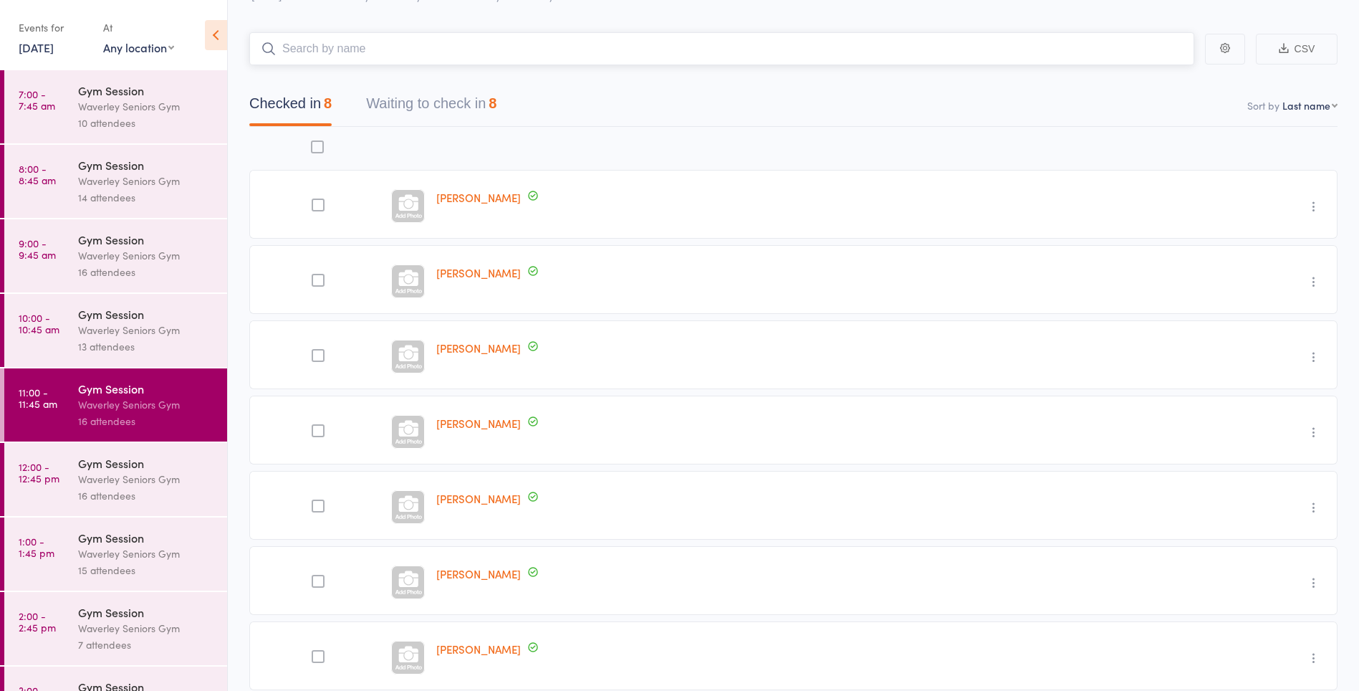
scroll to position [0, 0]
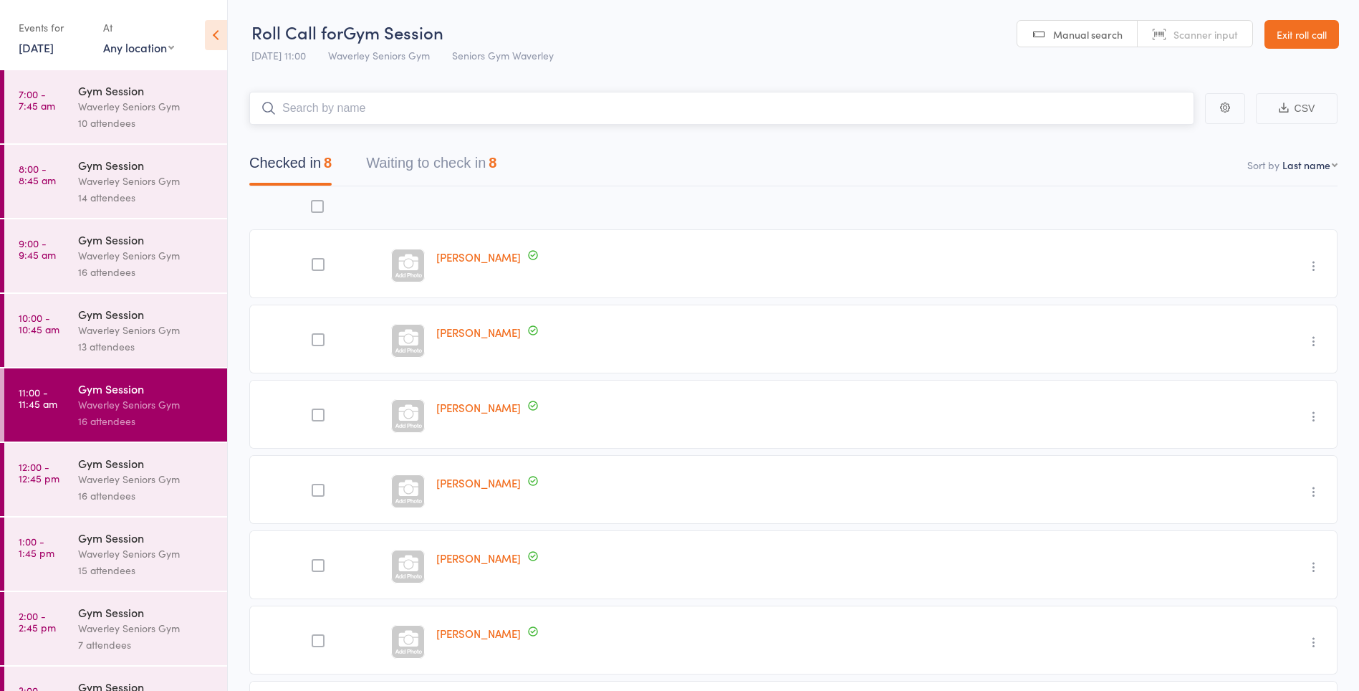
click at [406, 165] on button "Waiting to check in 8" at bounding box center [431, 167] width 130 height 38
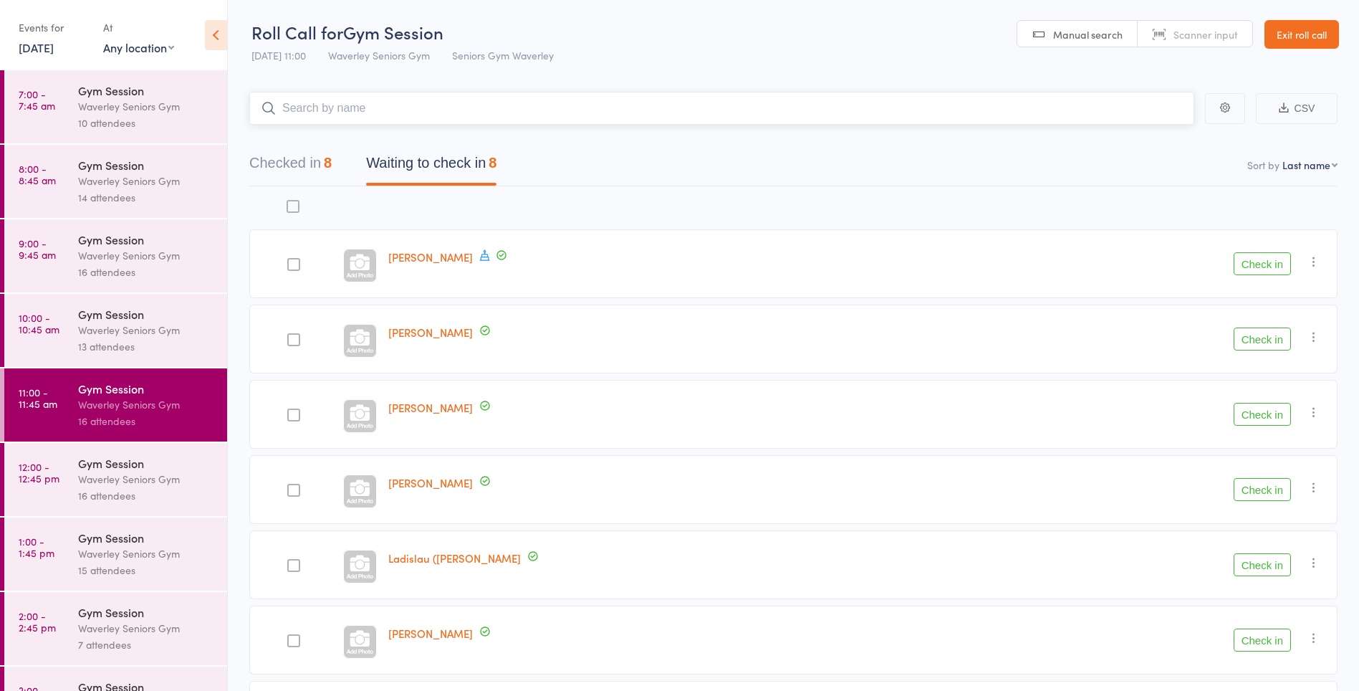
click at [298, 165] on button "Checked in 8" at bounding box center [290, 167] width 82 height 38
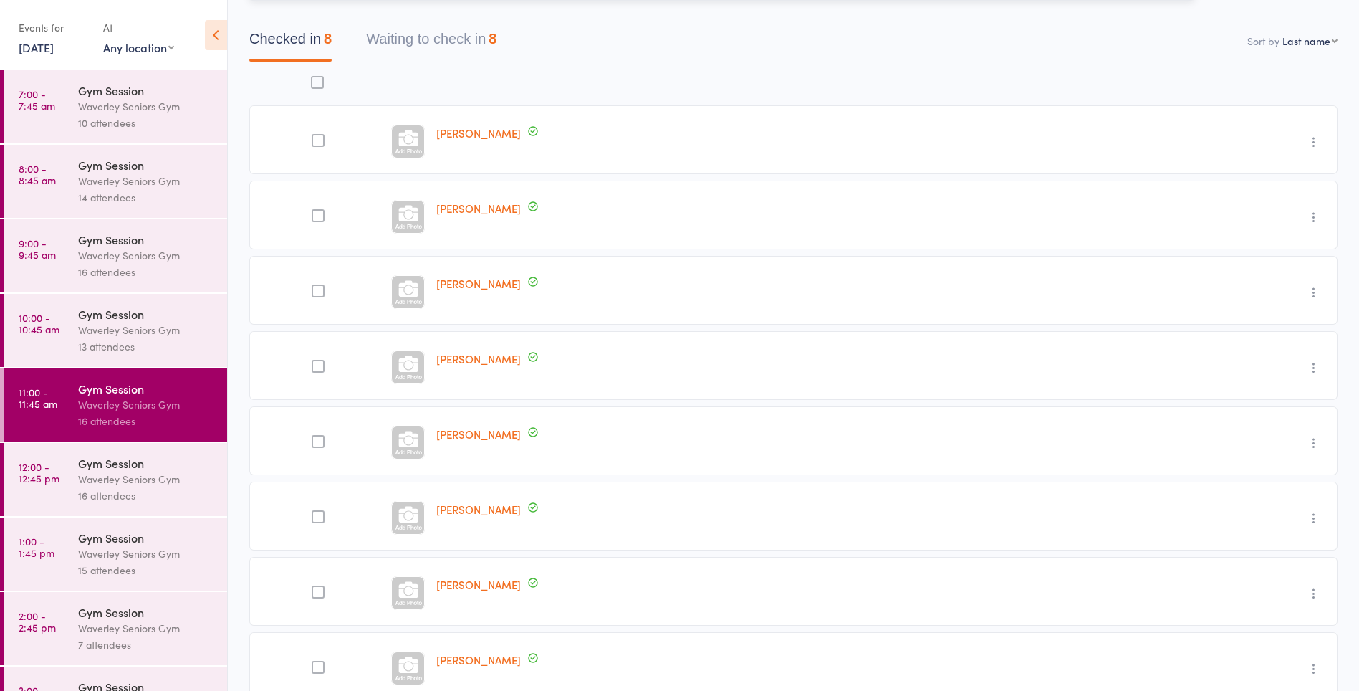
scroll to position [24, 0]
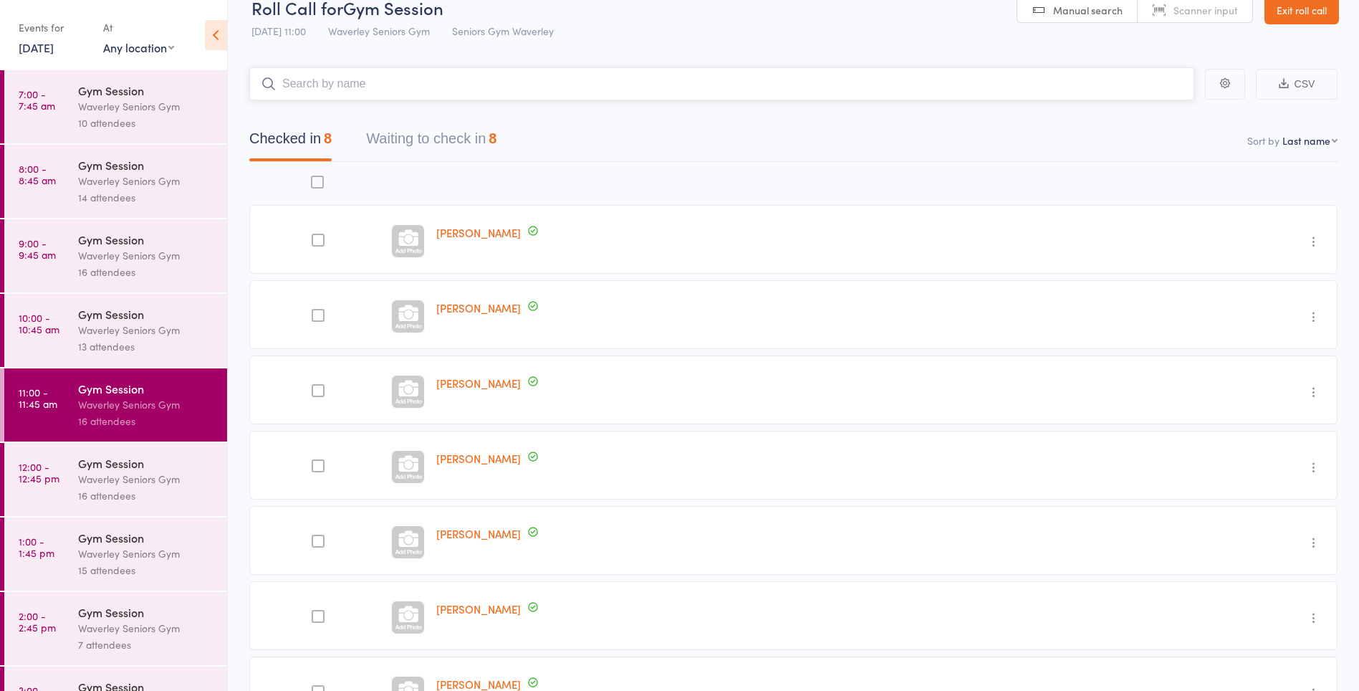
click at [459, 138] on button "Waiting to check in 8" at bounding box center [431, 142] width 130 height 38
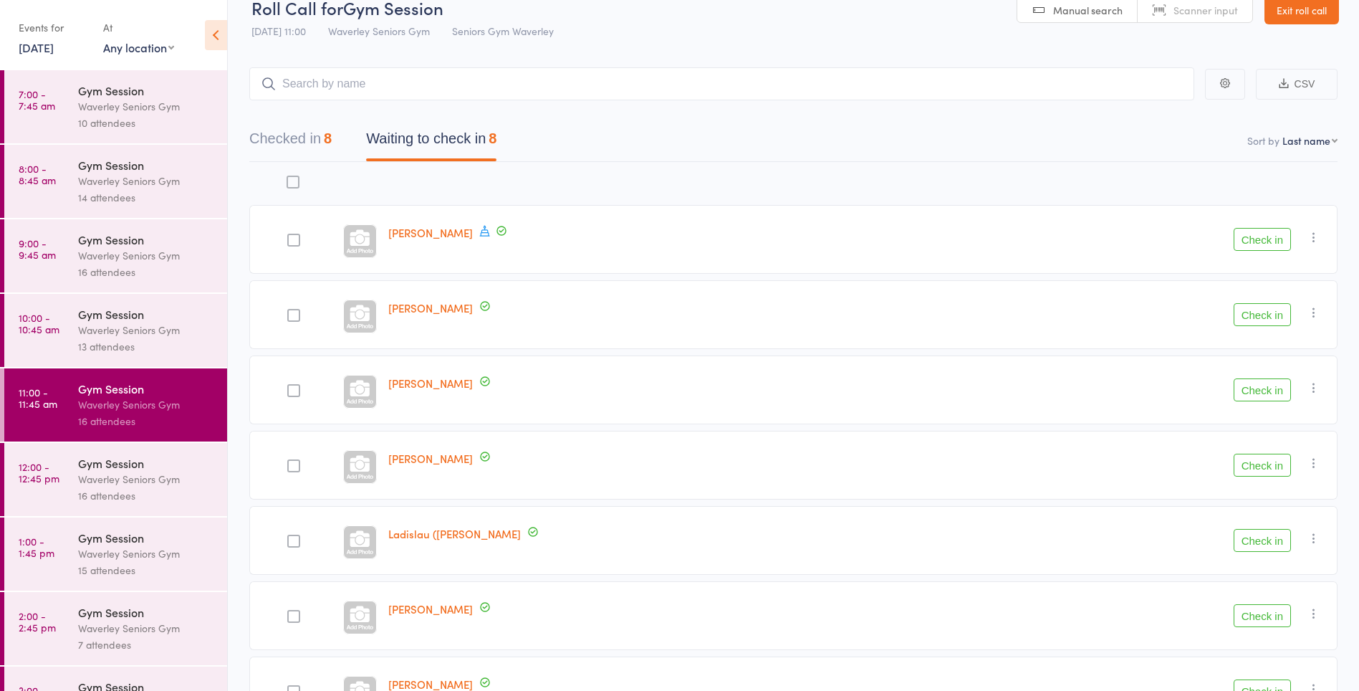
click at [479, 235] on icon at bounding box center [485, 230] width 13 height 13
click at [649, 161] on nav "Checked in 8 Waiting to check in 8" at bounding box center [793, 142] width 1123 height 38
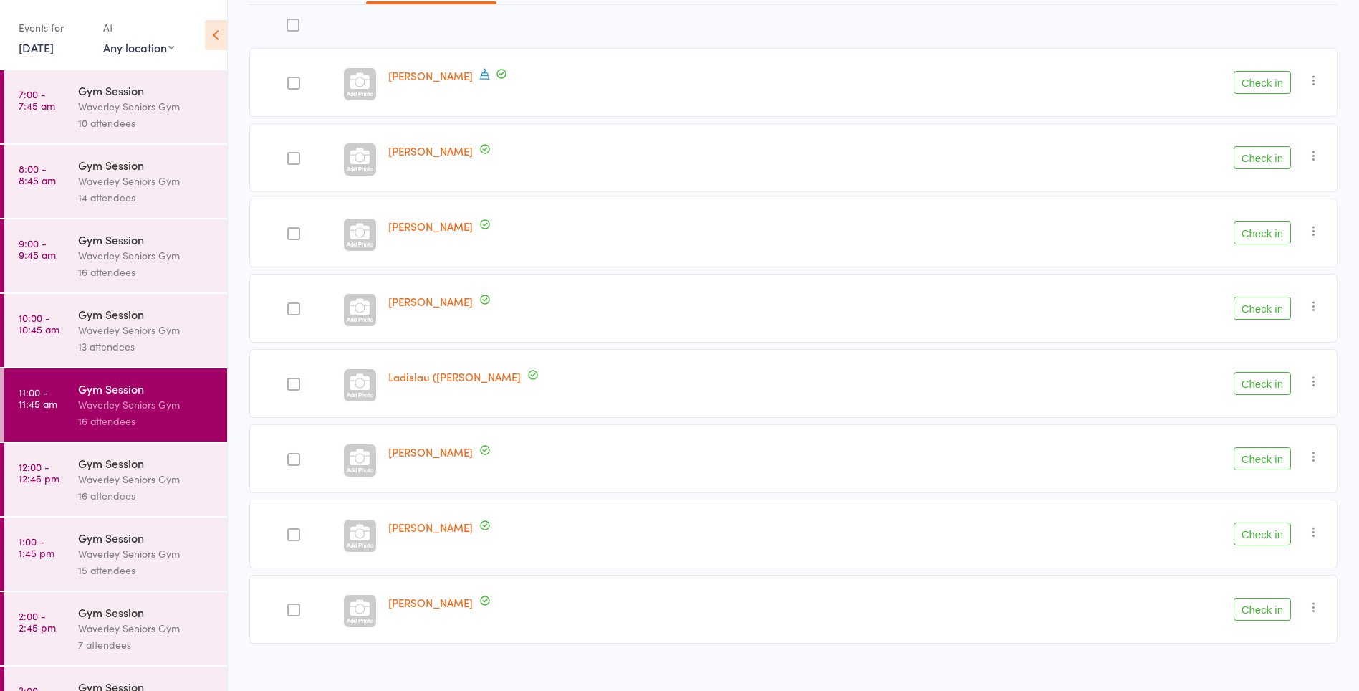
scroll to position [198, 0]
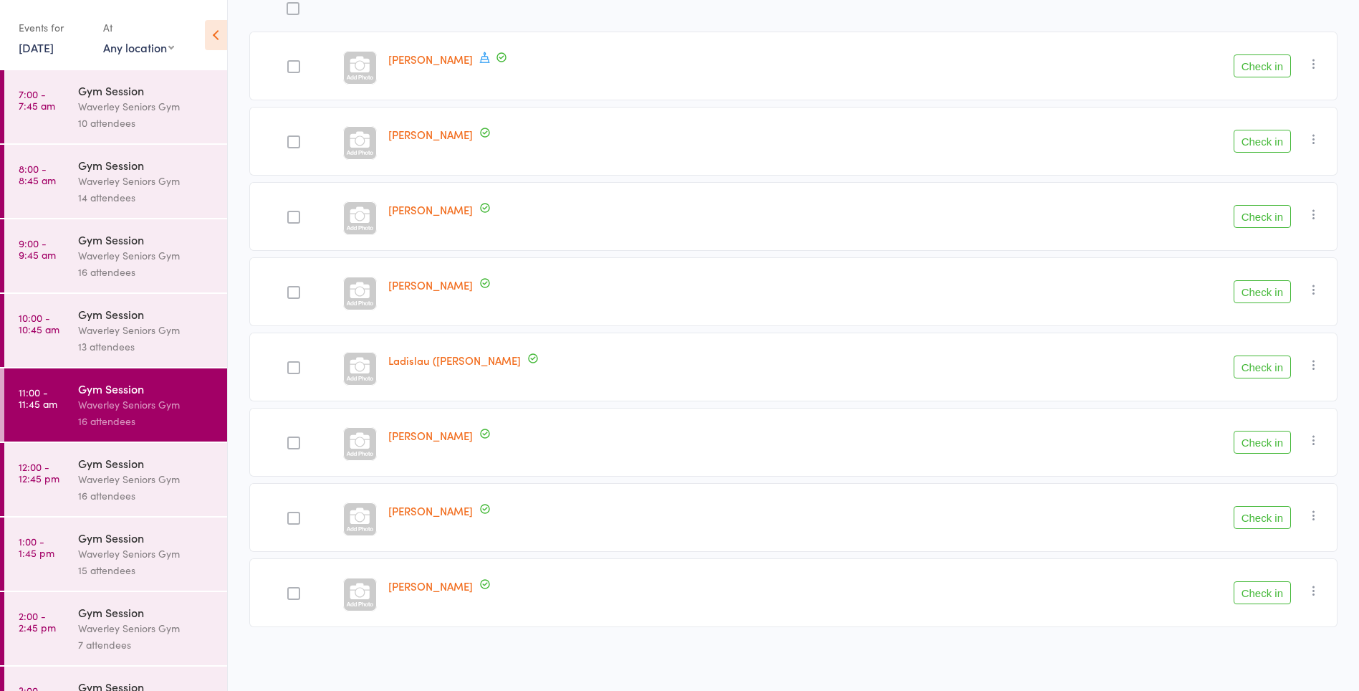
click at [1311, 512] on icon "button" at bounding box center [1314, 515] width 14 height 14
click at [1266, 641] on li "Remove" at bounding box center [1263, 639] width 118 height 19
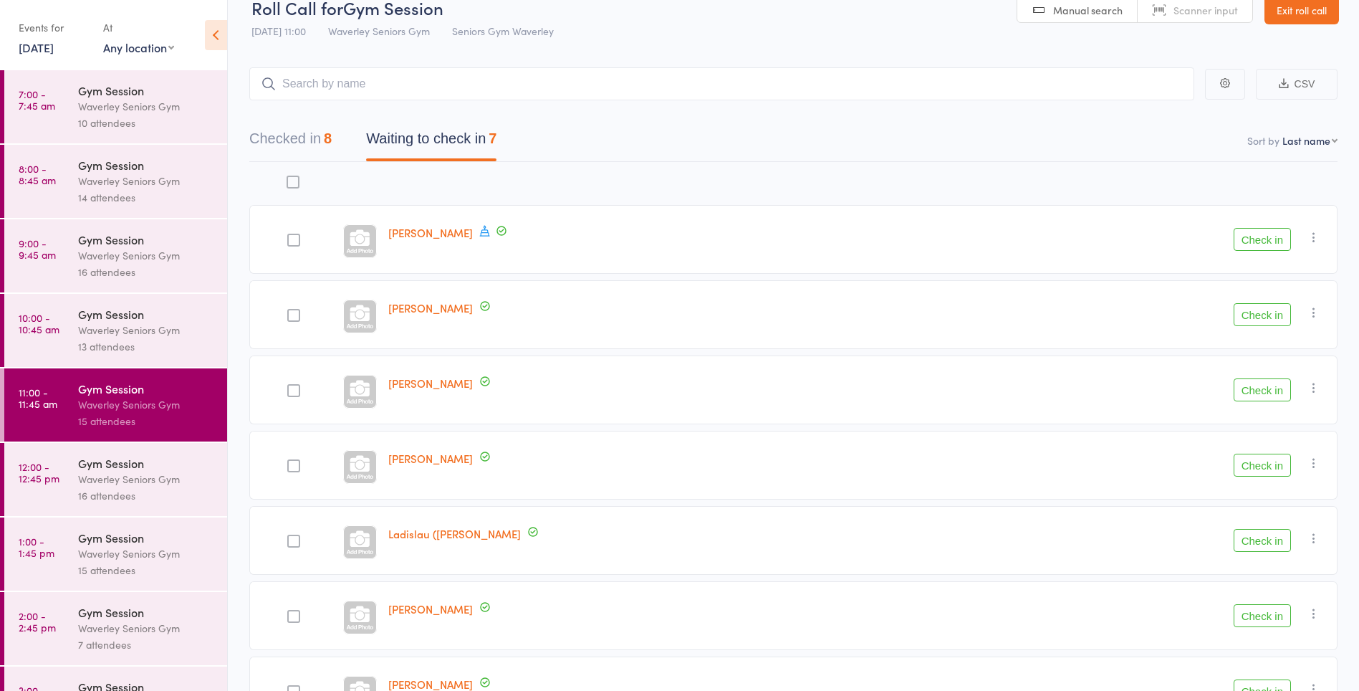
scroll to position [0, 0]
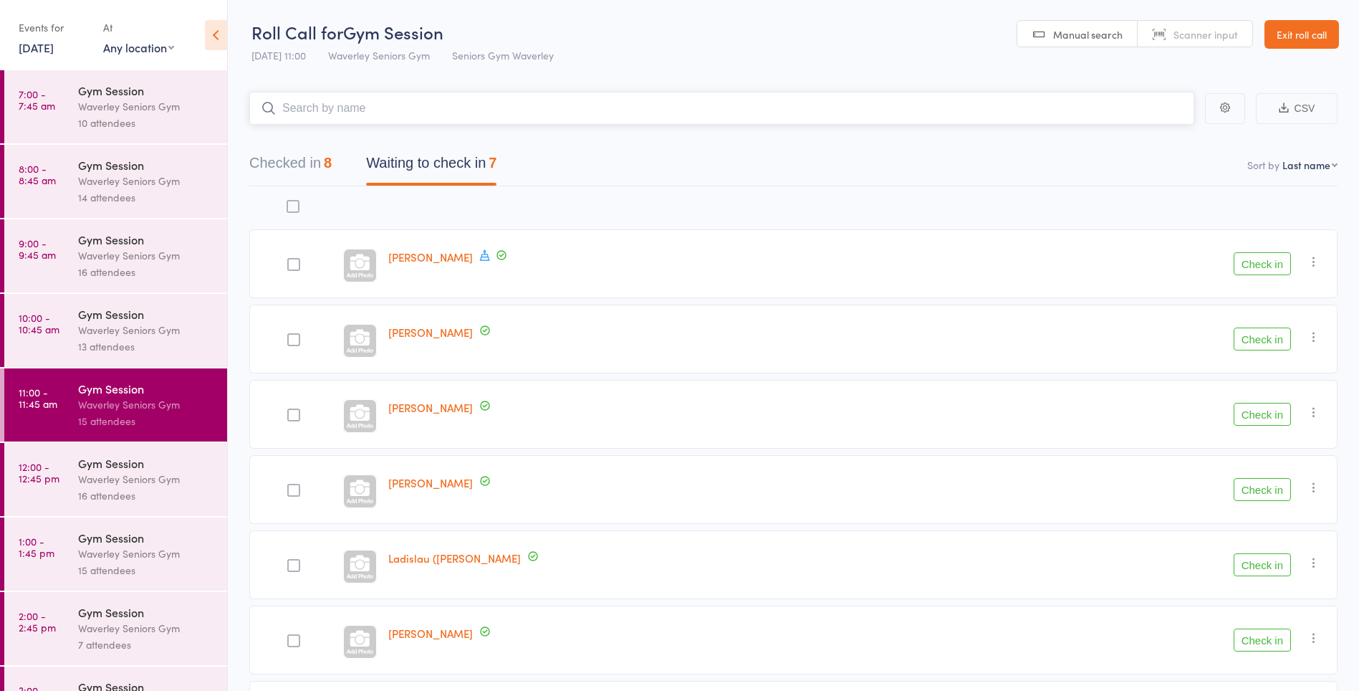
click at [430, 105] on input "search" at bounding box center [721, 108] width 945 height 33
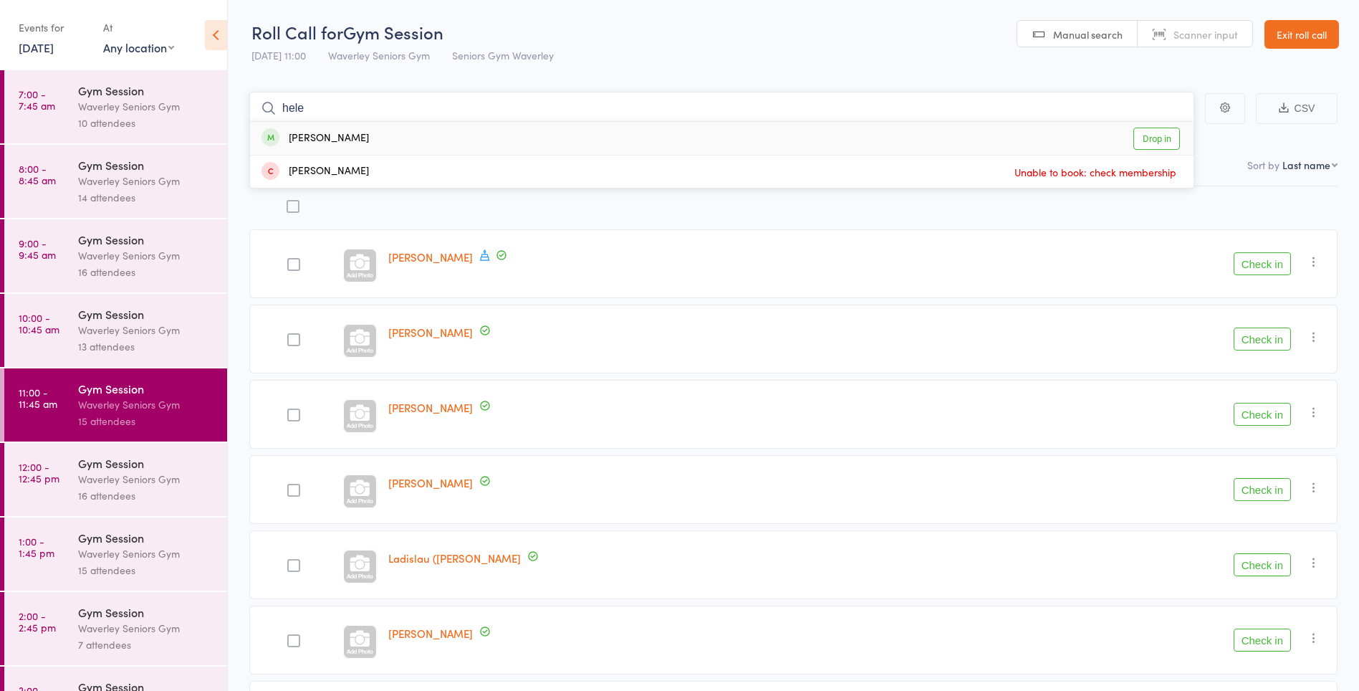
type input "hele"
click at [1158, 143] on link "Drop in" at bounding box center [1157, 139] width 47 height 22
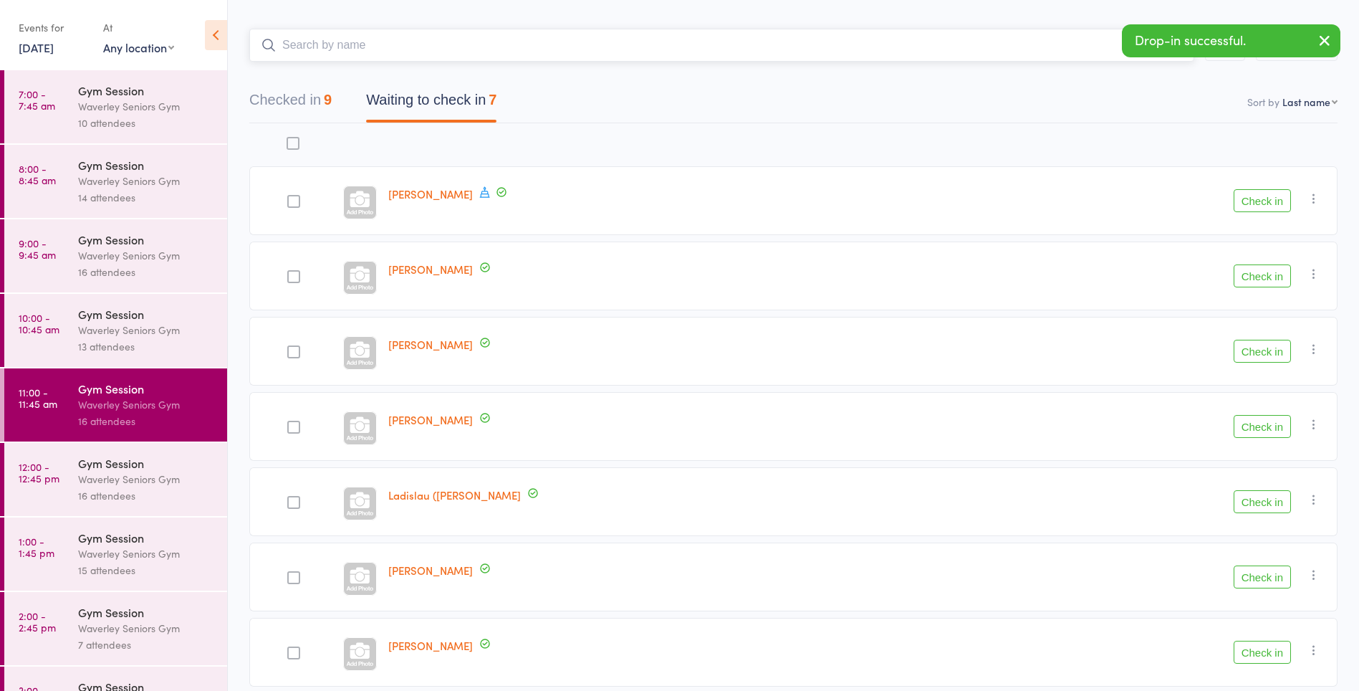
scroll to position [64, 0]
click at [437, 651] on link "[PERSON_NAME]" at bounding box center [430, 644] width 85 height 15
click at [1264, 575] on button "Check in" at bounding box center [1262, 576] width 57 height 23
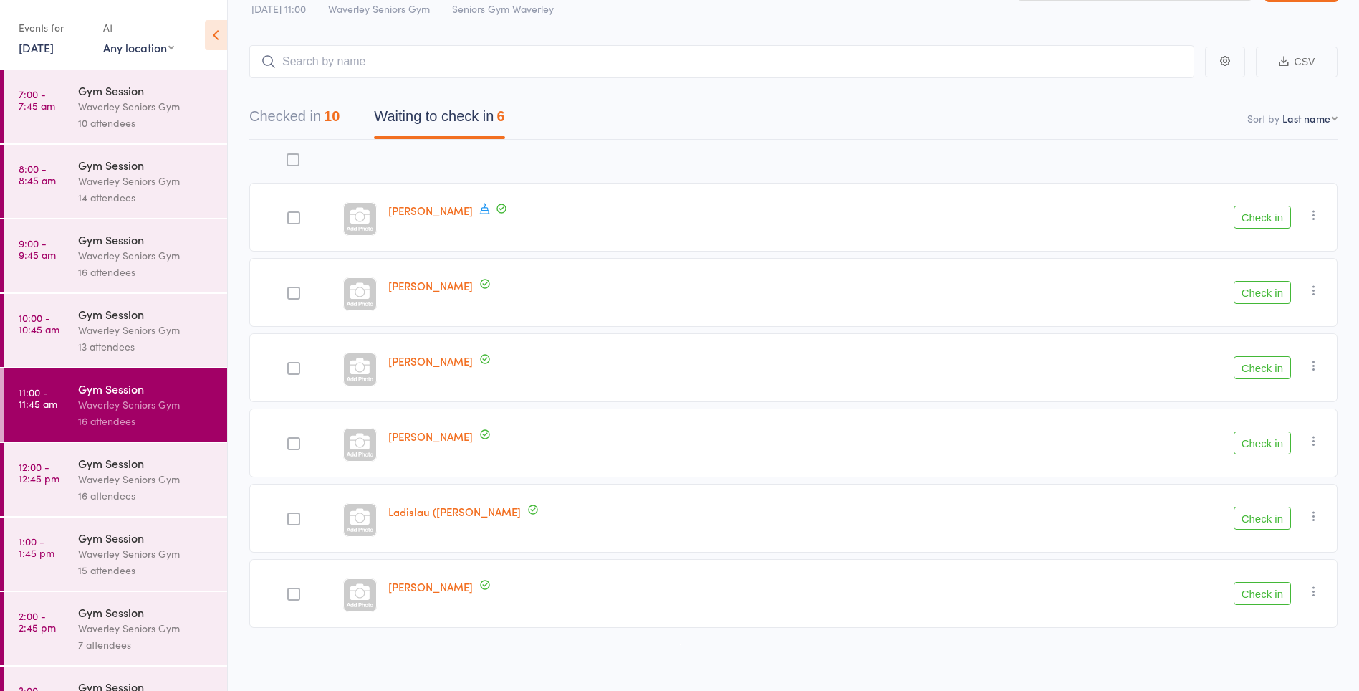
scroll to position [47, 0]
click at [1316, 289] on icon "button" at bounding box center [1314, 289] width 14 height 14
click at [1281, 438] on li "Mark absent" at bounding box center [1263, 433] width 118 height 19
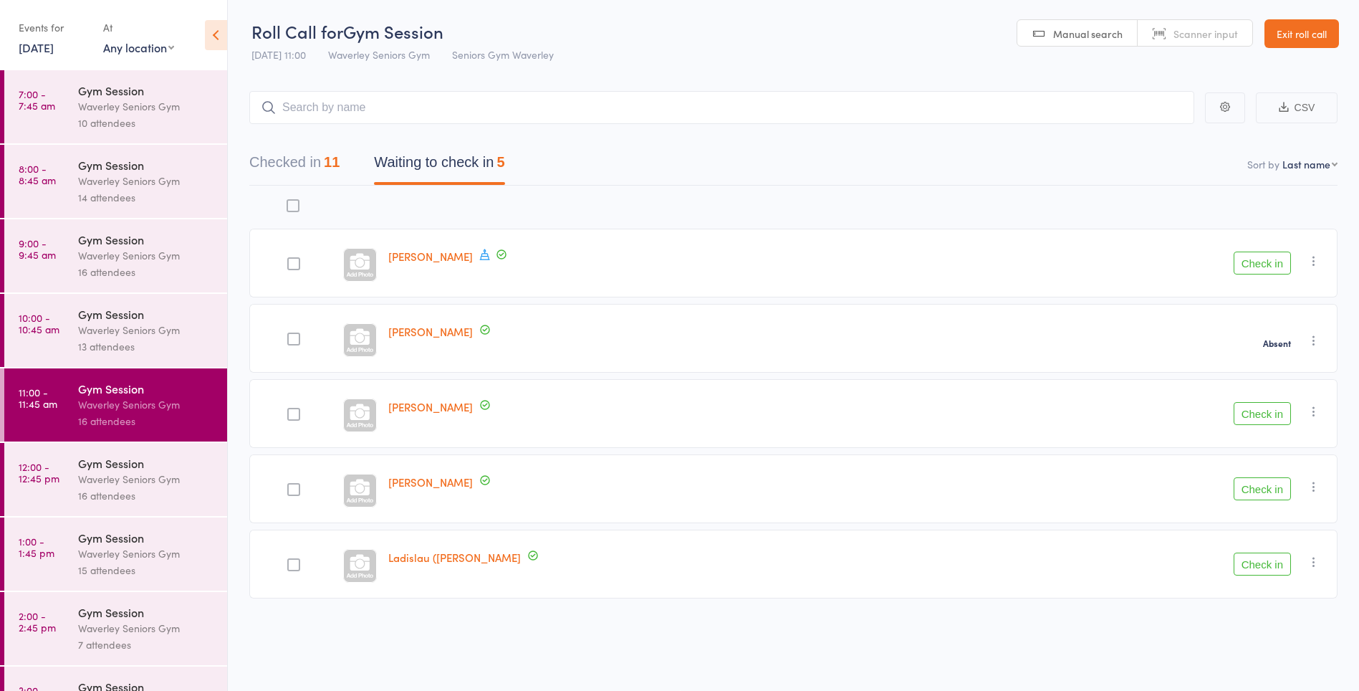
click at [1260, 264] on button "Check in" at bounding box center [1262, 263] width 57 height 23
click at [1280, 419] on button "Check in" at bounding box center [1262, 413] width 57 height 23
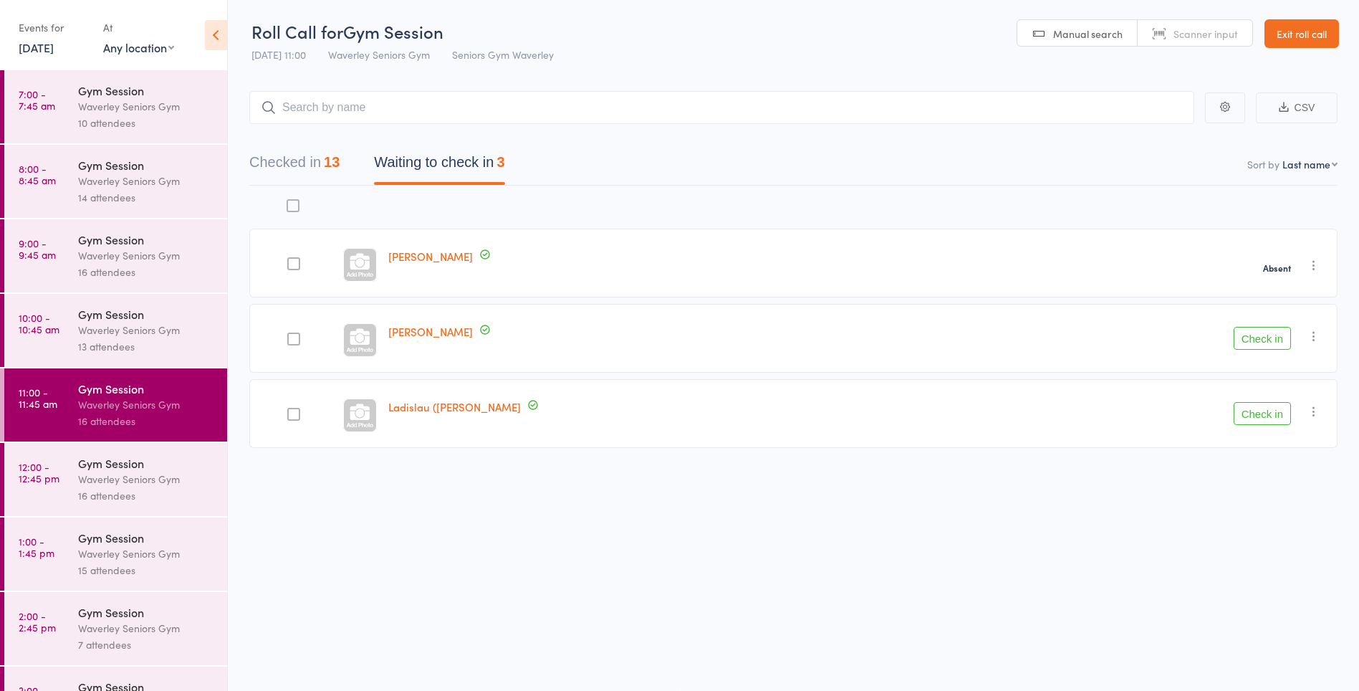
click at [308, 158] on button "Checked in 13" at bounding box center [294, 166] width 90 height 38
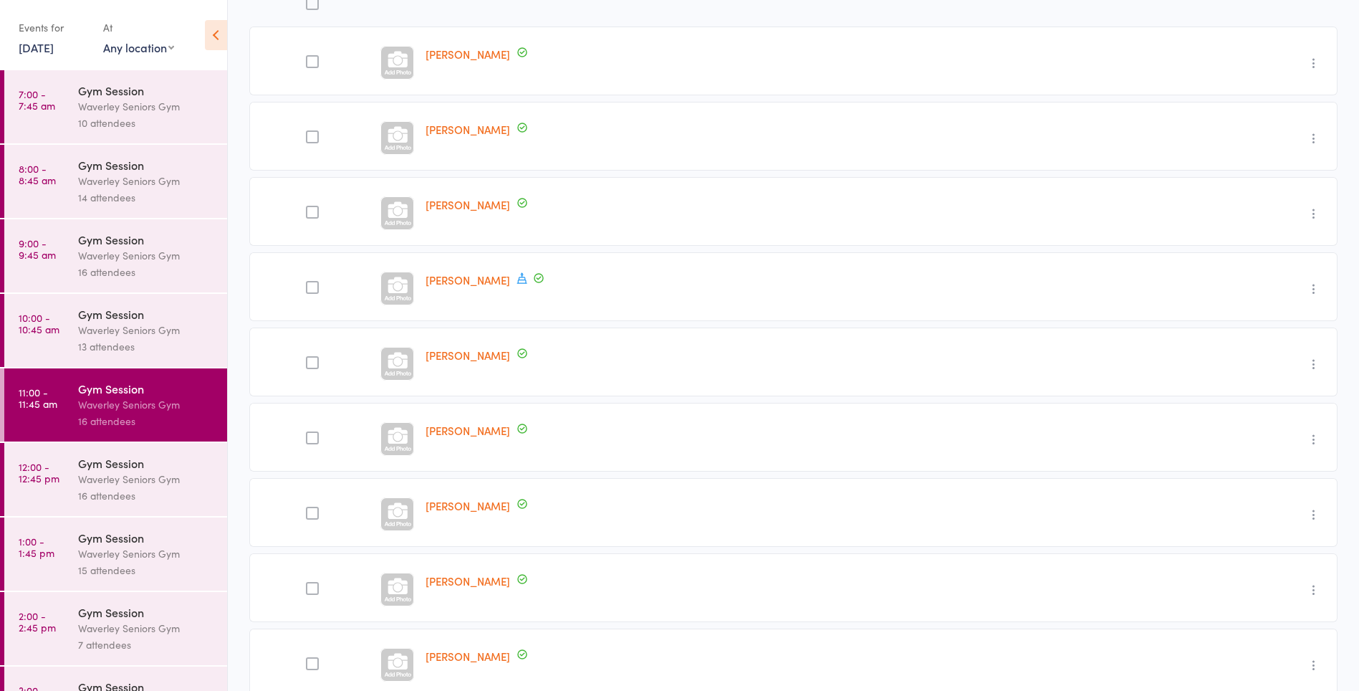
scroll to position [154, 0]
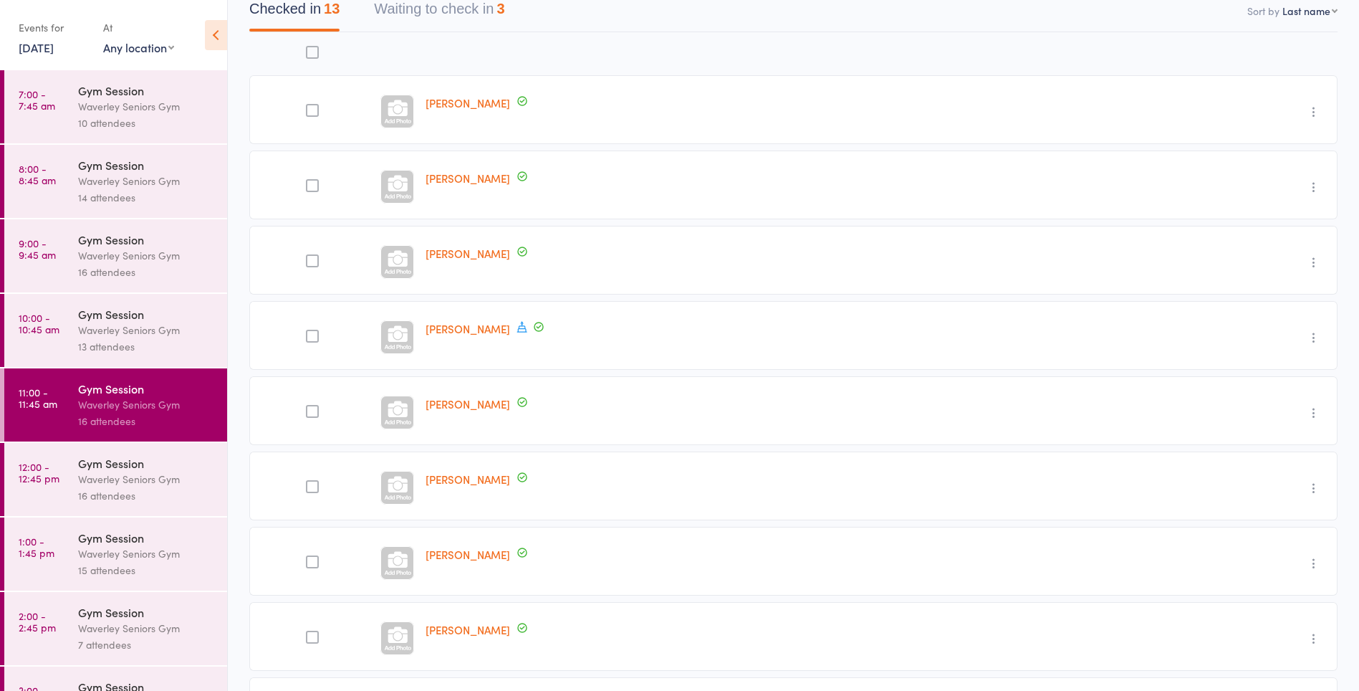
click at [109, 328] on div "Waverley Seniors Gym" at bounding box center [146, 330] width 137 height 16
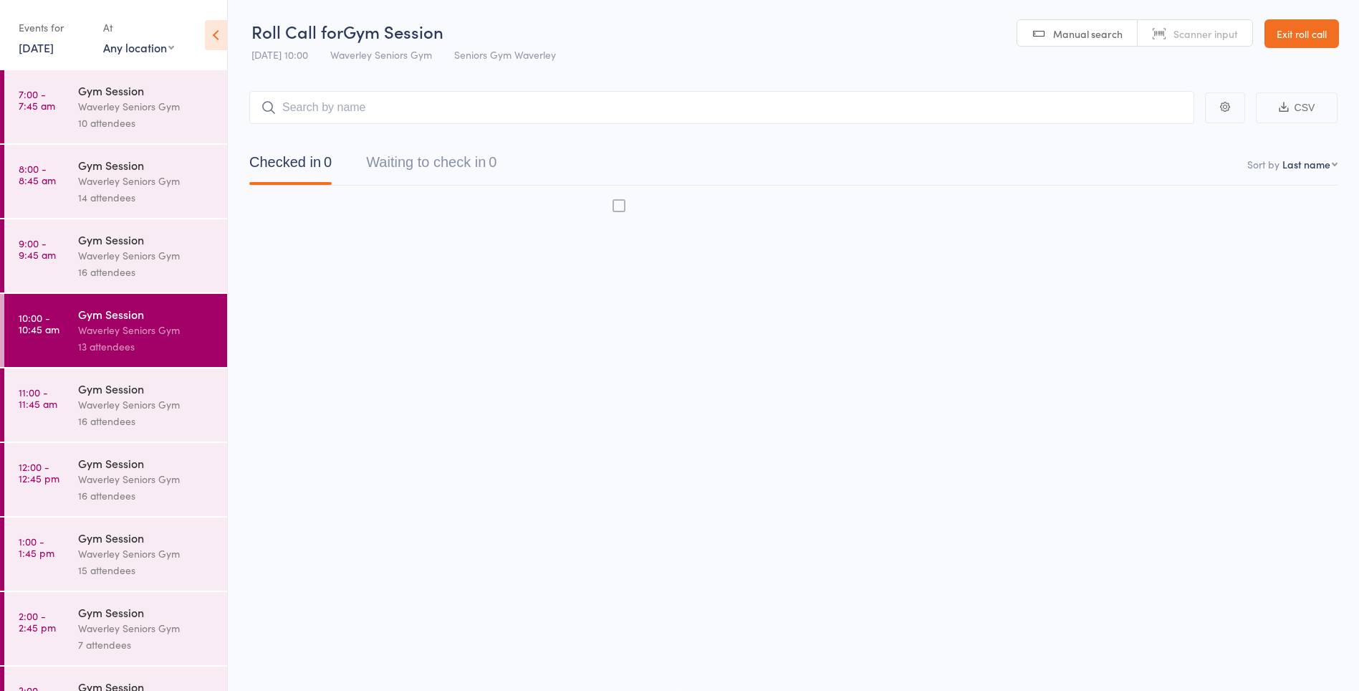
scroll to position [1, 0]
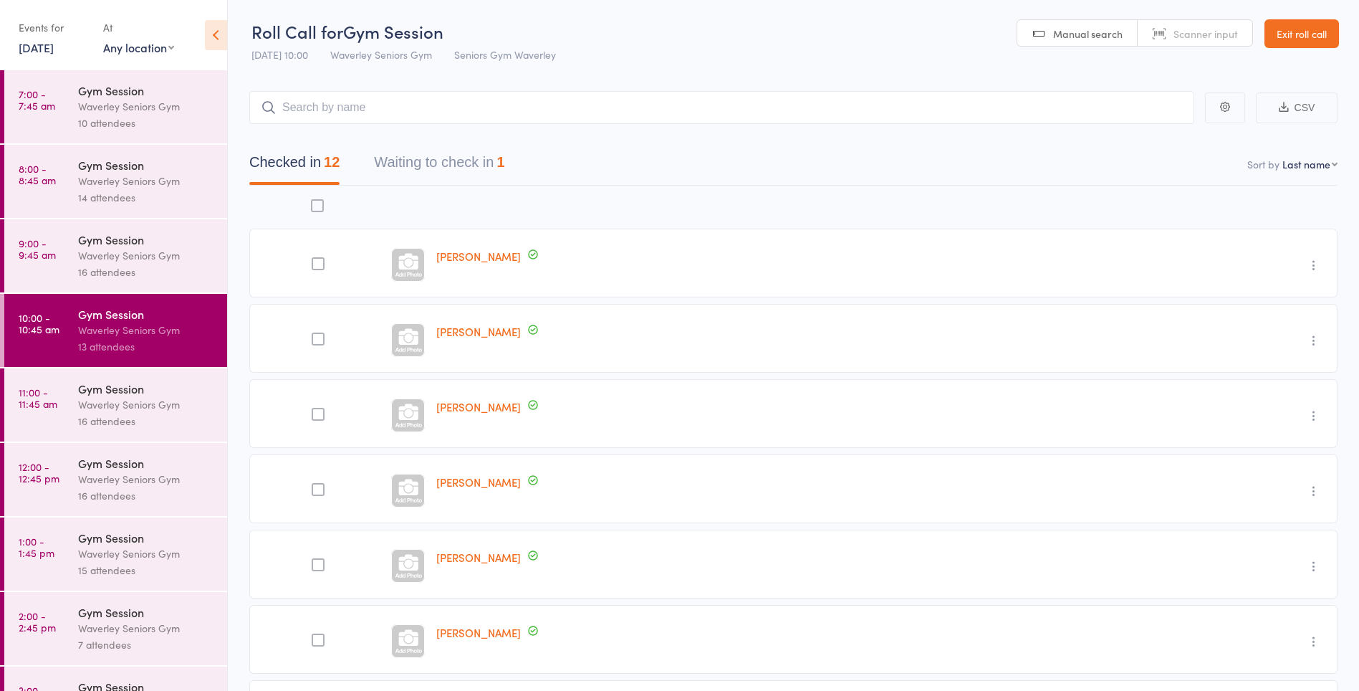
click at [147, 390] on div "Gym Session" at bounding box center [146, 389] width 137 height 16
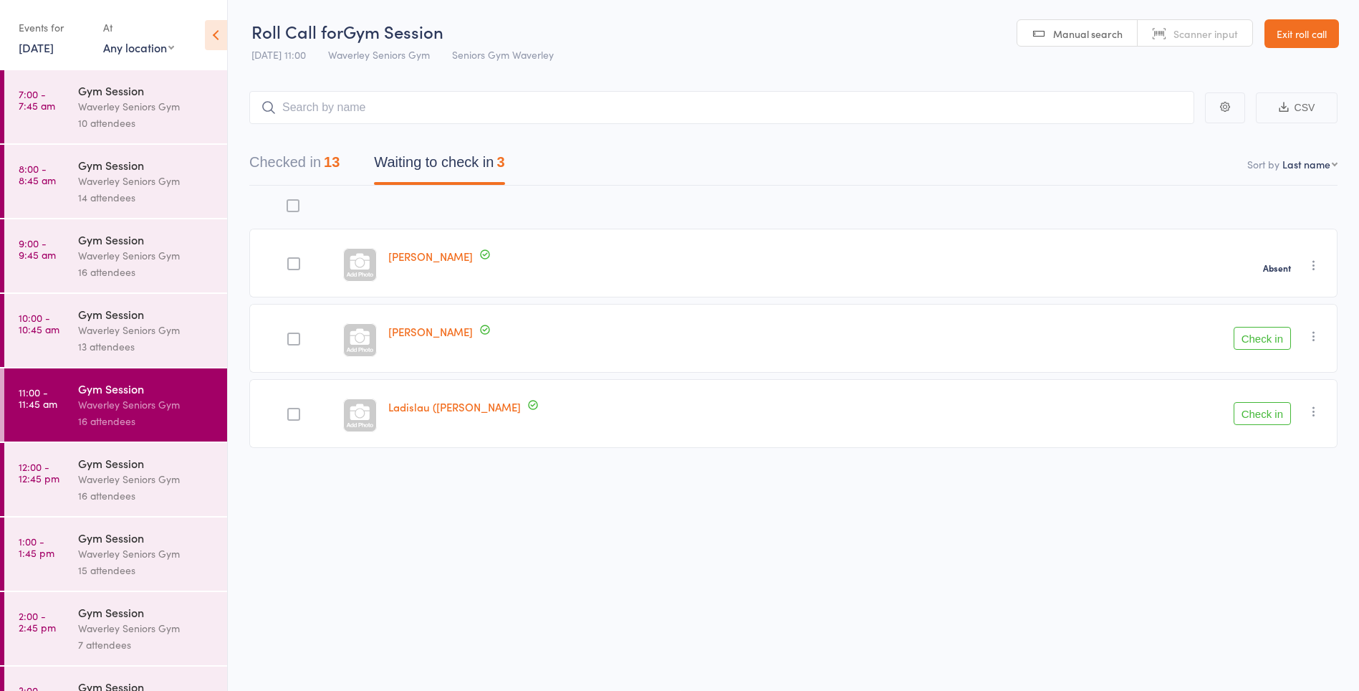
click at [1268, 348] on button "Check in" at bounding box center [1262, 338] width 57 height 23
click at [110, 482] on div "Waverley Seniors Gym" at bounding box center [146, 479] width 137 height 16
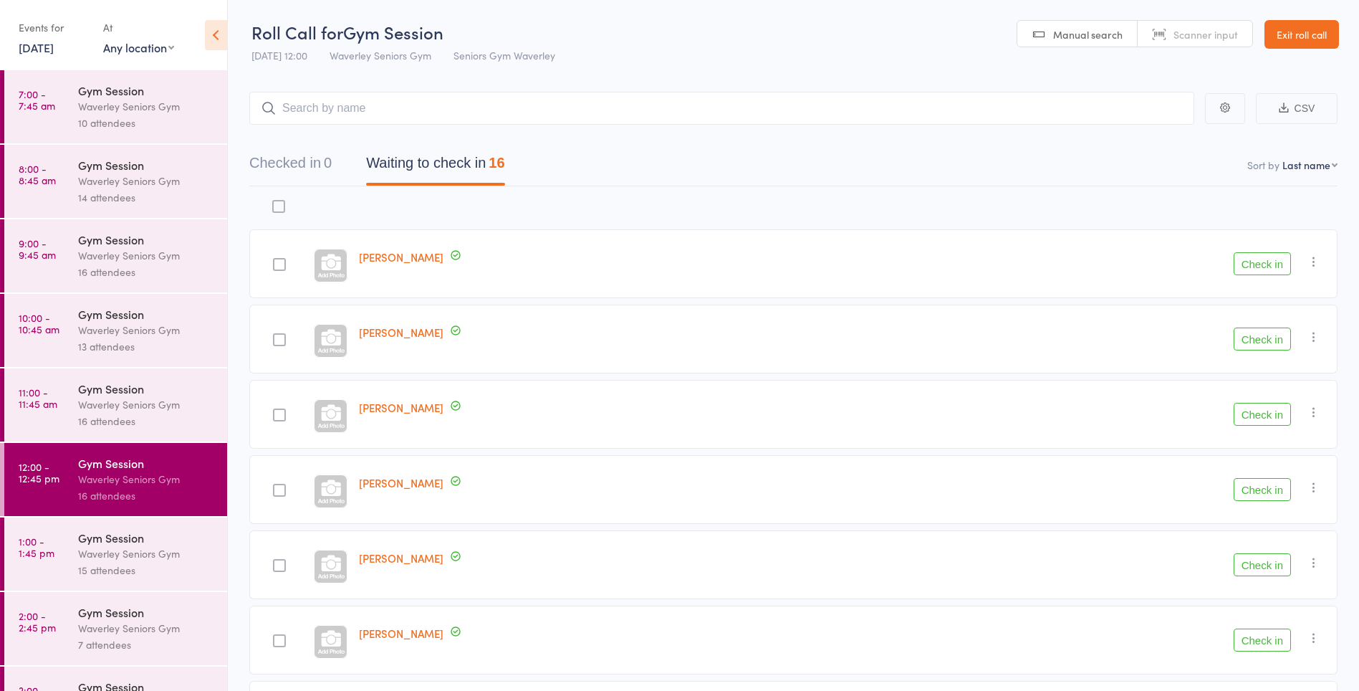
click at [124, 415] on div "16 attendees" at bounding box center [146, 421] width 137 height 16
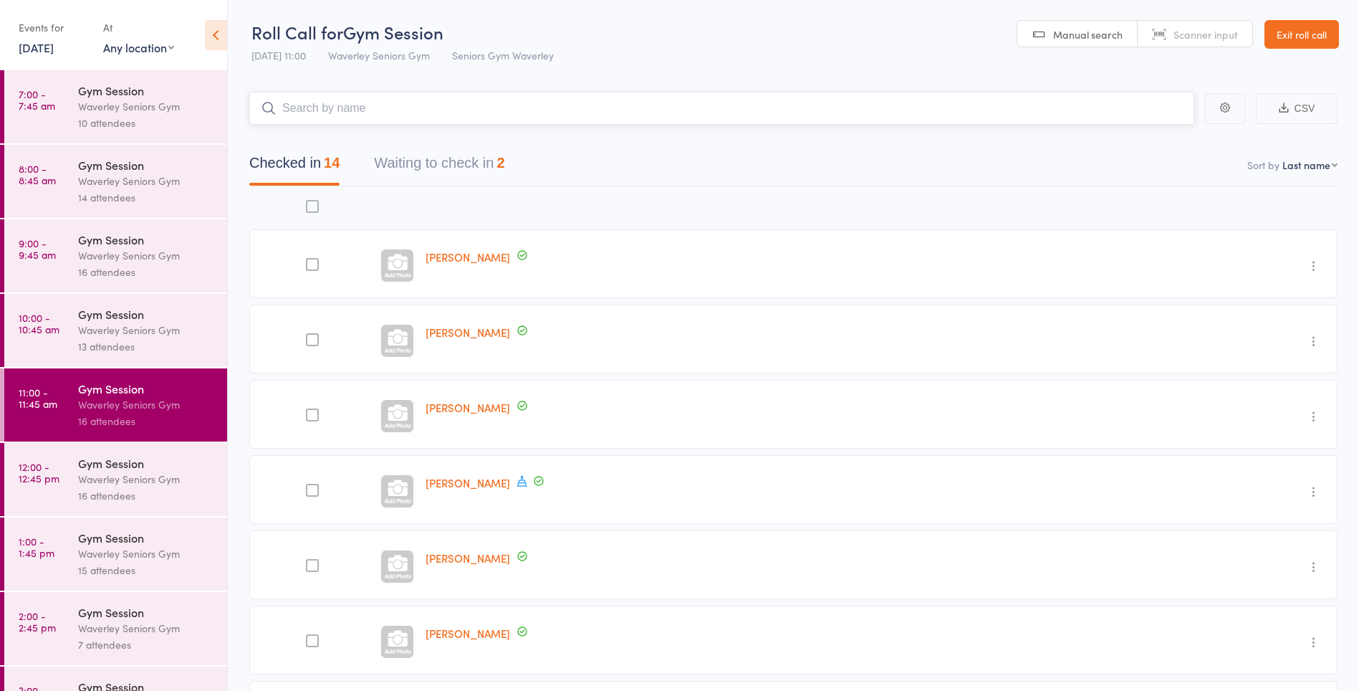
click at [482, 155] on button "Waiting to check in 2" at bounding box center [439, 167] width 130 height 38
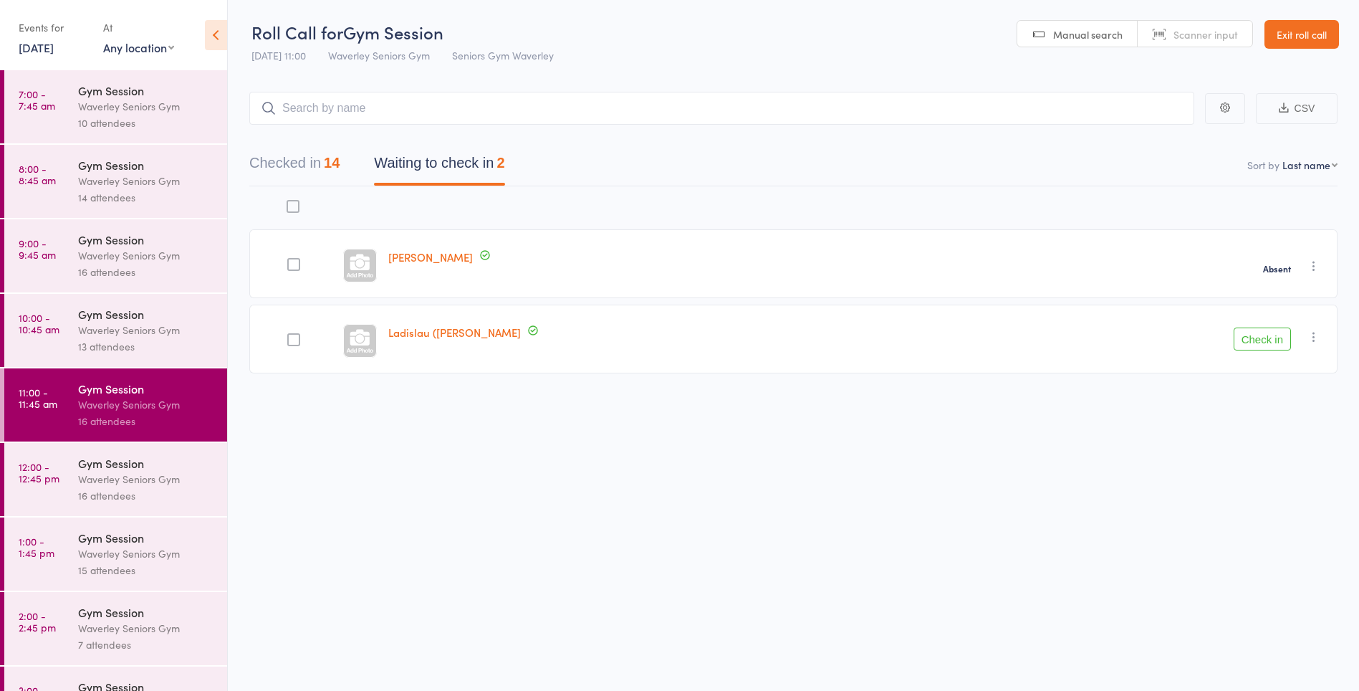
click at [1276, 343] on button "Check in" at bounding box center [1262, 338] width 57 height 23
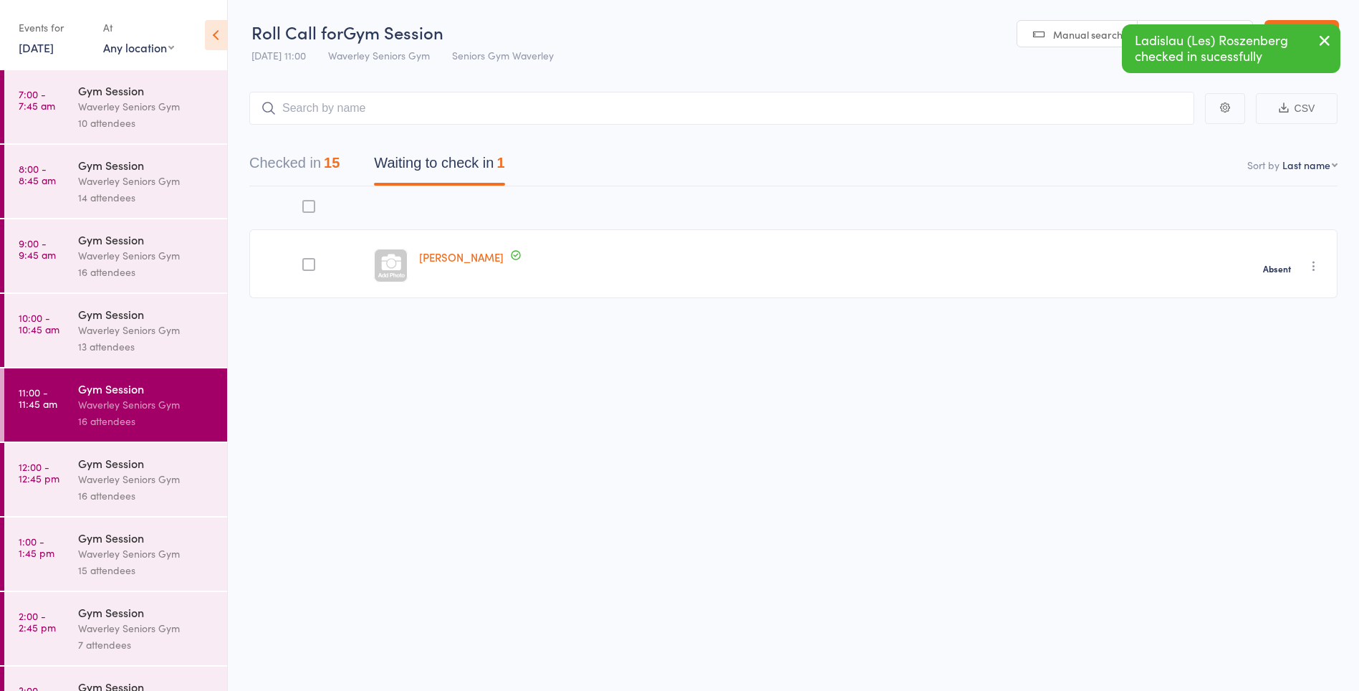
click at [110, 489] on div "16 attendees" at bounding box center [146, 495] width 137 height 16
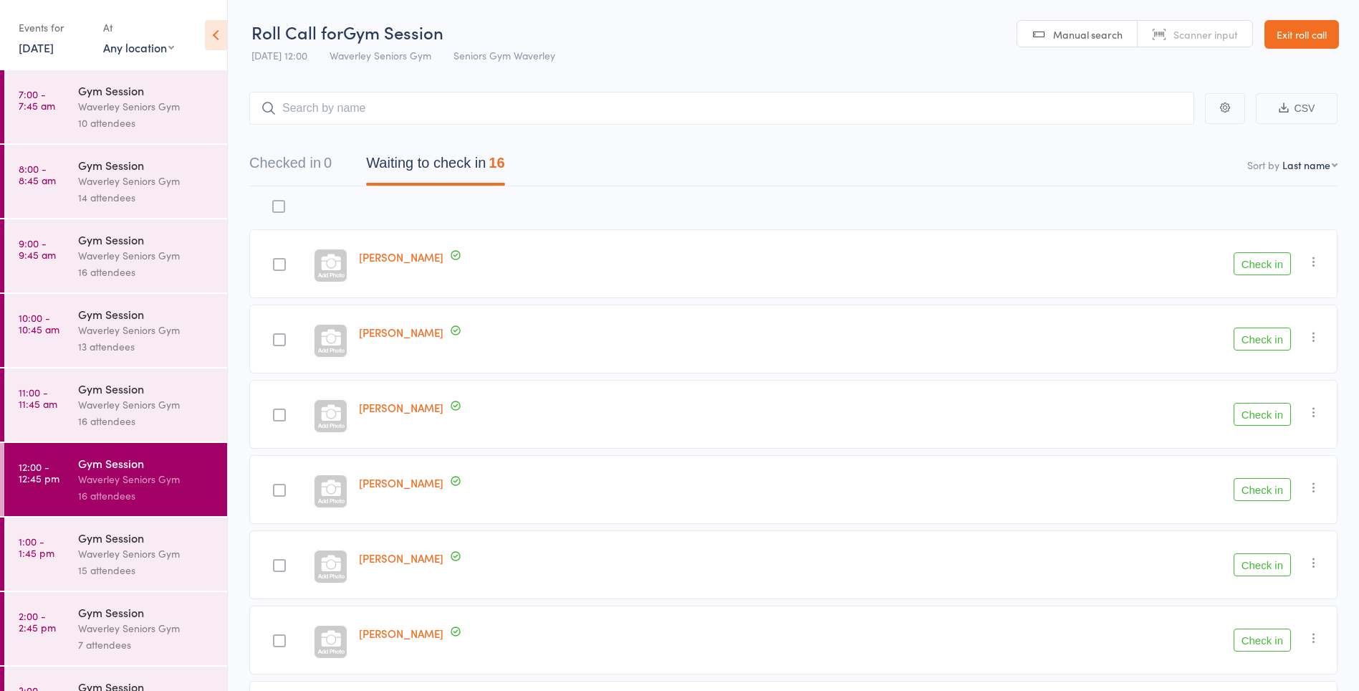
click at [1263, 345] on button "Check in" at bounding box center [1262, 338] width 57 height 23
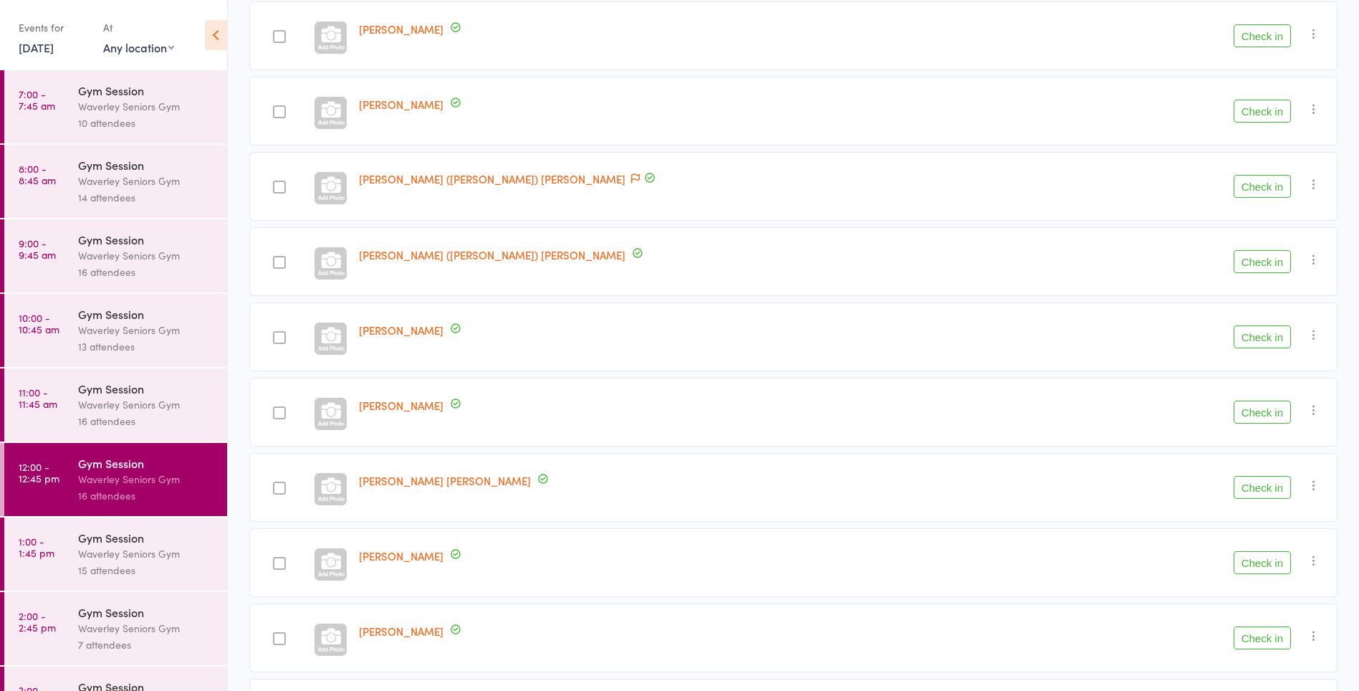
scroll to position [530, 0]
click at [1251, 484] on button "Check in" at bounding box center [1262, 486] width 57 height 23
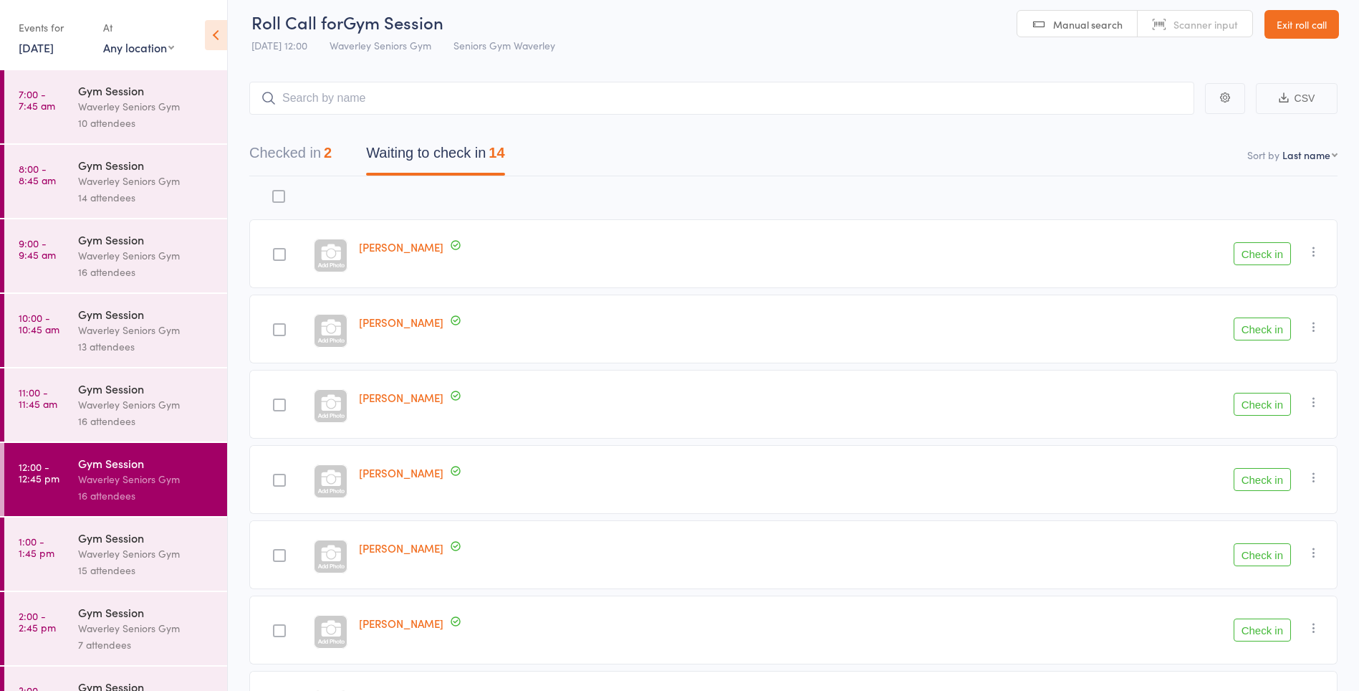
scroll to position [0, 0]
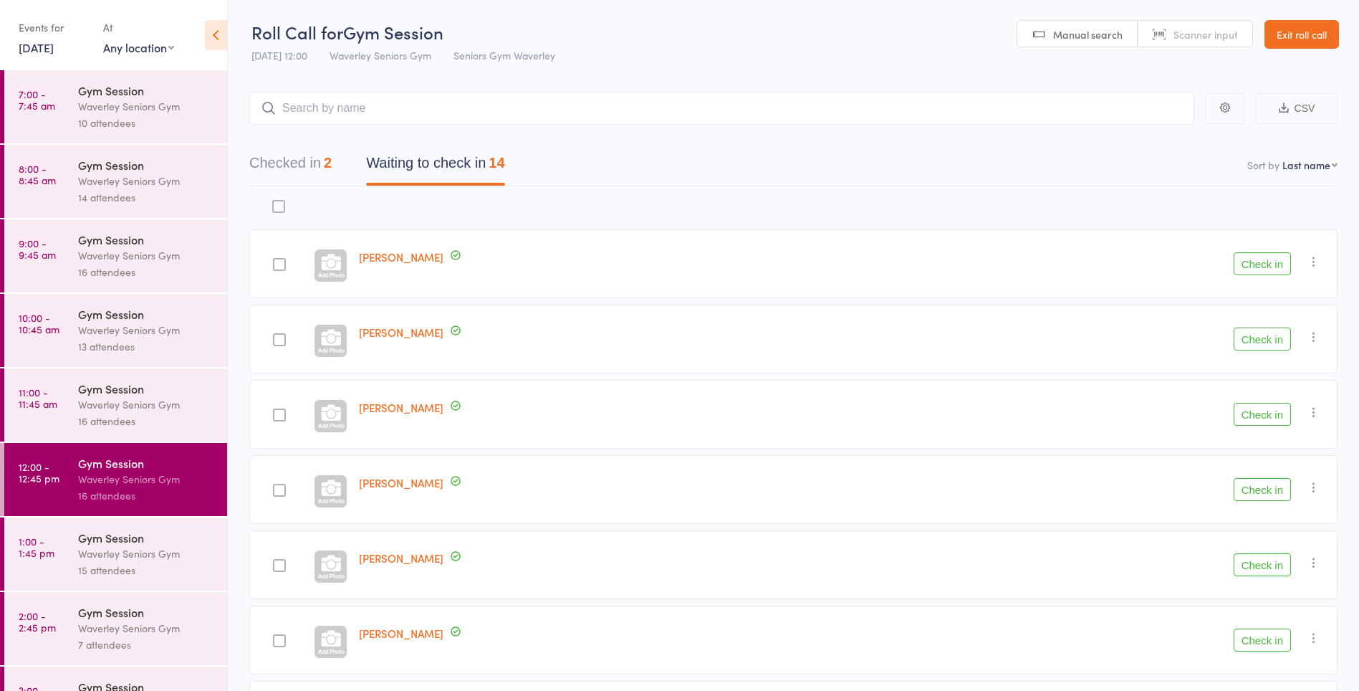
click at [1266, 492] on button "Check in" at bounding box center [1262, 489] width 57 height 23
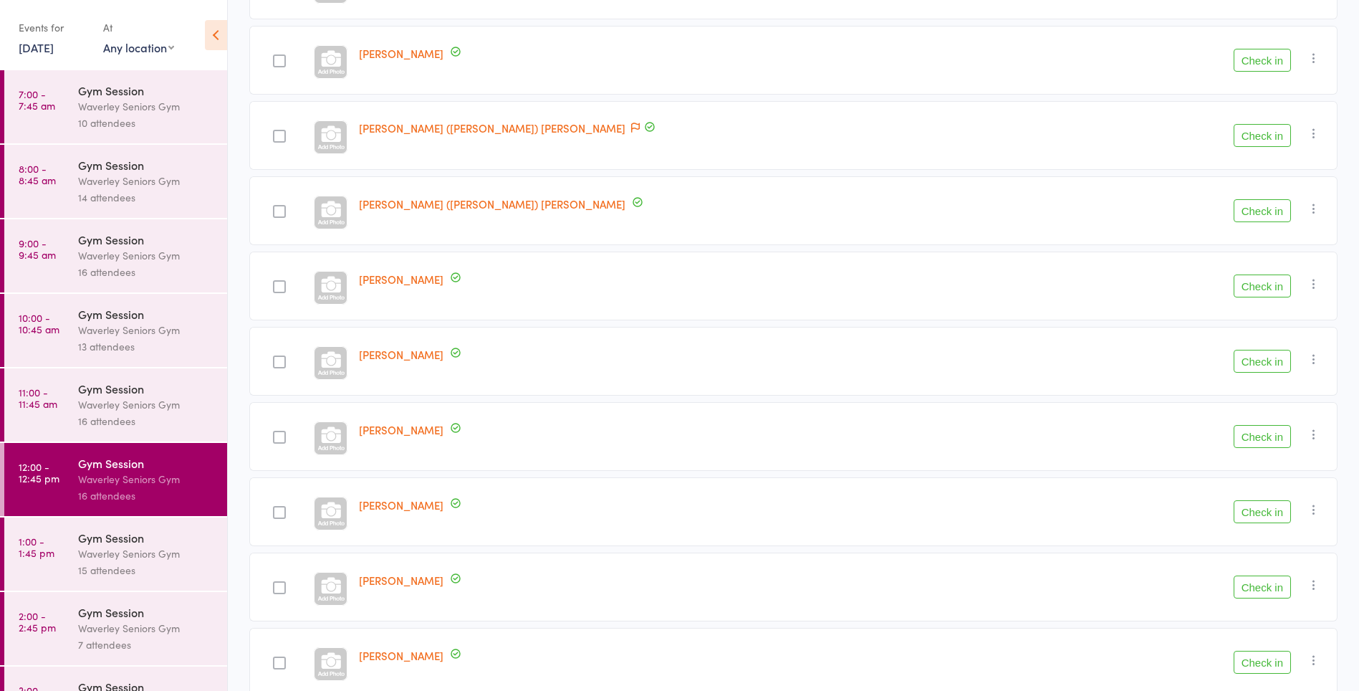
scroll to position [520, 0]
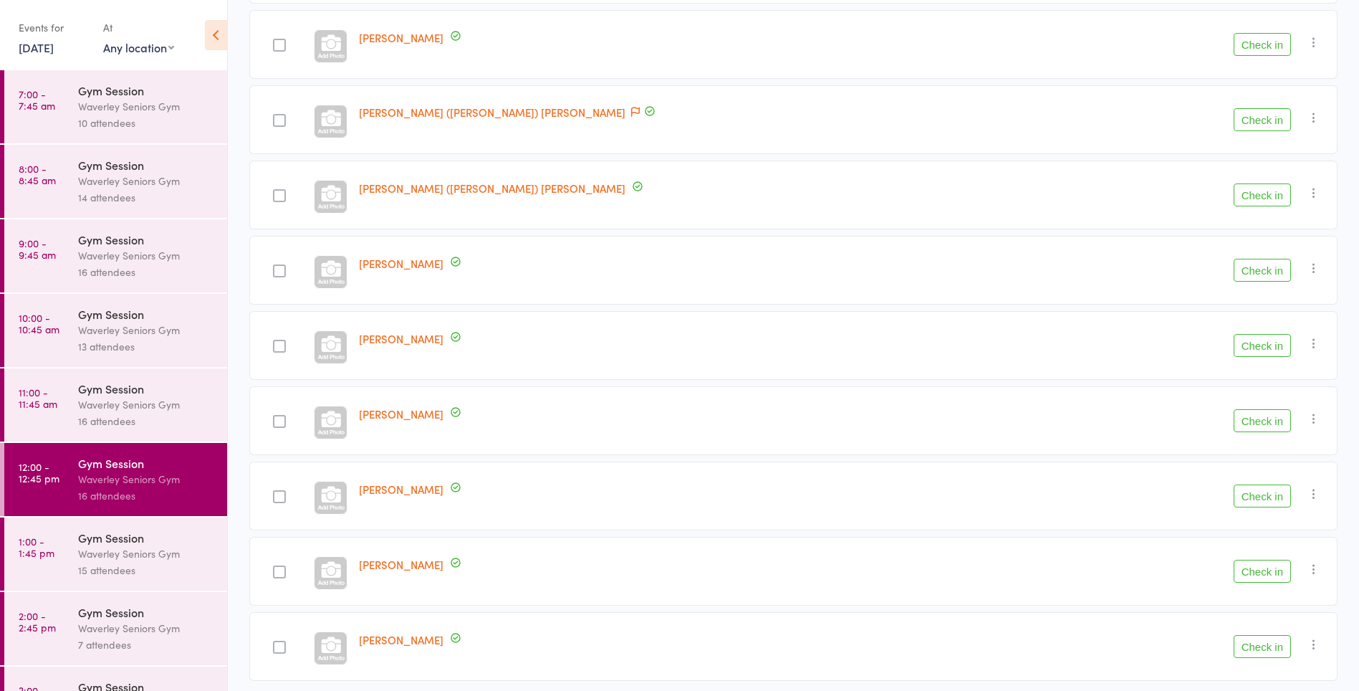
click at [1264, 648] on button "Check in" at bounding box center [1262, 646] width 57 height 23
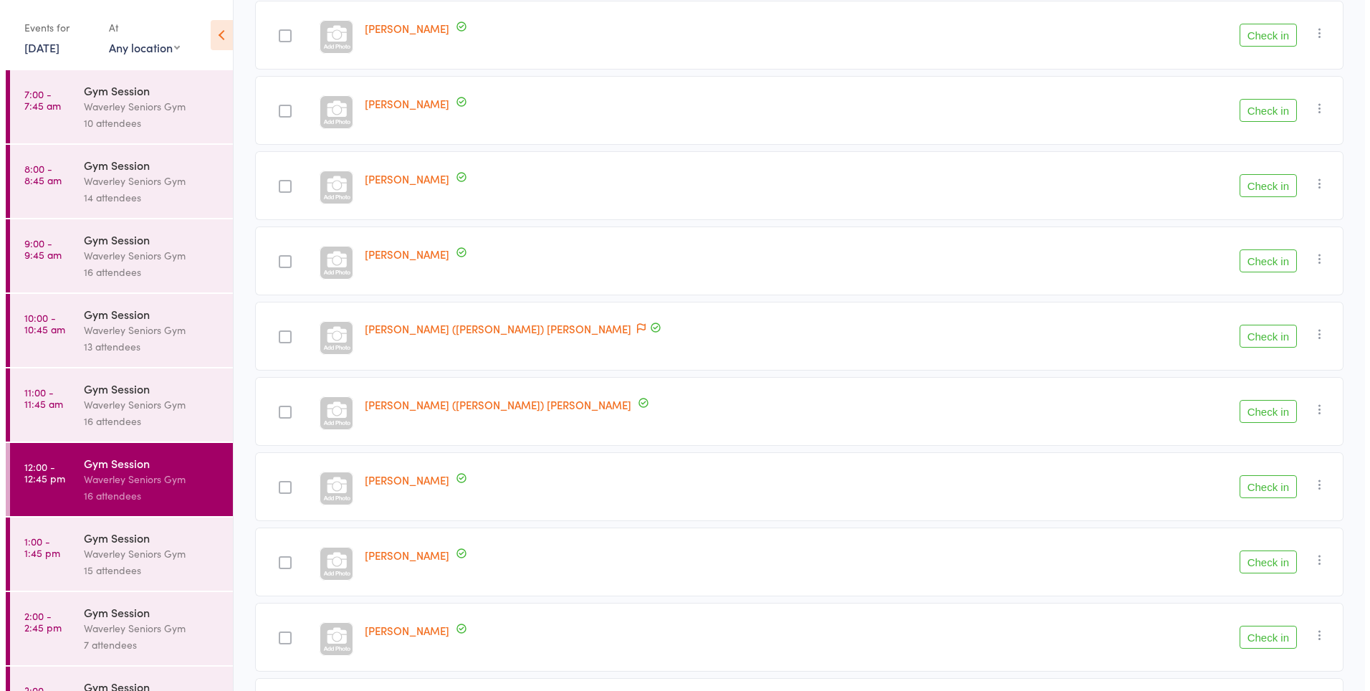
scroll to position [312, 0]
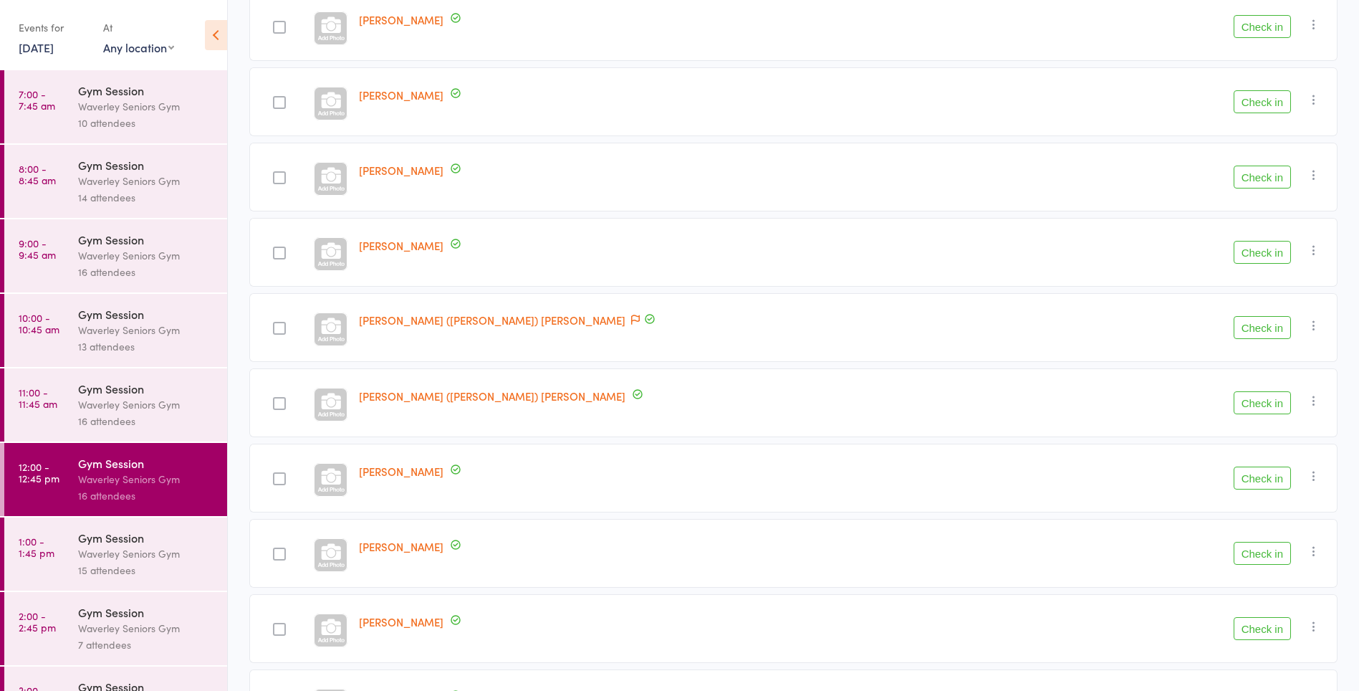
click at [631, 320] on icon at bounding box center [635, 320] width 9 height 10
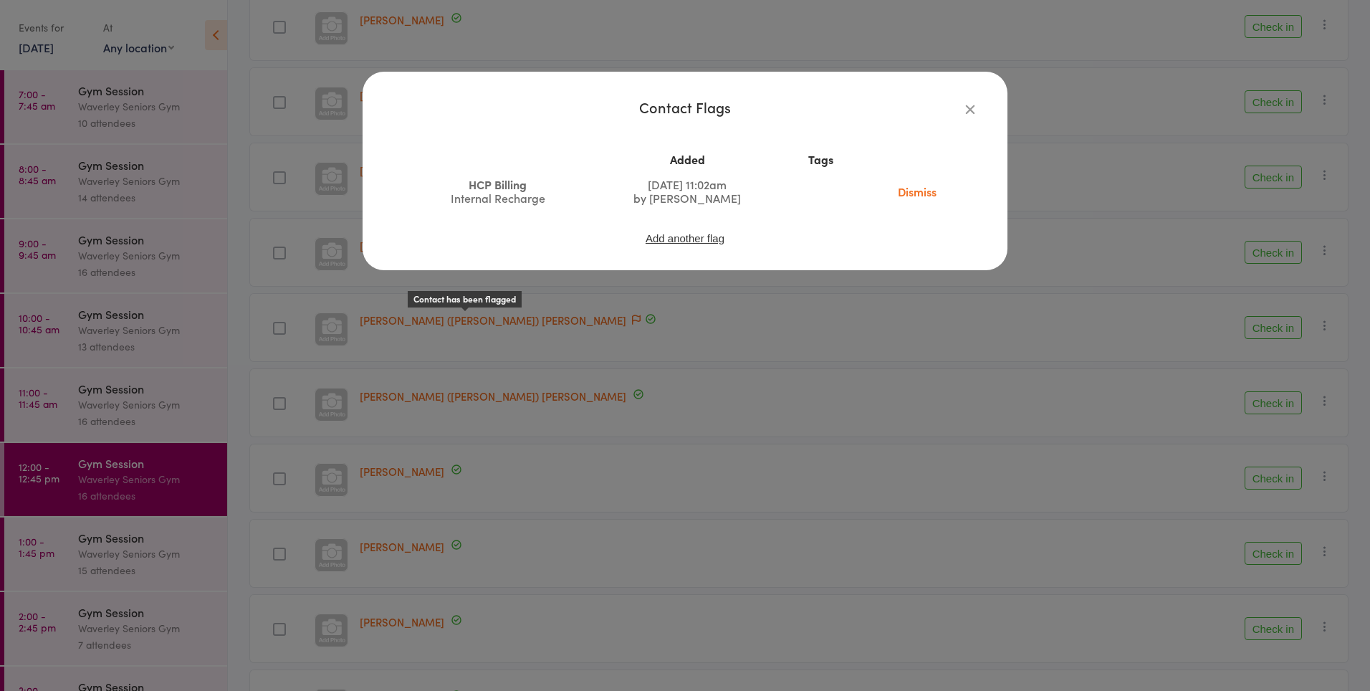
click at [421, 330] on div "Contact Flags Added Tags HCP Billing Internal Recharge Jun 27, 2024 11:02am by …" at bounding box center [685, 345] width 1370 height 691
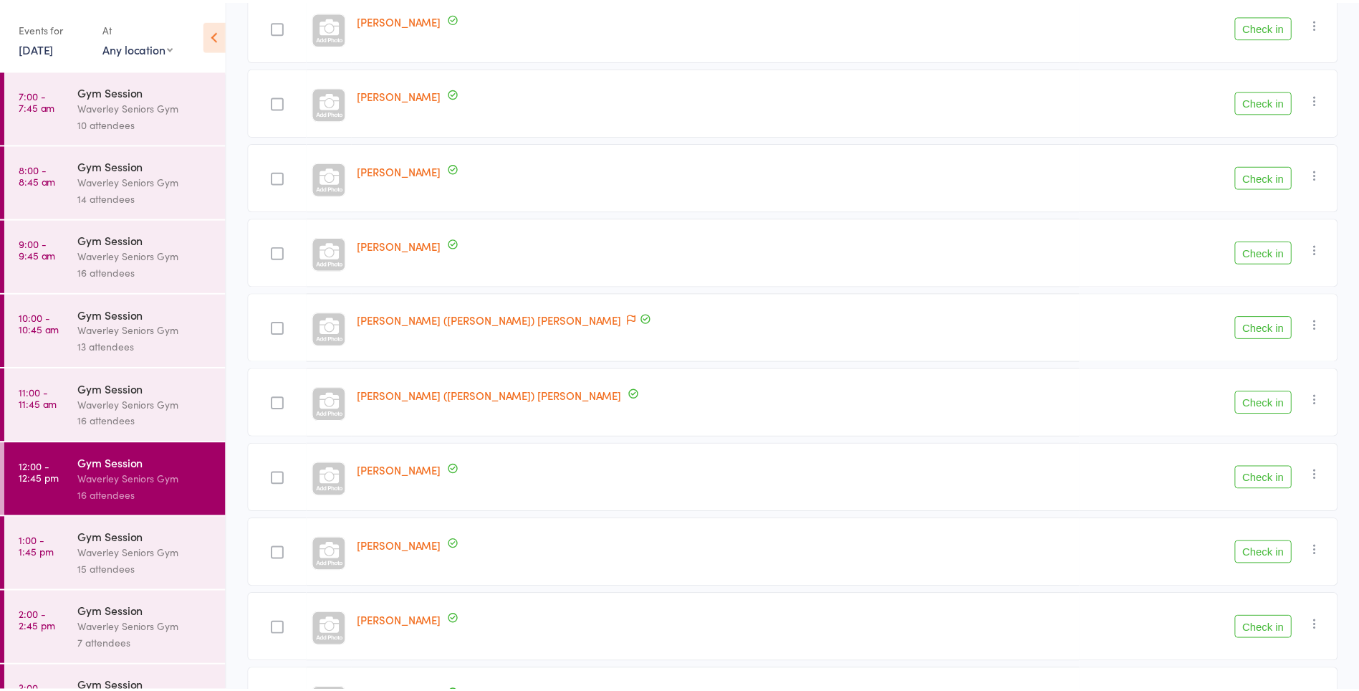
scroll to position [198, 0]
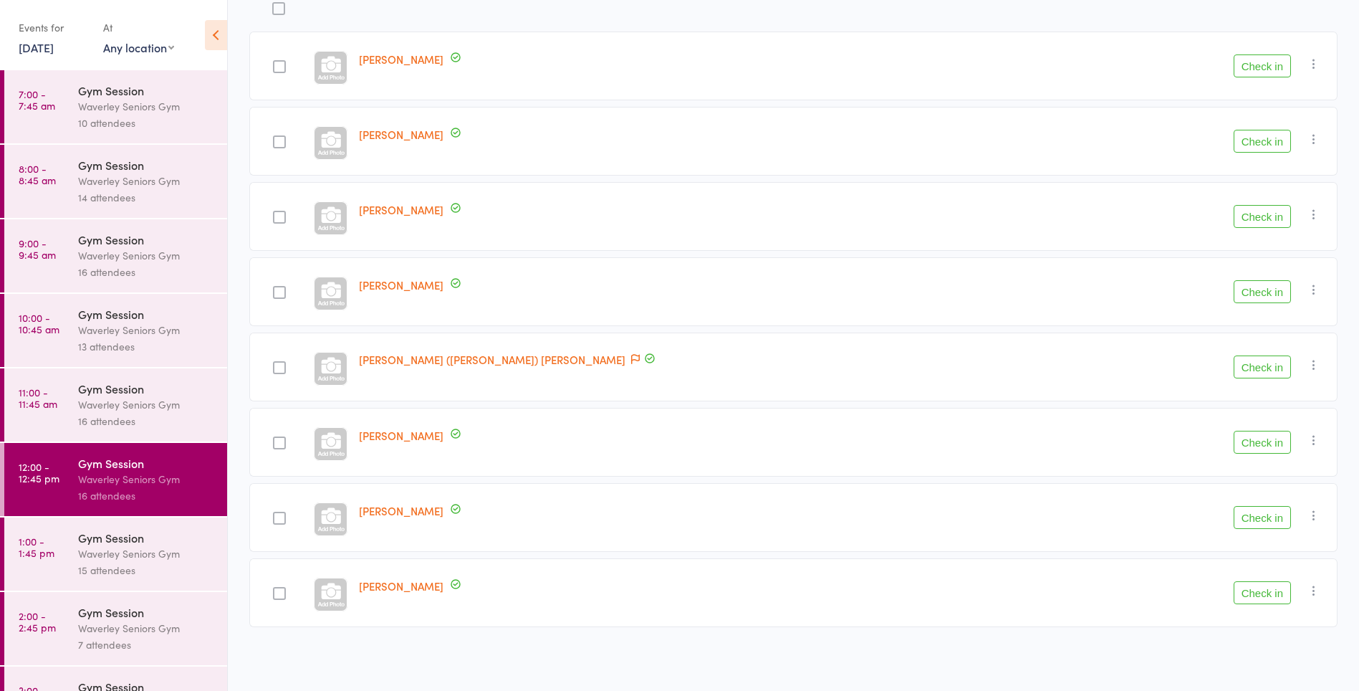
click at [1250, 363] on button "Check in" at bounding box center [1262, 366] width 57 height 23
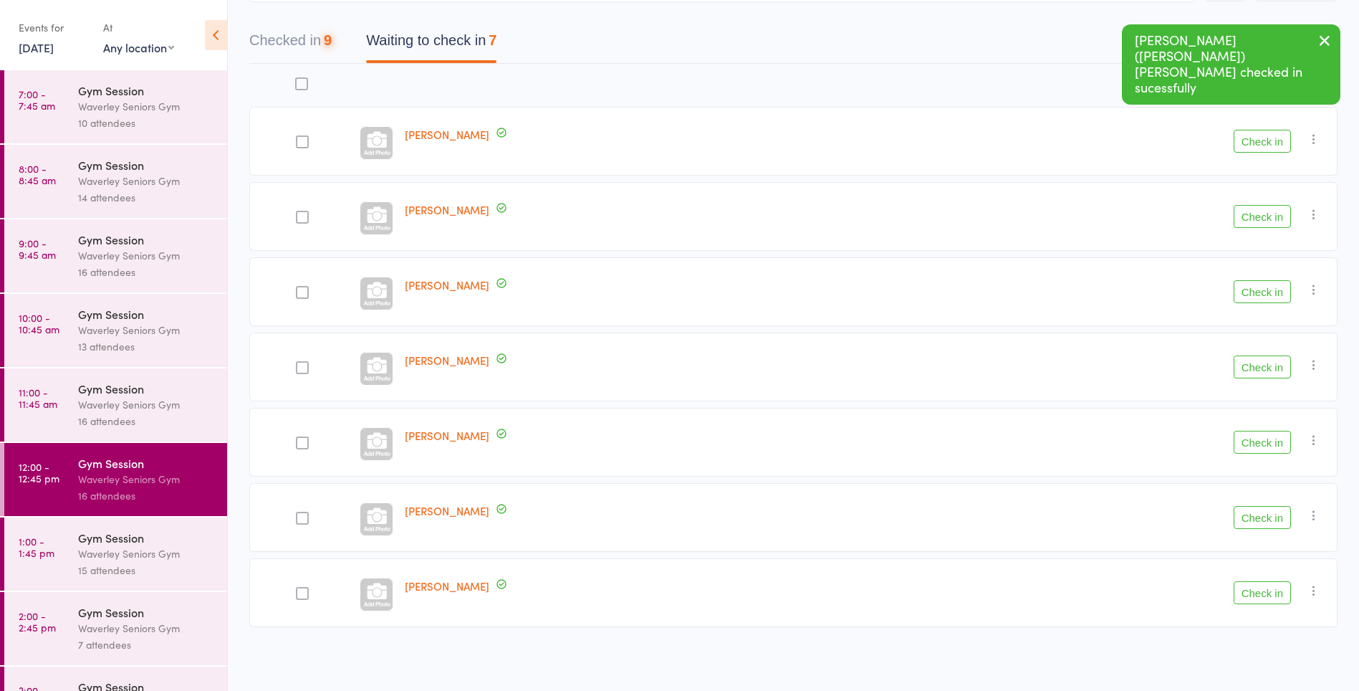
scroll to position [123, 0]
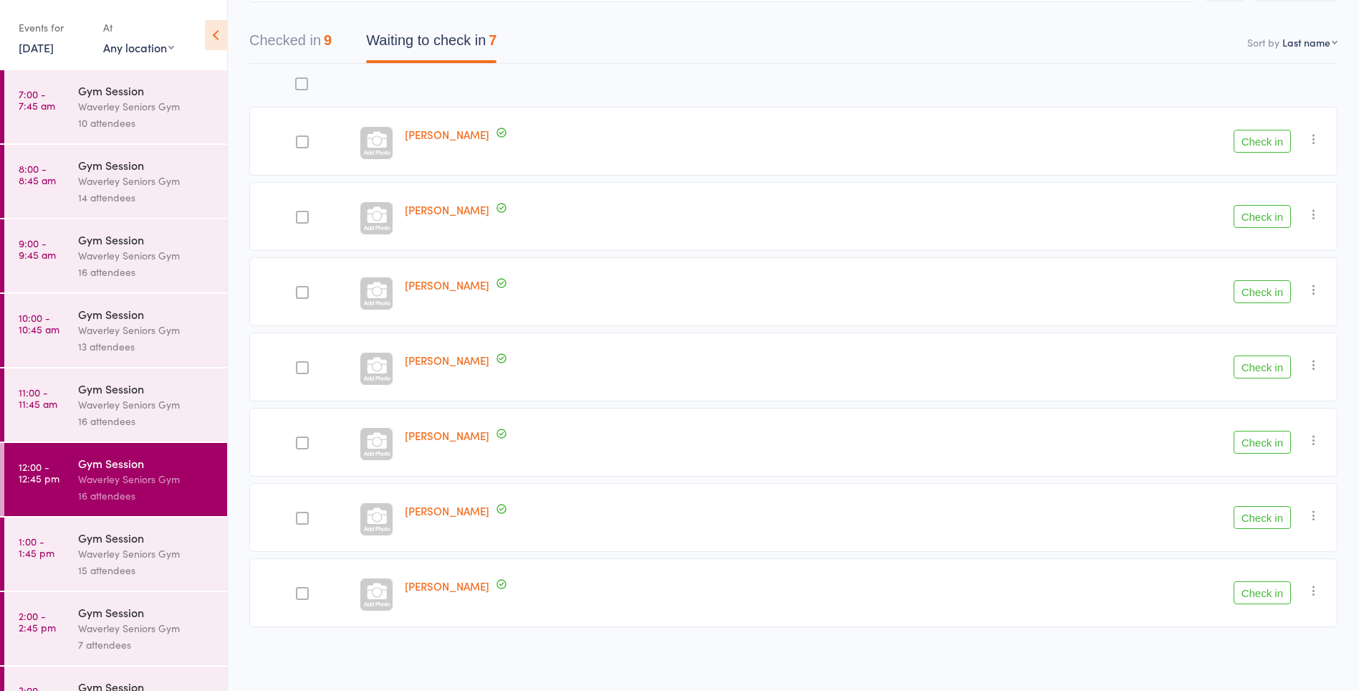
click at [305, 514] on div at bounding box center [302, 518] width 13 height 13
click at [299, 514] on input "checkbox" at bounding box center [299, 514] width 0 height 0
click at [1266, 594] on button "Check in" at bounding box center [1262, 592] width 57 height 23
